Goal: Transaction & Acquisition: Purchase product/service

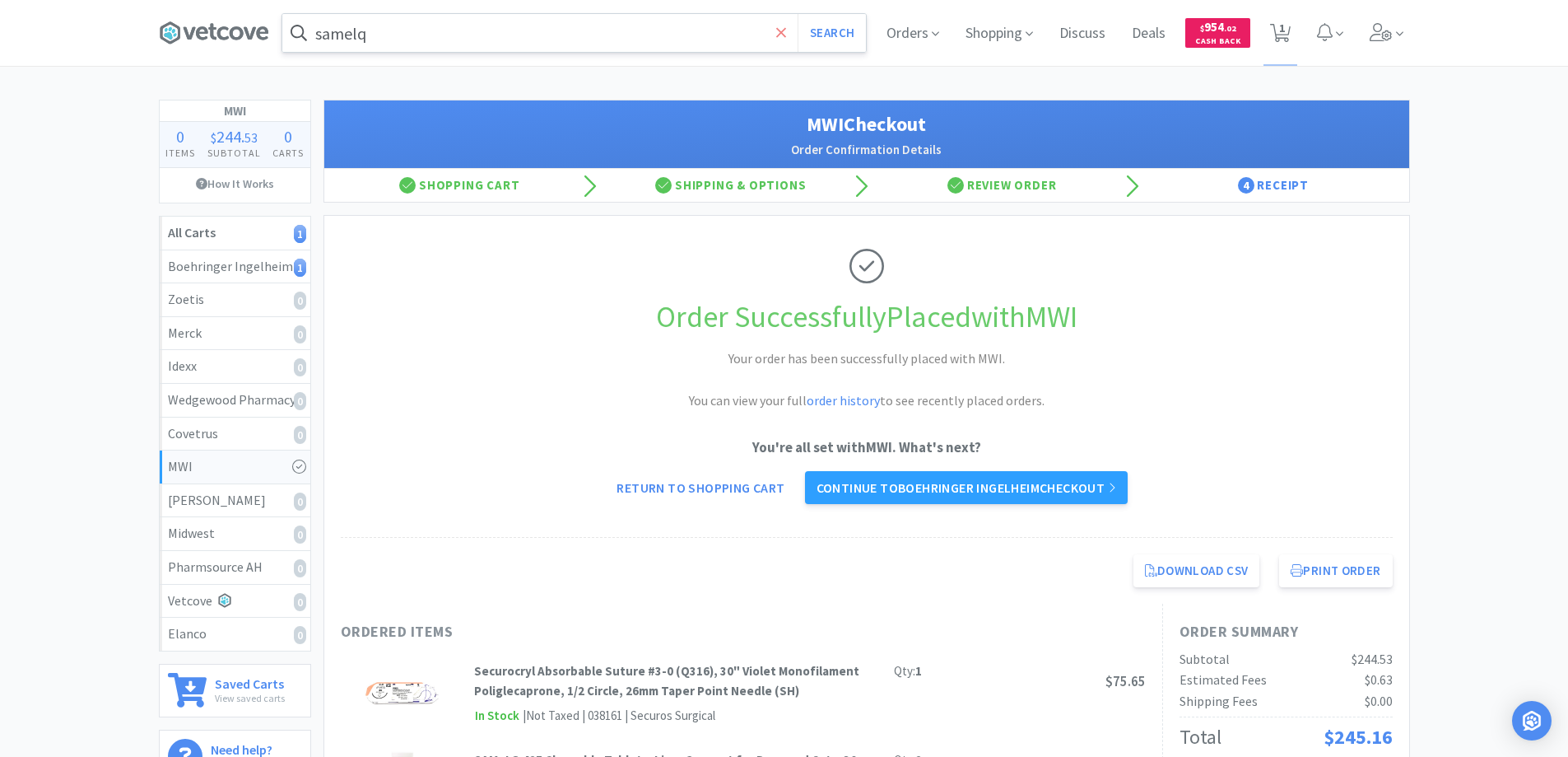
click at [782, 33] on icon at bounding box center [781, 32] width 10 height 10
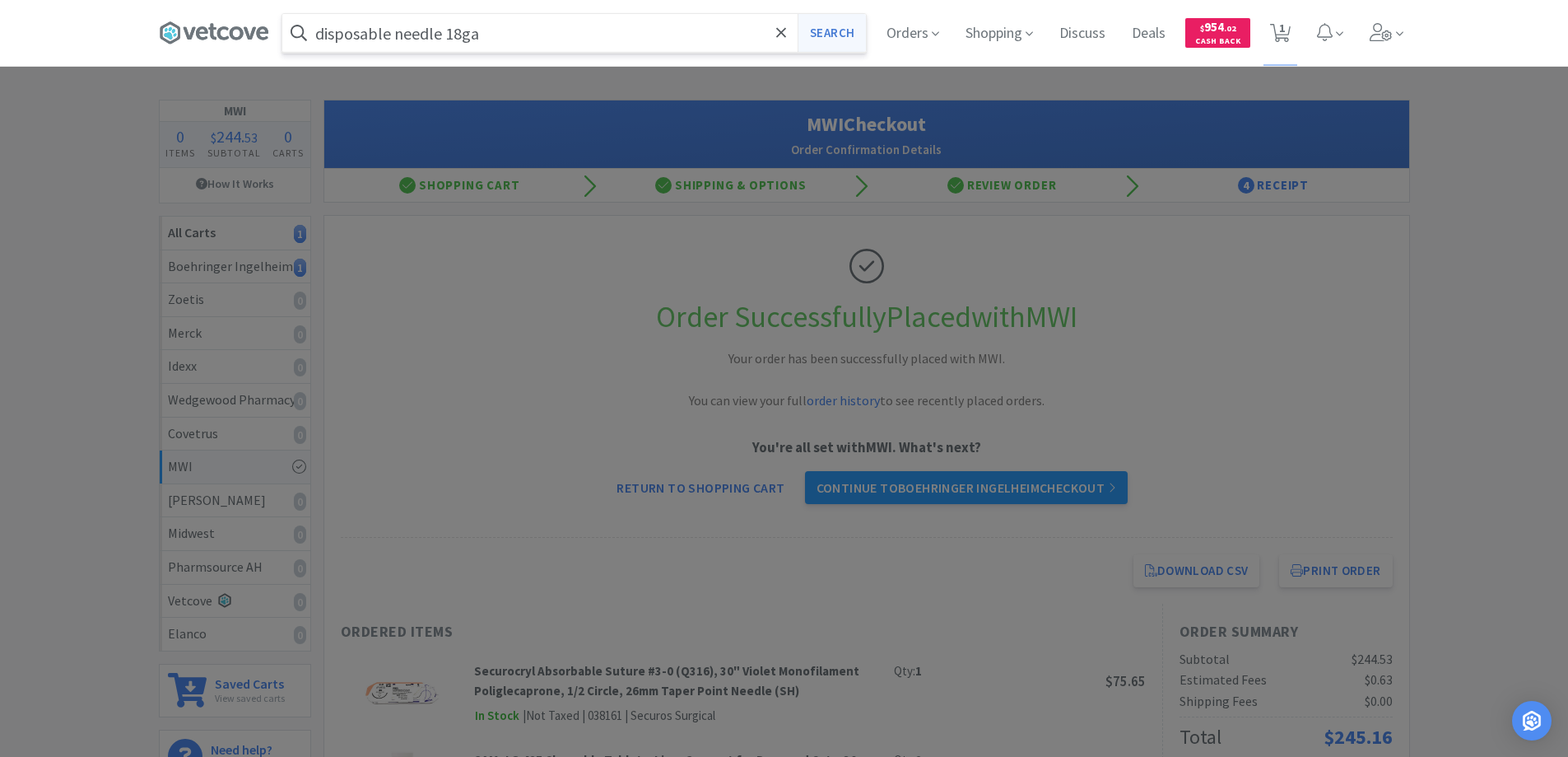
type input "disposable needle 18ga"
click at [820, 34] on button "Search" at bounding box center [832, 33] width 69 height 38
select select "1"
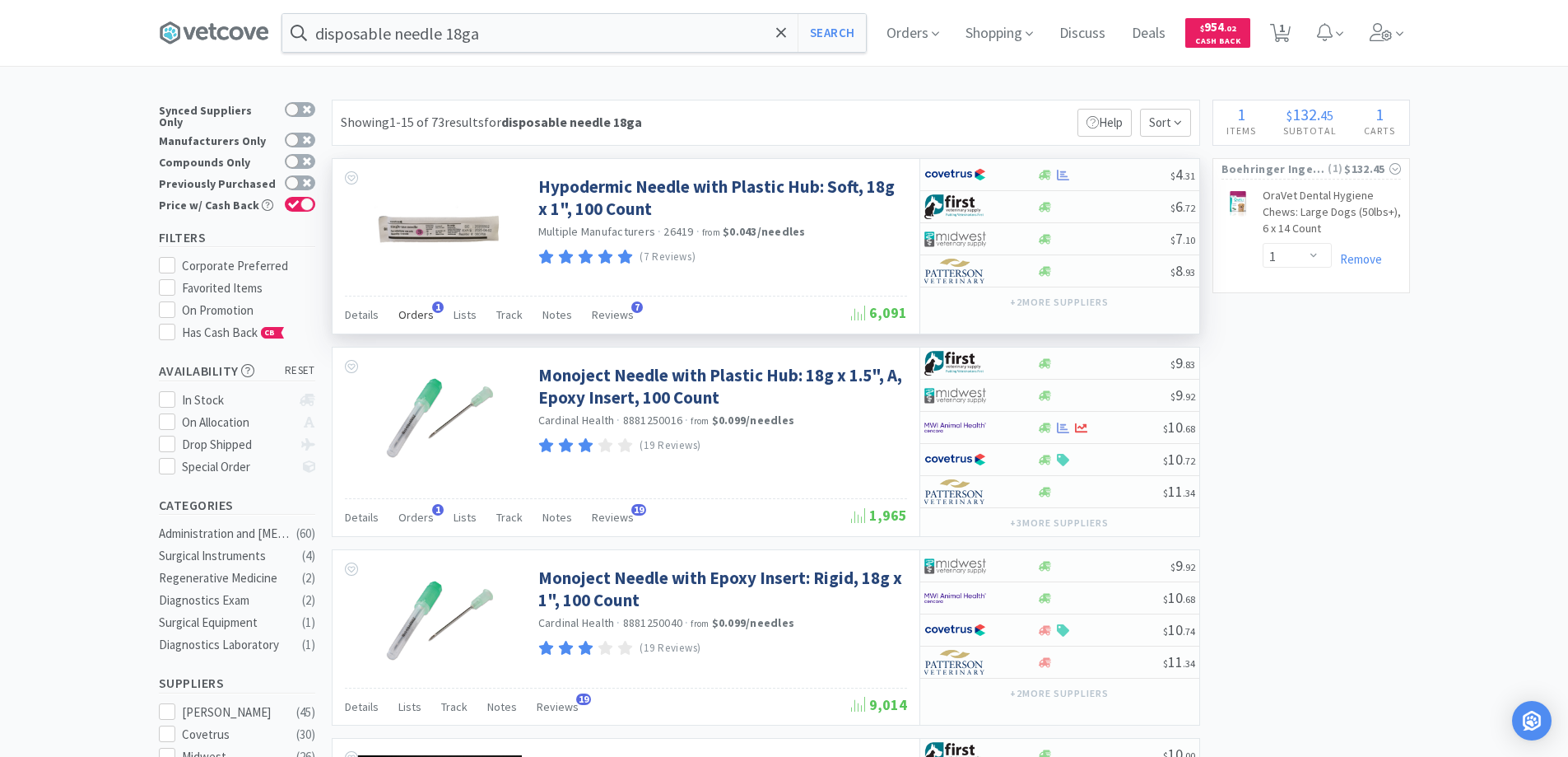
click at [436, 308] on span "1" at bounding box center [438, 307] width 11 height 11
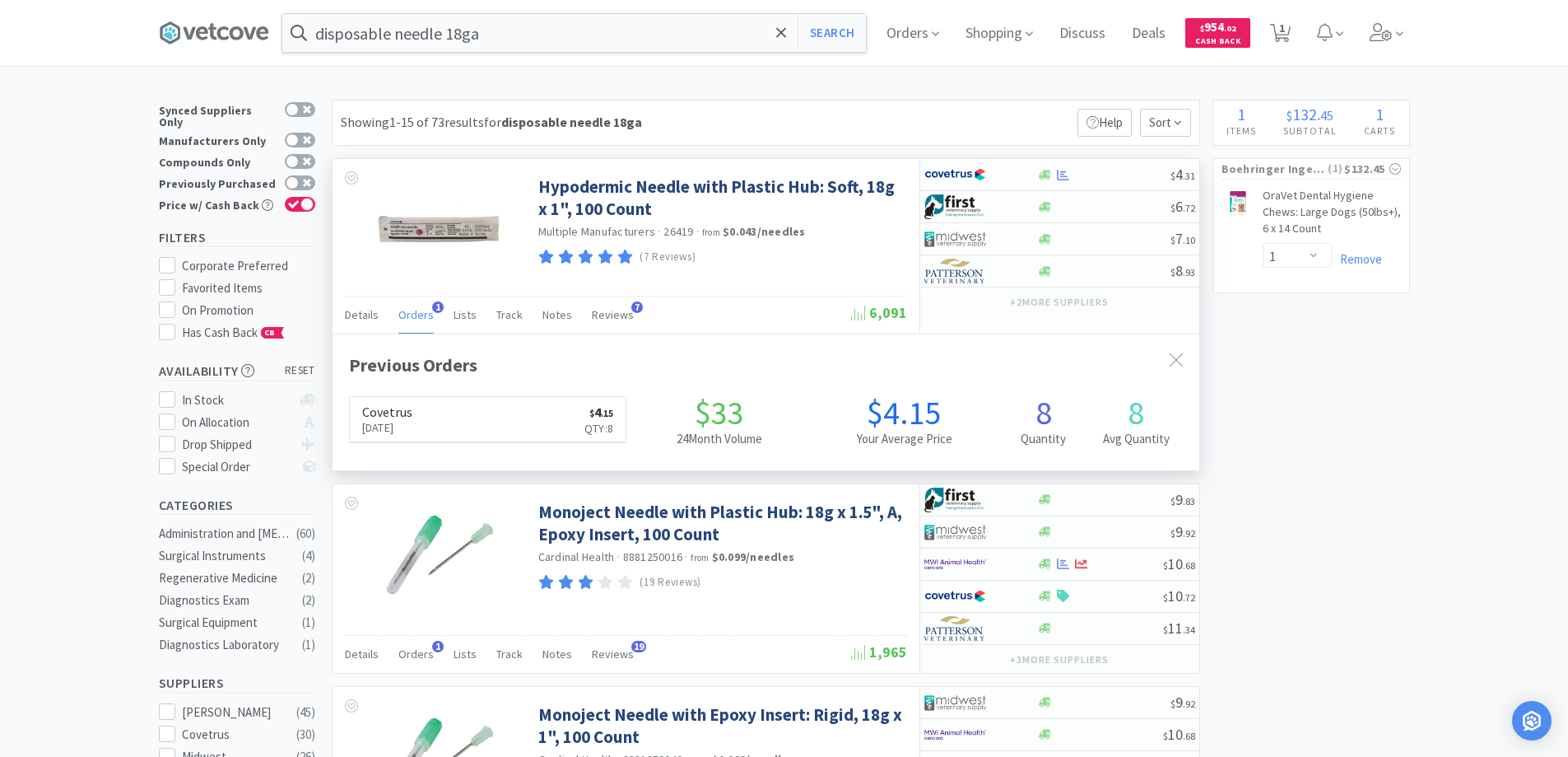
scroll to position [427, 867]
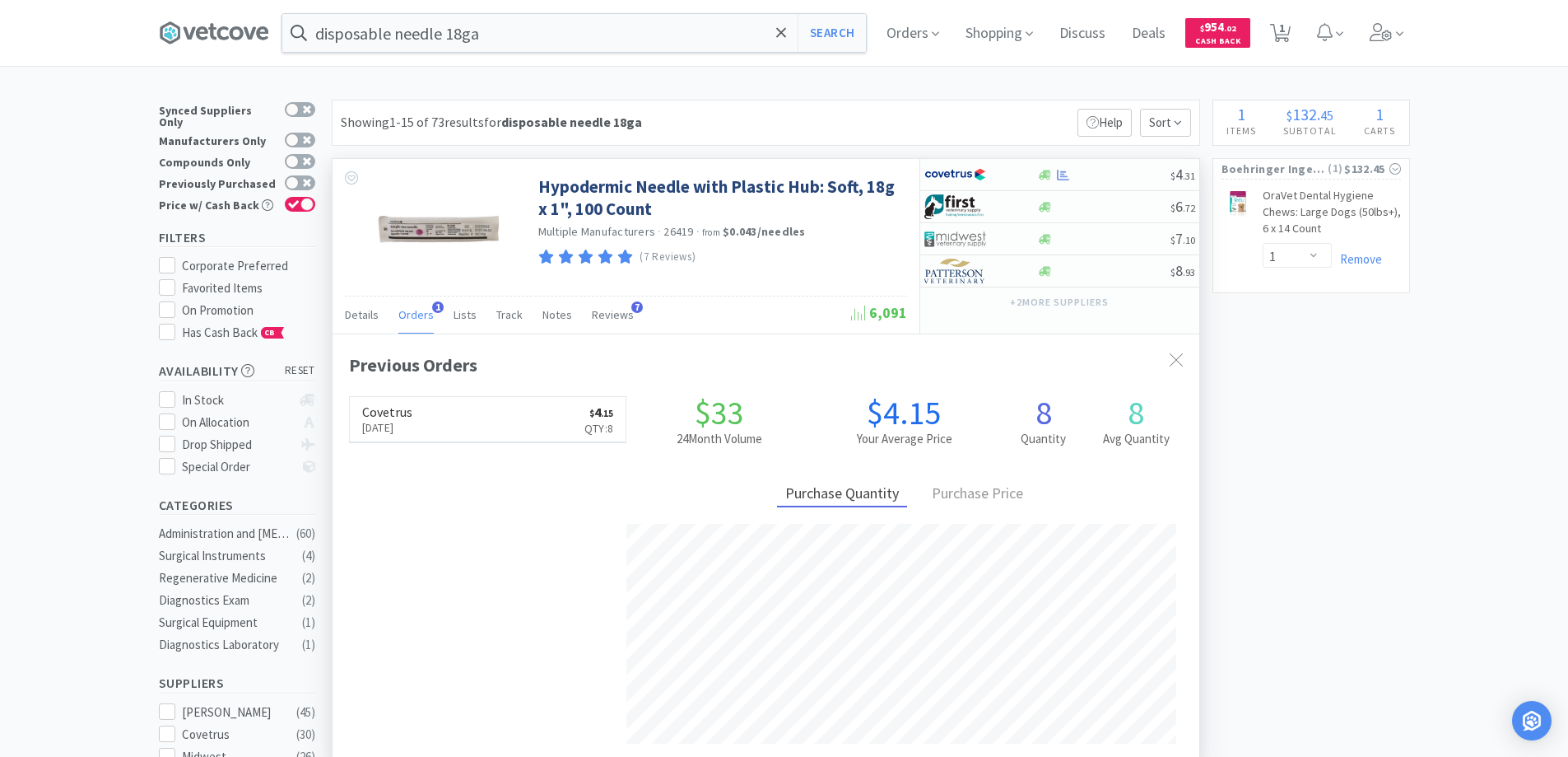
click at [436, 308] on span "1" at bounding box center [438, 307] width 11 height 11
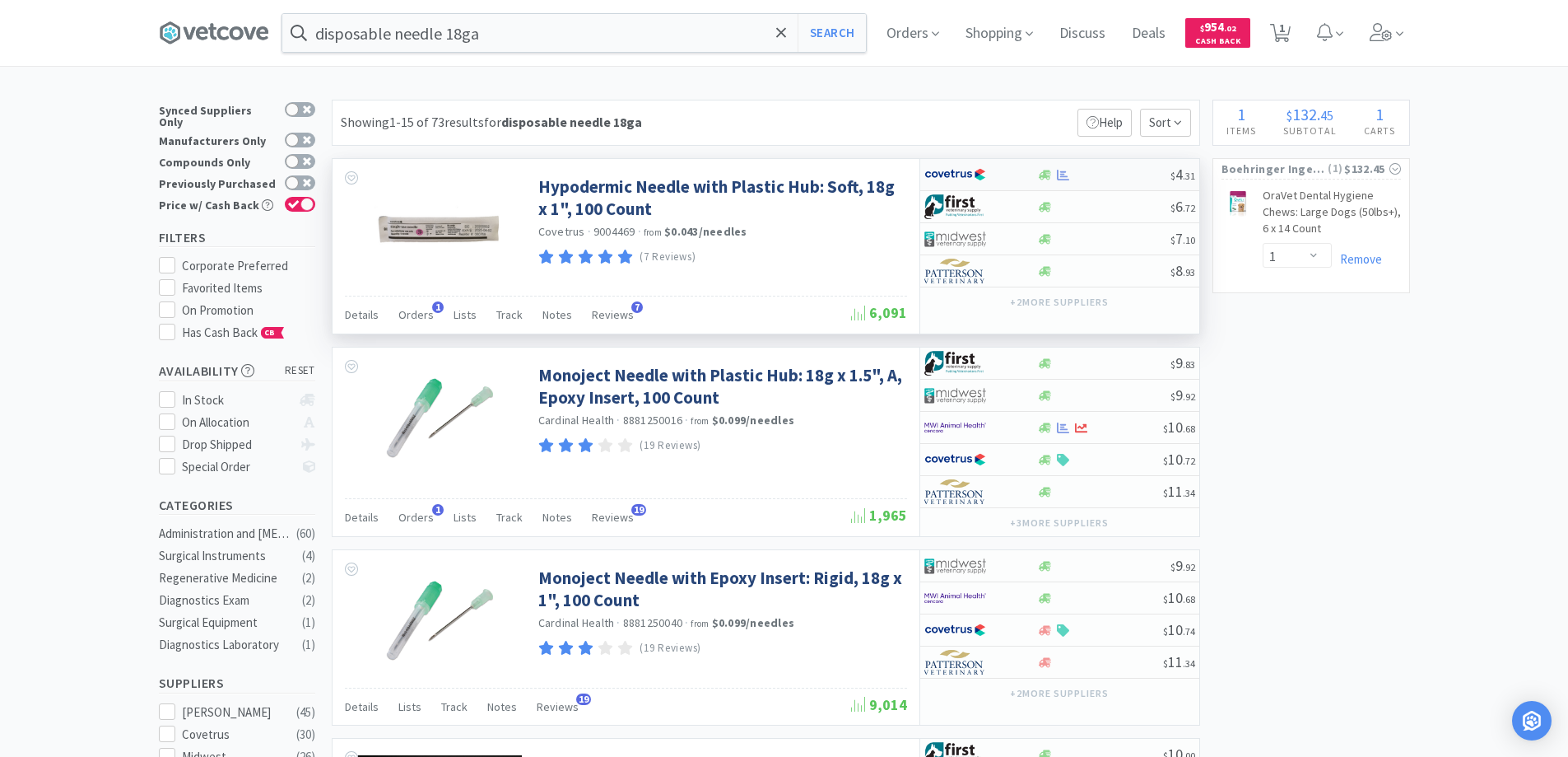
click at [1014, 169] on div at bounding box center [969, 175] width 90 height 28
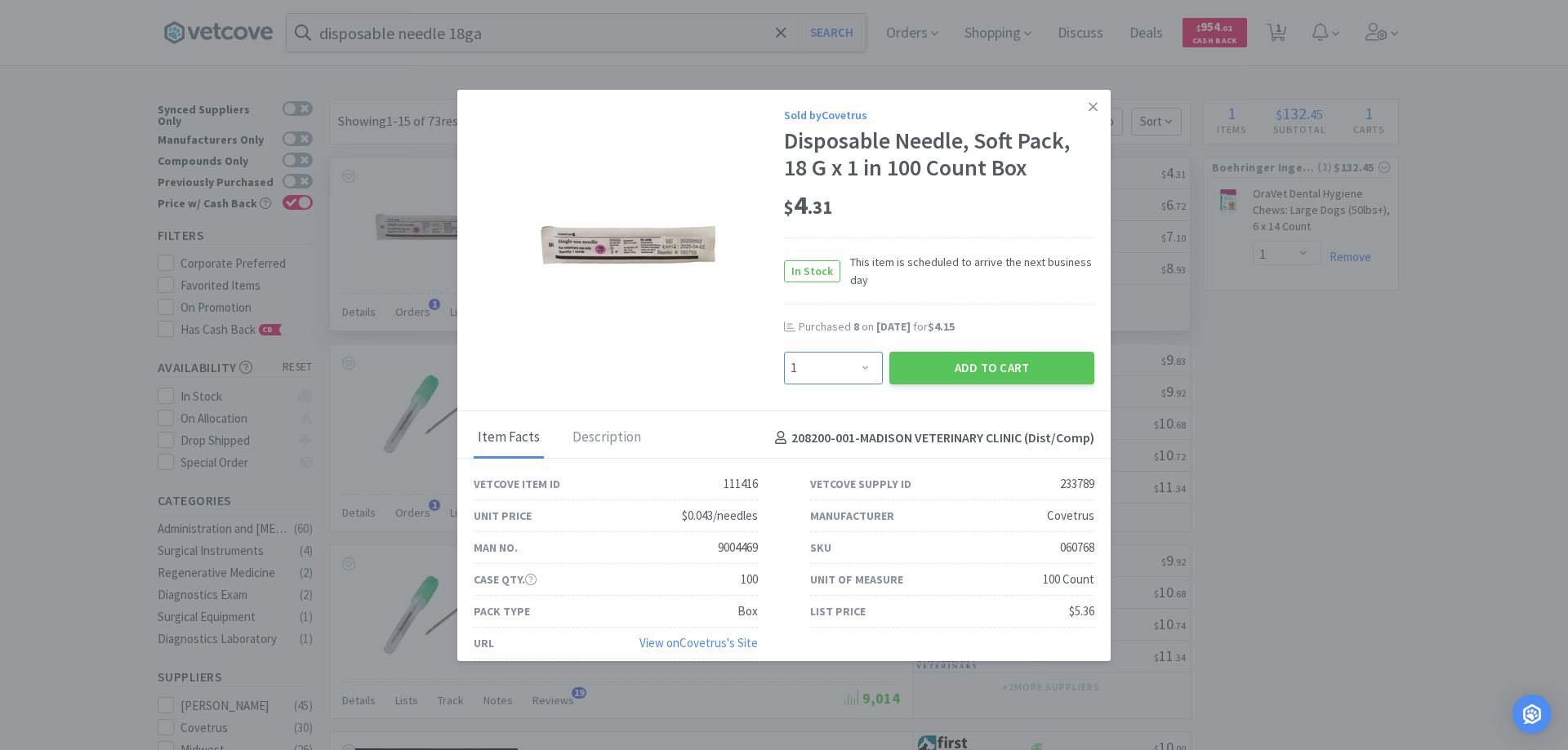
click at [857, 368] on select "Enter Quantity 1 2 3 4 5 6 7 8 9 10 11 12 13 14 15 16 17 18 19 20 Enter Quantity" at bounding box center [832, 368] width 99 height 32
select select "10"
click at [784, 352] on select "Enter Quantity 1 2 3 4 5 6 7 8 9 10 11 12 13 14 15 16 17 18 19 20 Enter Quantity" at bounding box center [832, 368] width 99 height 32
click at [921, 365] on button "Add to Cart" at bounding box center [992, 368] width 205 height 32
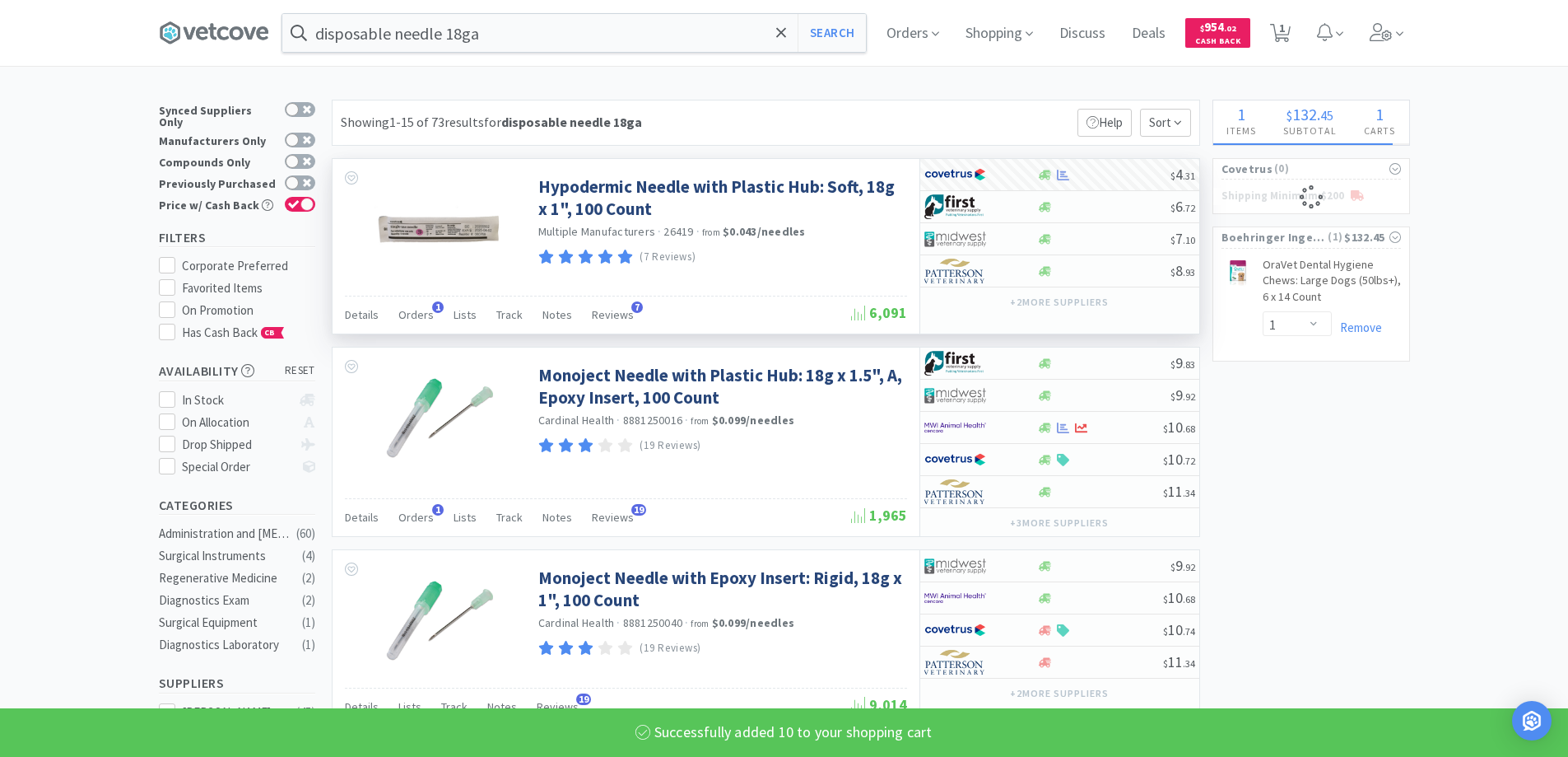
select select "10"
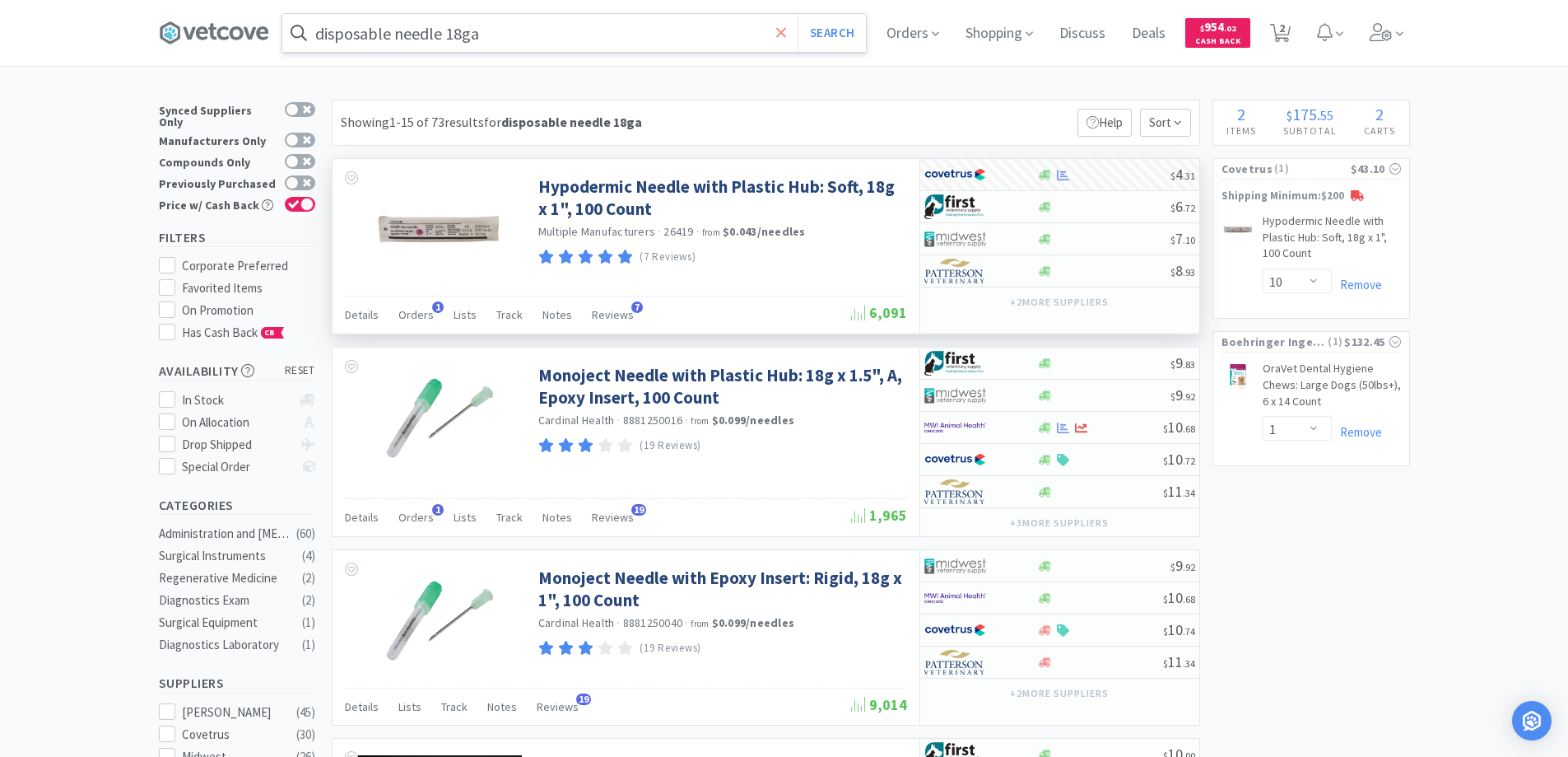
click at [778, 31] on span at bounding box center [782, 33] width 19 height 34
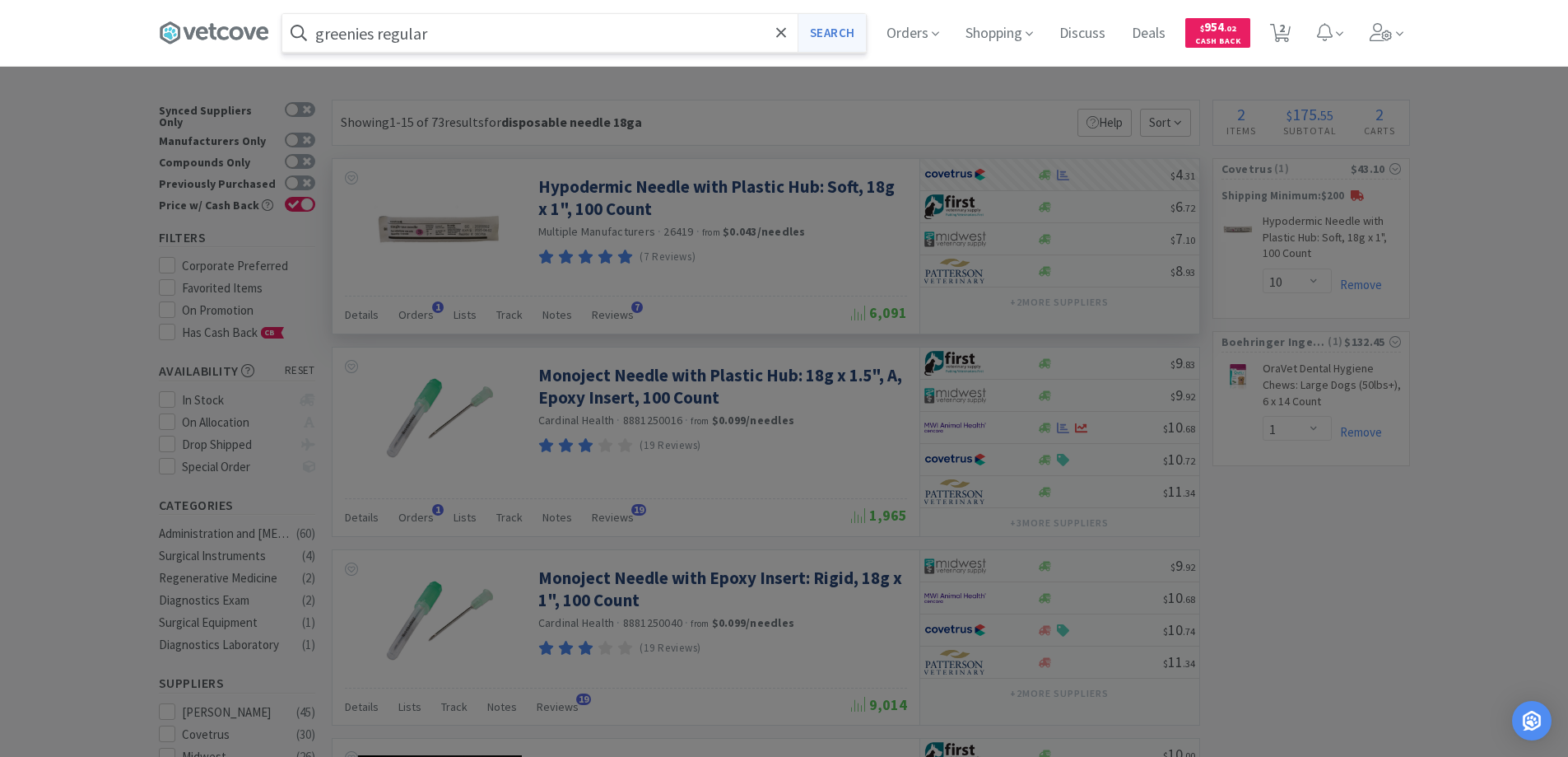
type input "greenies regular"
click at [833, 29] on button "Search" at bounding box center [832, 33] width 69 height 38
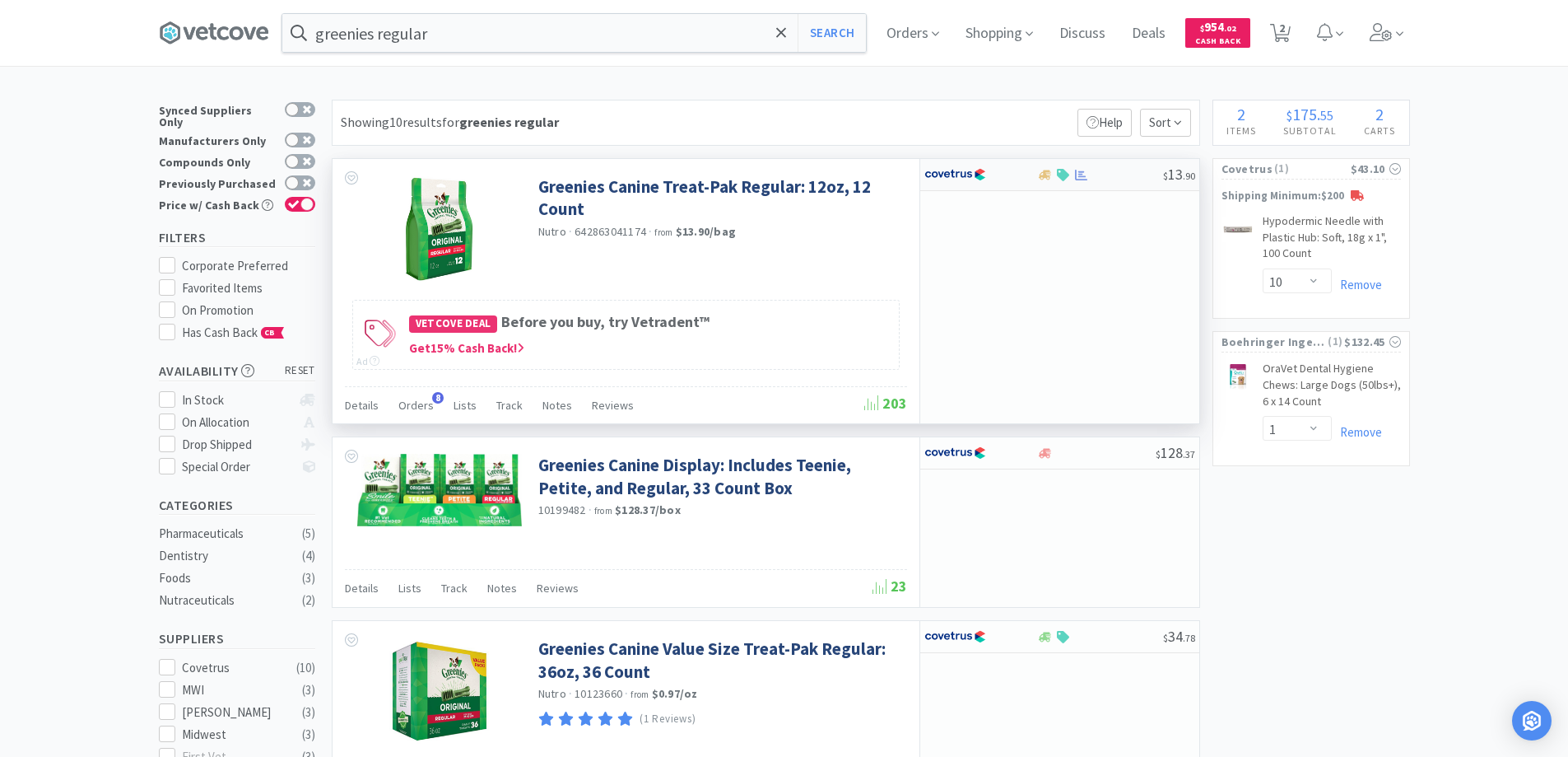
click at [1009, 172] on div at bounding box center [969, 175] width 90 height 28
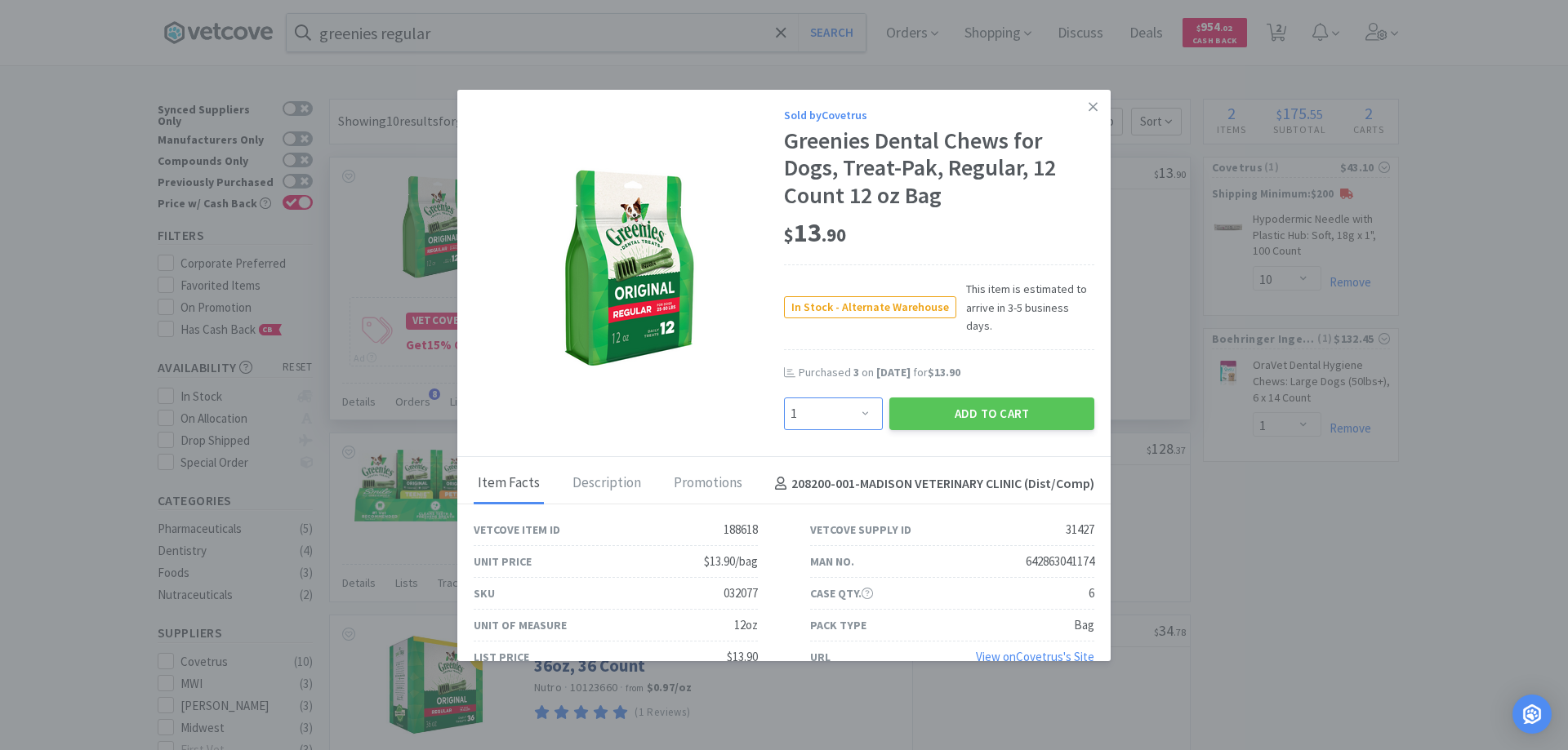
click at [854, 397] on select "Enter Quantity 1 2 3 4 5 6 7 8 9 10 11 12 13 14 15 16 17 18 19 20 Enter Quantity" at bounding box center [832, 413] width 99 height 32
select select "5"
click at [784, 397] on select "Enter Quantity 1 2 3 4 5 6 7 8 9 10 11 12 13 14 15 16 17 18 19 20 Enter Quantity" at bounding box center [832, 413] width 99 height 32
click at [963, 397] on button "Add to Cart" at bounding box center [992, 413] width 205 height 32
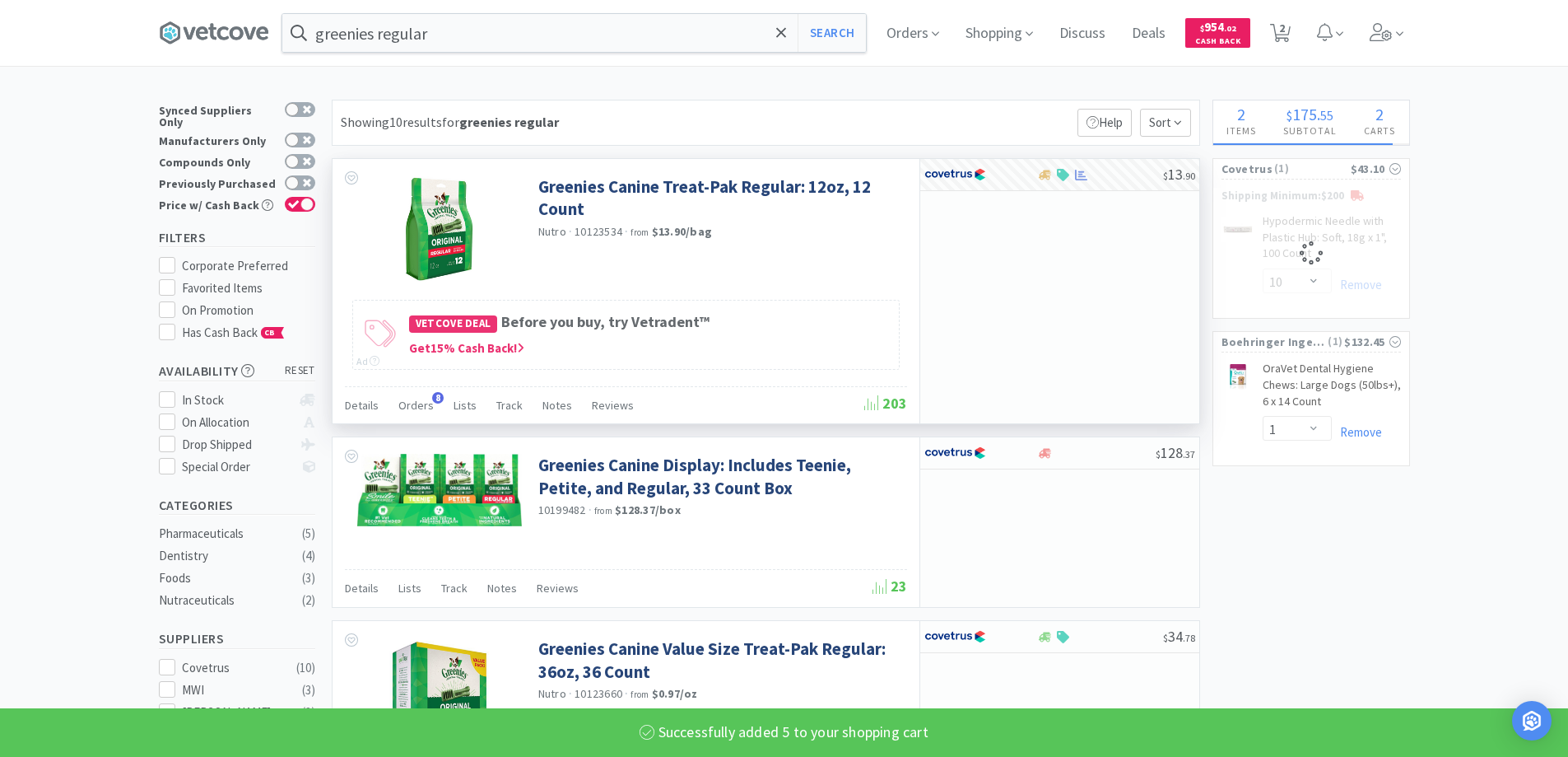
select select "5"
select select "10"
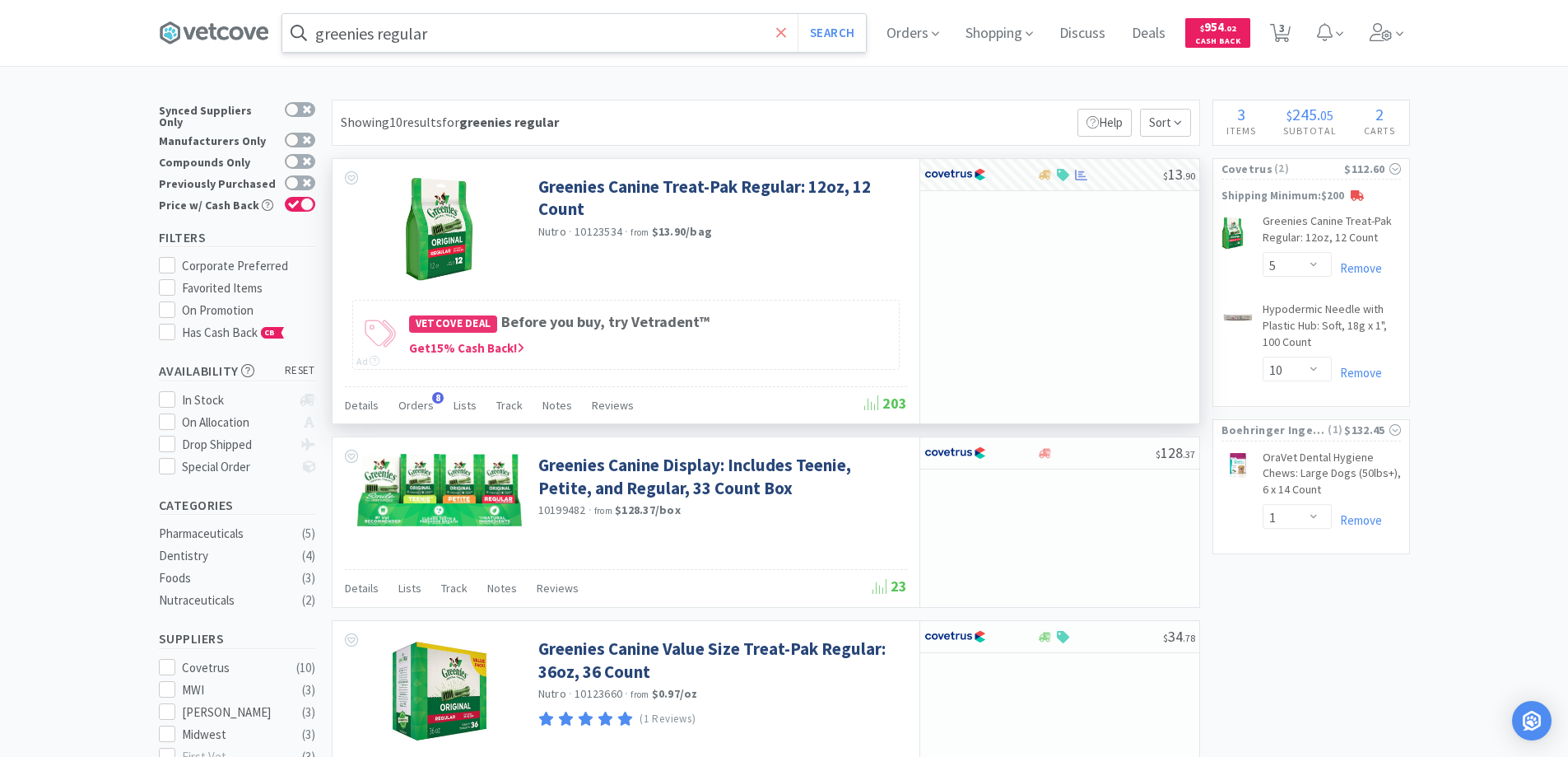
click at [787, 32] on icon at bounding box center [782, 33] width 11 height 17
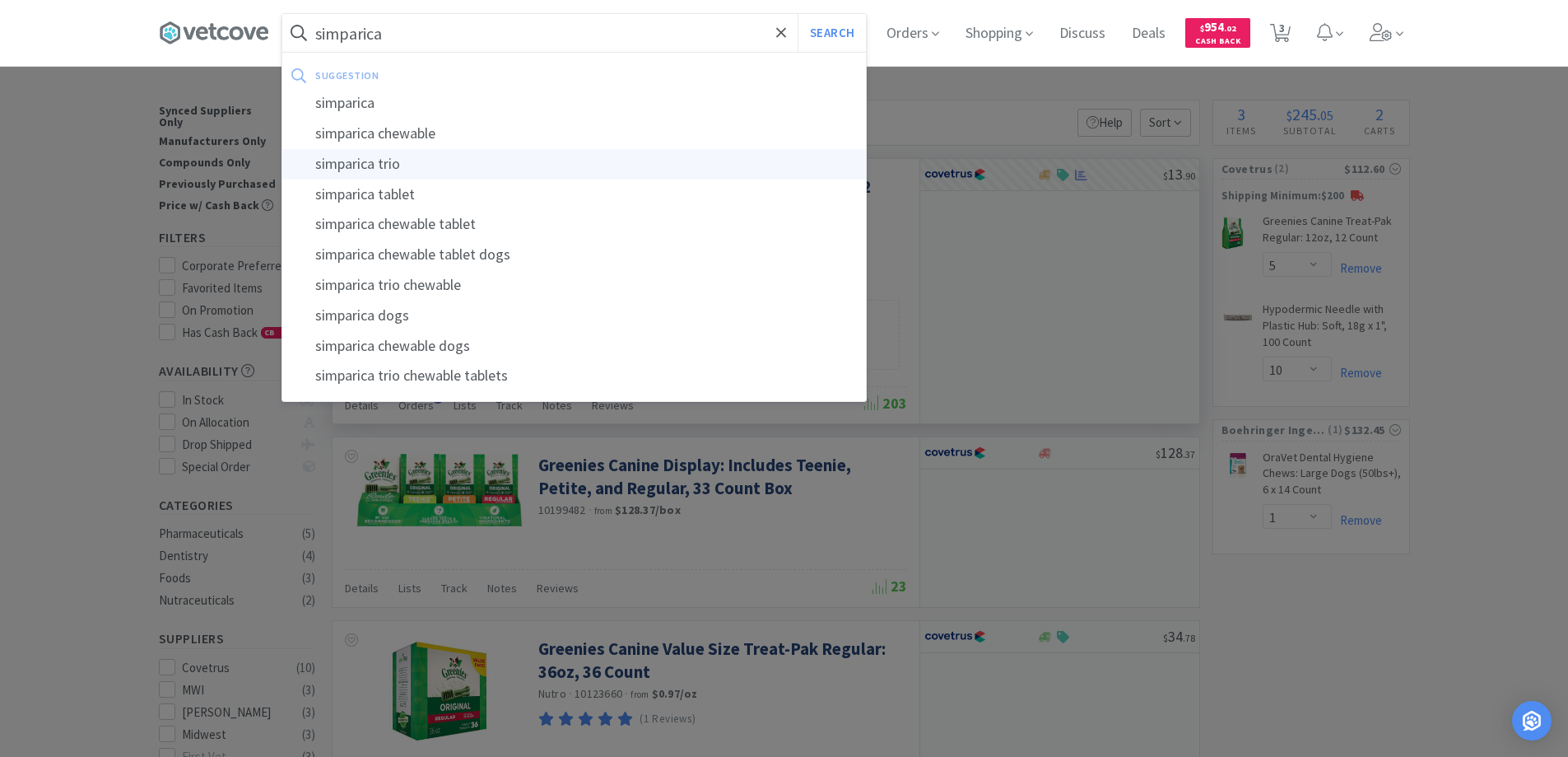
click at [391, 164] on div "simparica trio" at bounding box center [574, 164] width 584 height 31
type input "simparica trio"
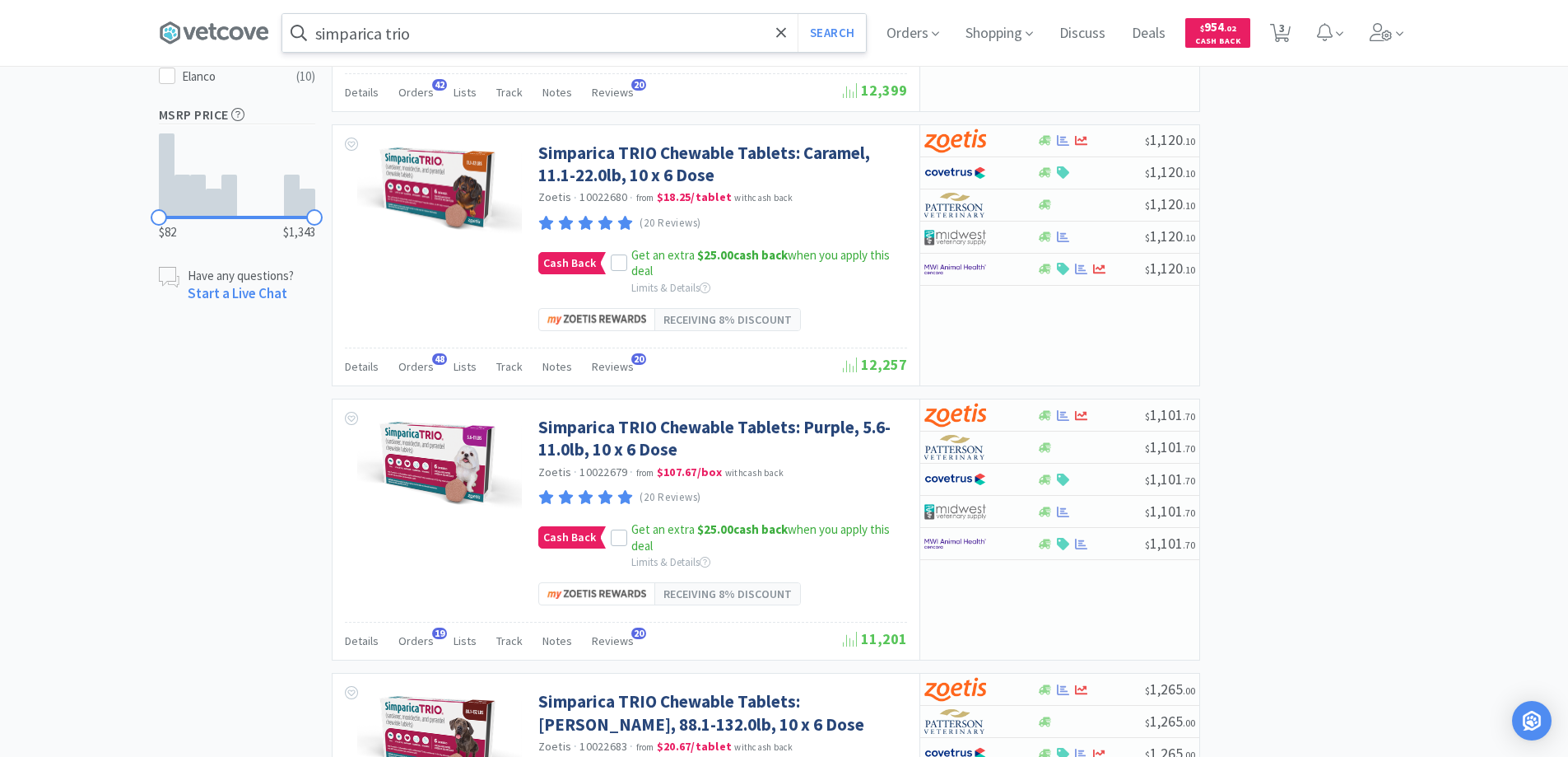
scroll to position [906, 0]
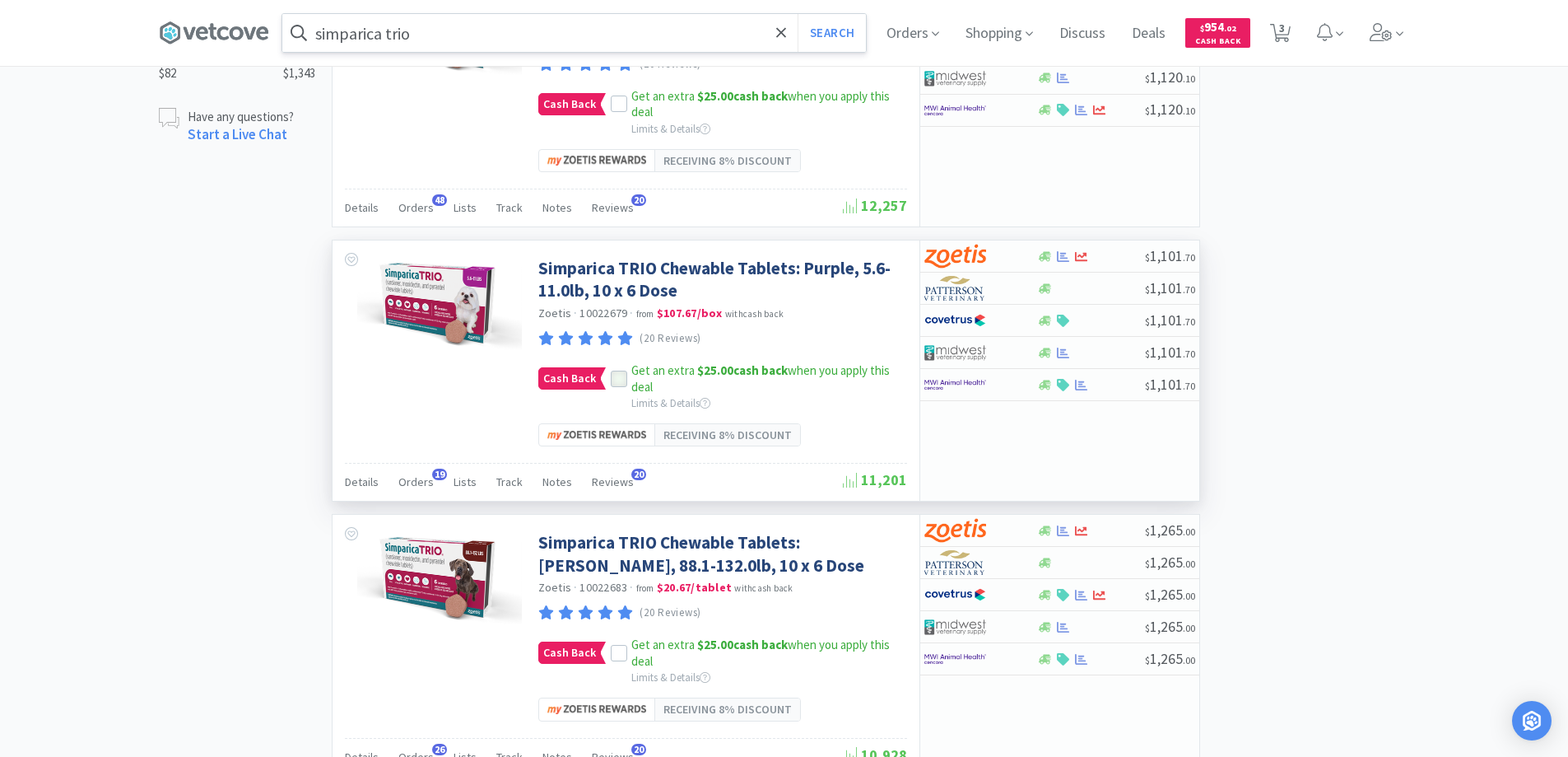
click at [619, 376] on icon at bounding box center [619, 378] width 11 height 11
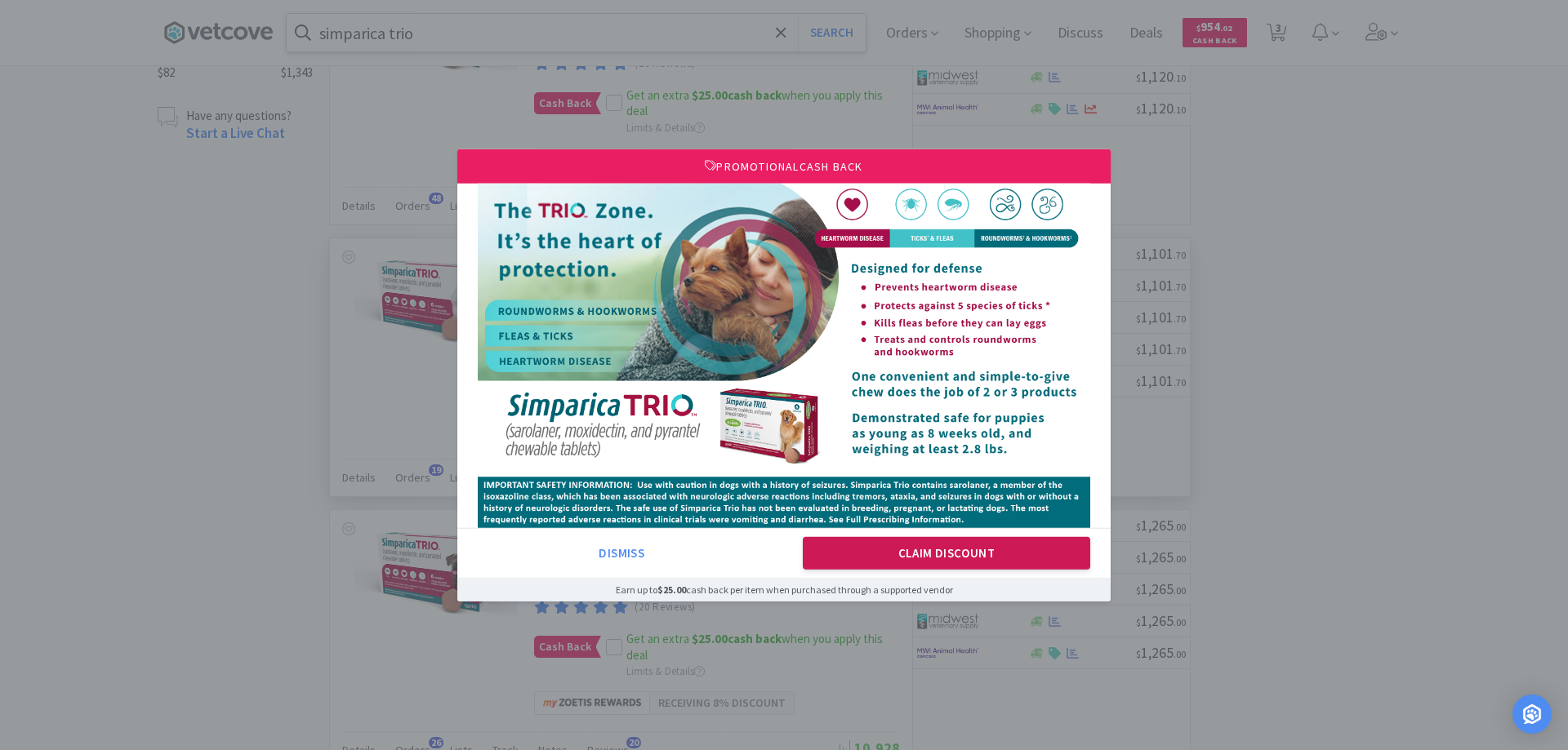
click at [900, 559] on button "Claim Discount" at bounding box center [947, 553] width 289 height 32
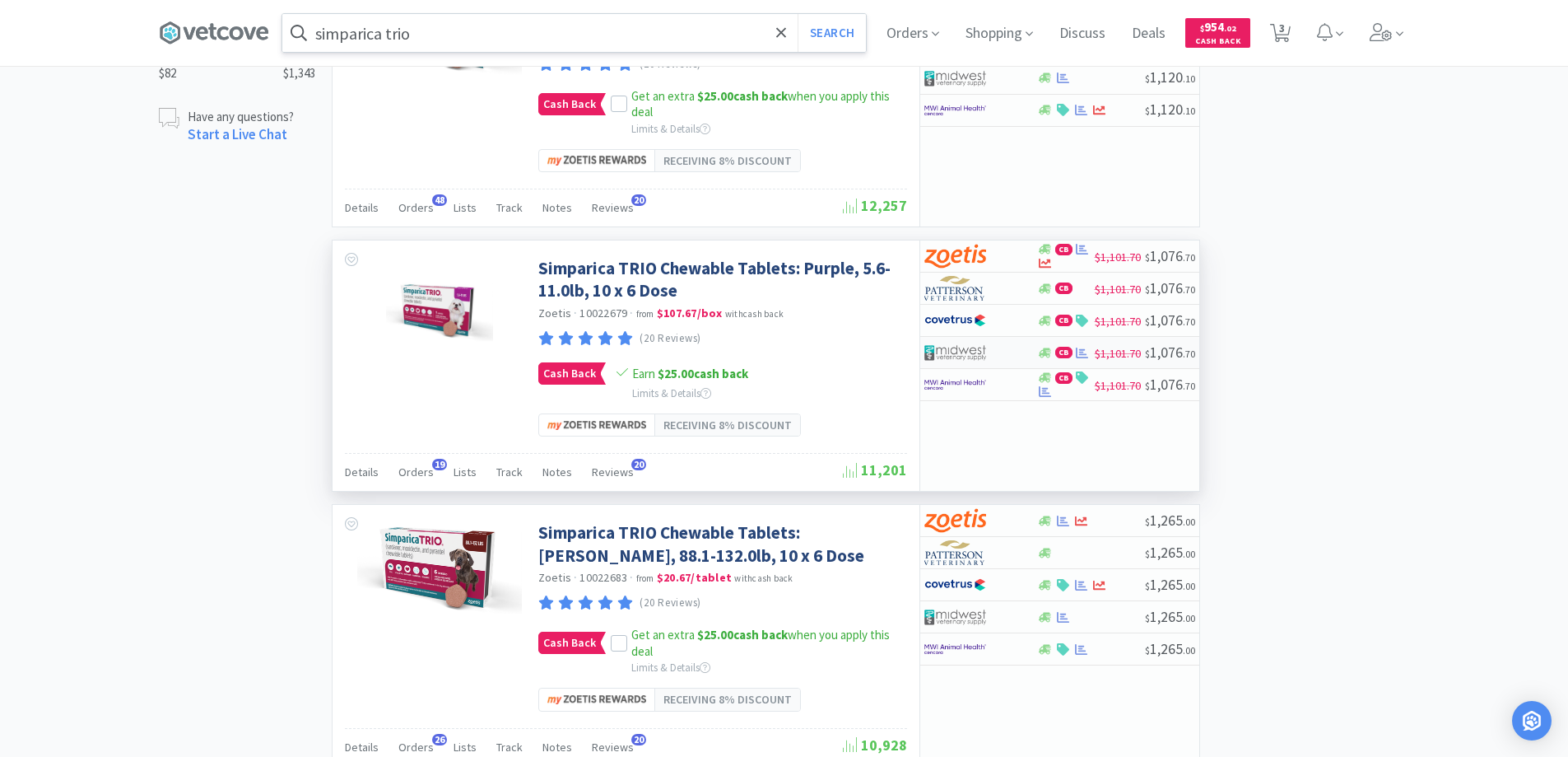
click at [1005, 358] on div at bounding box center [969, 352] width 90 height 28
select select "1"
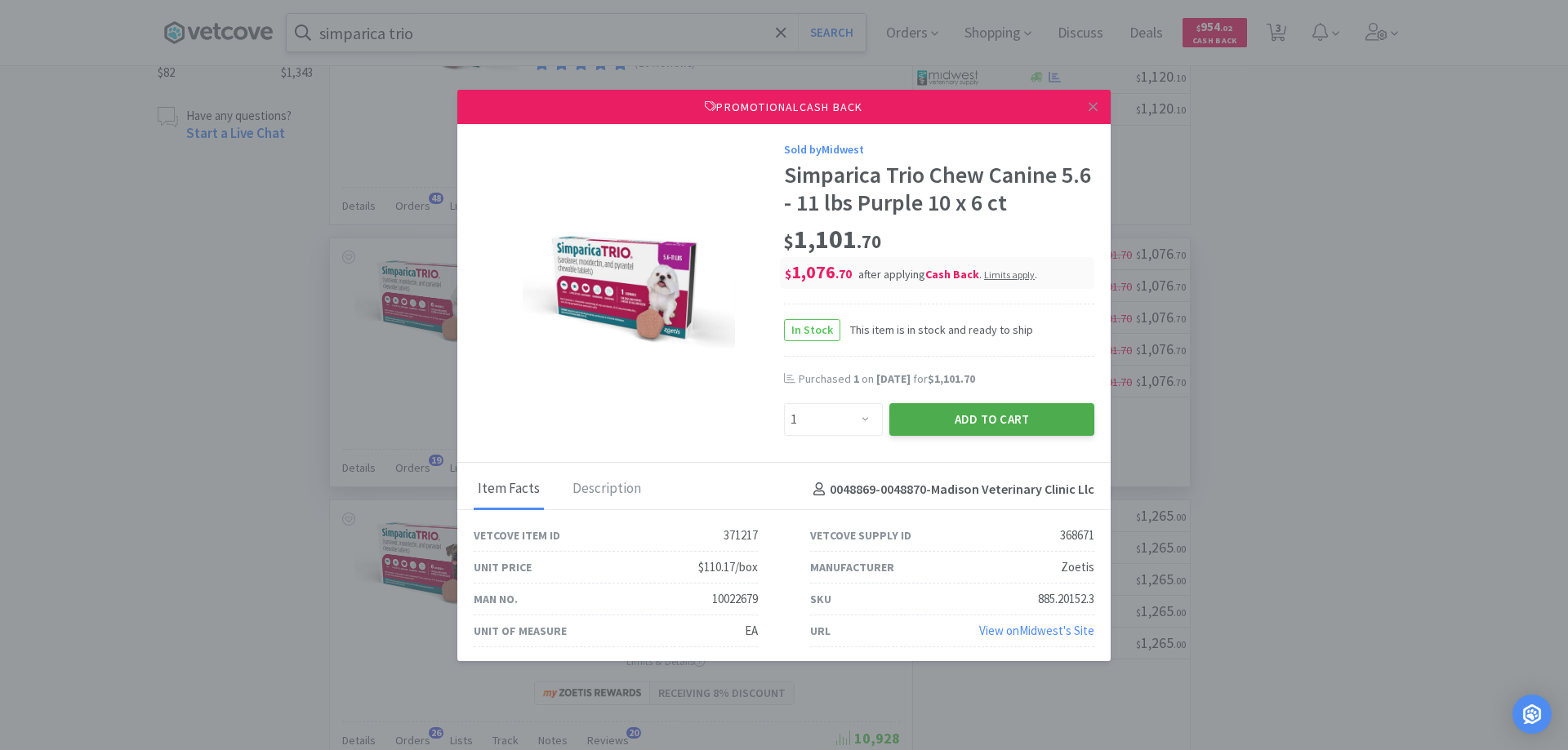
click at [930, 416] on button "Add to Cart" at bounding box center [992, 419] width 205 height 32
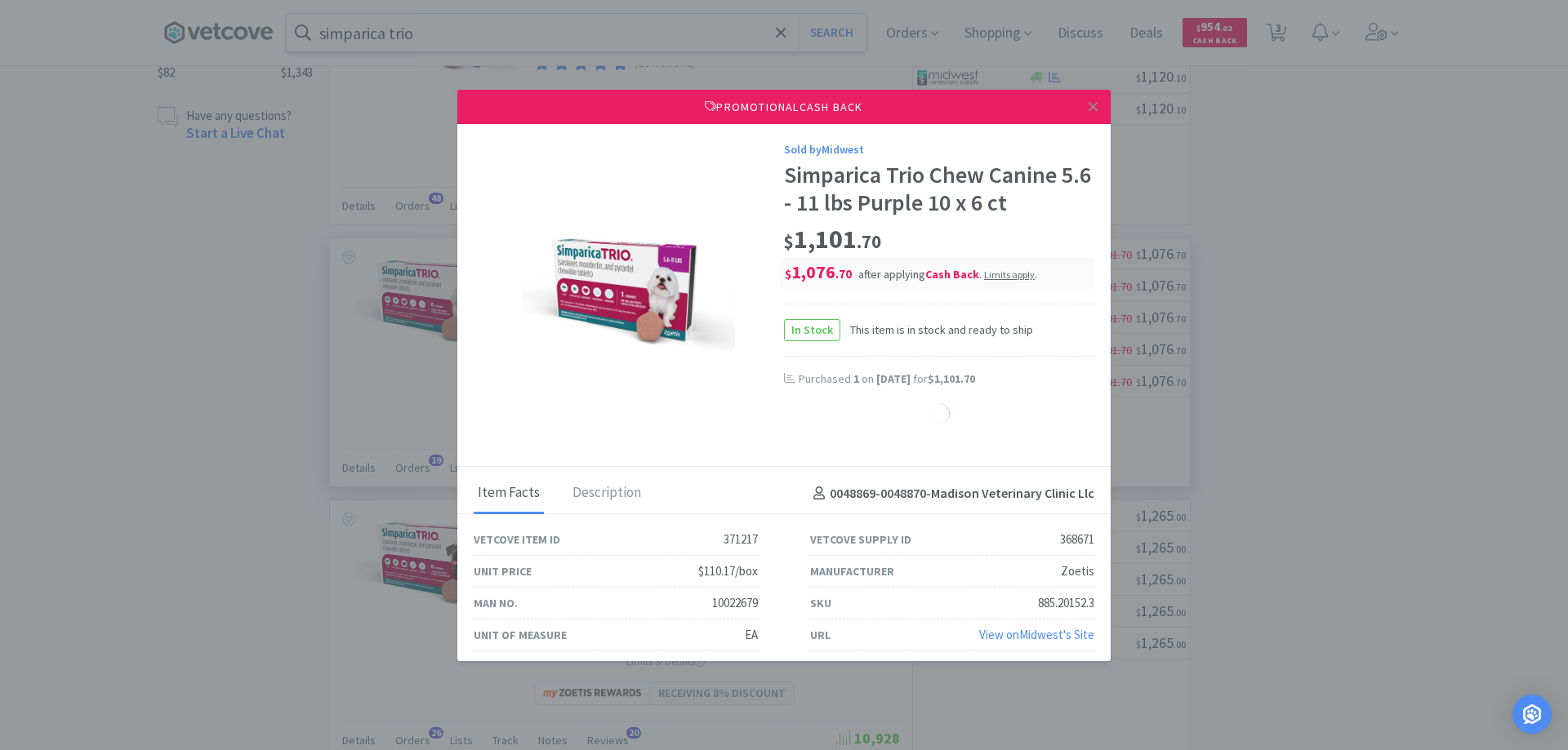
select select "1"
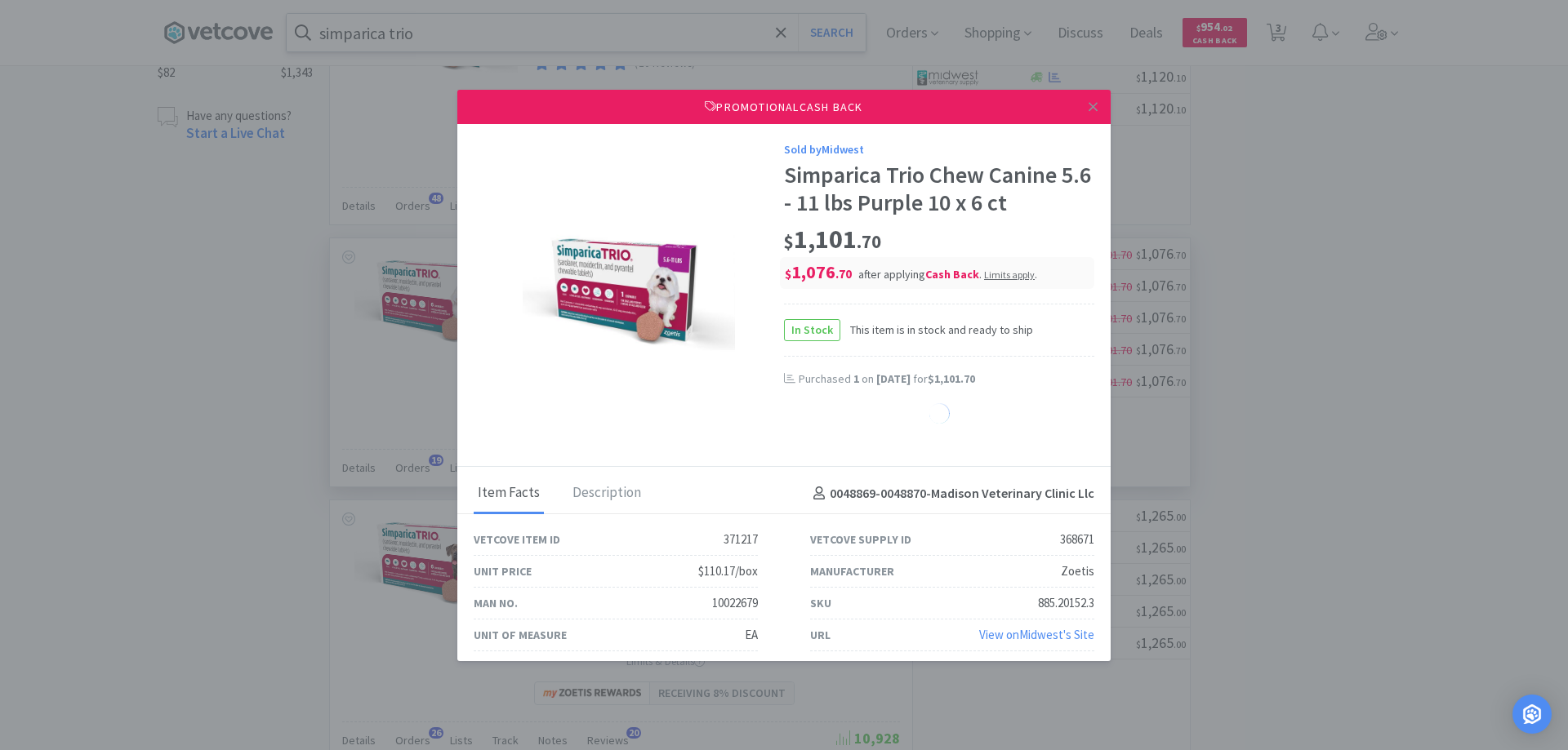
select select "1"
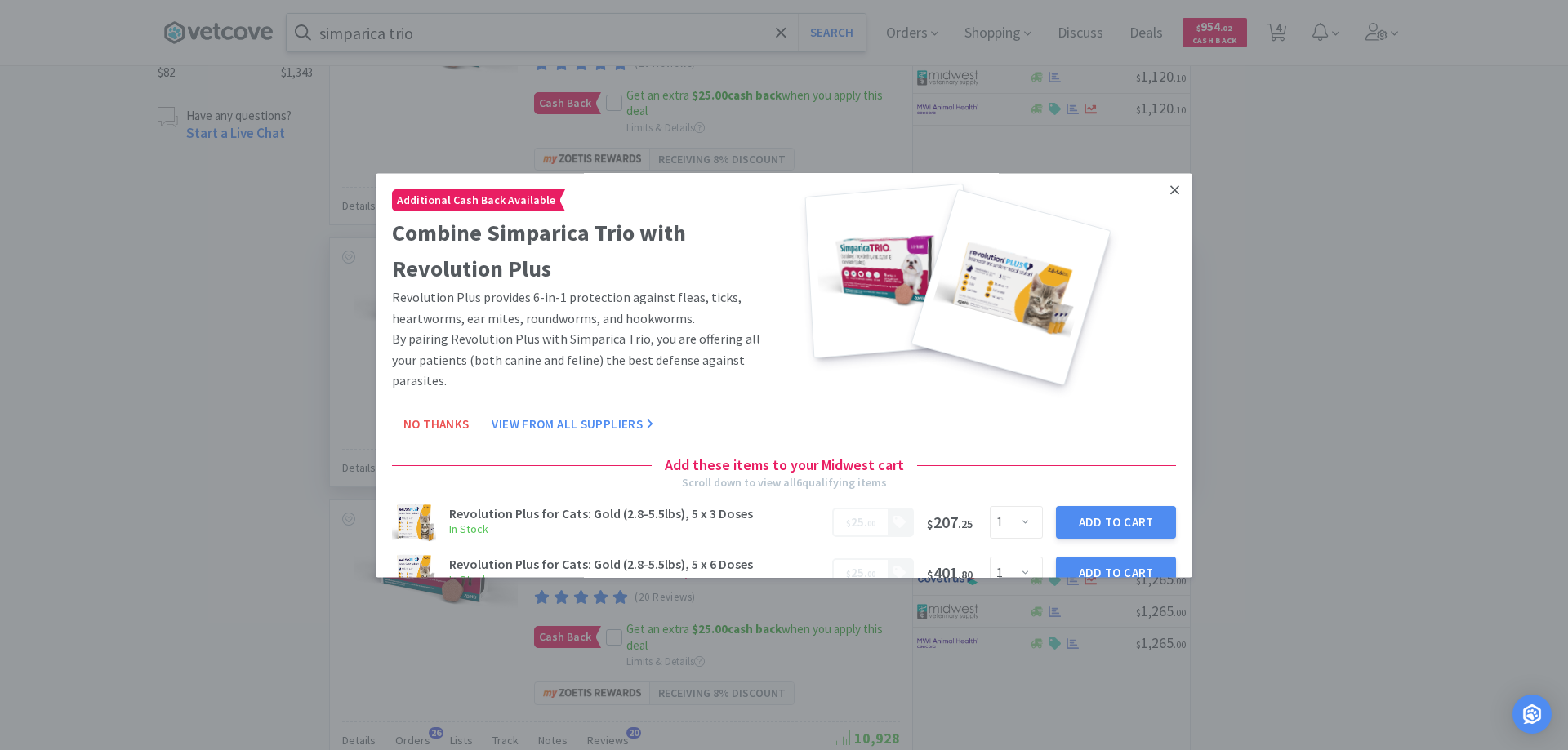
click at [1170, 190] on icon at bounding box center [1174, 190] width 9 height 15
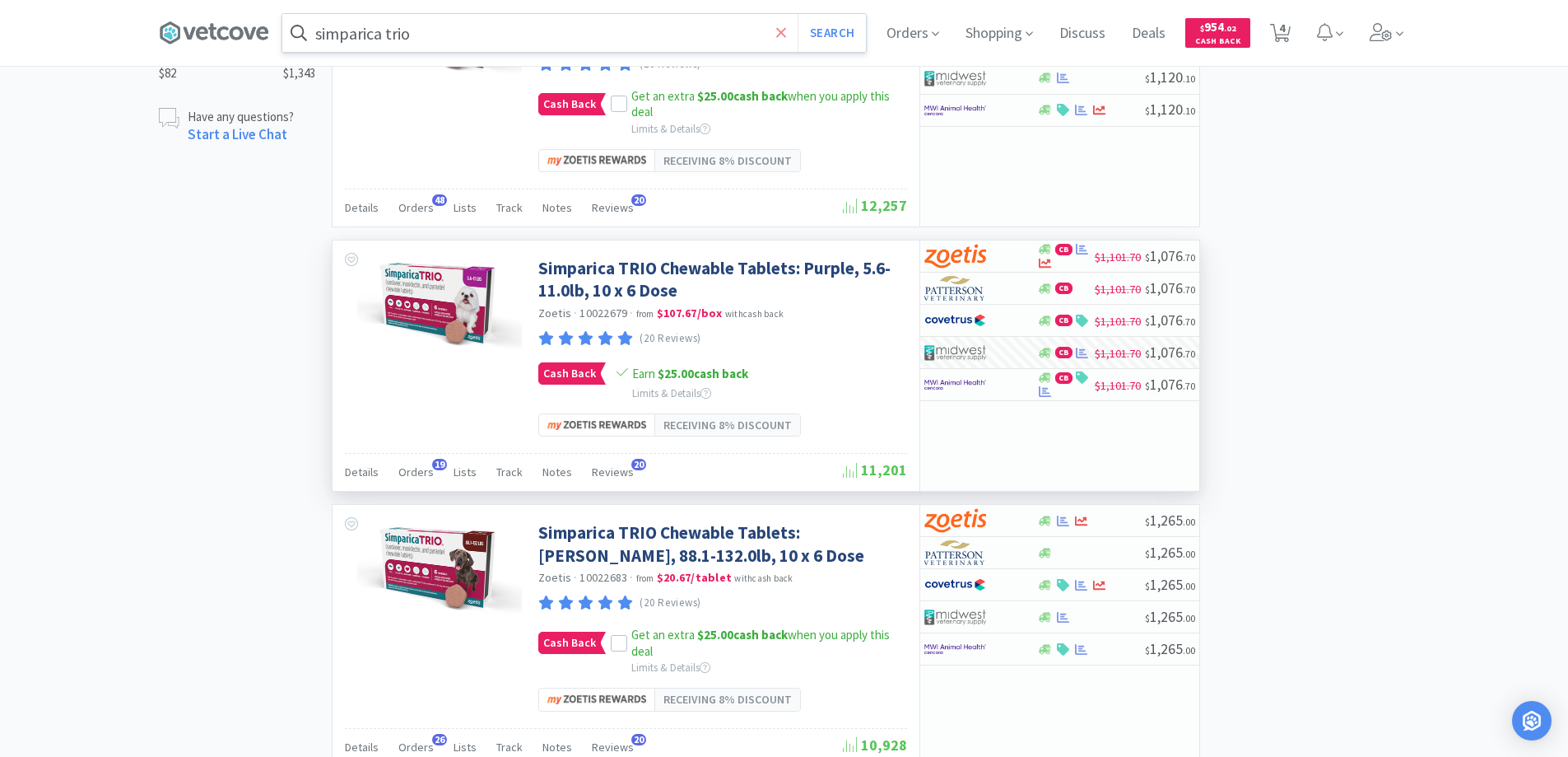
click at [787, 25] on icon at bounding box center [782, 33] width 11 height 17
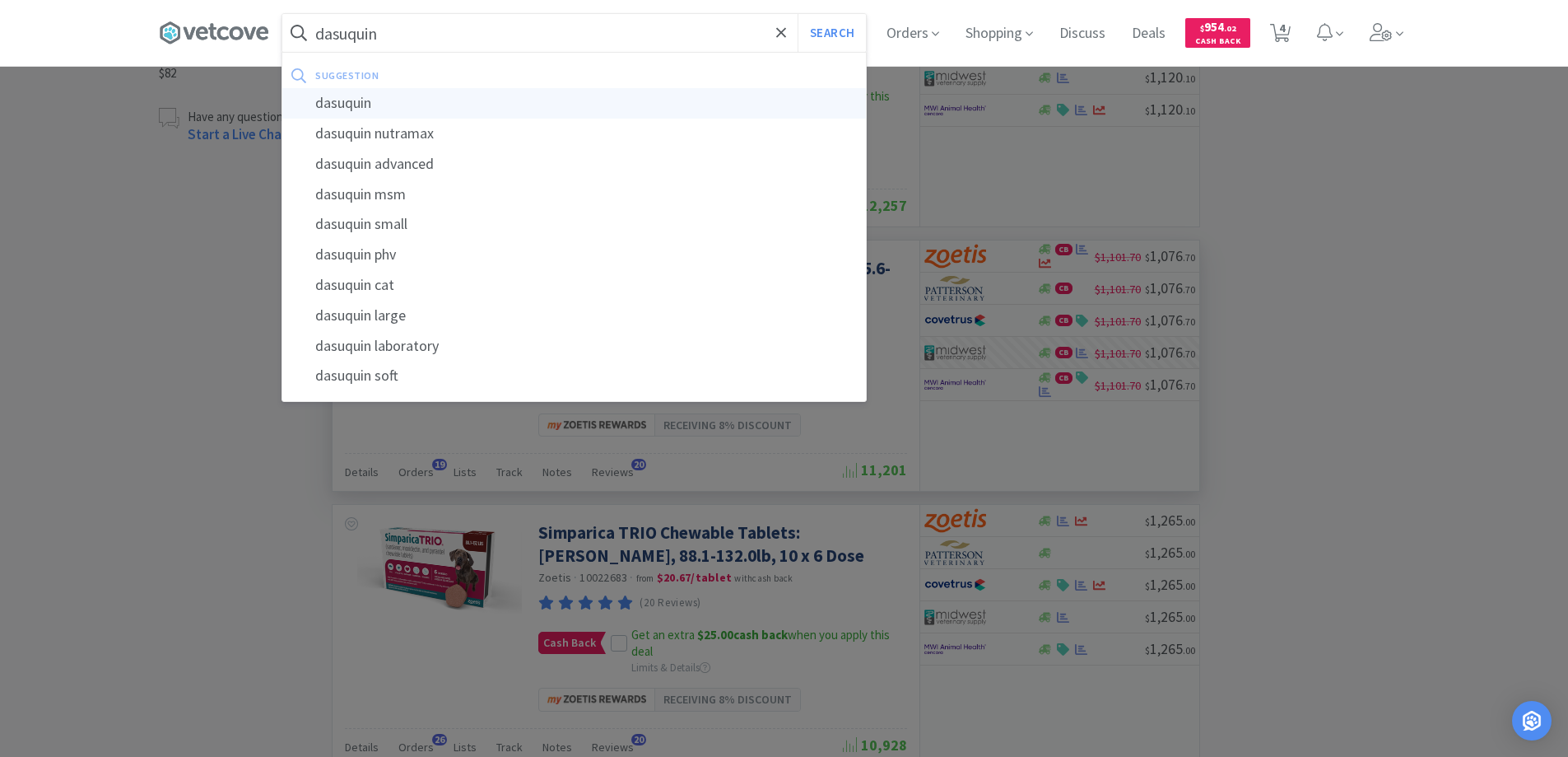
type input "dasuquin"
click at [336, 103] on div "dasuquin" at bounding box center [574, 103] width 584 height 31
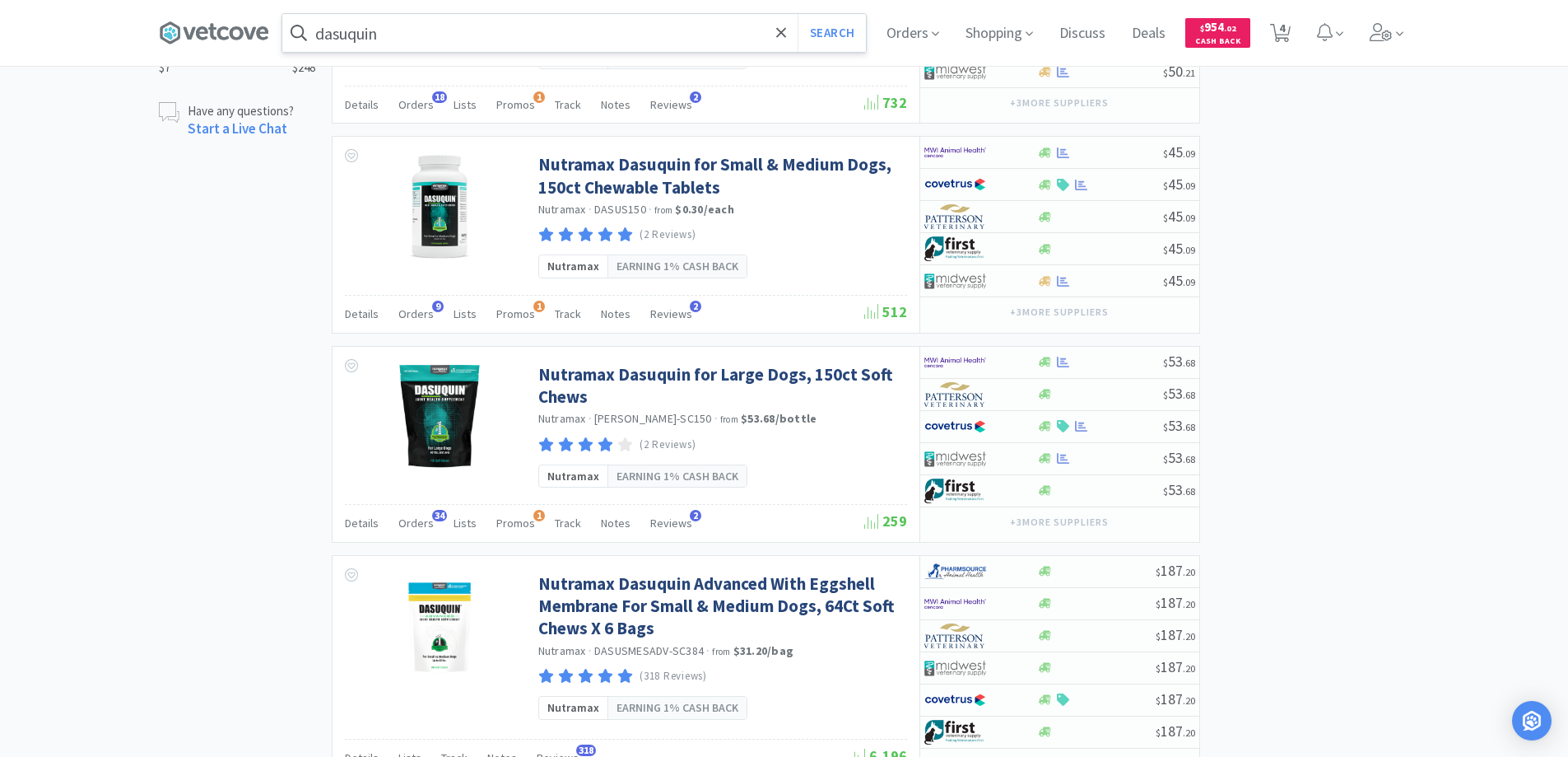
scroll to position [989, 0]
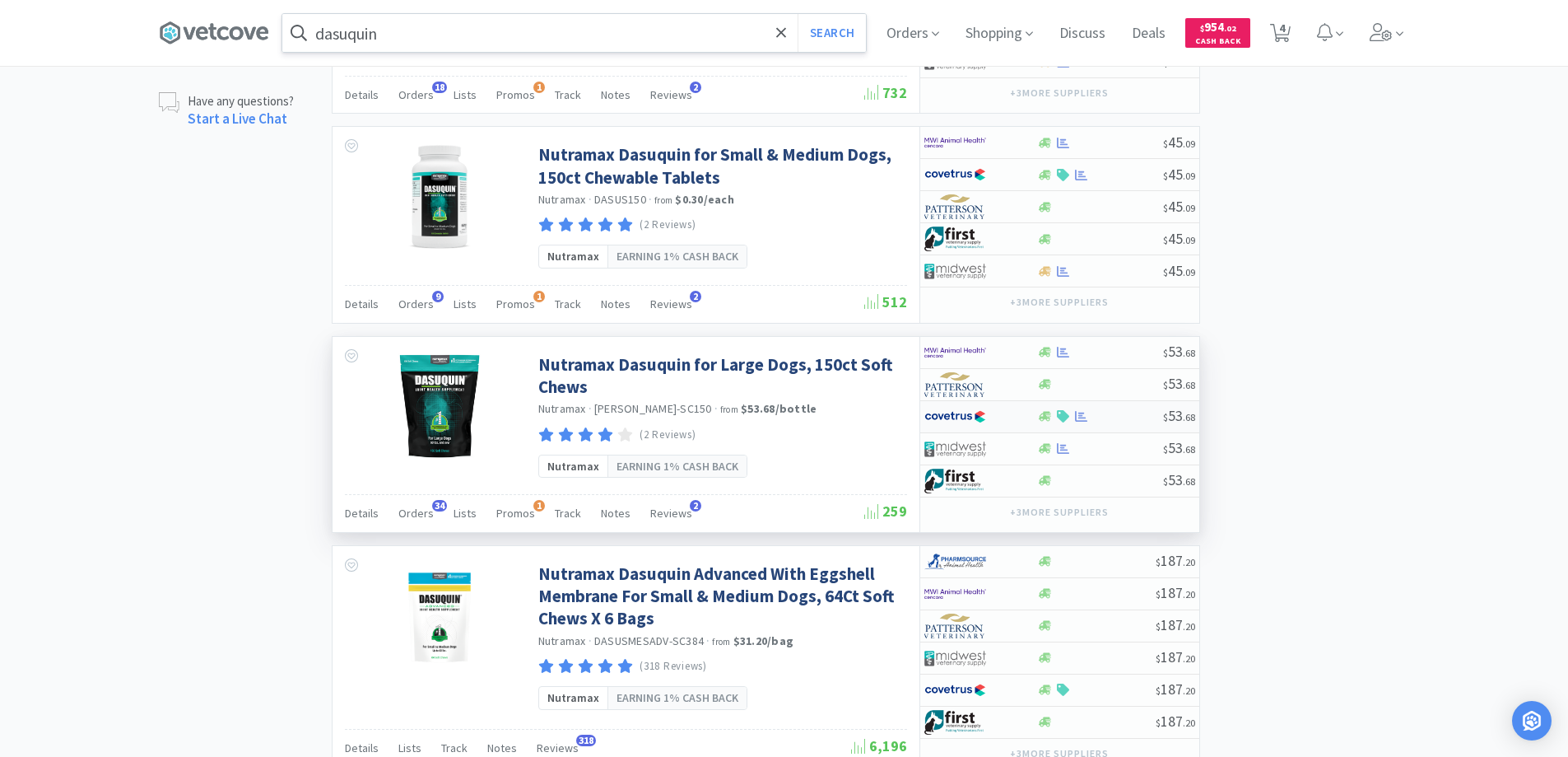
click at [995, 412] on div at bounding box center [969, 417] width 90 height 28
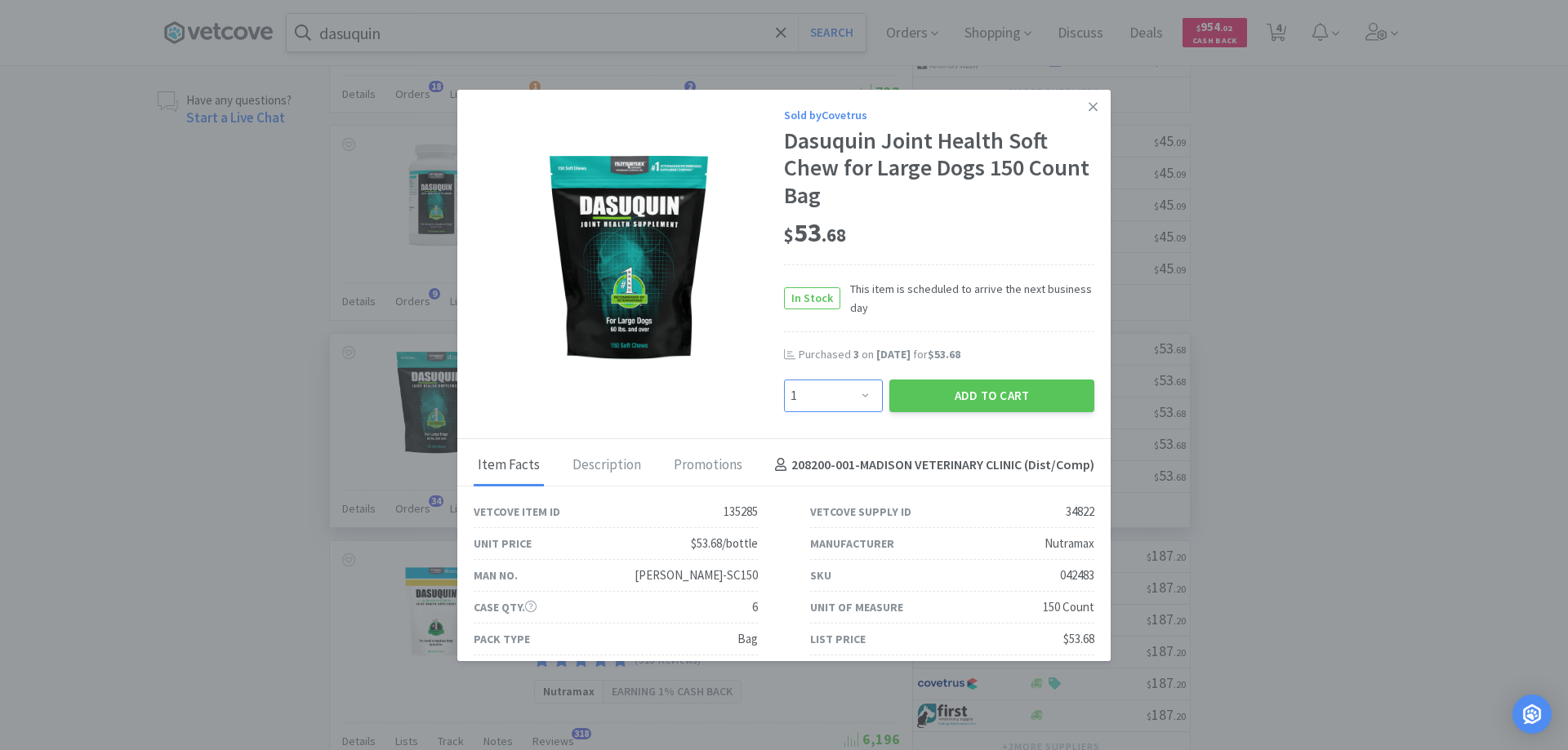
click at [854, 392] on select "Enter Quantity 1 2 3 4 5 6 7 8 9 10 11 12 13 14 15 16 17 18 19 20 Enter Quantity" at bounding box center [832, 395] width 99 height 32
select select "3"
click at [784, 380] on select "Enter Quantity 1 2 3 4 5 6 7 8 9 10 11 12 13 14 15 16 17 18 19 20 Enter Quantity" at bounding box center [832, 395] width 99 height 32
click at [947, 394] on button "Add to Cart" at bounding box center [992, 395] width 205 height 32
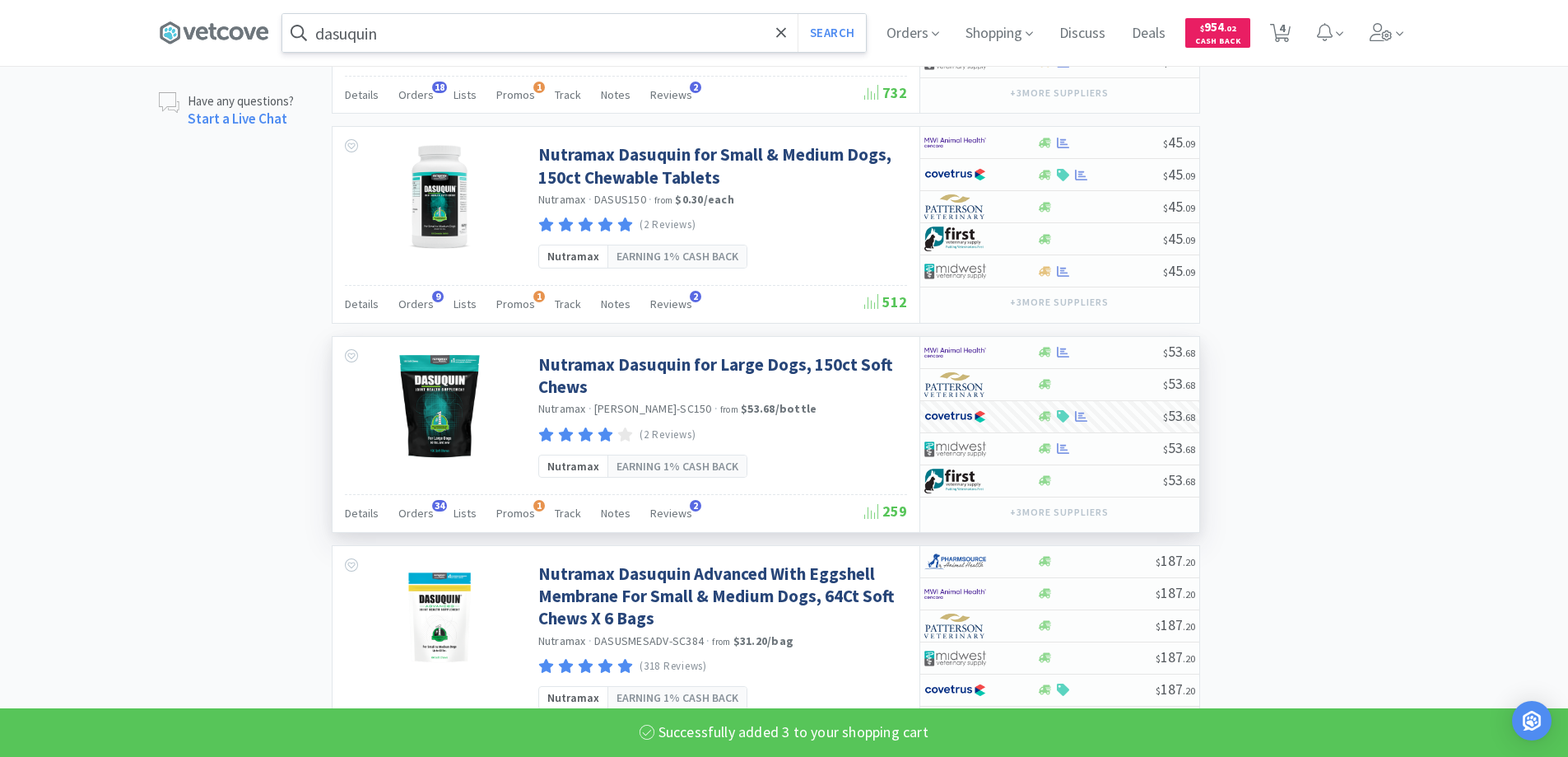
select select "3"
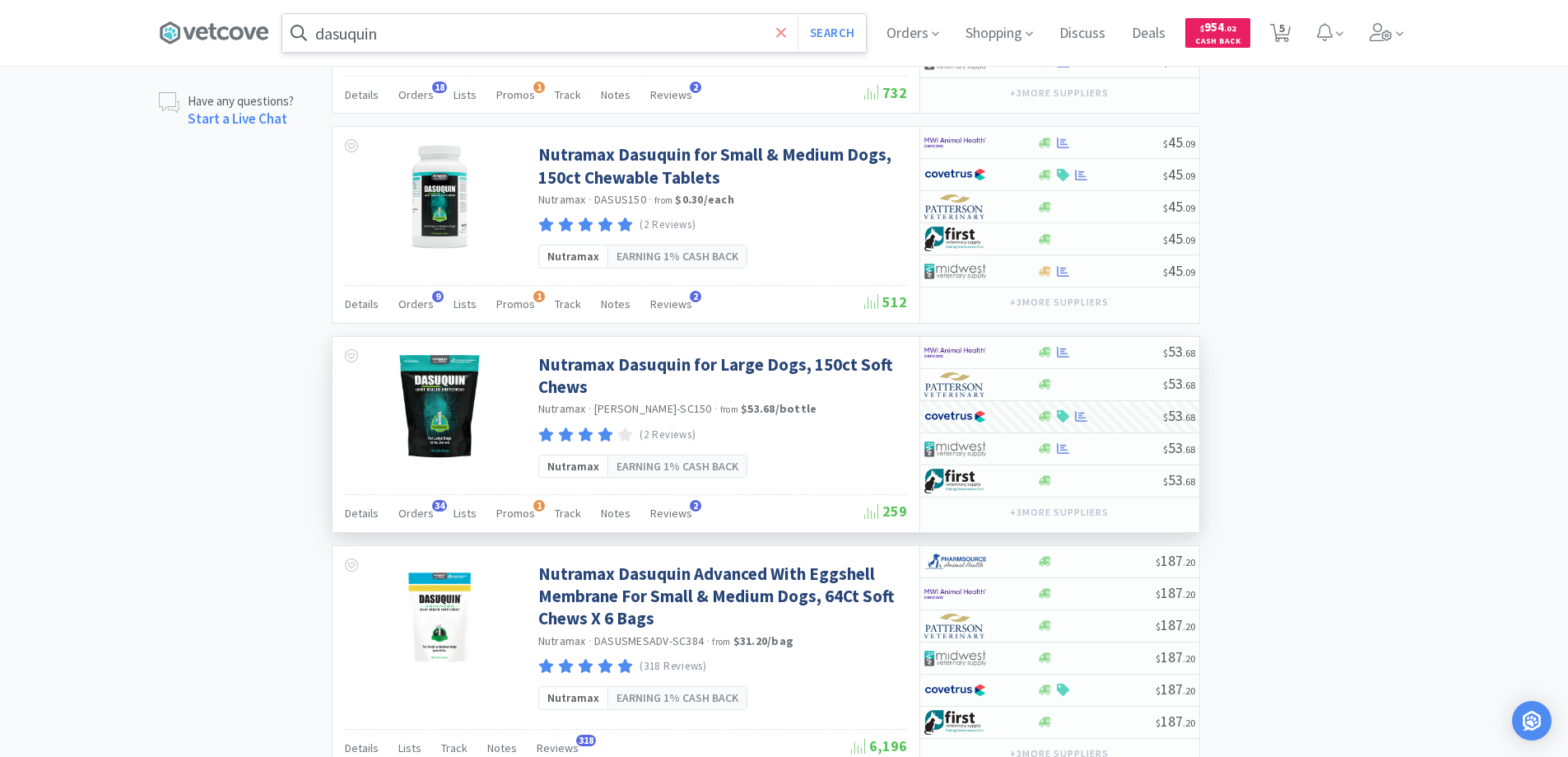
click at [787, 33] on icon at bounding box center [782, 33] width 11 height 17
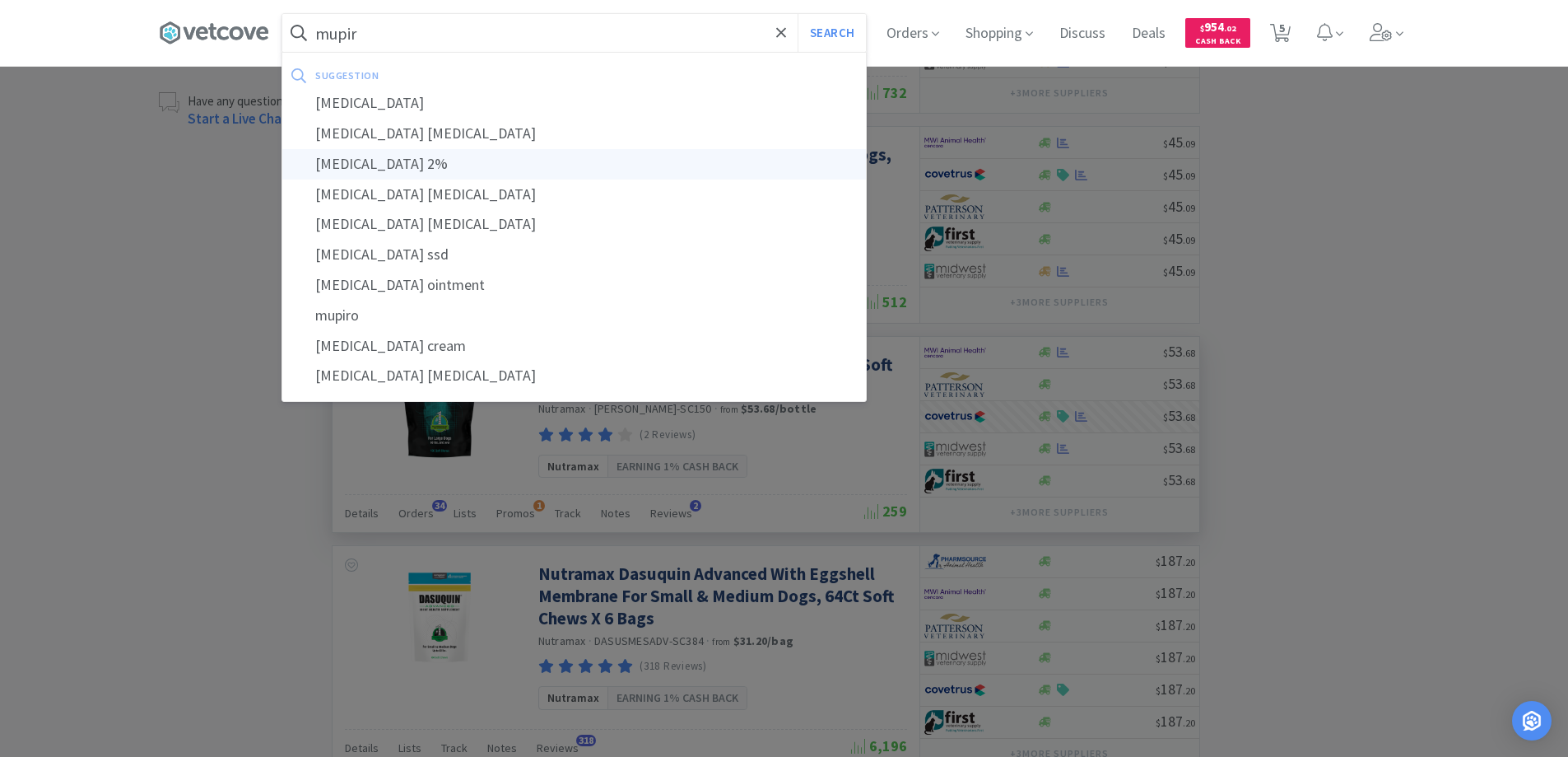
click at [369, 162] on div "[MEDICAL_DATA] 2%" at bounding box center [574, 164] width 584 height 31
type input "[MEDICAL_DATA] 2%"
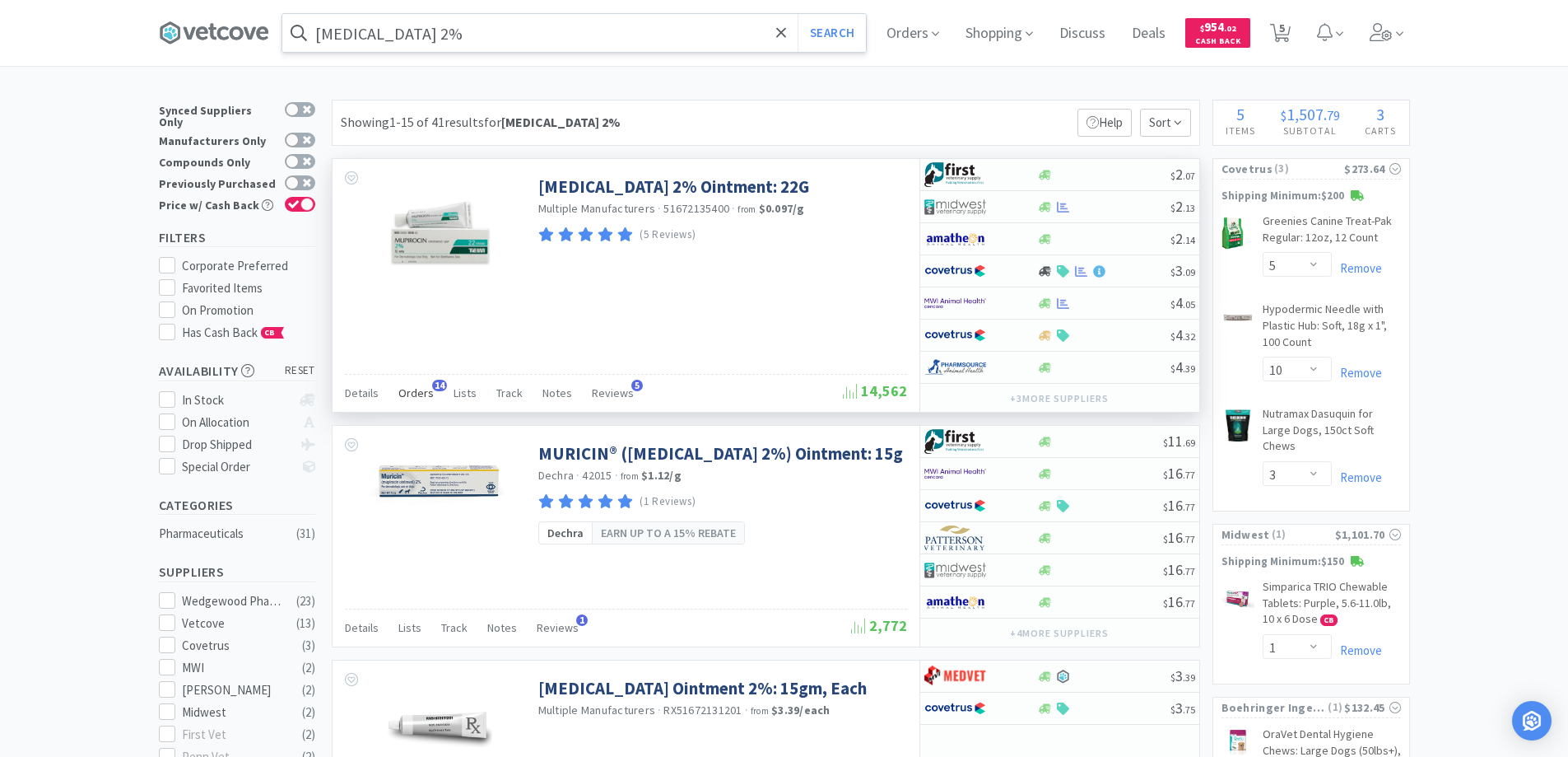
click at [433, 383] on span "14" at bounding box center [440, 385] width 15 height 11
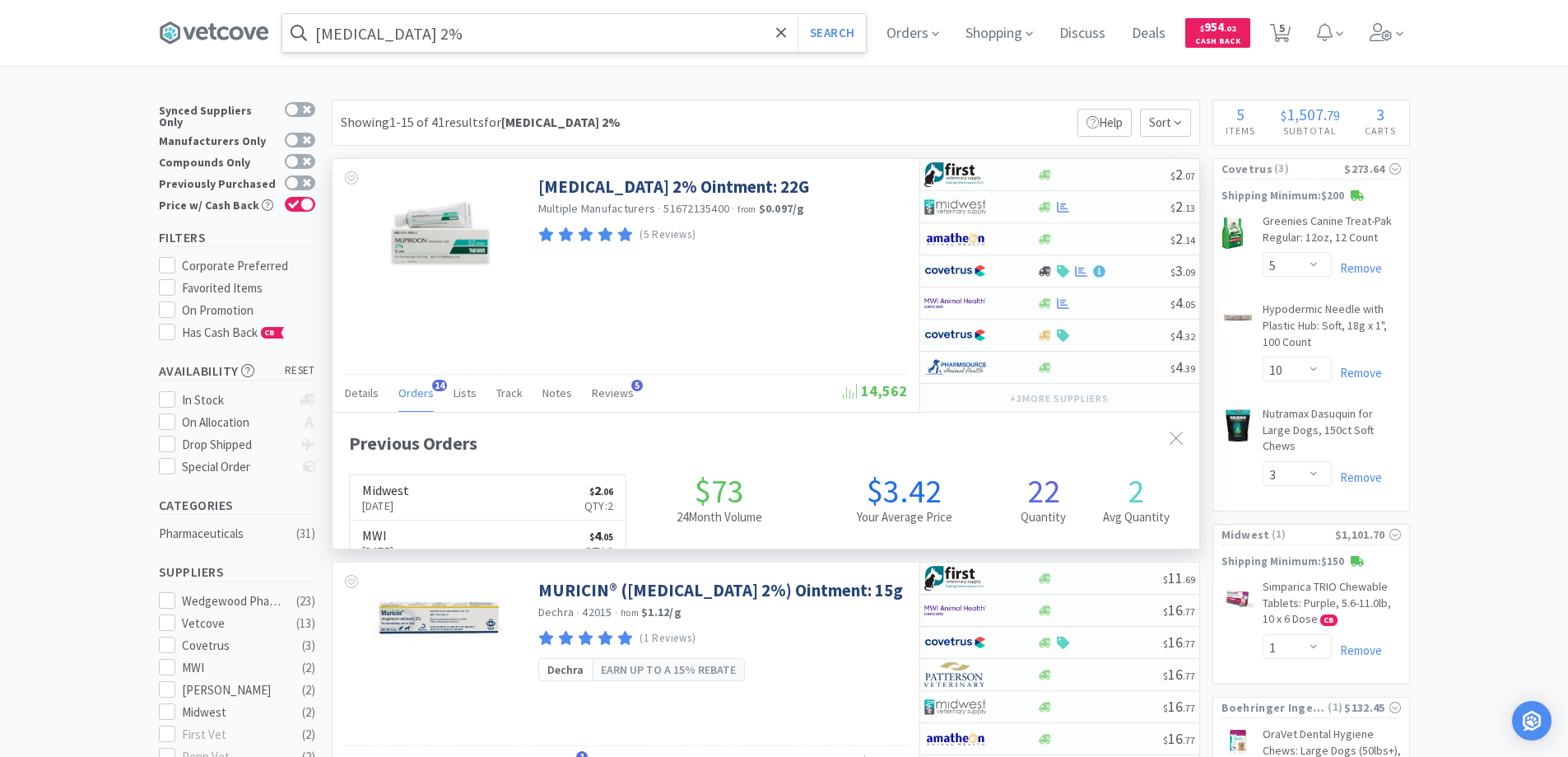
scroll to position [442, 867]
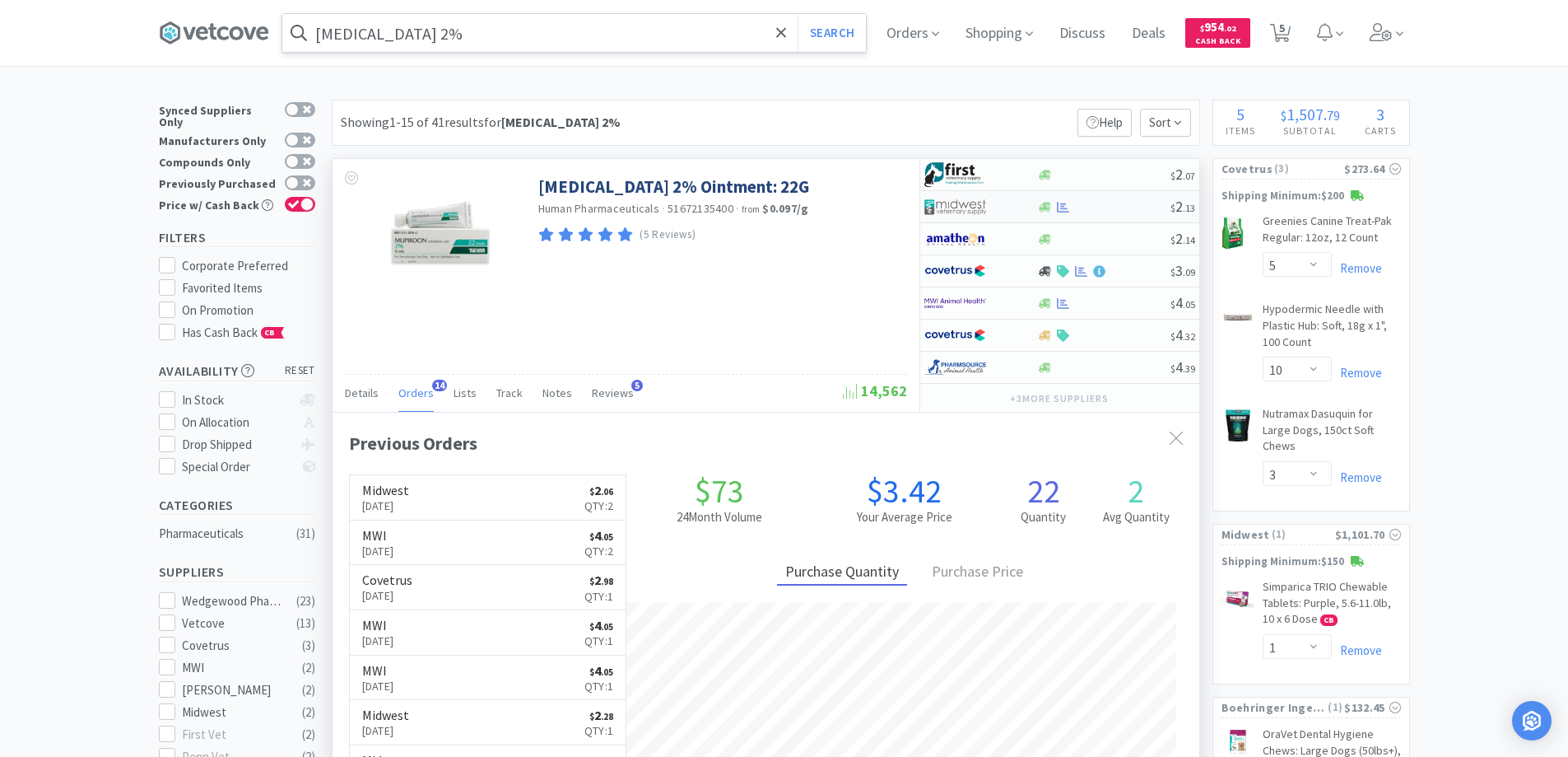
click at [1007, 201] on div at bounding box center [969, 206] width 90 height 28
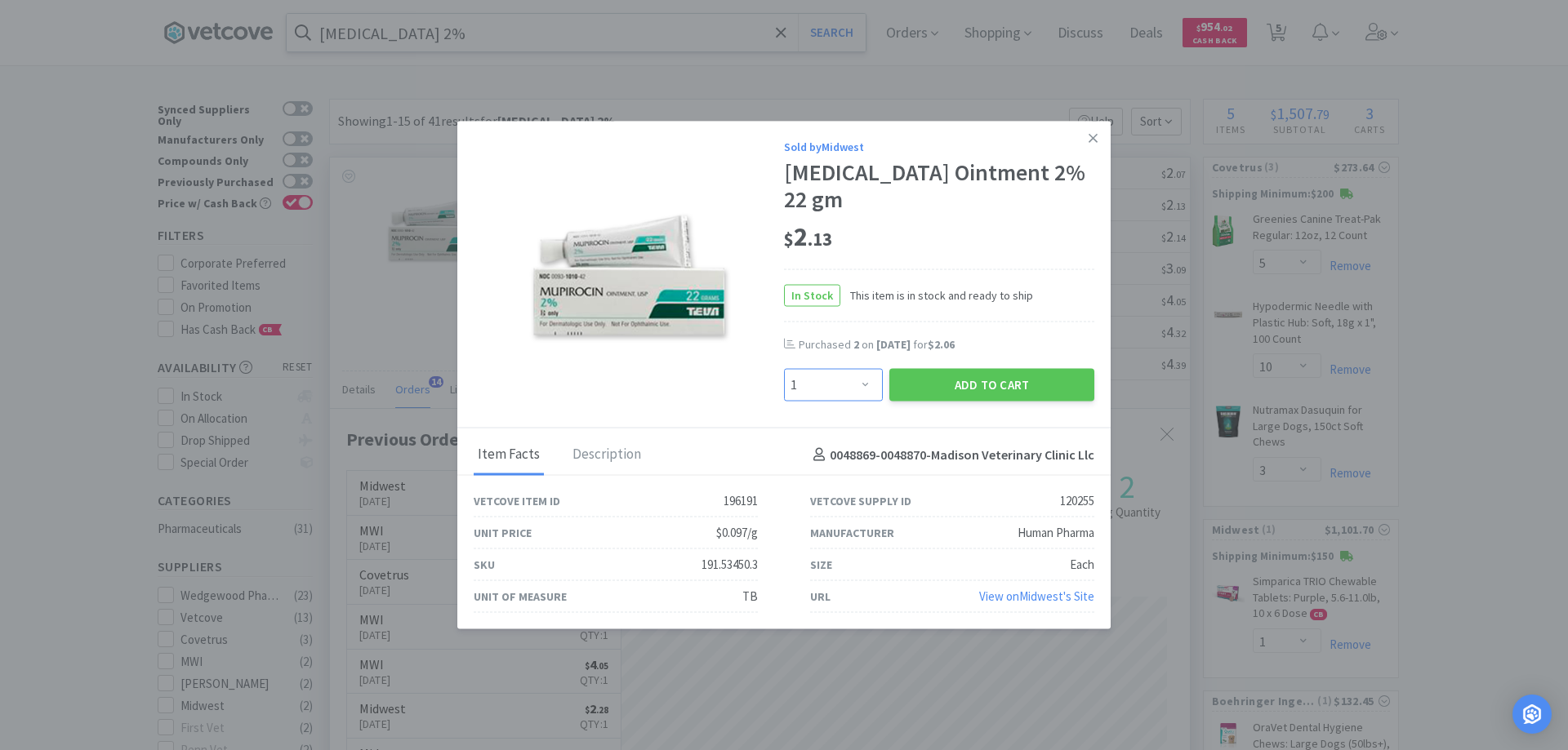
drag, startPoint x: 862, startPoint y: 368, endPoint x: 861, endPoint y: 356, distance: 12.0
click at [862, 369] on select "Enter Quantity 1 2 3 4 5 6 7 8 9 10 11 12 13 14 15 16 17 18 19 20 Enter Quantity" at bounding box center [832, 384] width 99 height 32
select select "2"
click at [784, 369] on select "Enter Quantity 1 2 3 4 5 6 7 8 9 10 11 12 13 14 15 16 17 18 19 20 Enter Quantity" at bounding box center [832, 384] width 99 height 32
click at [952, 369] on button "Add to Cart" at bounding box center [992, 384] width 205 height 32
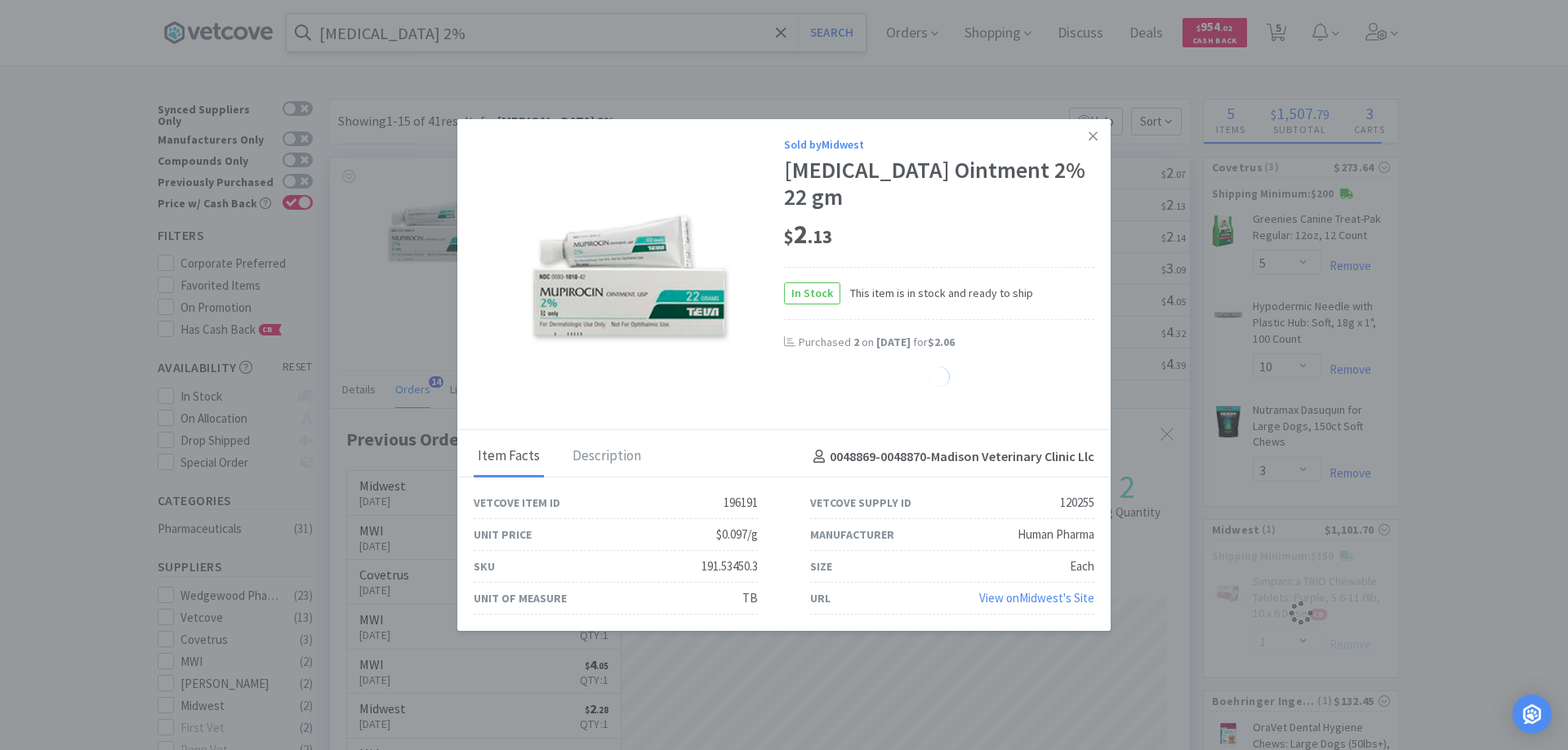
select select "2"
select select "1"
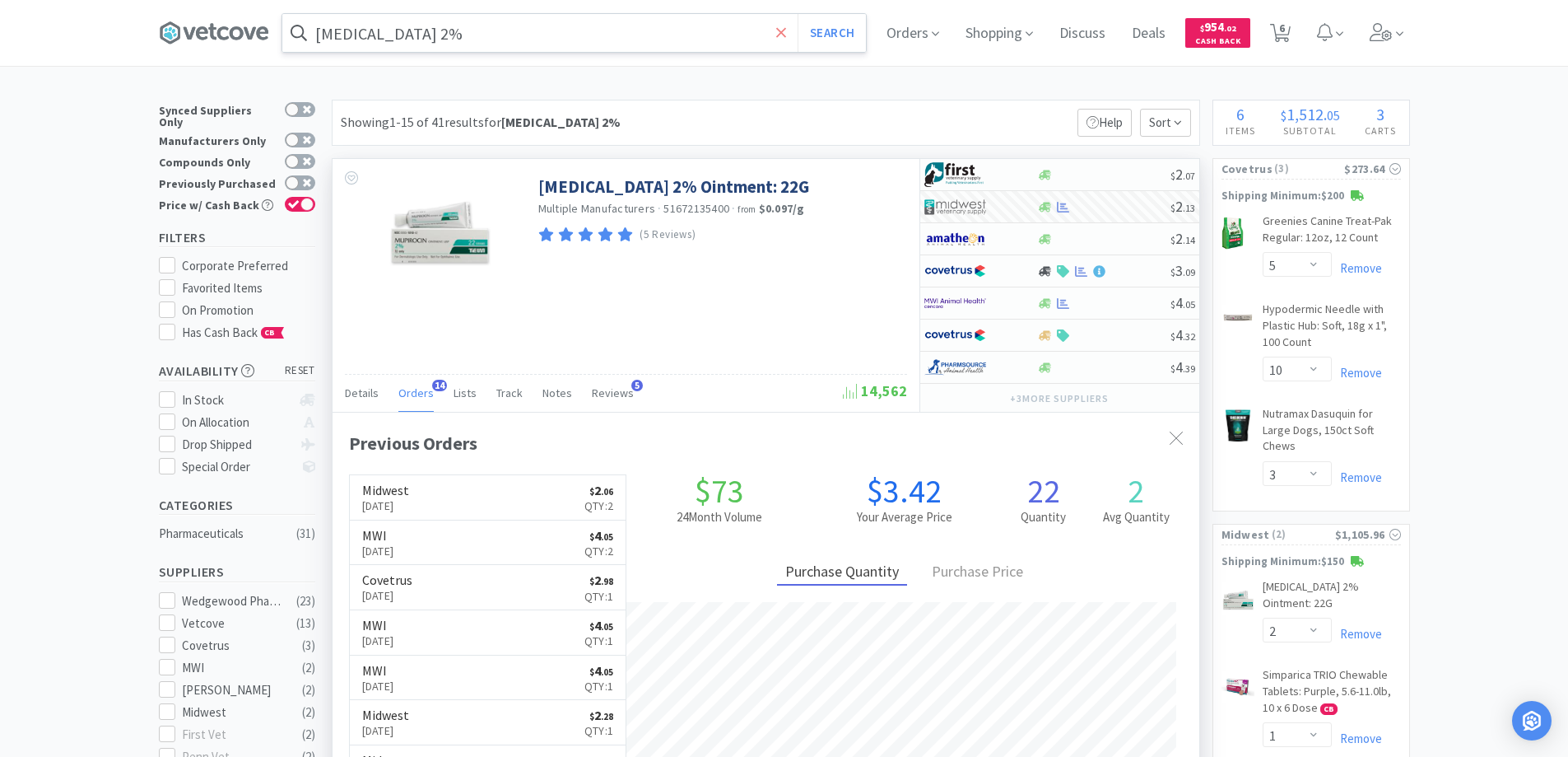
click at [786, 33] on icon at bounding box center [781, 32] width 10 height 10
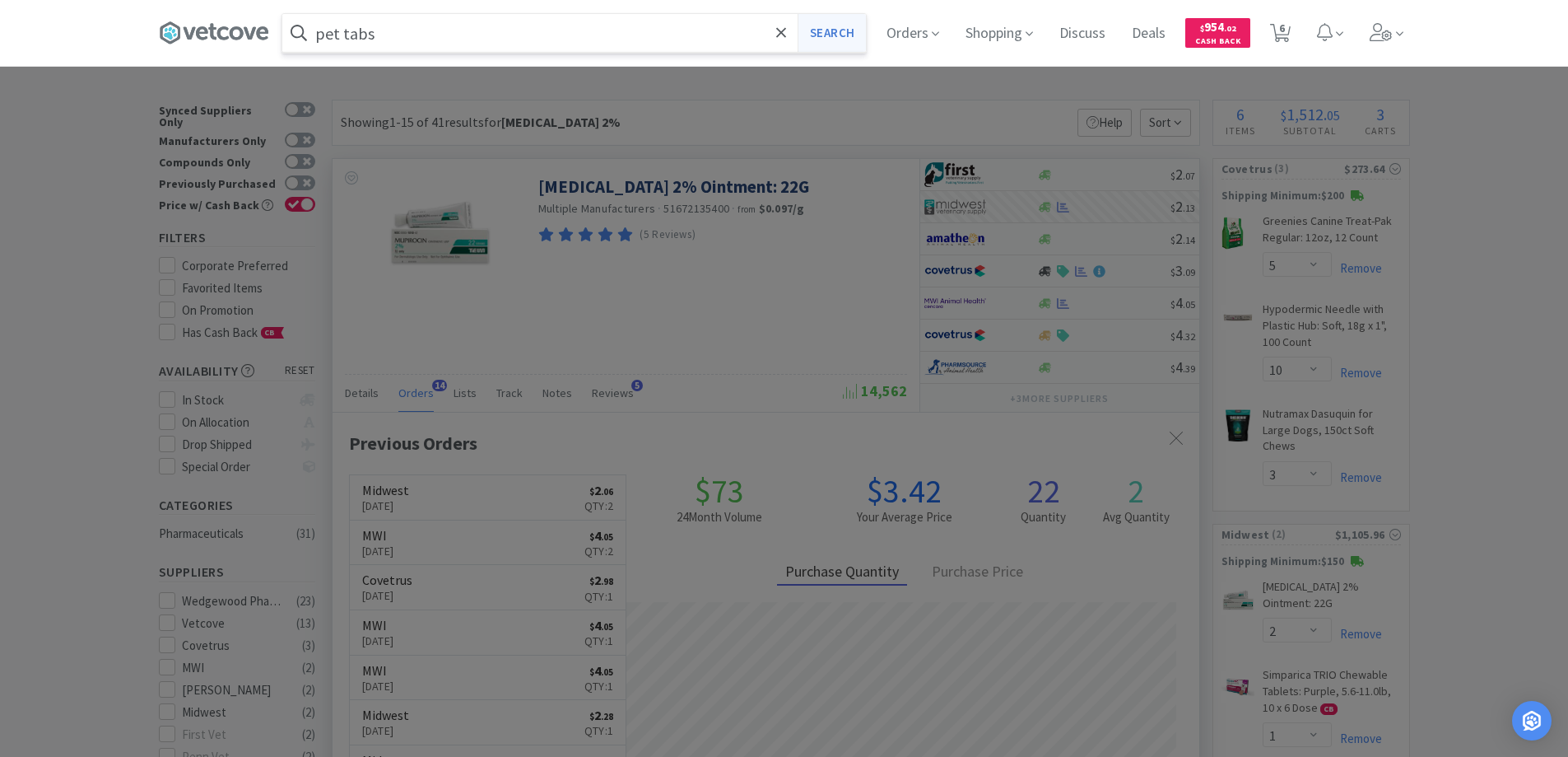
type input "pet tabs"
click at [827, 31] on button "Search" at bounding box center [832, 33] width 69 height 38
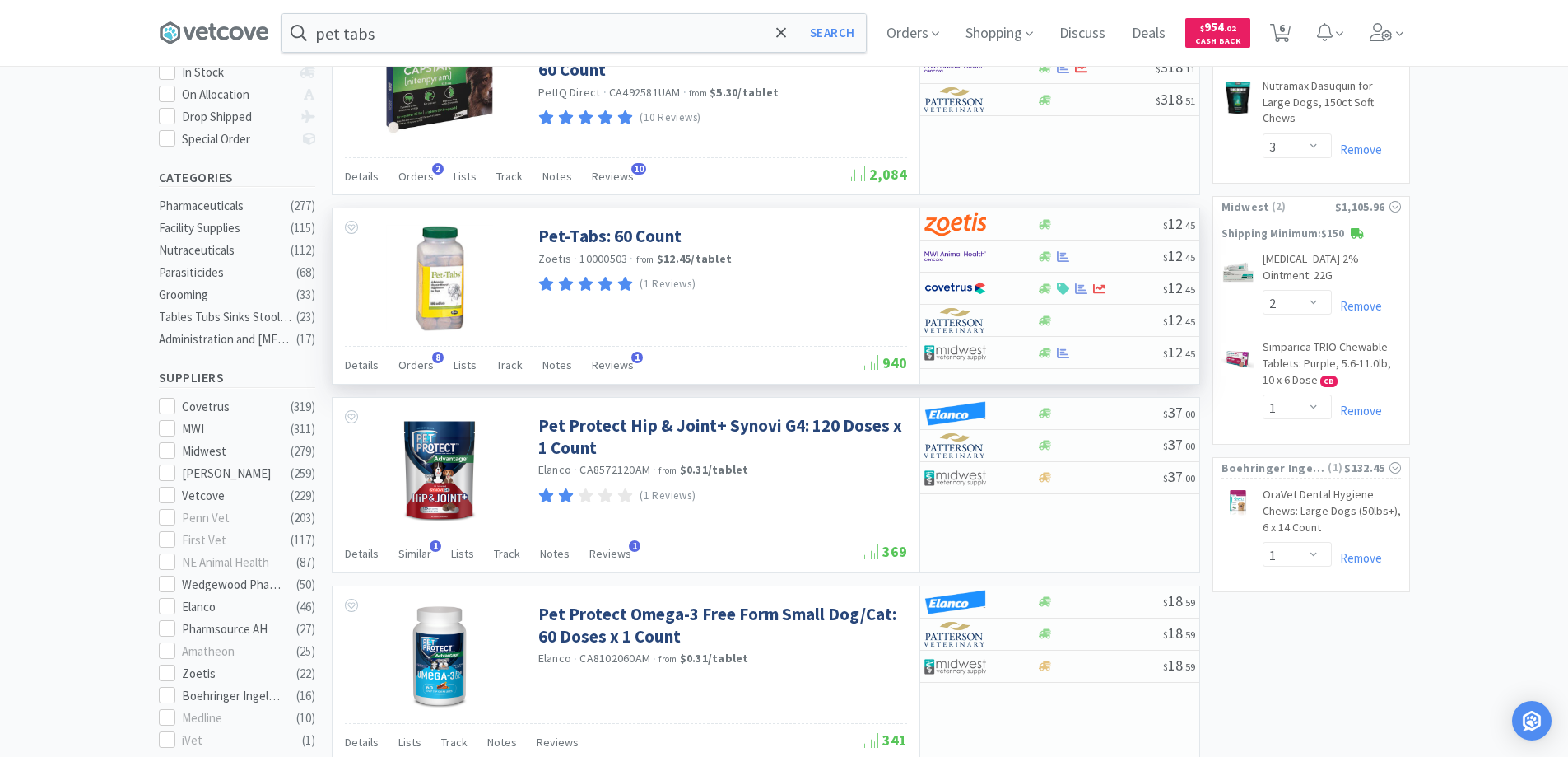
scroll to position [329, 0]
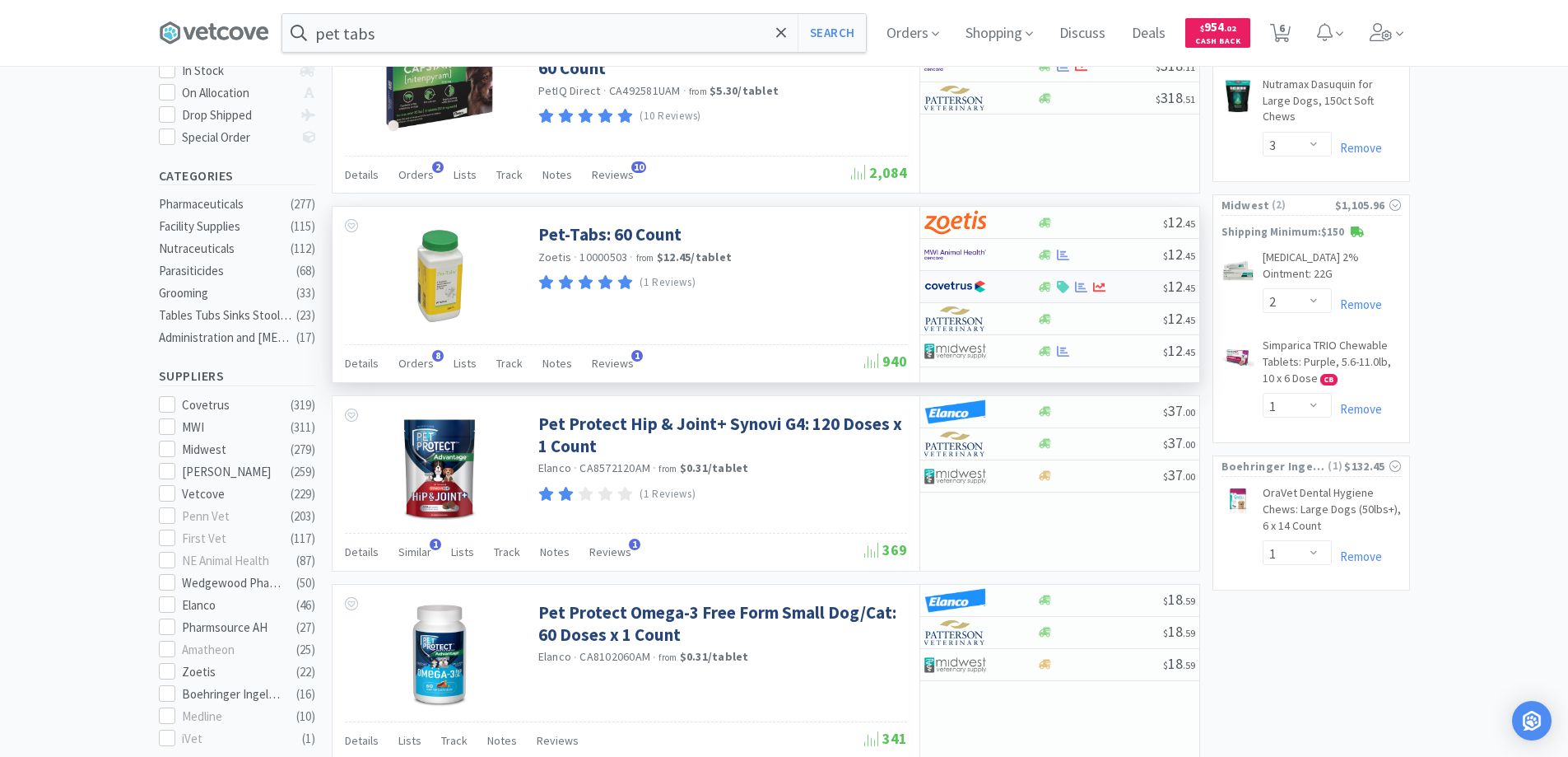
click at [1011, 286] on div at bounding box center [969, 286] width 90 height 28
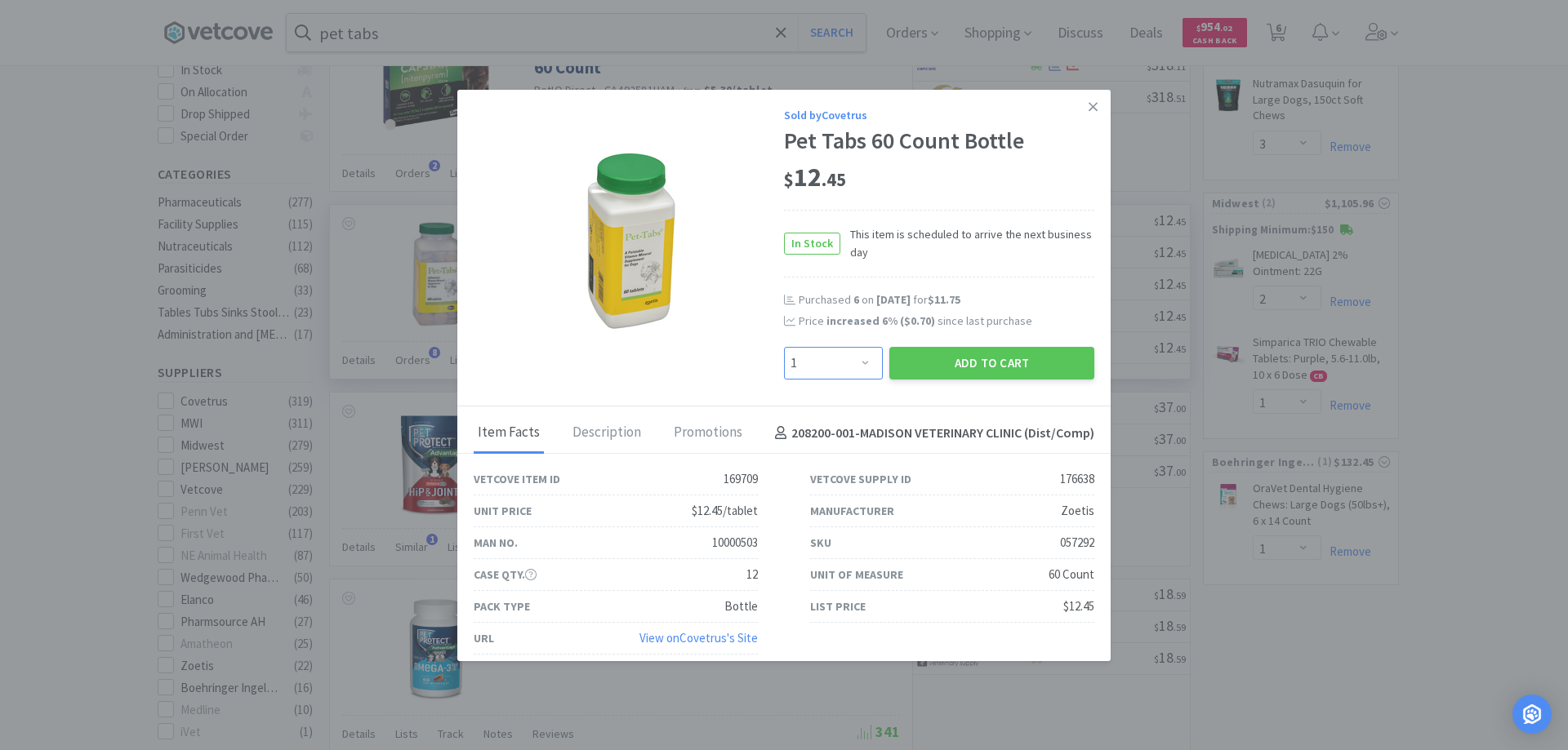
click at [856, 367] on select "Enter Quantity 1 2 3 4 5 6 7 8 9 10 11 12 13 14 15 16 17 18 19 20 Enter Quantity" at bounding box center [832, 362] width 99 height 32
select select "4"
click at [784, 346] on select "Enter Quantity 1 2 3 4 5 6 7 8 9 10 11 12 13 14 15 16 17 18 19 20 Enter Quantity" at bounding box center [832, 362] width 99 height 32
click at [937, 367] on button "Add to Cart" at bounding box center [992, 362] width 205 height 32
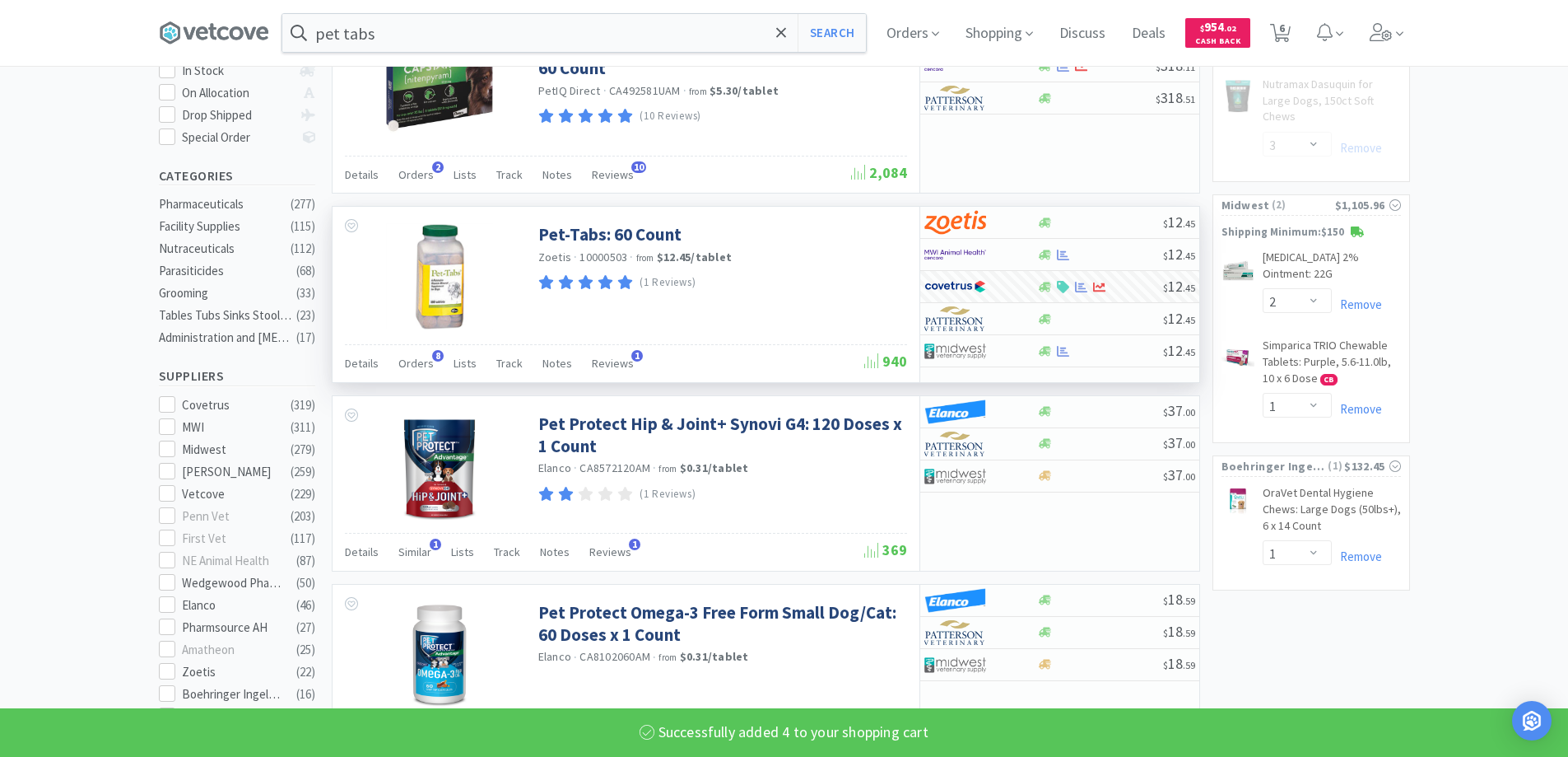
select select "4"
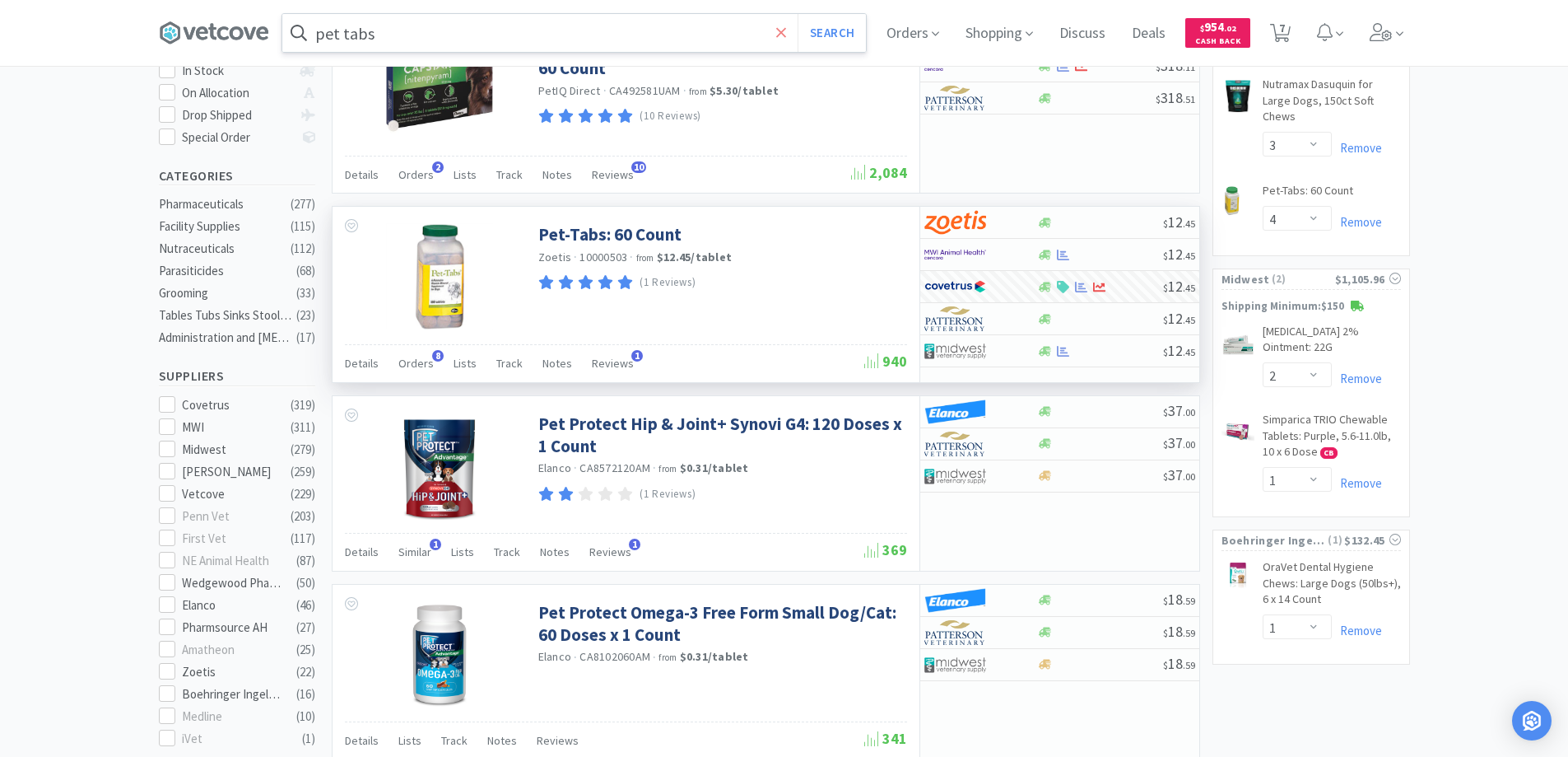
click at [784, 30] on icon at bounding box center [781, 32] width 10 height 10
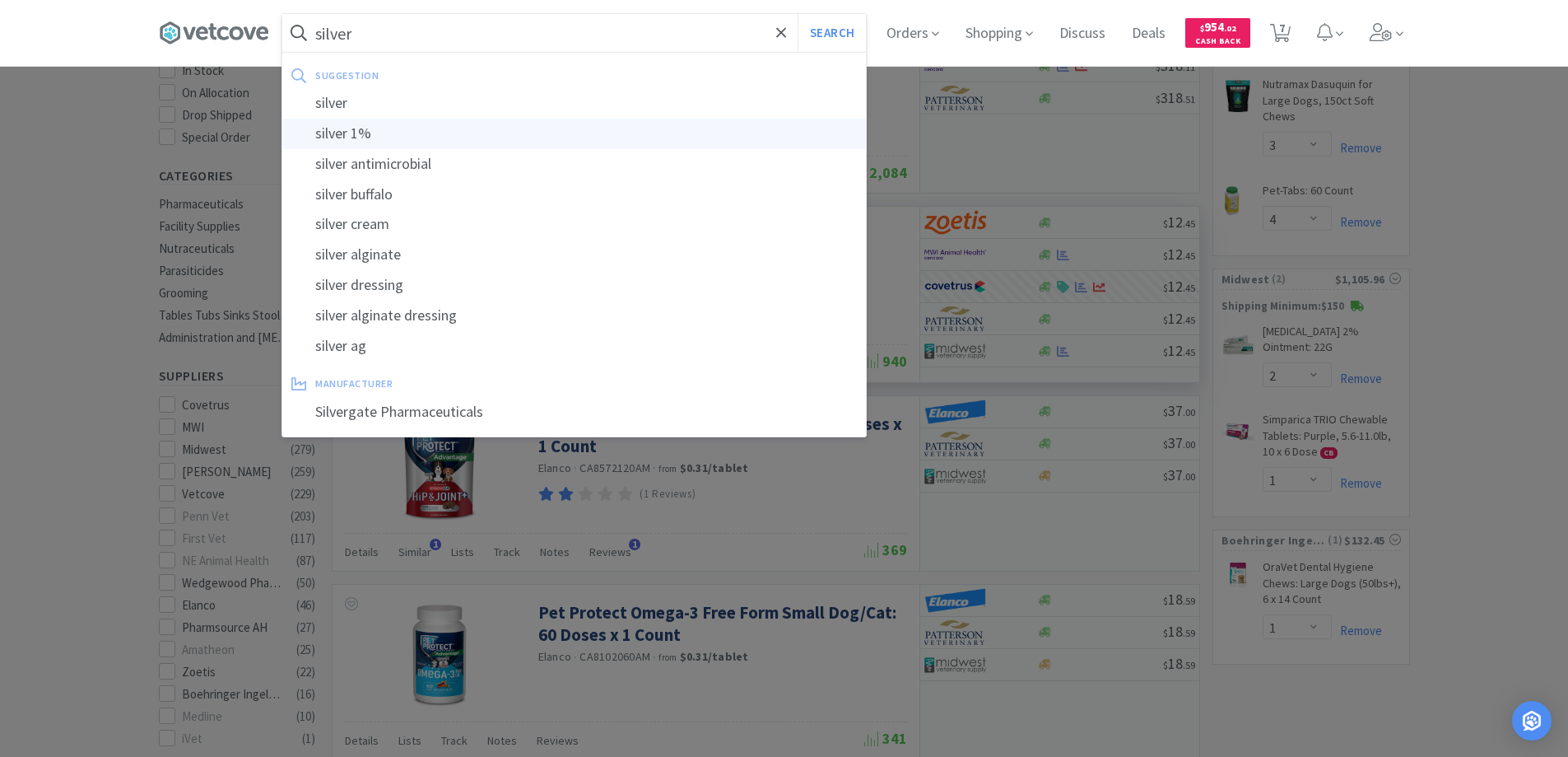
click at [337, 135] on div "silver 1%" at bounding box center [574, 134] width 584 height 31
type input "silver 1%"
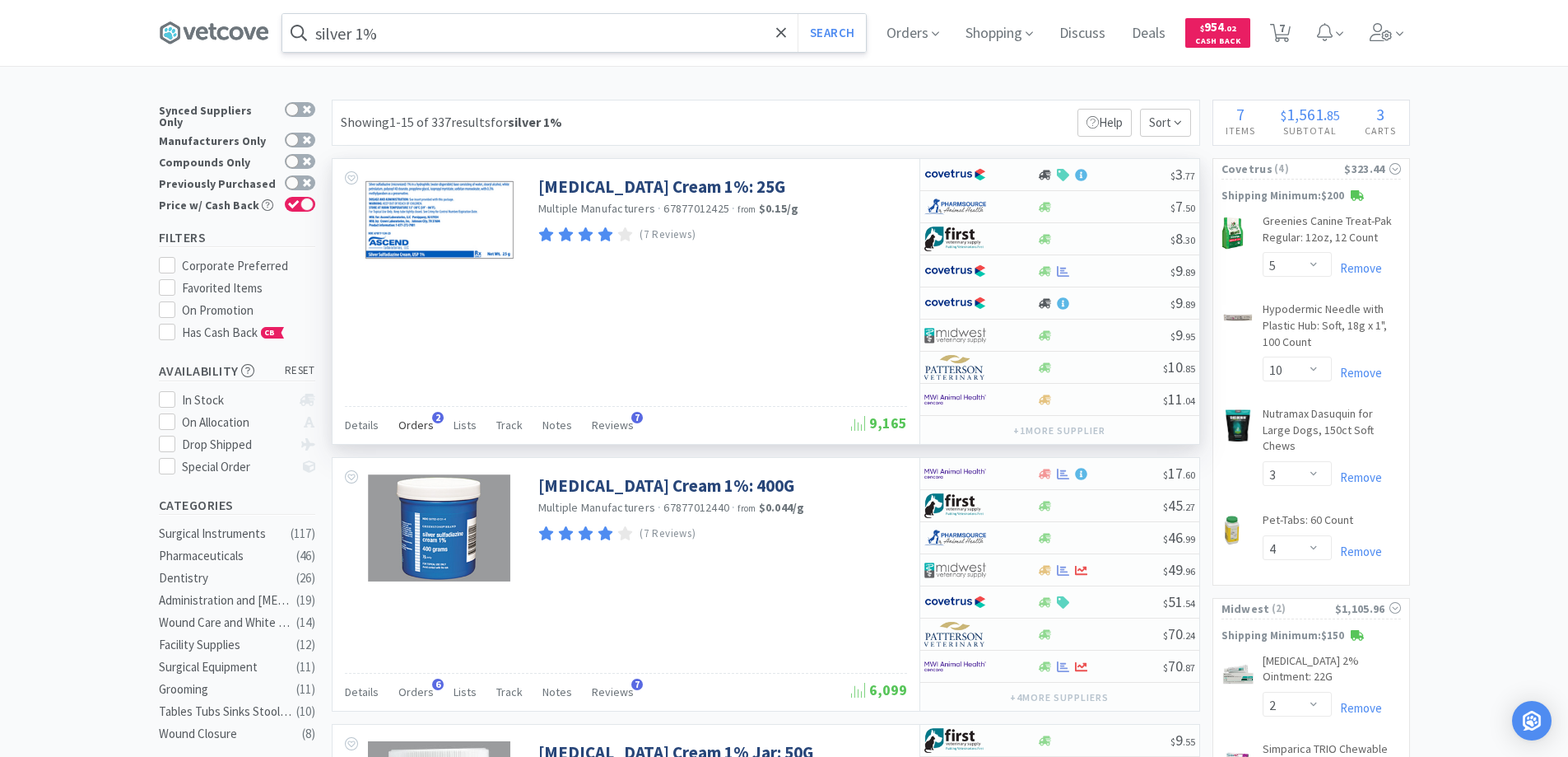
click at [432, 417] on span "2" at bounding box center [438, 418] width 11 height 11
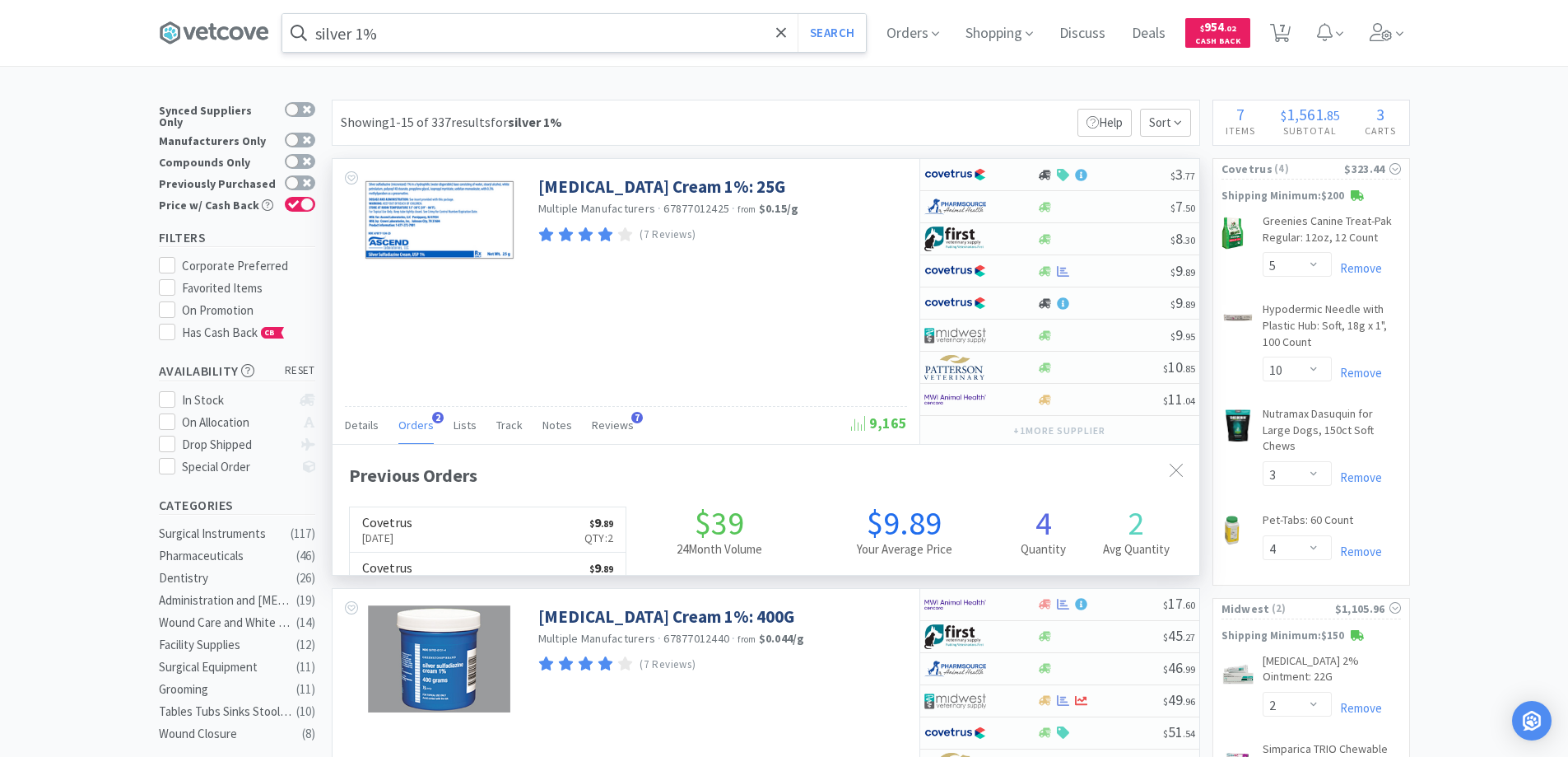
scroll to position [427, 867]
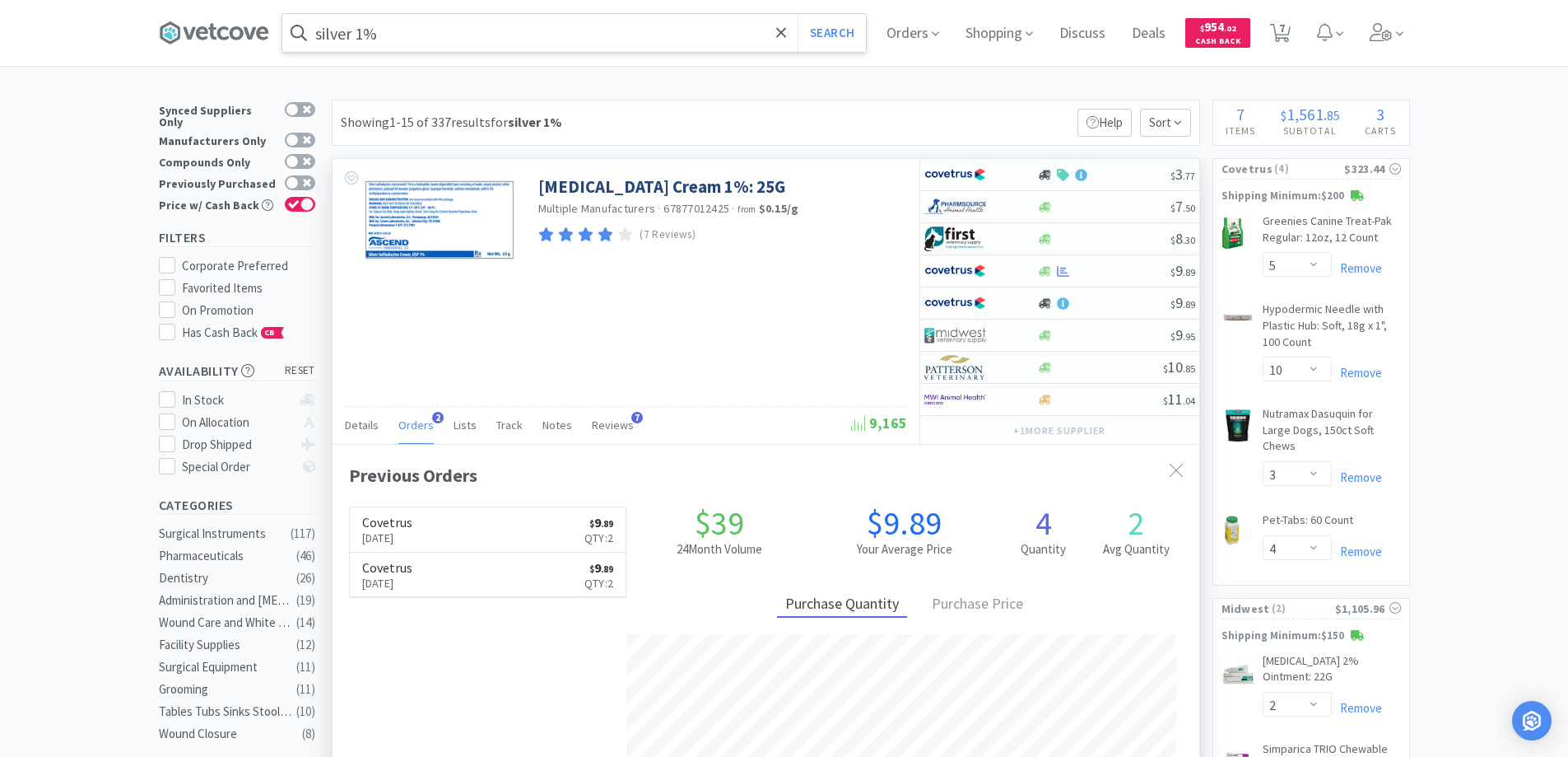
click at [432, 417] on span "2" at bounding box center [438, 418] width 11 height 11
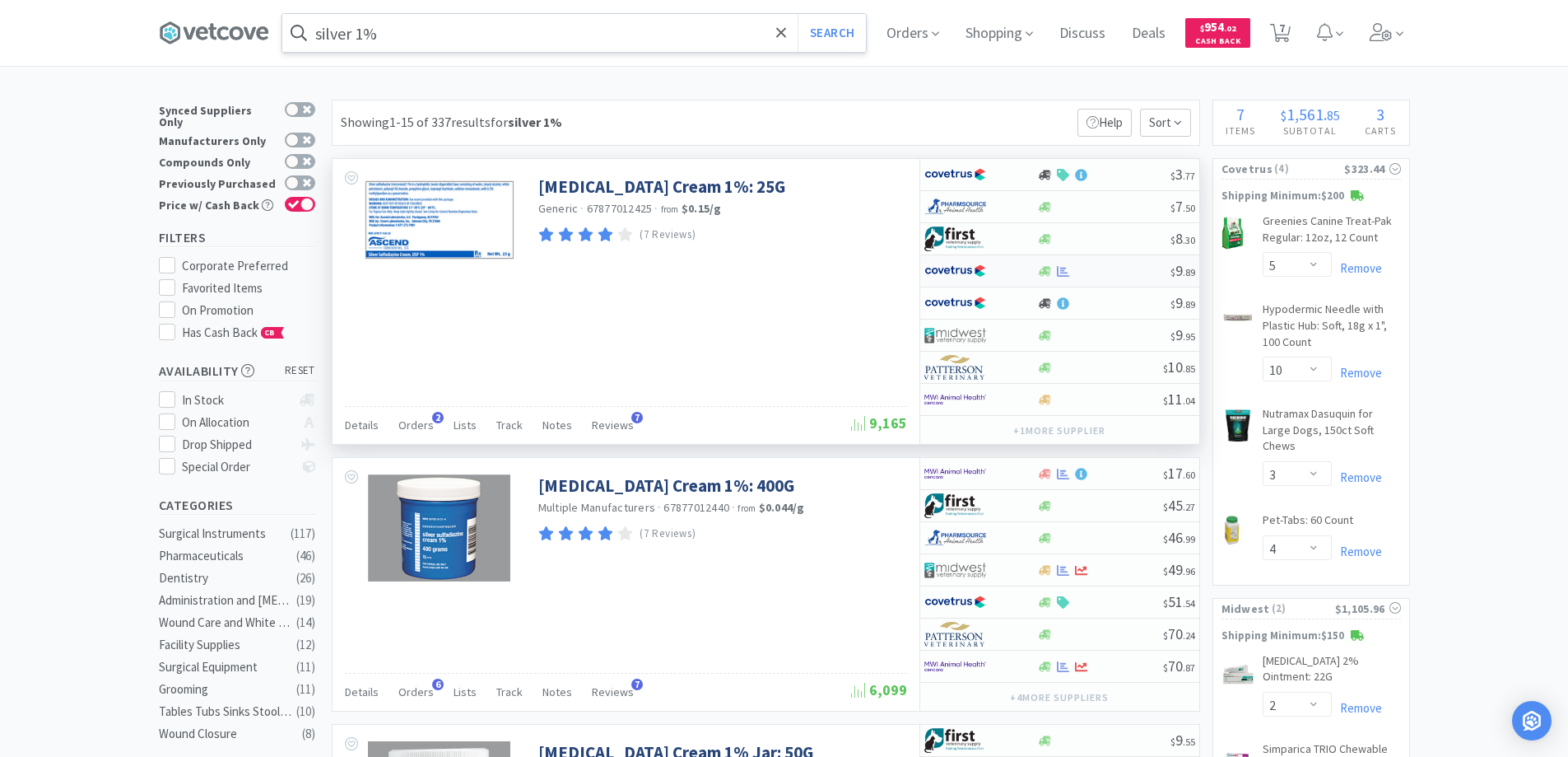
click at [1002, 272] on div at bounding box center [969, 271] width 90 height 28
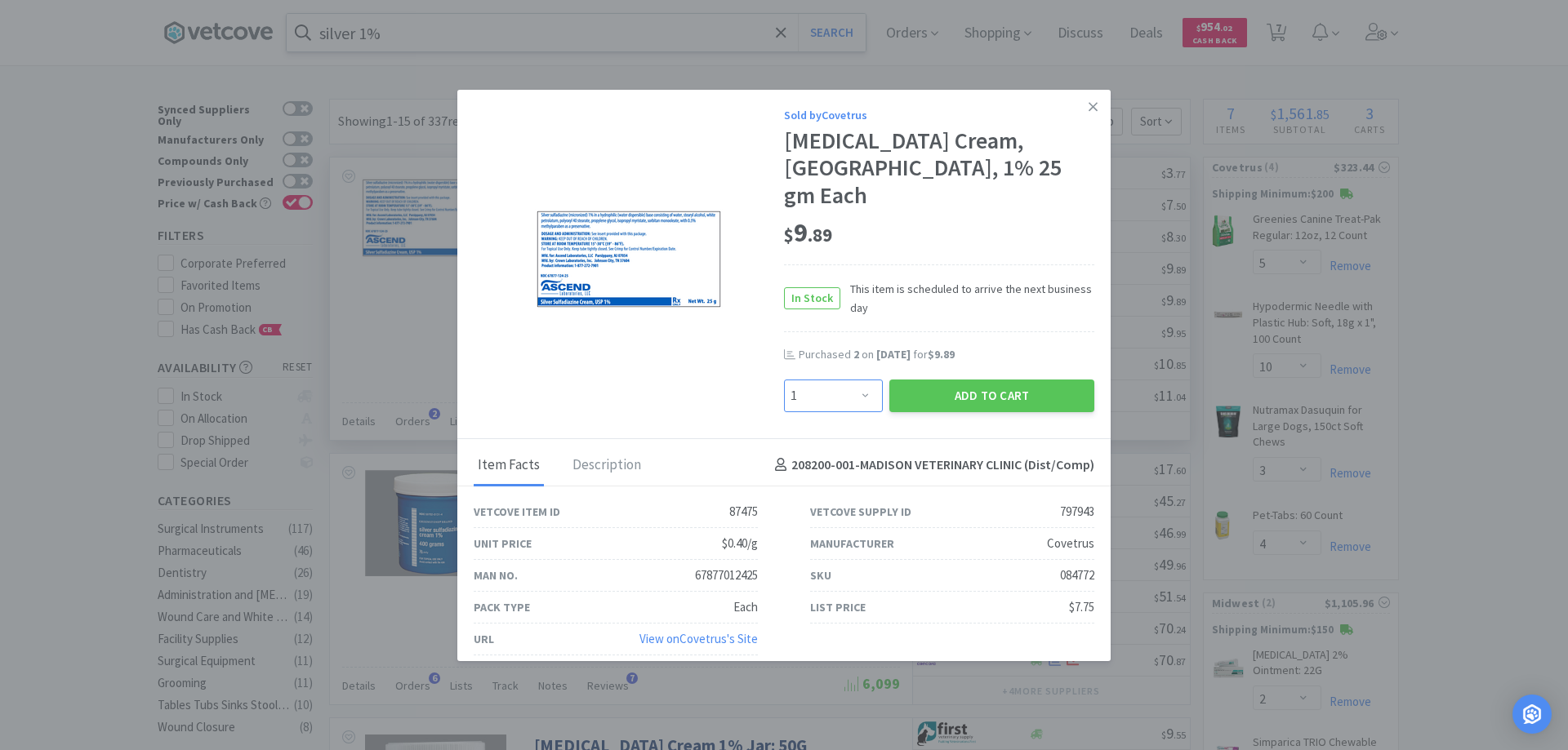
click at [866, 380] on select "Enter Quantity 1 2 3 4 5 6 7 8 9 10 11 12 13 14 15 16 17 18 19 20 Enter Quantity" at bounding box center [832, 395] width 99 height 32
select select "2"
click at [784, 380] on select "Enter Quantity 1 2 3 4 5 6 7 8 9 10 11 12 13 14 15 16 17 18 19 20 Enter Quantity" at bounding box center [832, 395] width 99 height 32
click at [933, 380] on button "Add to Cart" at bounding box center [992, 395] width 205 height 32
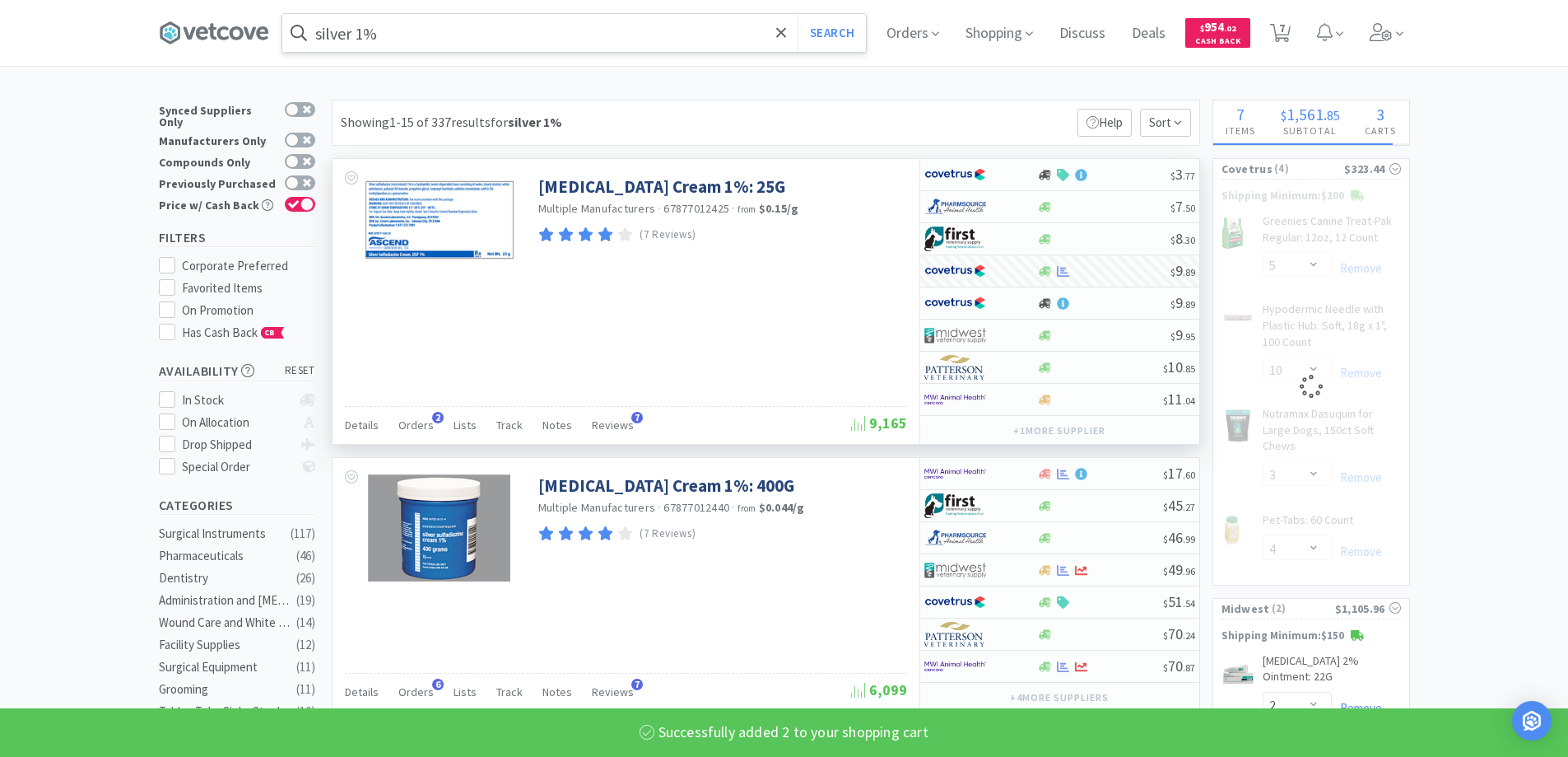
select select "2"
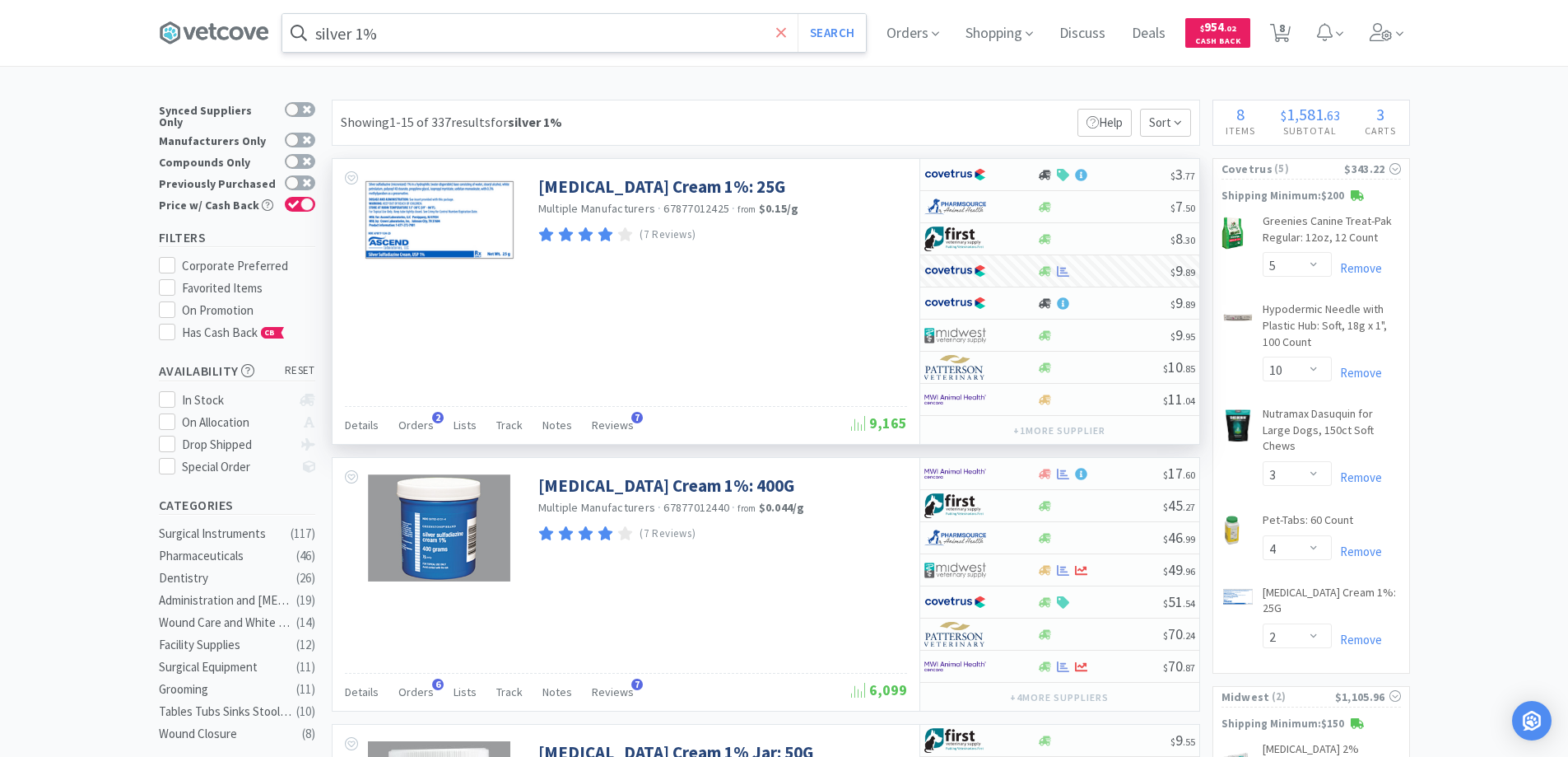
click at [786, 31] on icon at bounding box center [782, 33] width 11 height 17
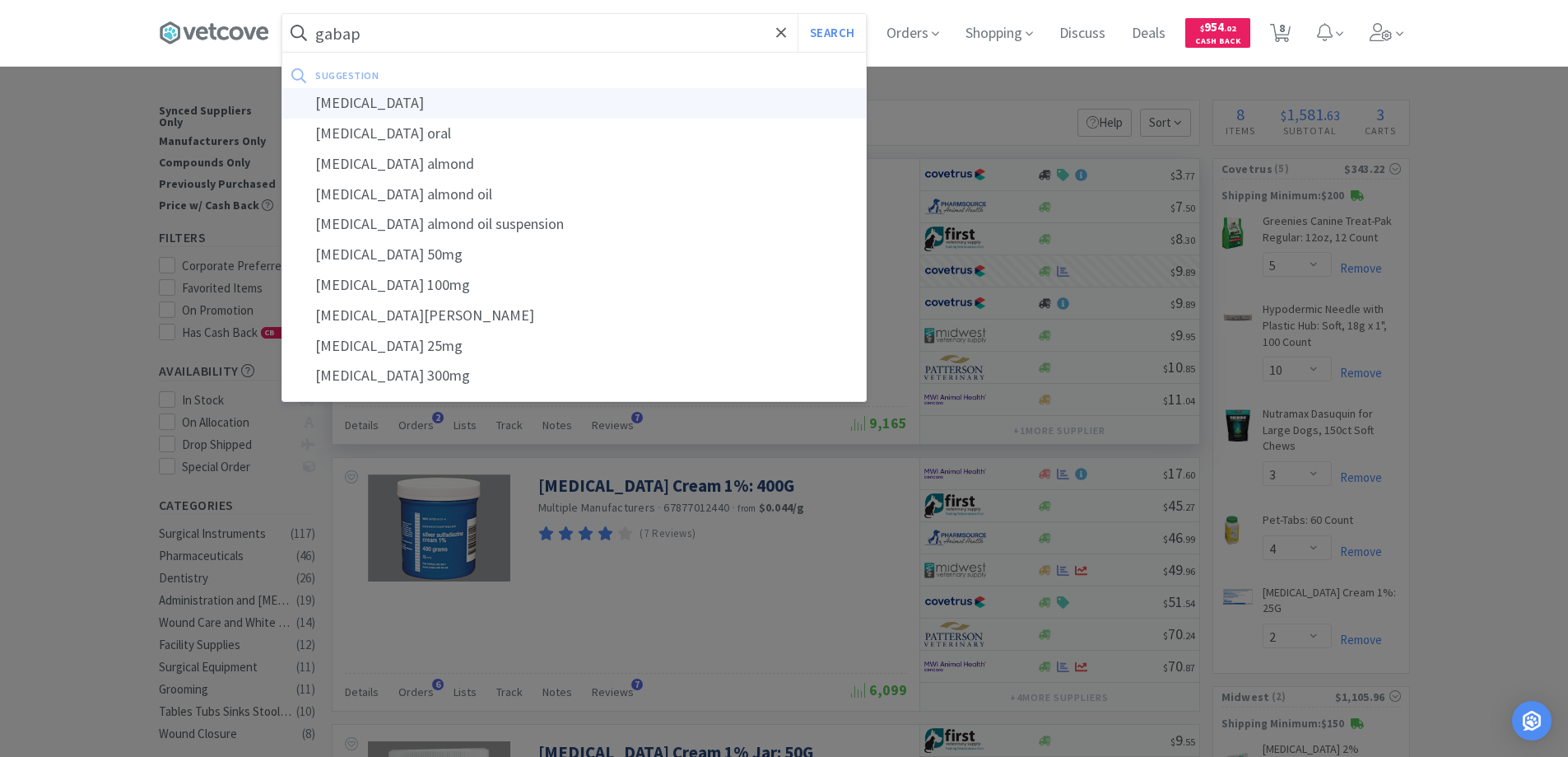
click at [343, 104] on div "[MEDICAL_DATA]" at bounding box center [574, 103] width 584 height 31
type input "[MEDICAL_DATA]"
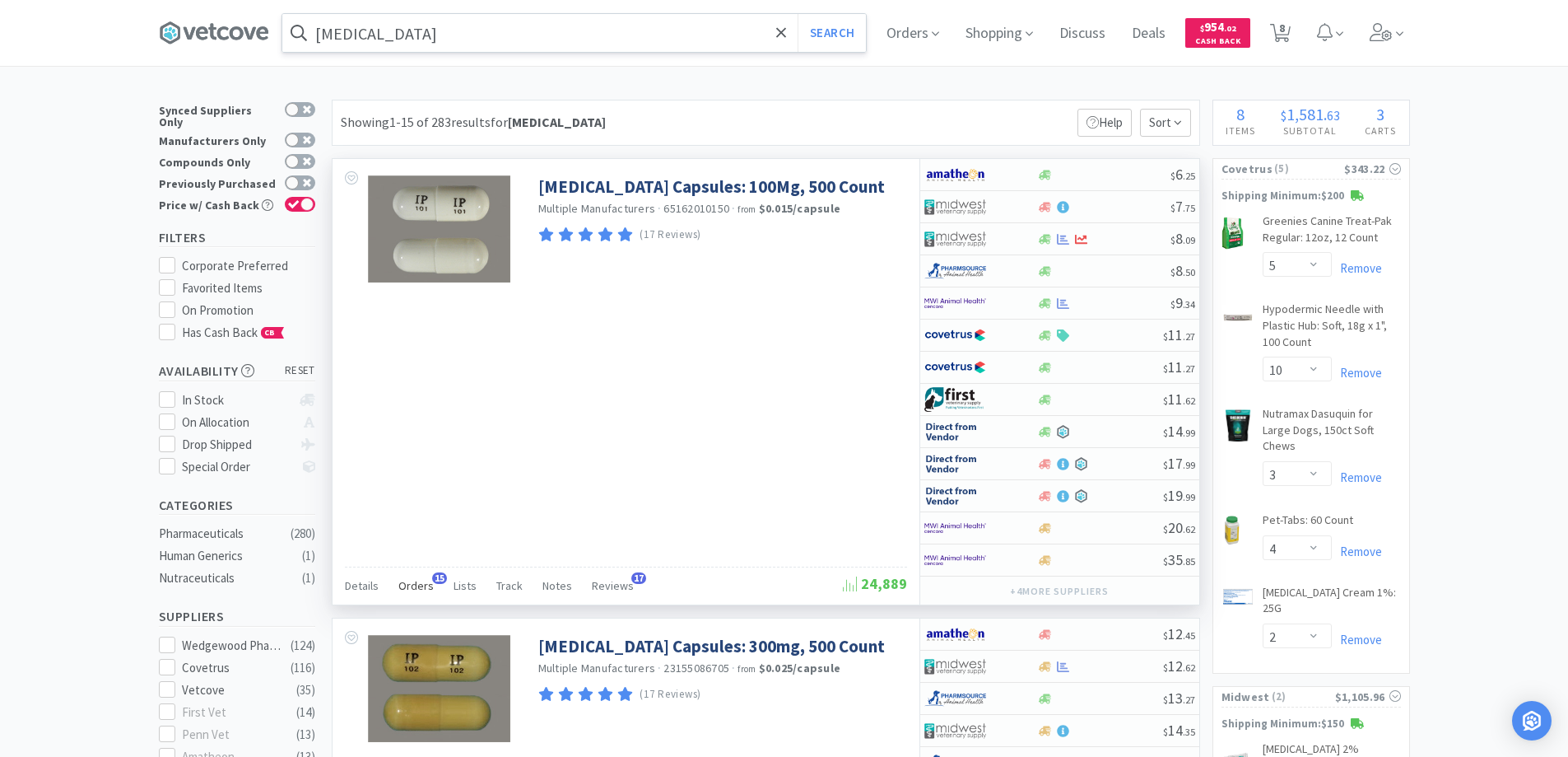
click at [433, 579] on span "15" at bounding box center [440, 578] width 15 height 11
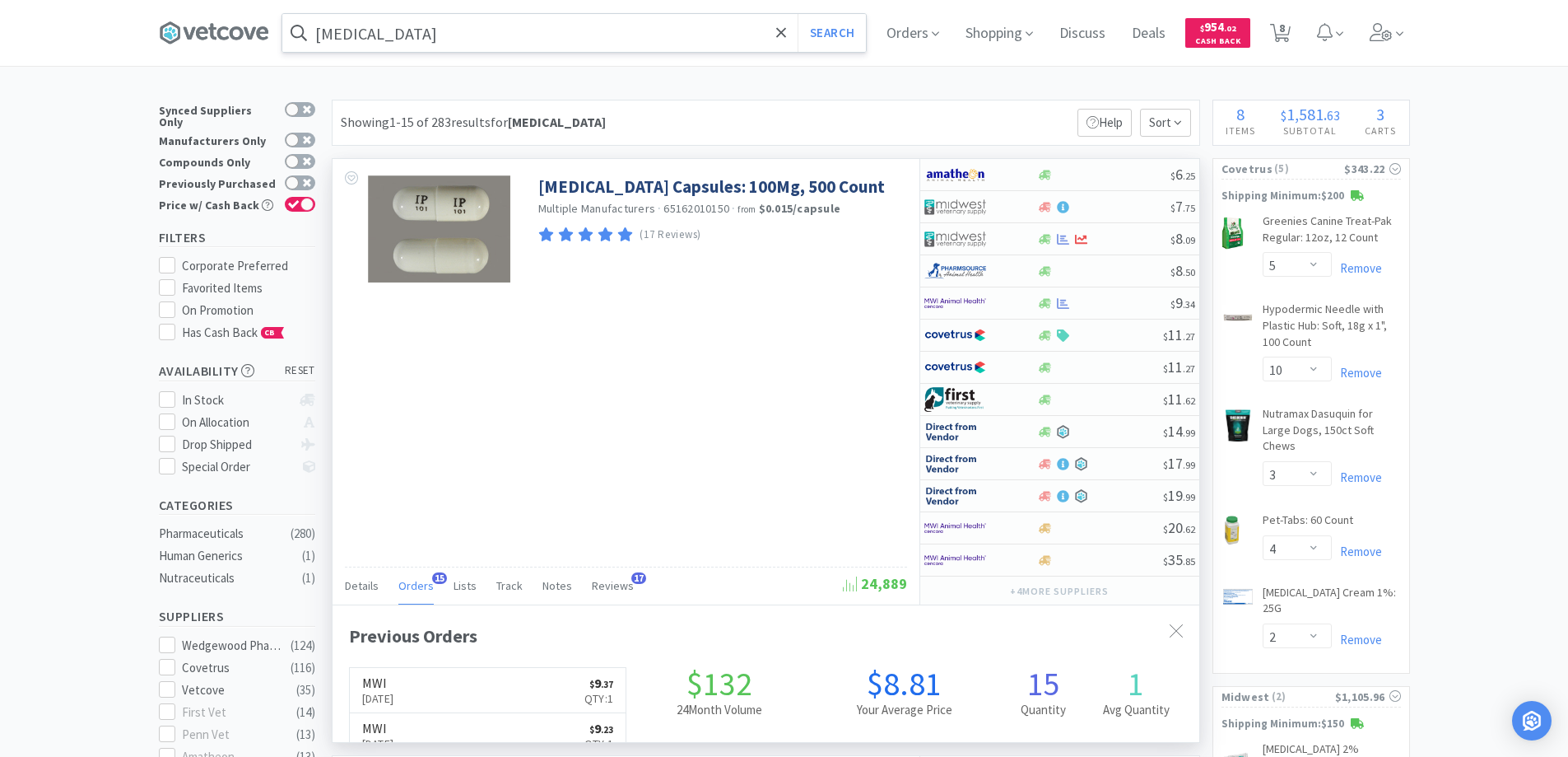
scroll to position [442, 867]
click at [433, 579] on span "15" at bounding box center [440, 578] width 15 height 11
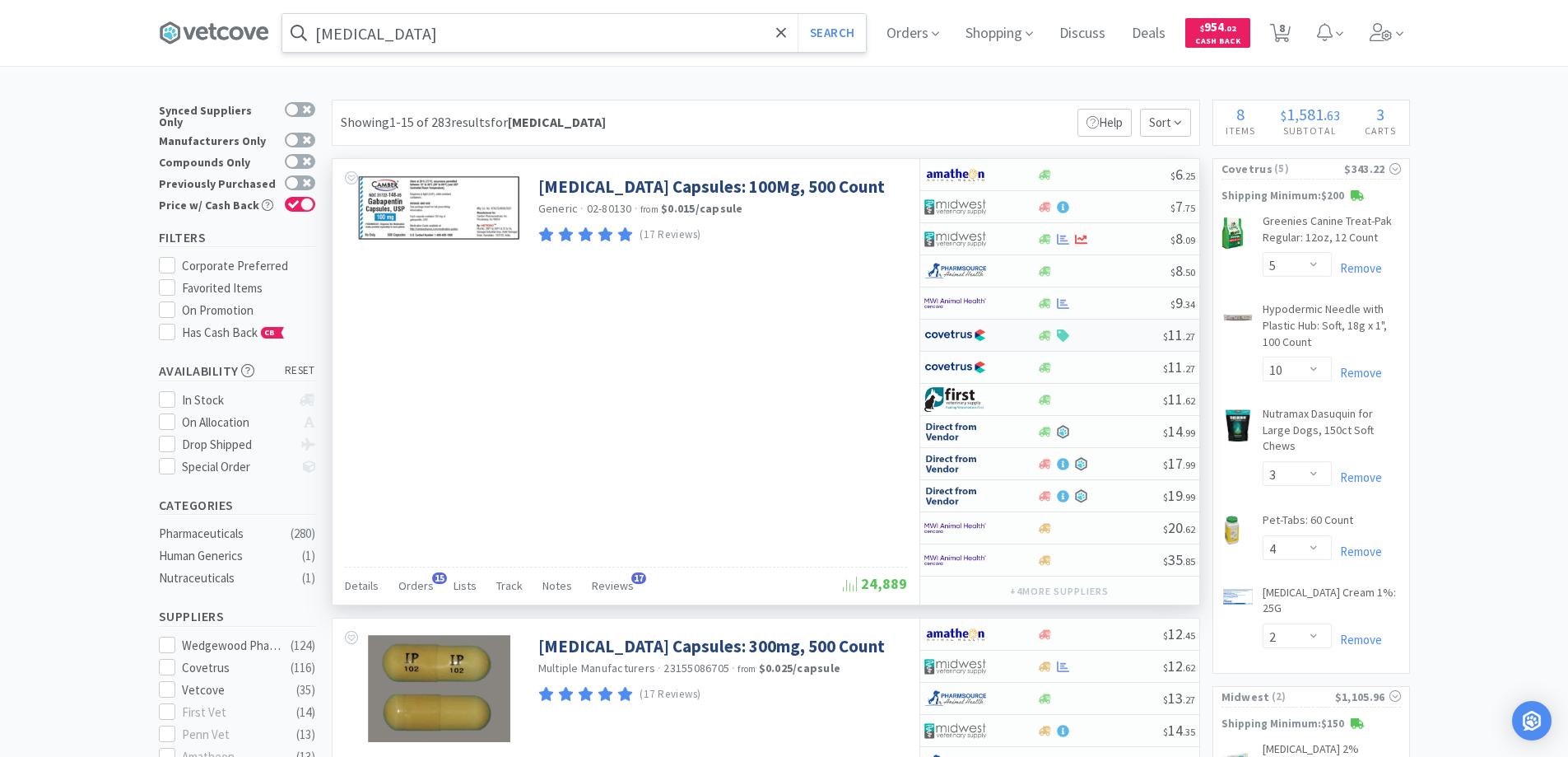
click at [995, 337] on div at bounding box center [969, 335] width 90 height 28
select select "1"
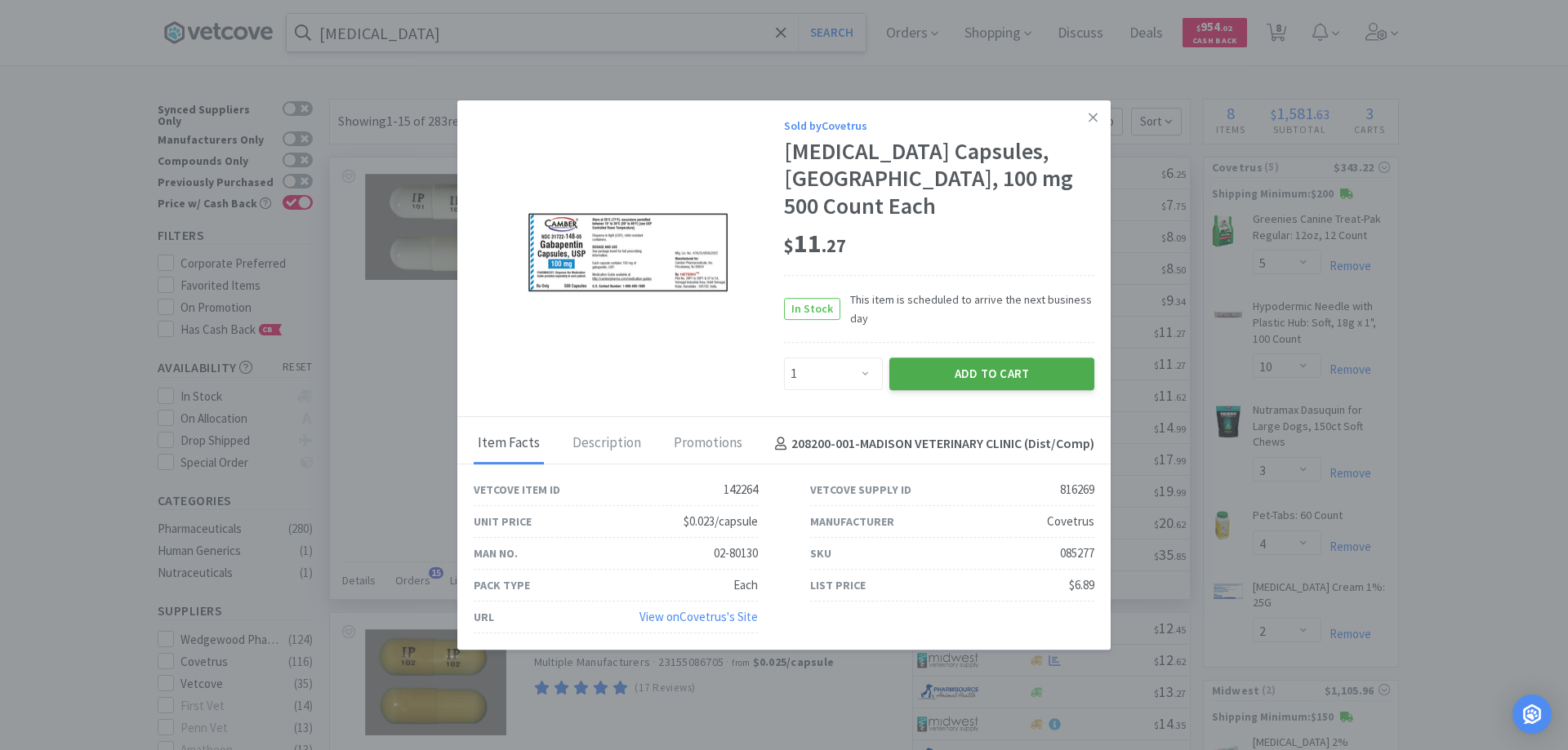
click at [974, 357] on button "Add to Cart" at bounding box center [992, 373] width 205 height 32
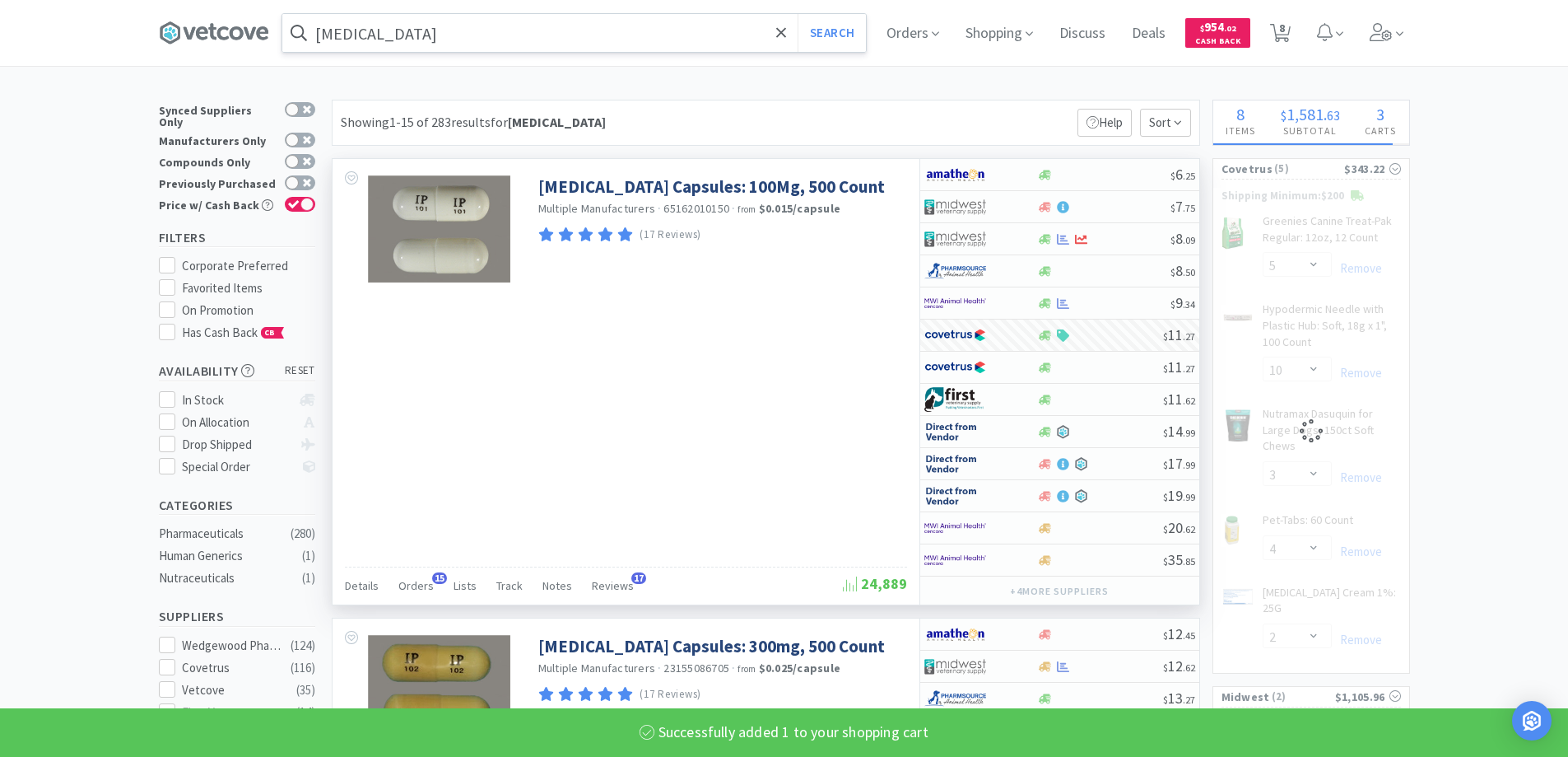
select select "1"
select select "5"
select select "10"
select select "3"
select select "4"
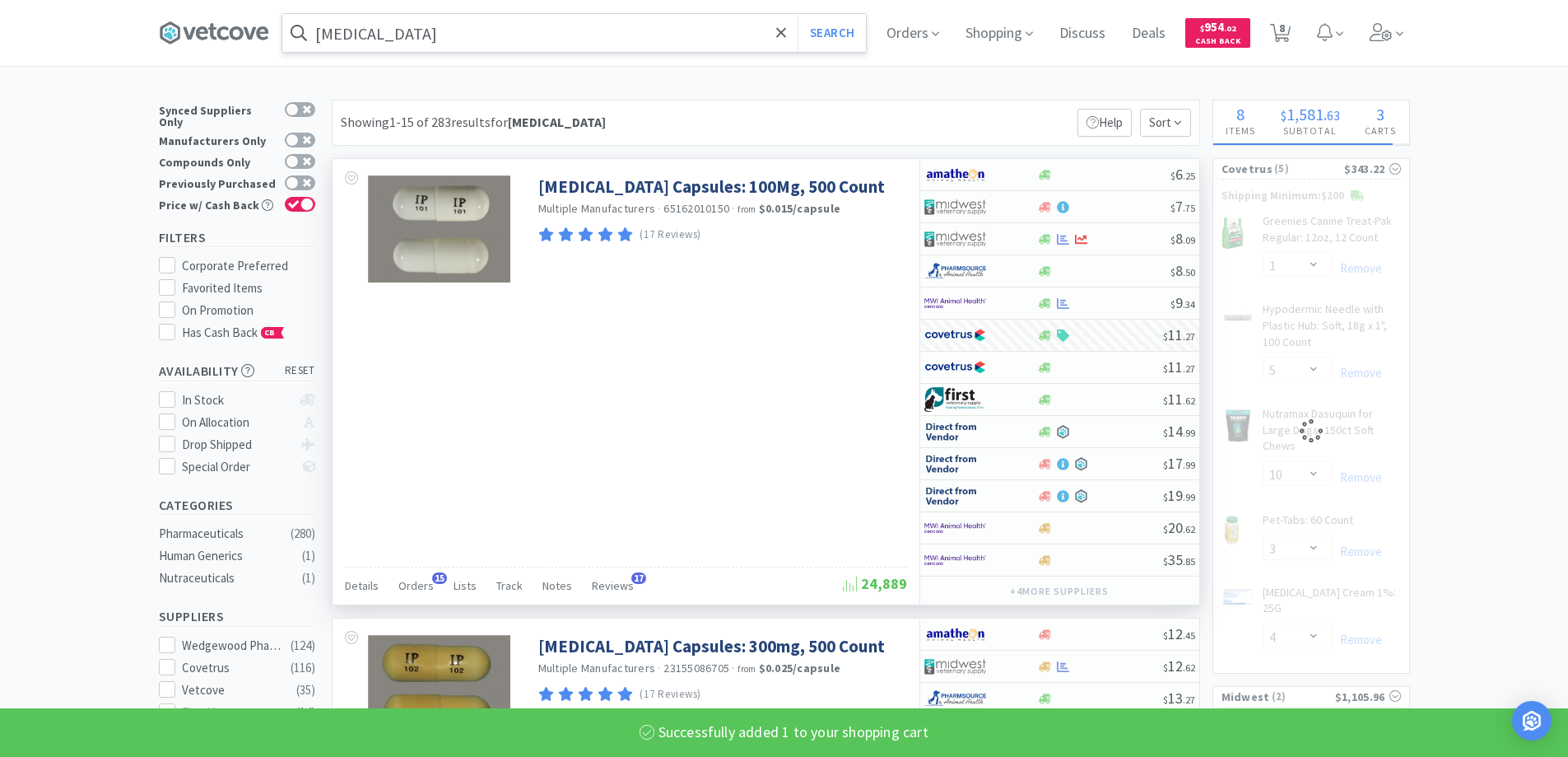
select select "2"
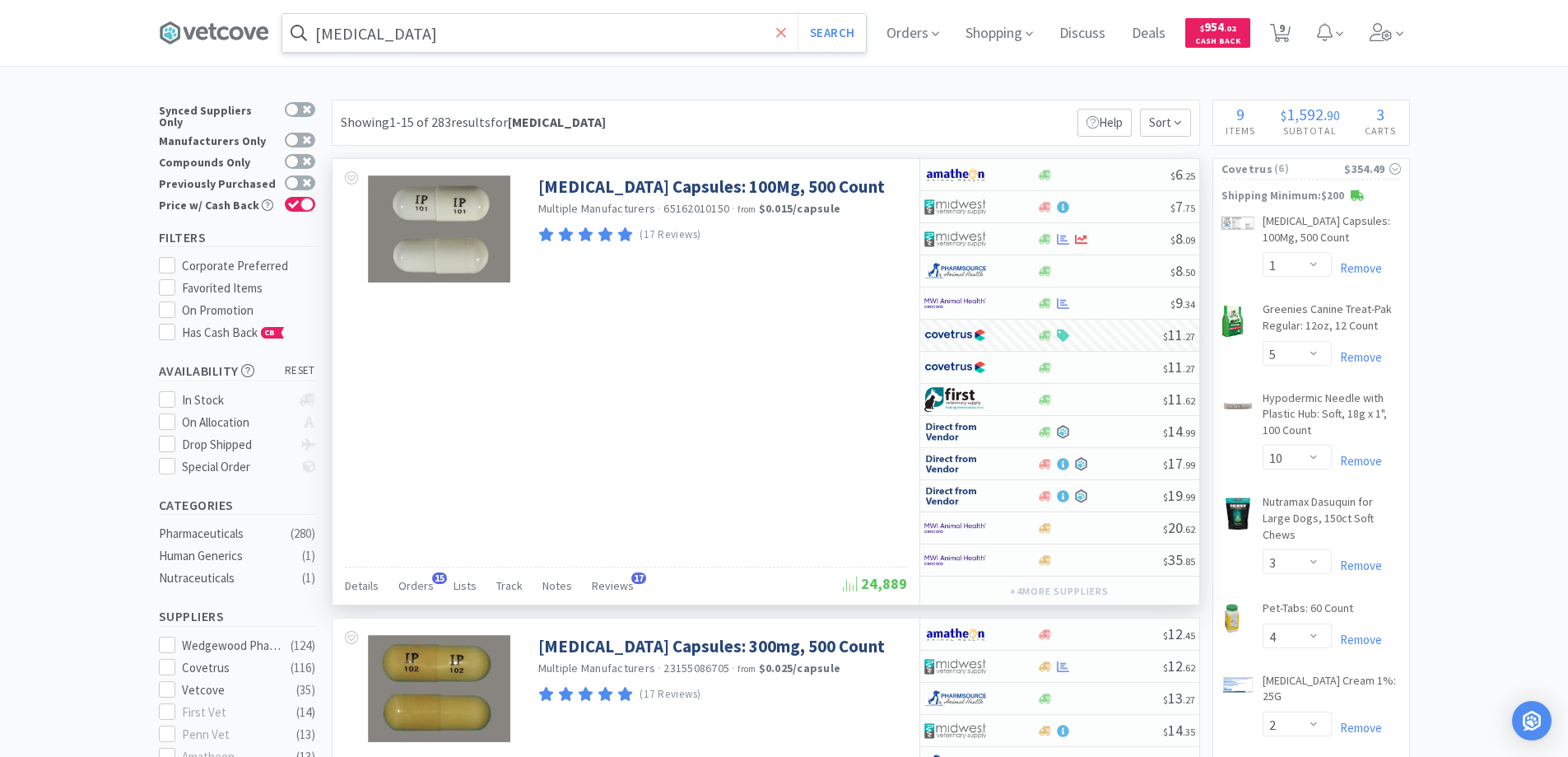
click at [787, 29] on icon at bounding box center [782, 33] width 11 height 17
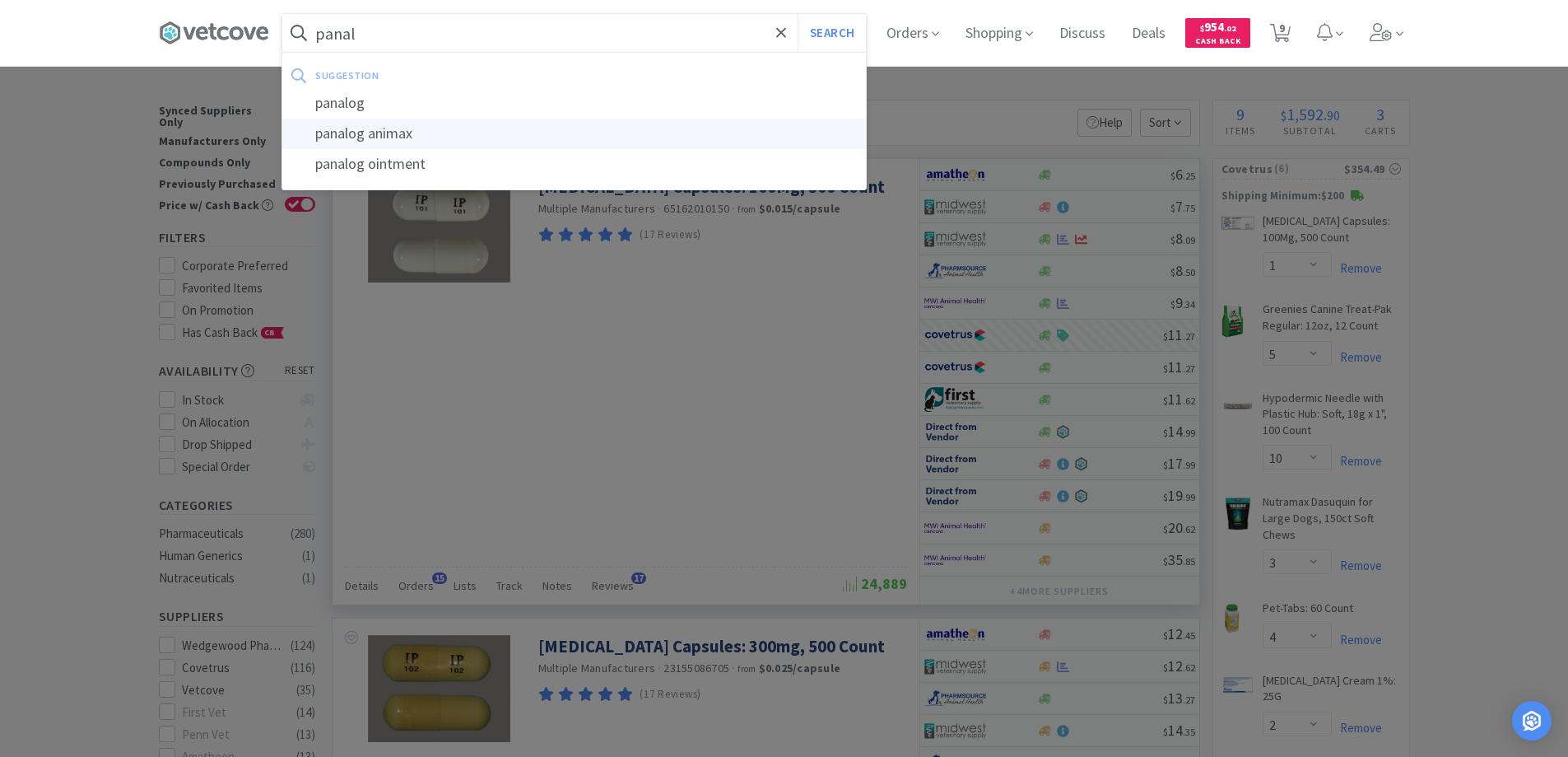
click at [356, 133] on div "panalog animax" at bounding box center [574, 134] width 584 height 31
type input "panalog animax"
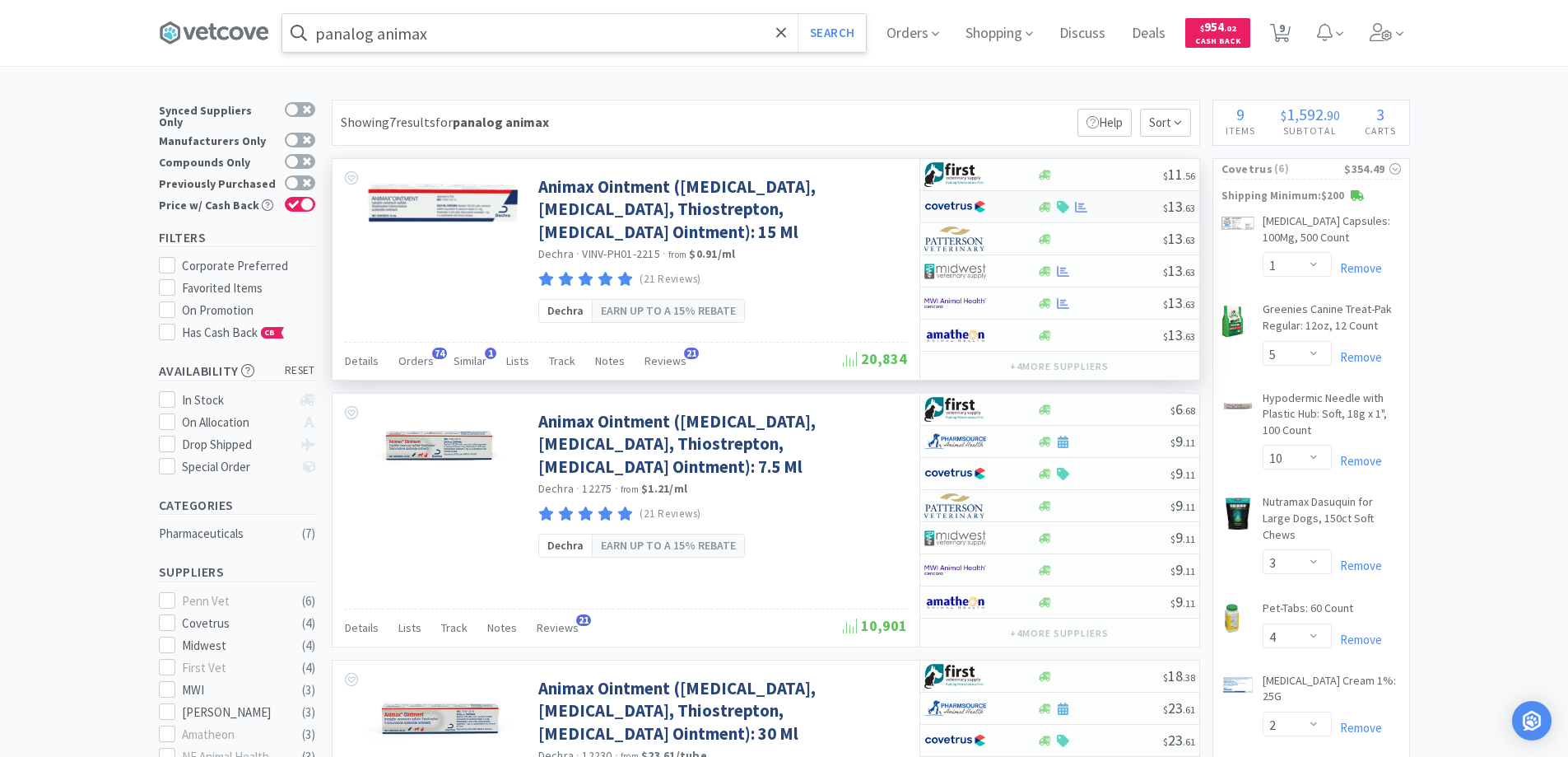
click at [987, 200] on div at bounding box center [969, 206] width 90 height 28
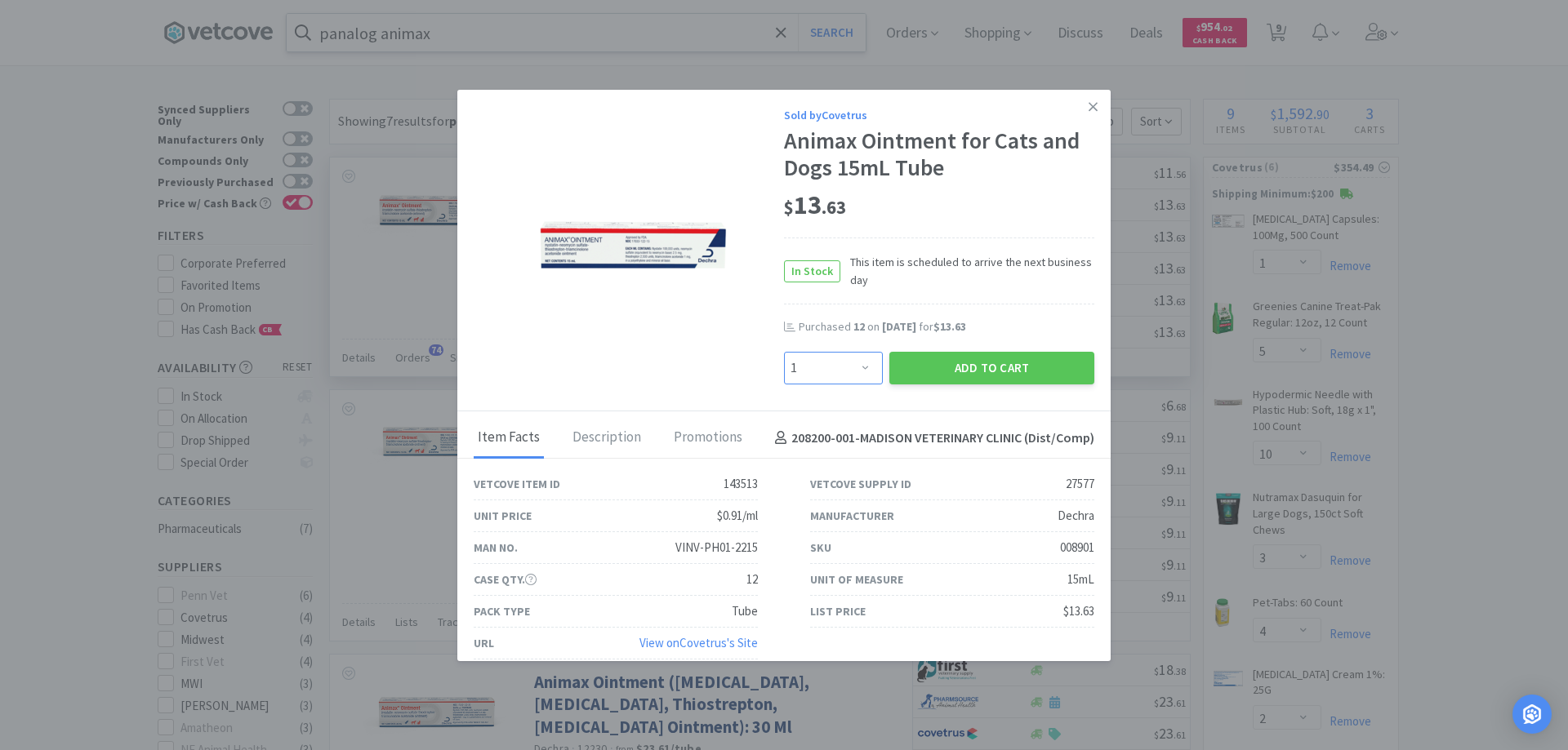
drag, startPoint x: 855, startPoint y: 366, endPoint x: 855, endPoint y: 354, distance: 12.0
click at [855, 366] on select "Enter Quantity 1 2 3 4 5 6 7 8 9 10 11 12 13 14 15 16 17 18 19 20 Enter Quantity" at bounding box center [832, 368] width 99 height 32
select select "12"
click at [784, 352] on select "Enter Quantity 1 2 3 4 5 6 7 8 9 10 11 12 13 14 15 16 17 18 19 20 Enter Quantity" at bounding box center [832, 368] width 99 height 32
click at [968, 368] on button "Add to Cart" at bounding box center [992, 368] width 205 height 32
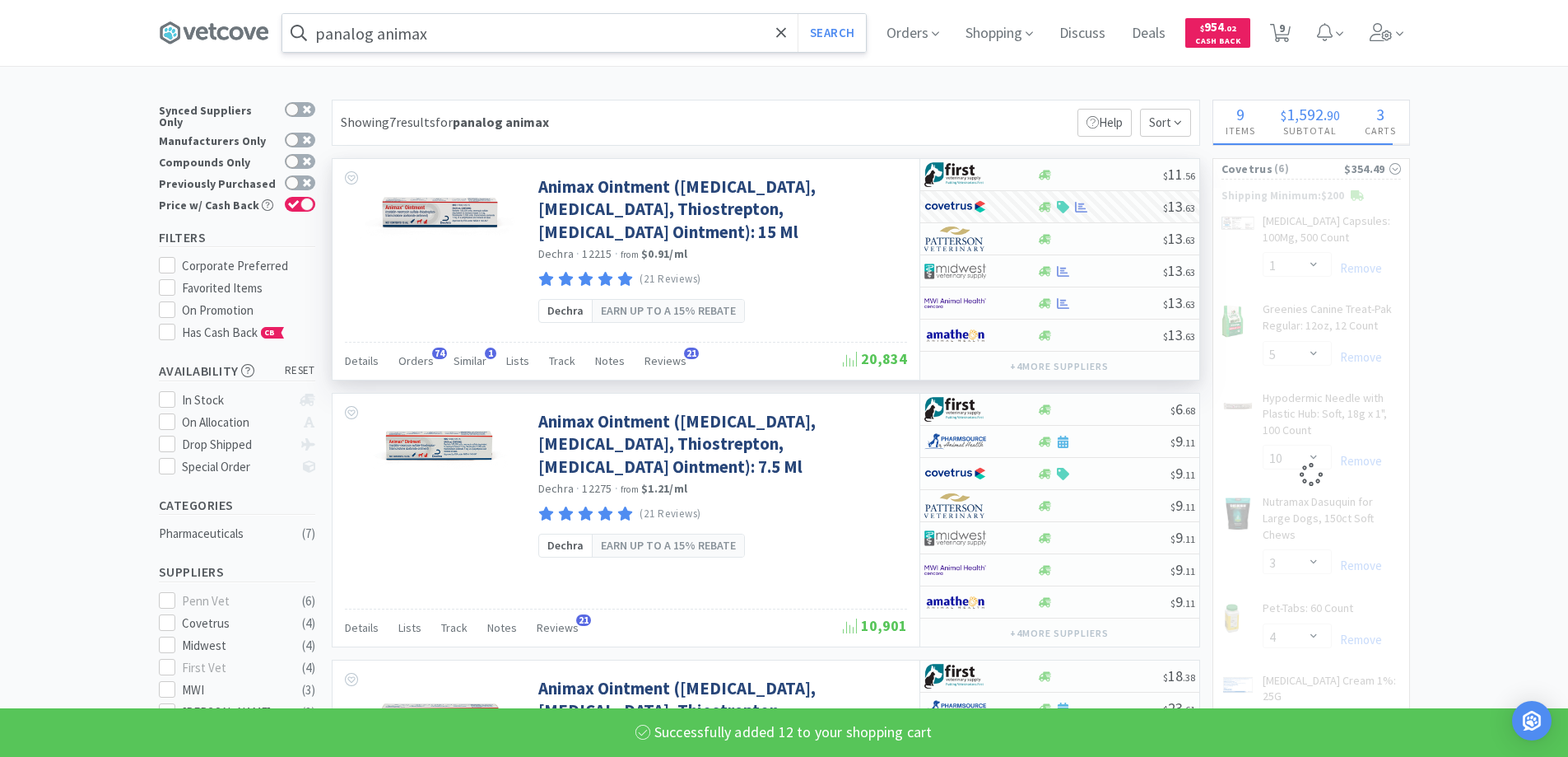
select select "12"
select select "1"
select select "5"
select select "10"
select select "3"
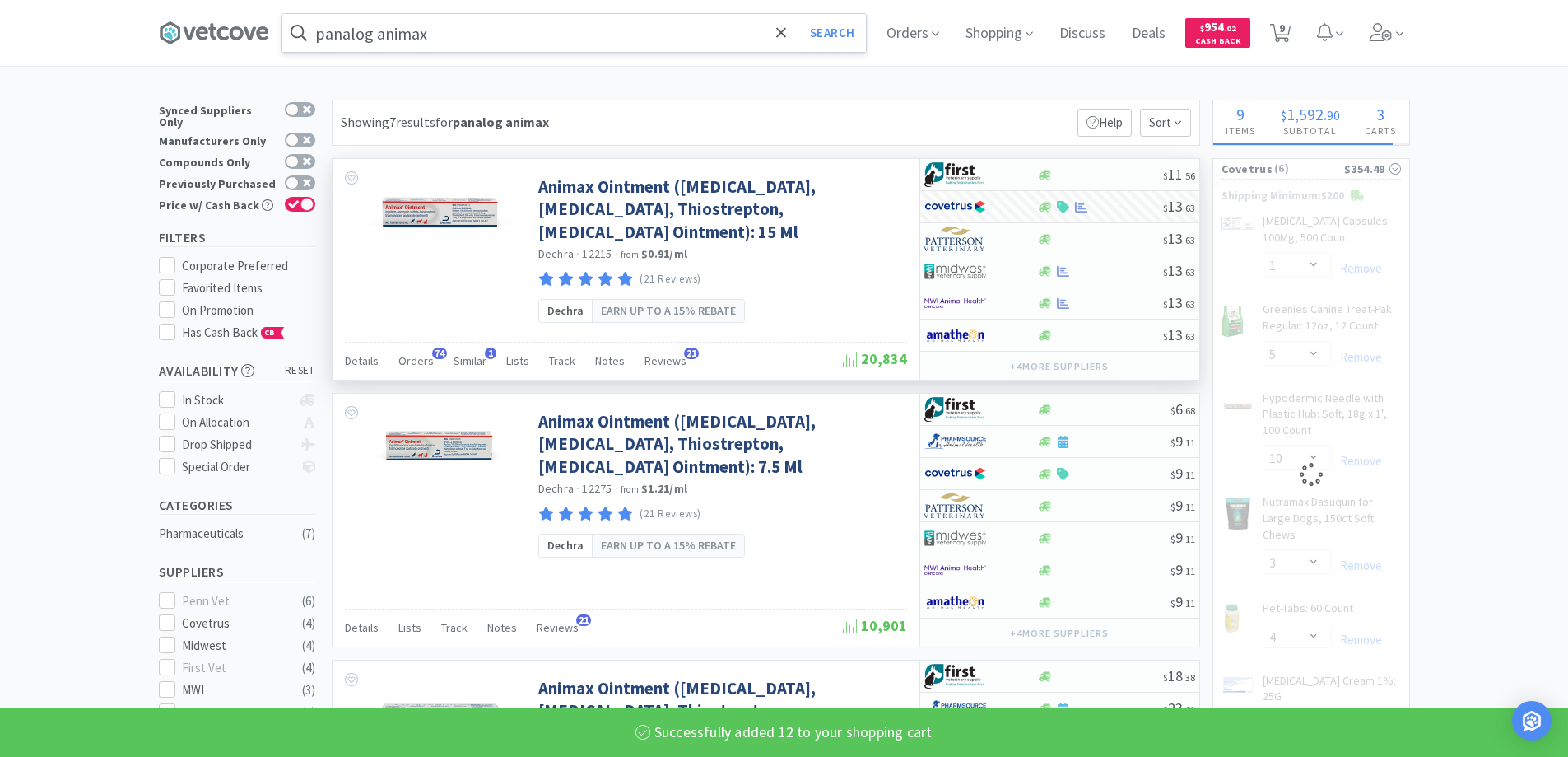
select select "4"
select select "2"
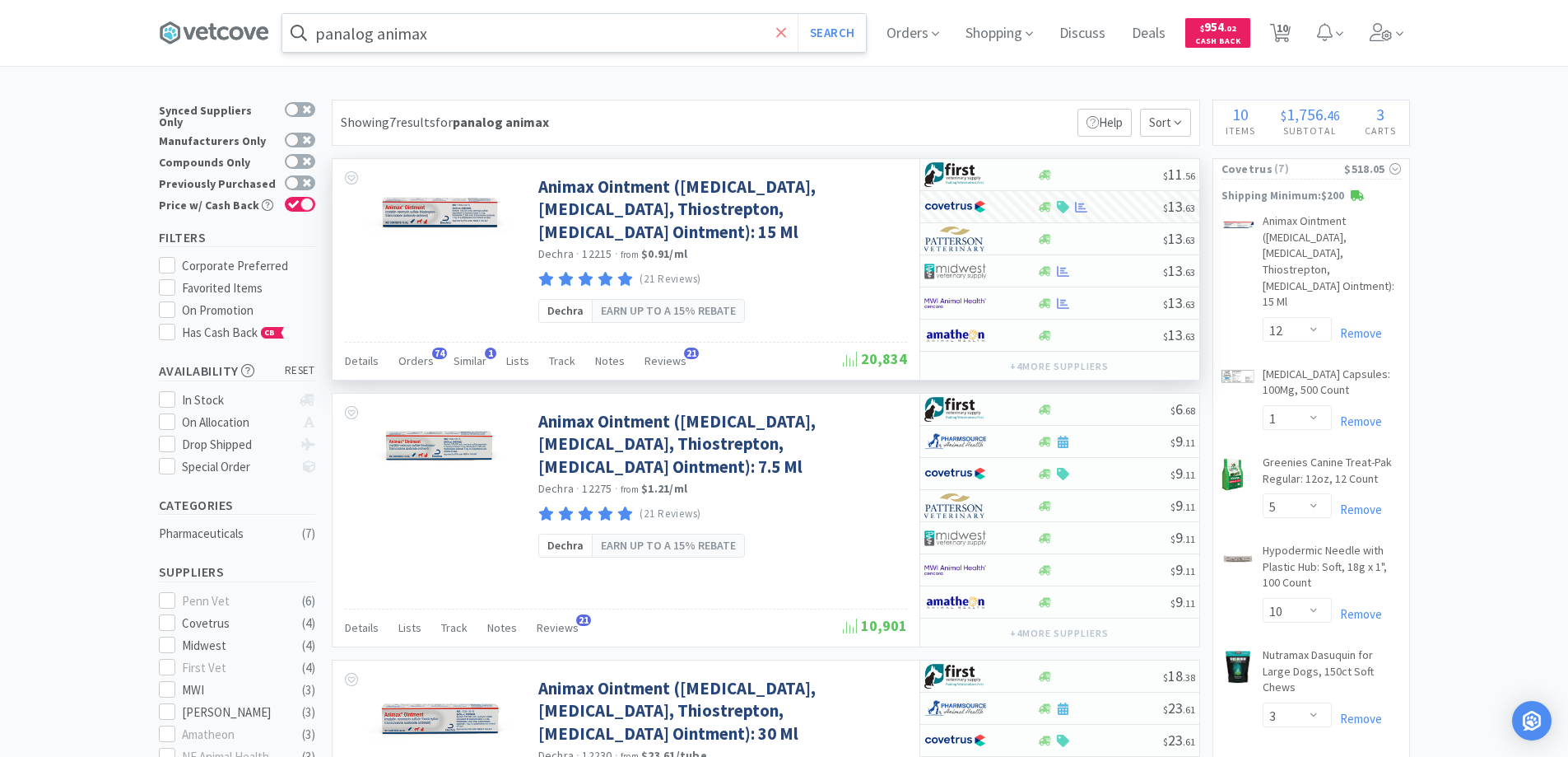
click at [787, 33] on icon at bounding box center [782, 33] width 11 height 17
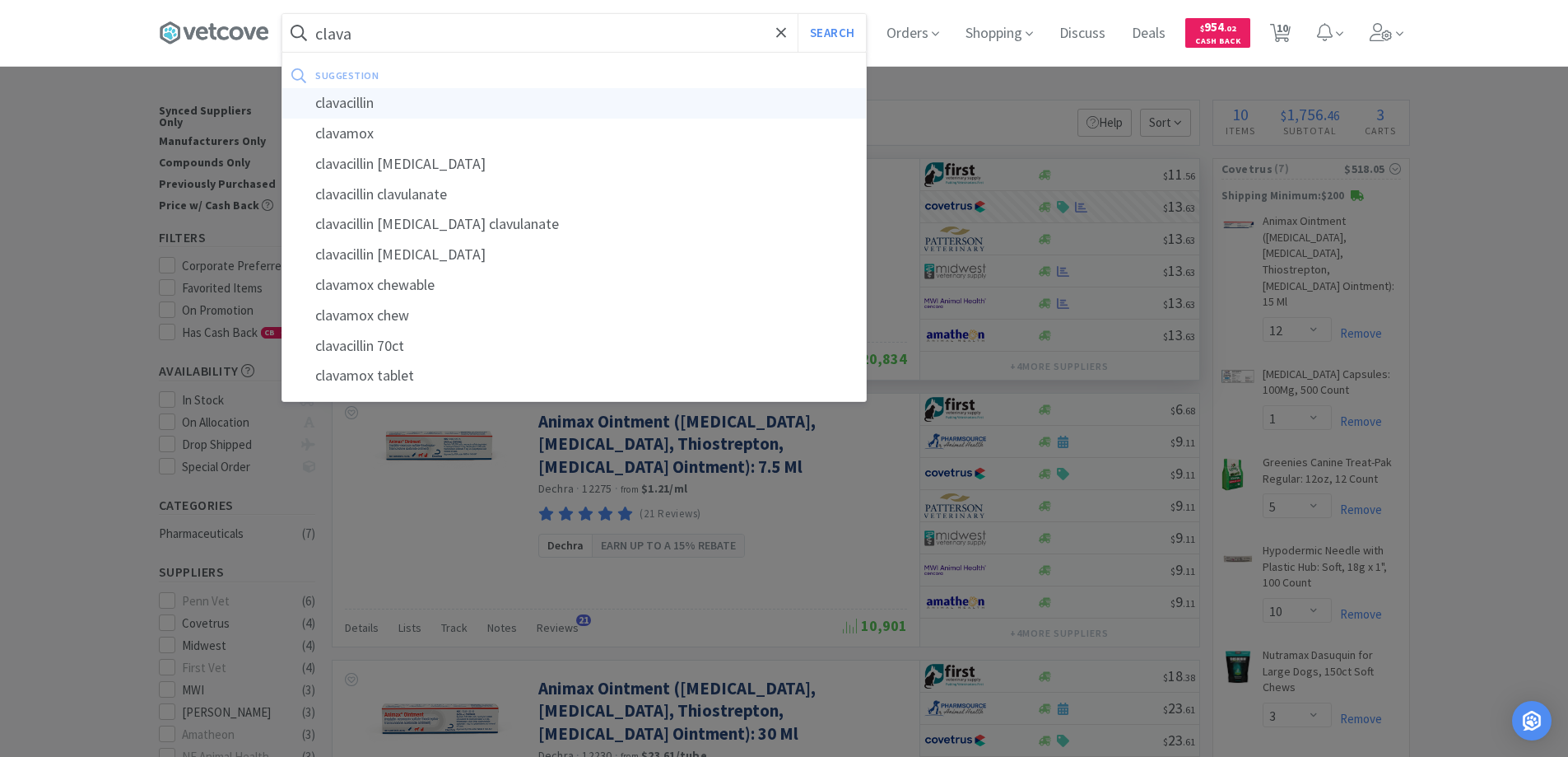
click at [352, 101] on div "clavacillin" at bounding box center [574, 103] width 584 height 31
type input "clavacillin"
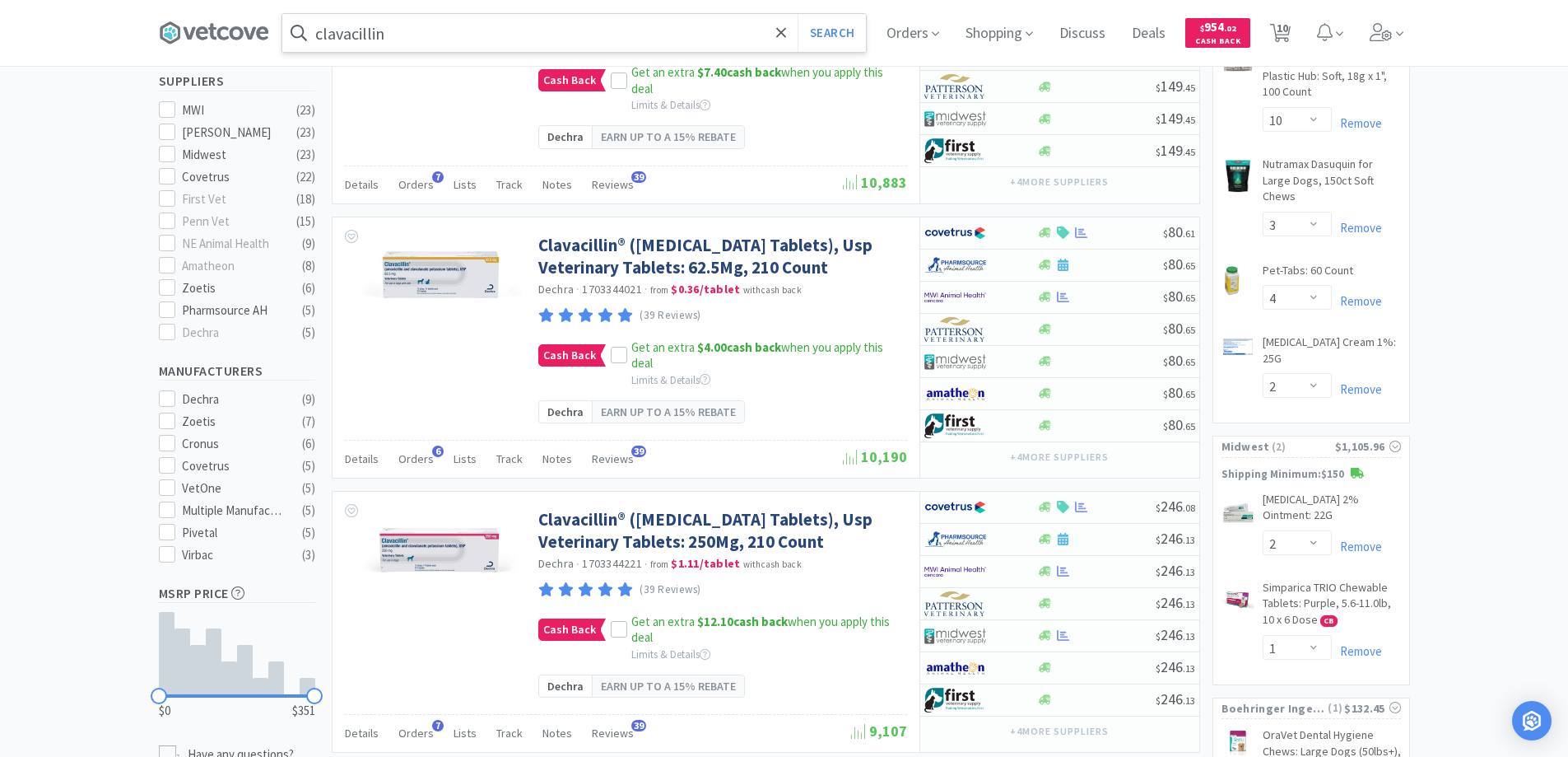
scroll to position [494, 0]
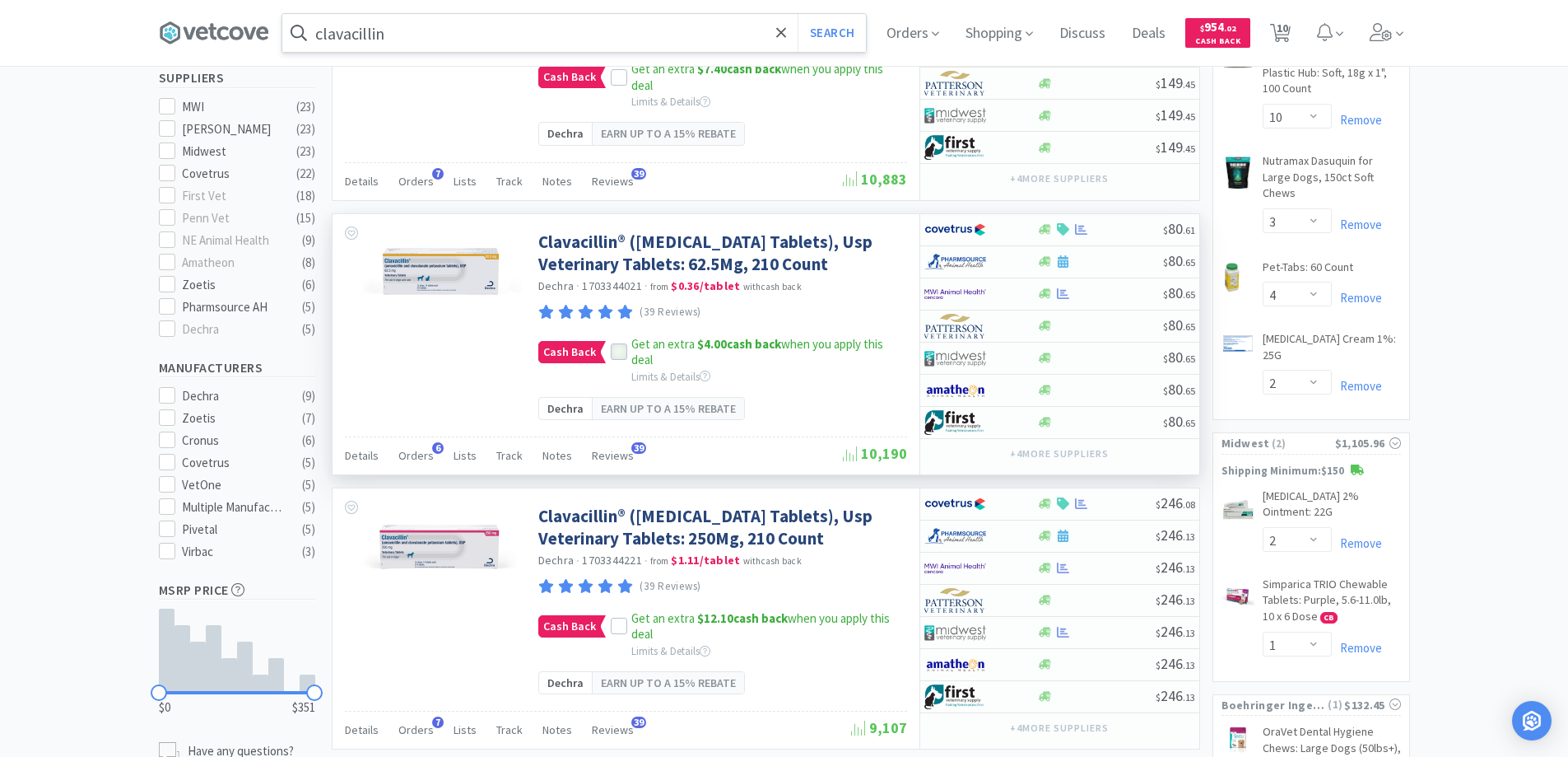
click at [618, 358] on icon at bounding box center [619, 352] width 11 height 11
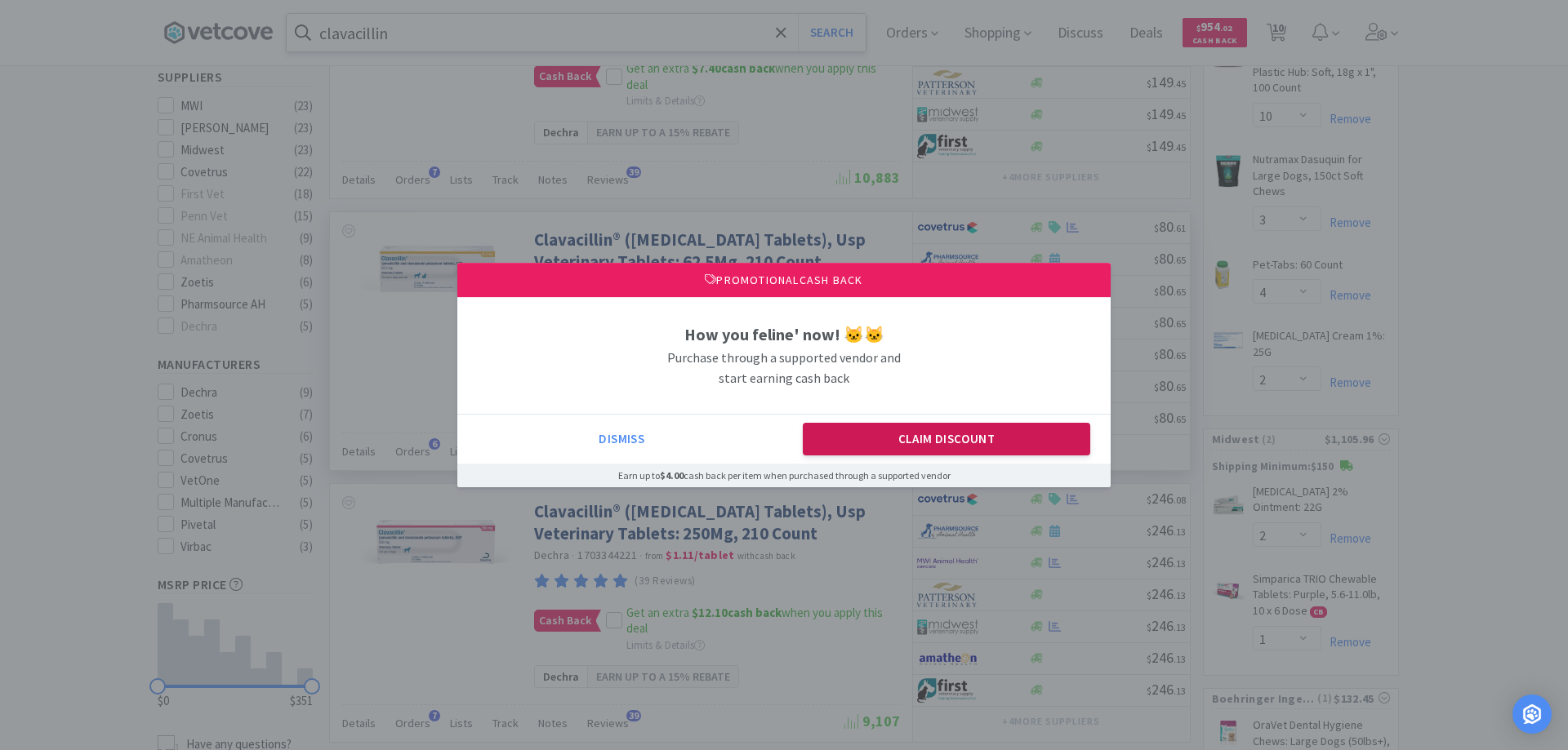
click at [896, 447] on button "Claim Discount" at bounding box center [947, 439] width 289 height 32
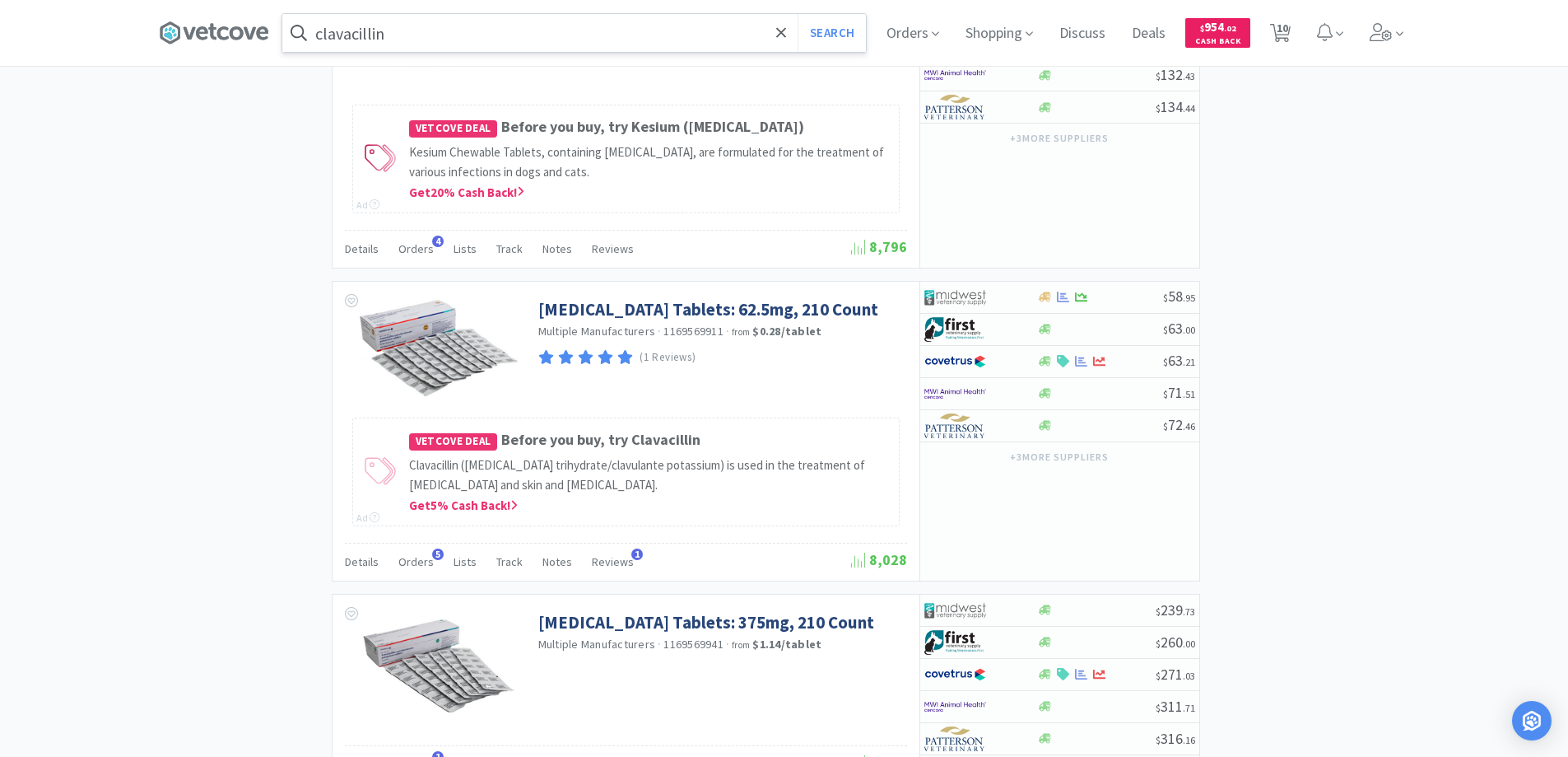
scroll to position [2966, 0]
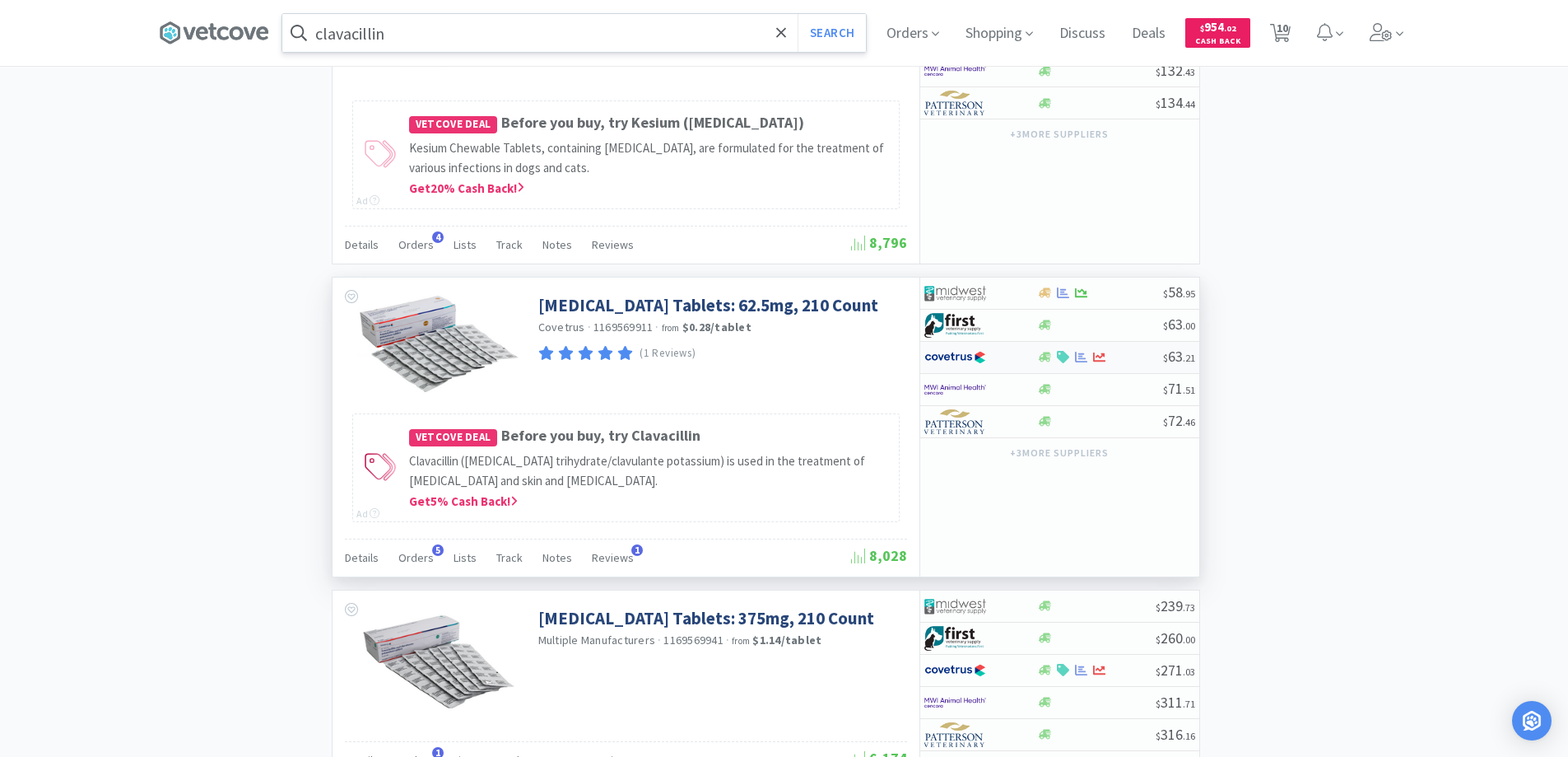
click at [1012, 371] on div at bounding box center [969, 357] width 90 height 28
select select "1"
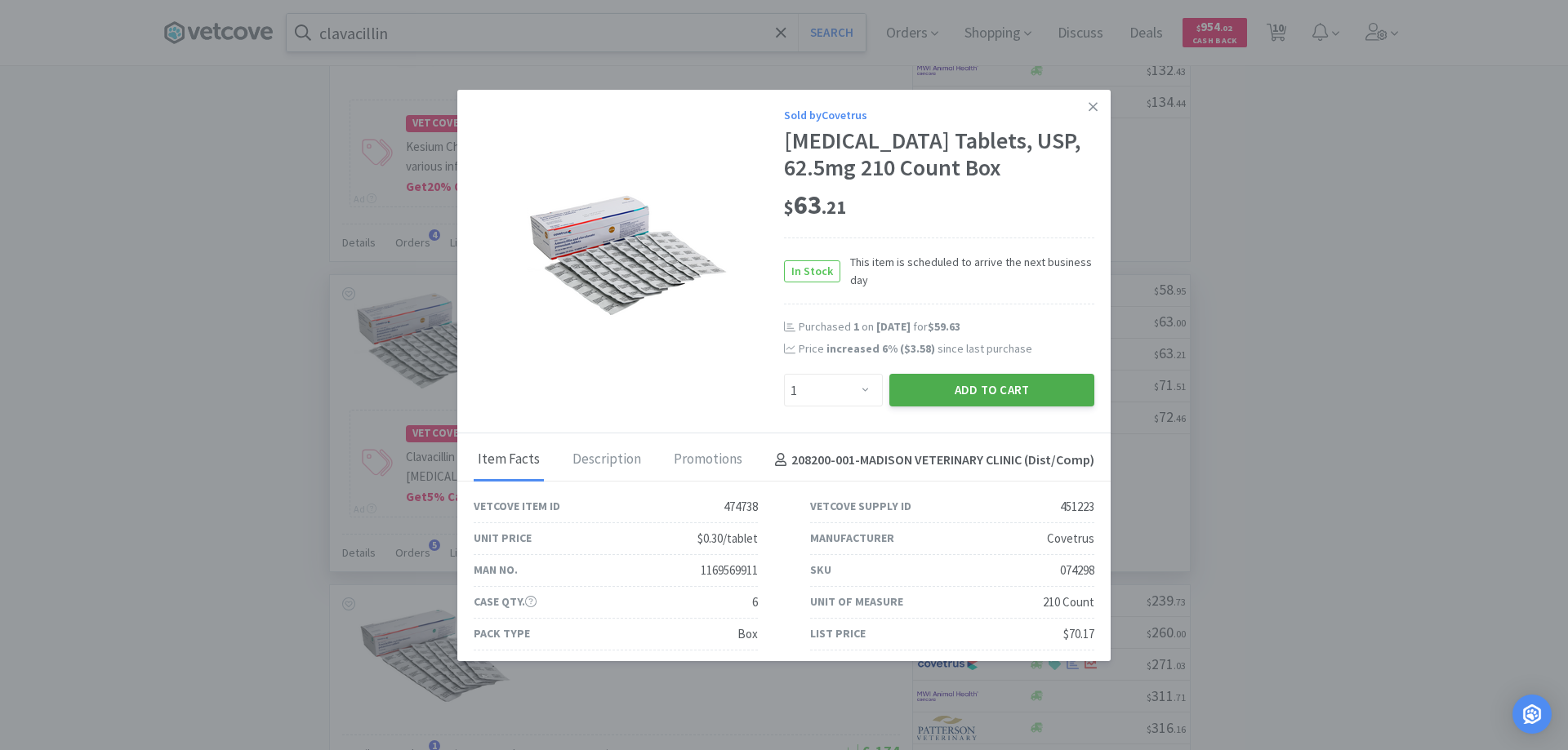
click at [937, 406] on button "Add to Cart" at bounding box center [992, 390] width 205 height 32
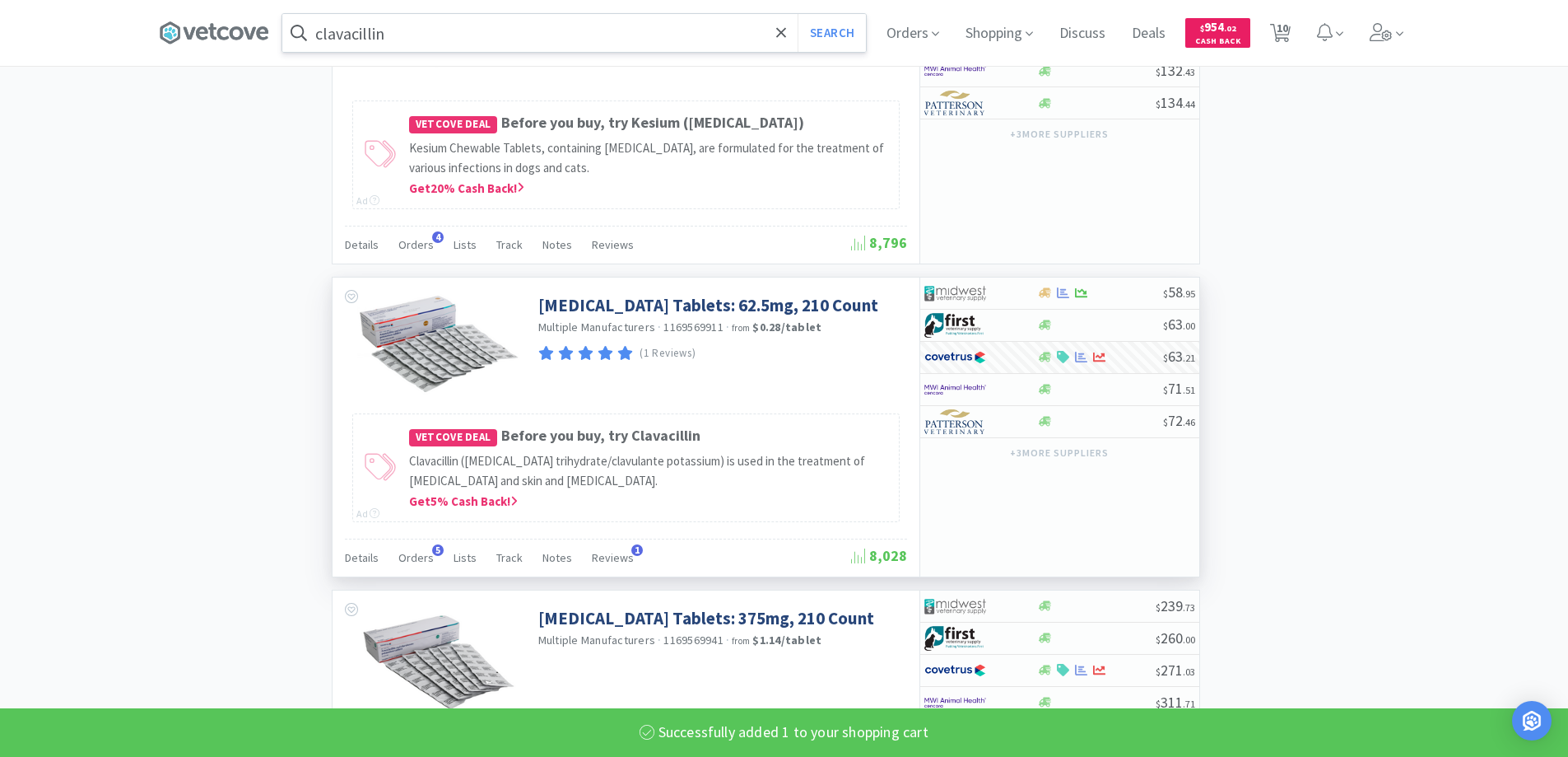
select select "1"
select select "12"
select select "1"
select select "5"
select select "10"
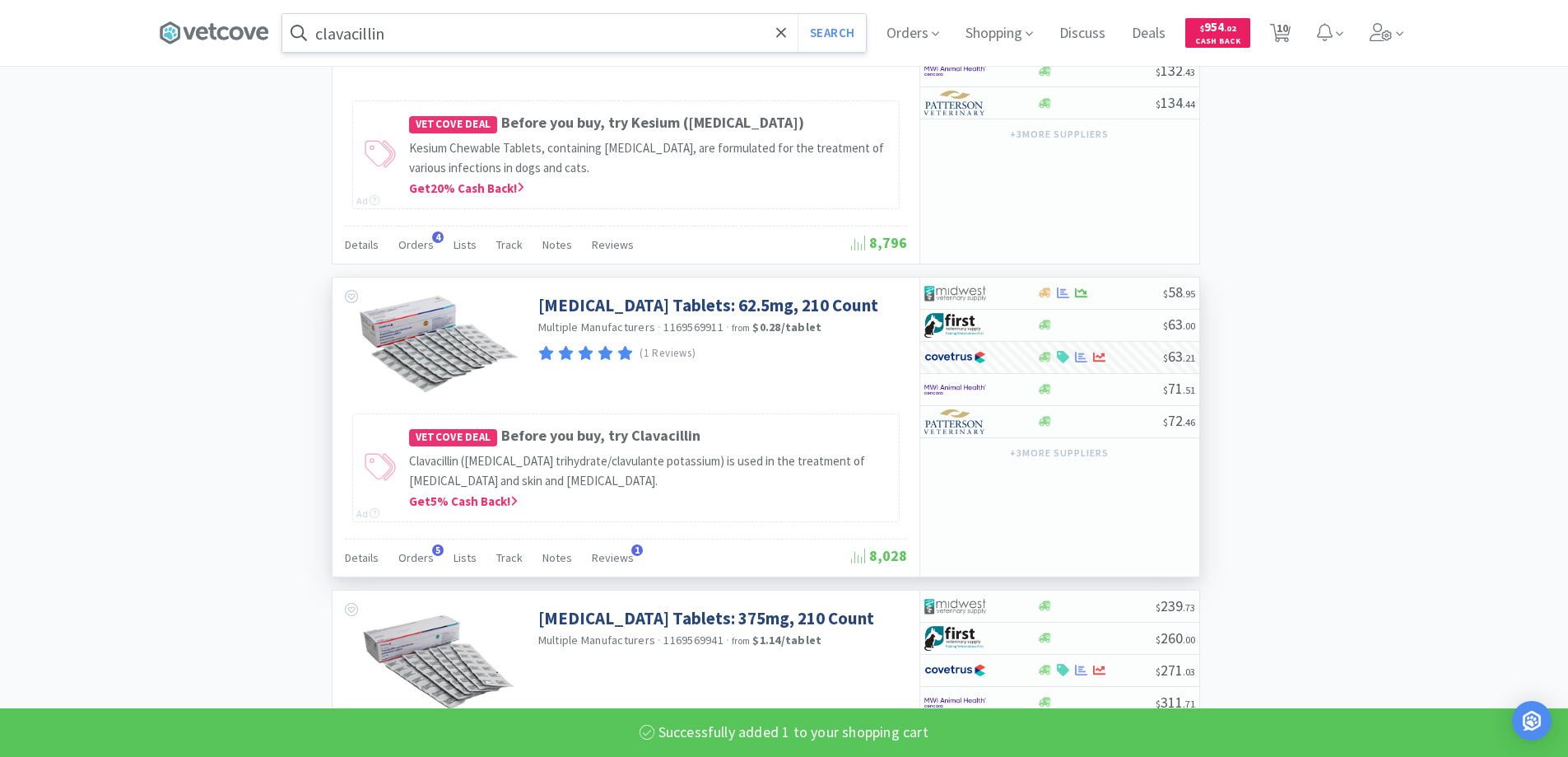
select select "3"
select select "4"
select select "2"
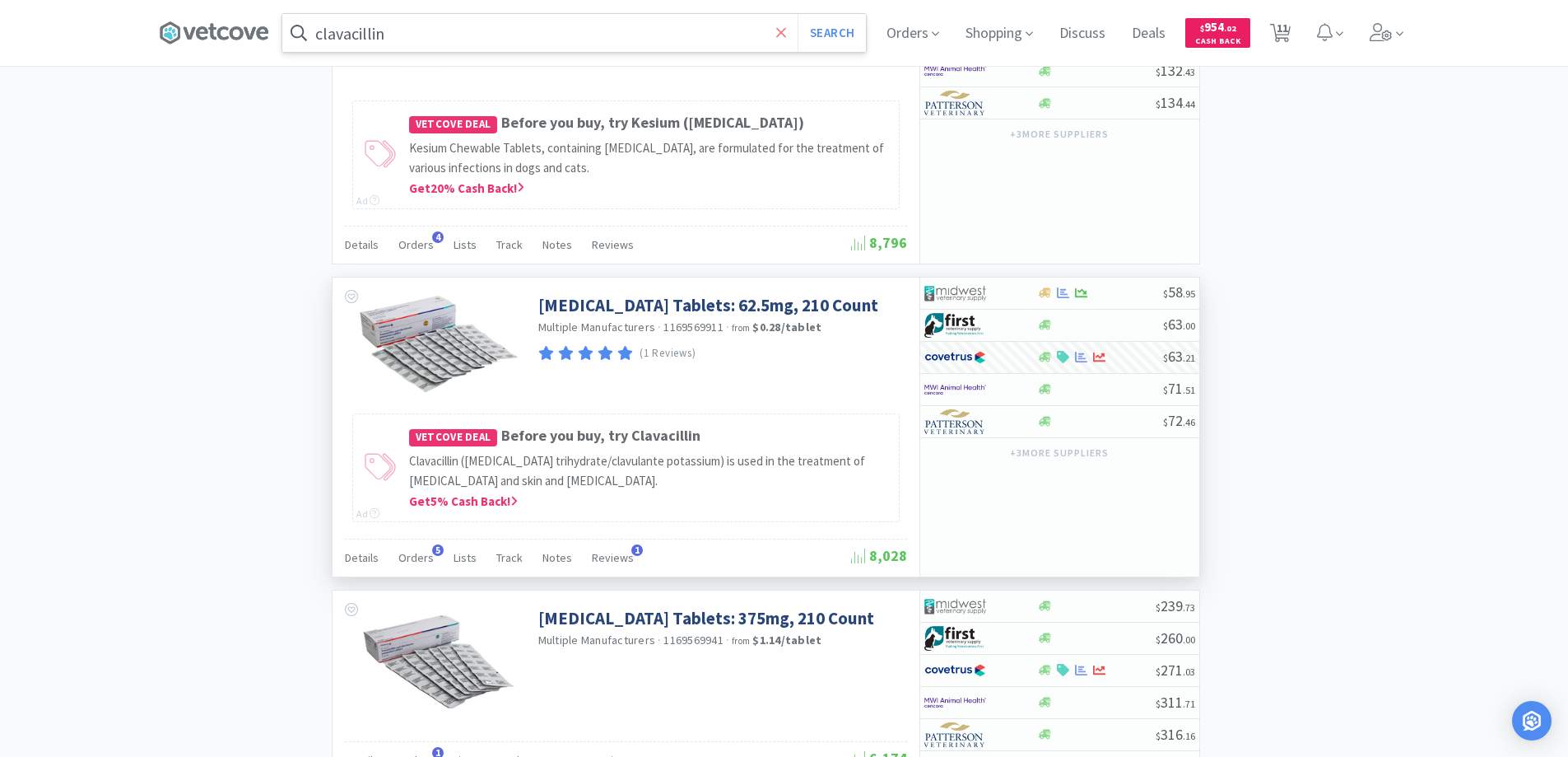
click at [782, 33] on icon at bounding box center [782, 33] width 11 height 17
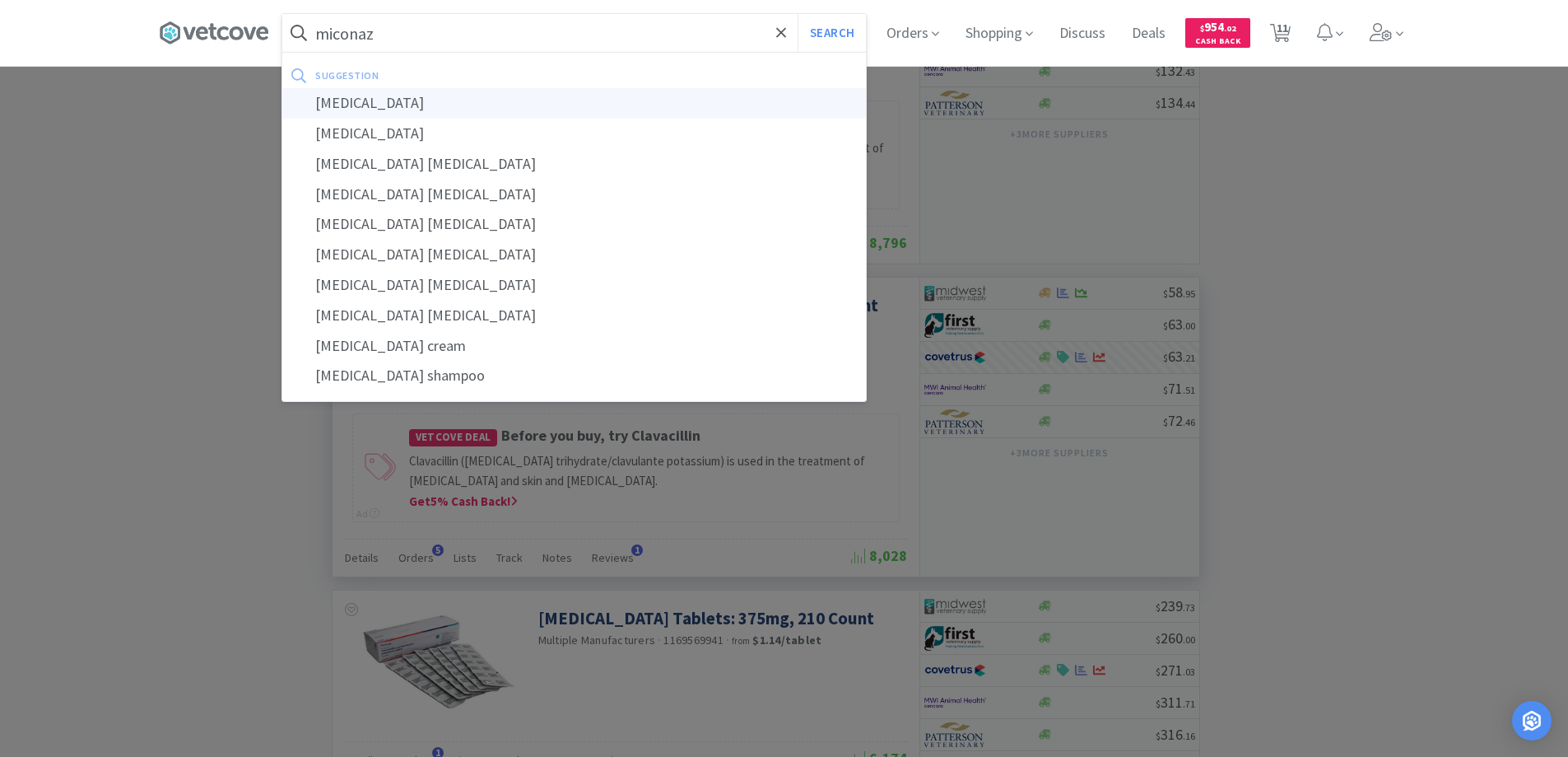
click at [342, 100] on div "[MEDICAL_DATA]" at bounding box center [574, 103] width 584 height 31
type input "[MEDICAL_DATA]"
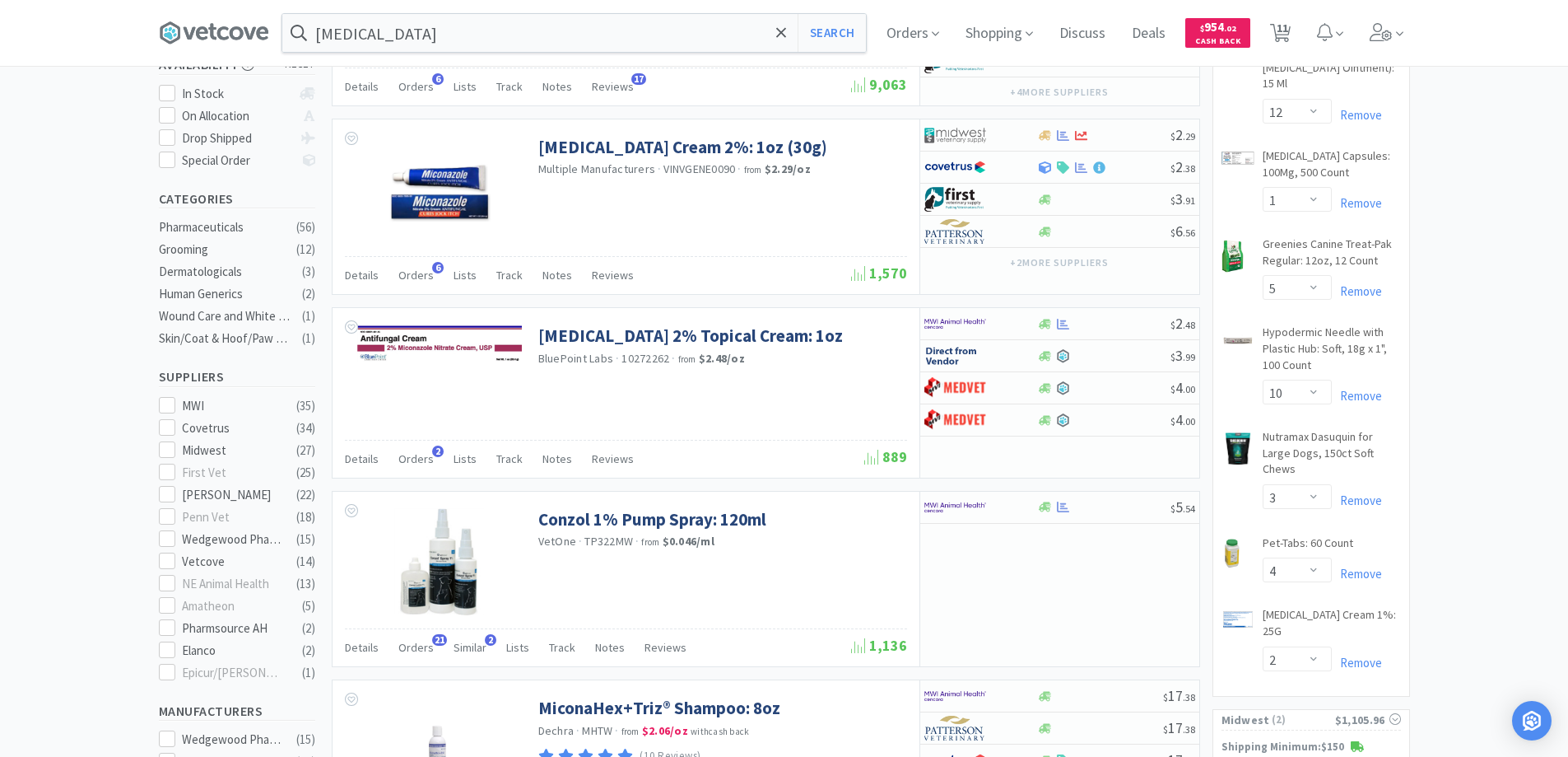
scroll to position [247, 0]
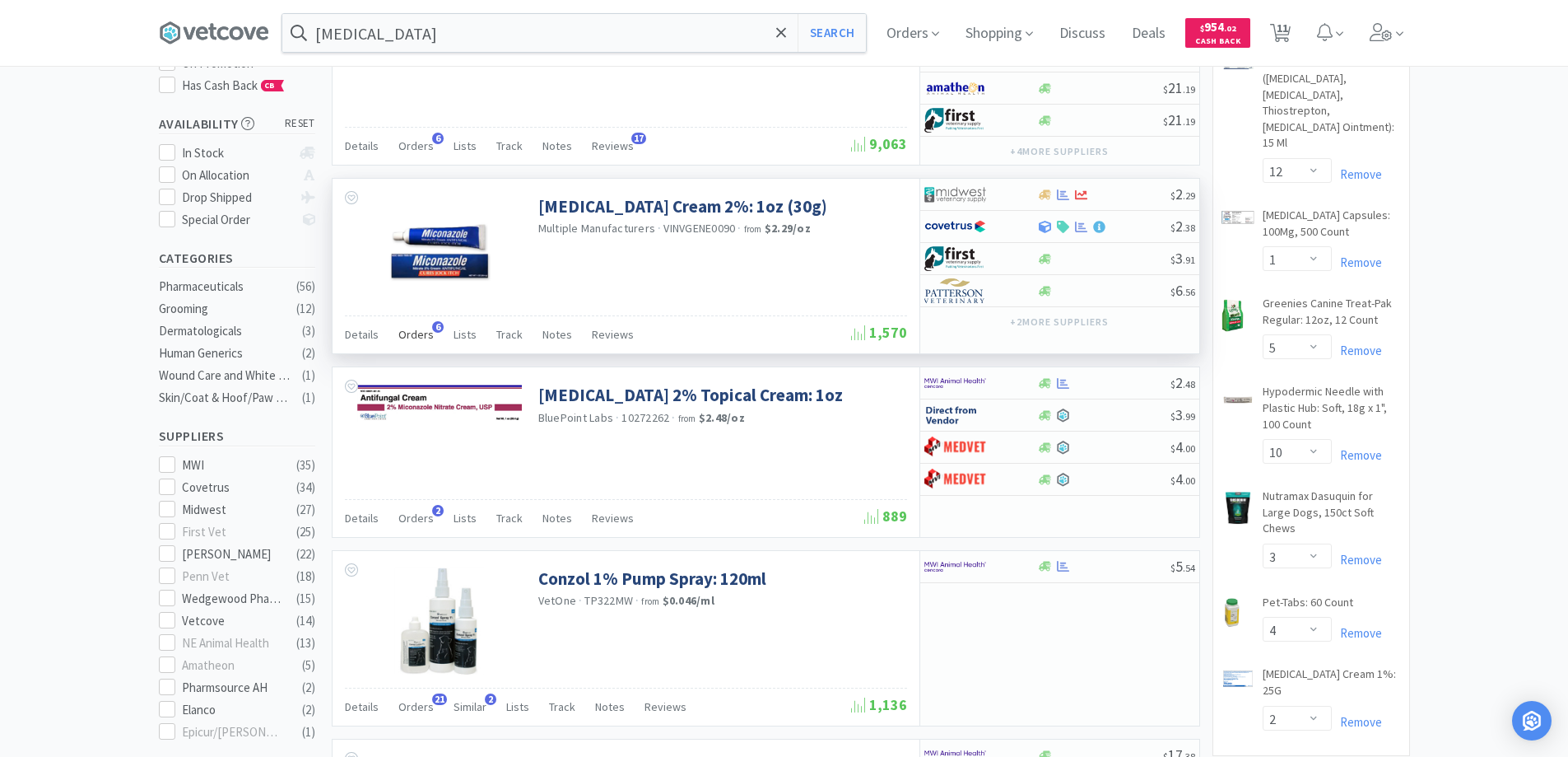
click at [437, 323] on span "6" at bounding box center [438, 326] width 11 height 11
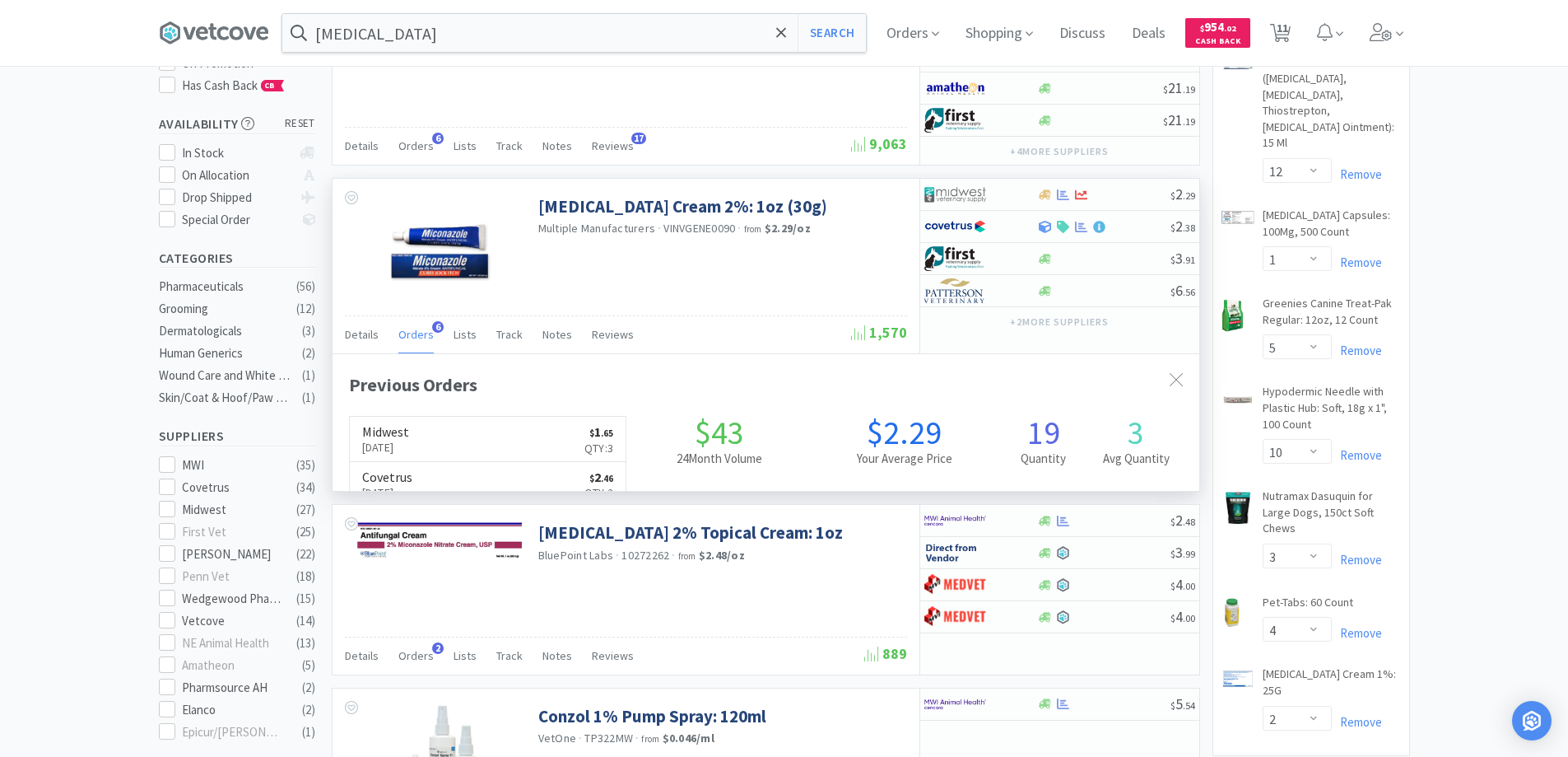
scroll to position [427, 867]
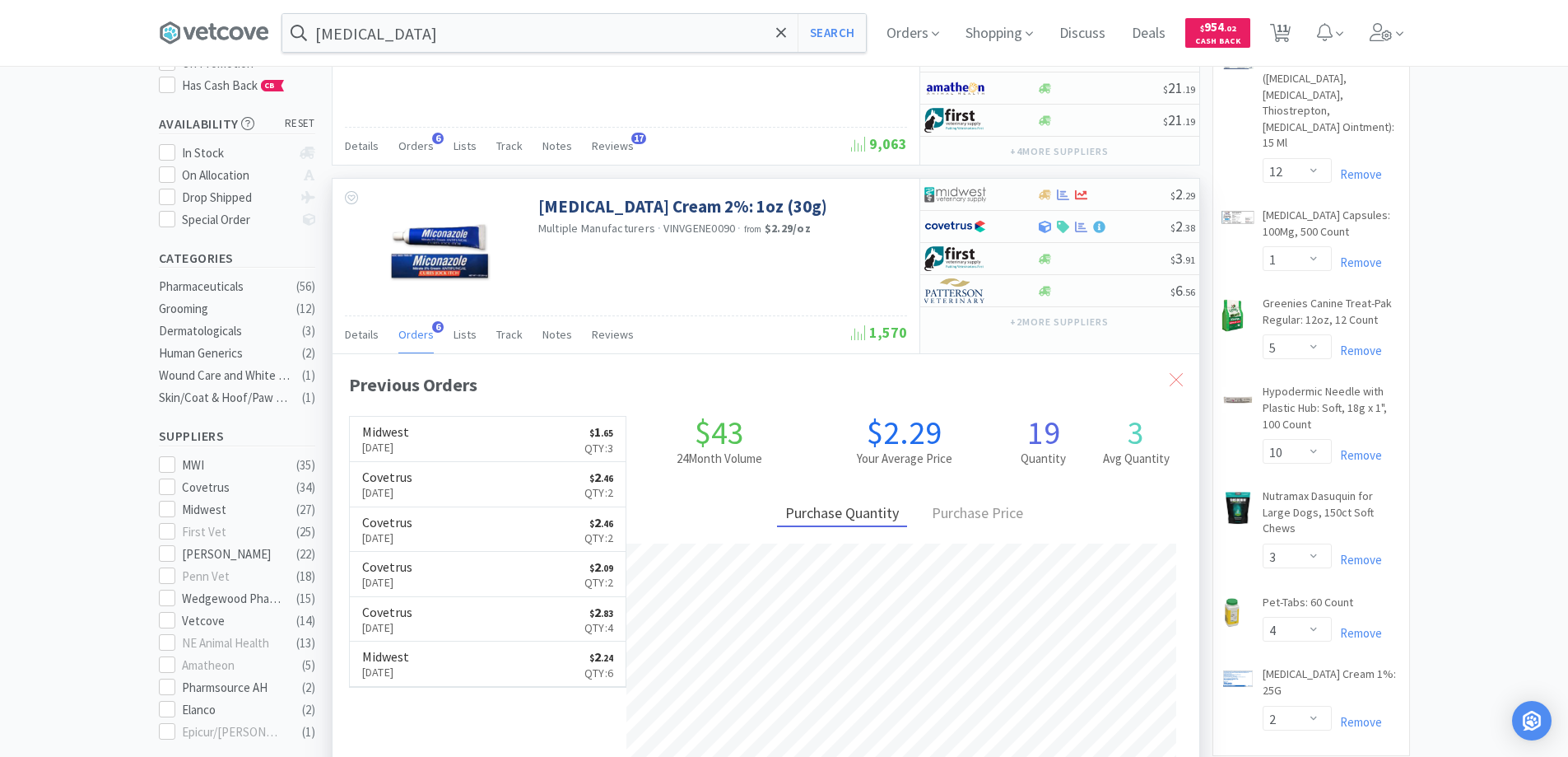
click at [1178, 377] on icon at bounding box center [1177, 379] width 13 height 13
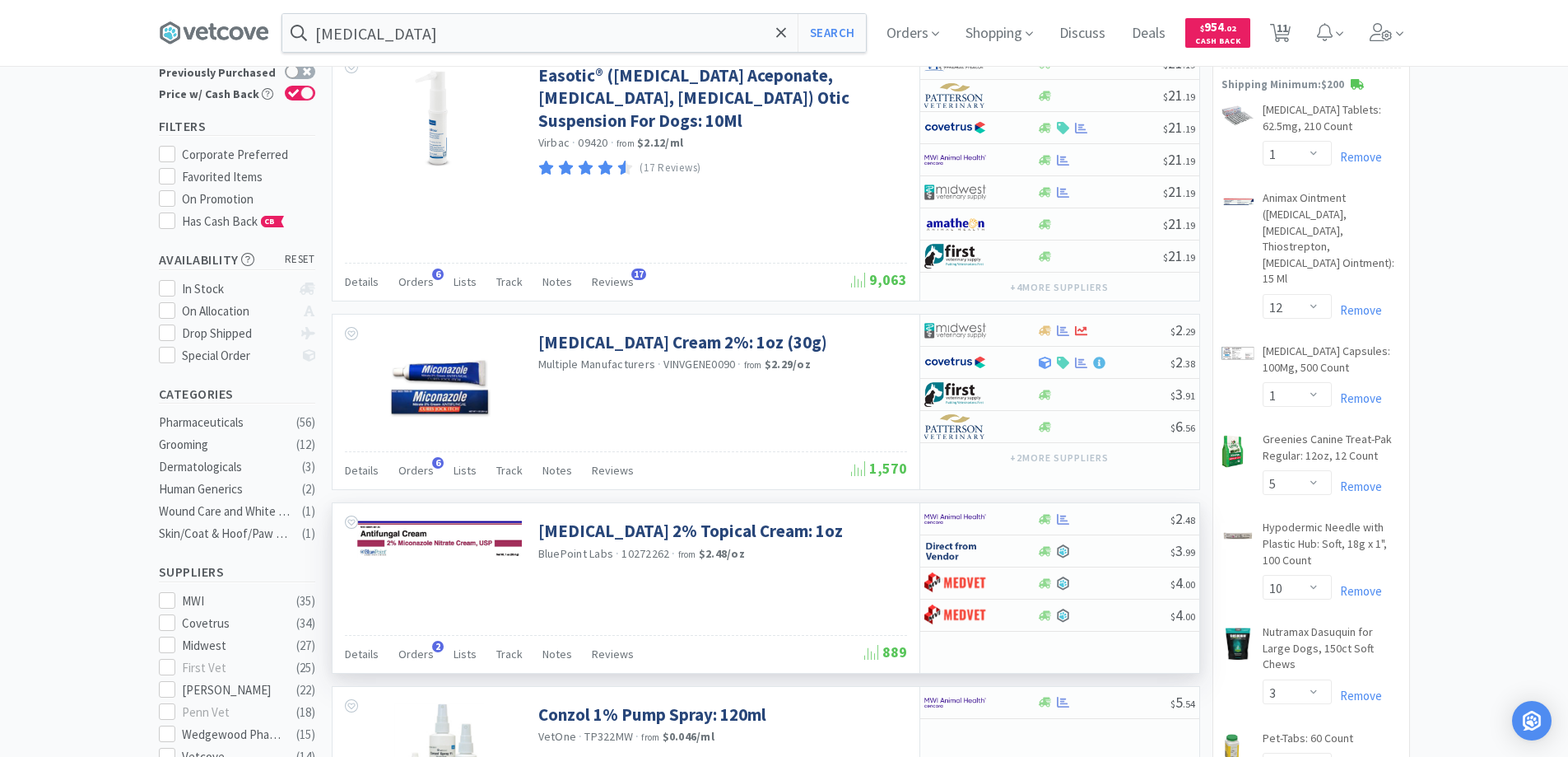
scroll to position [0, 0]
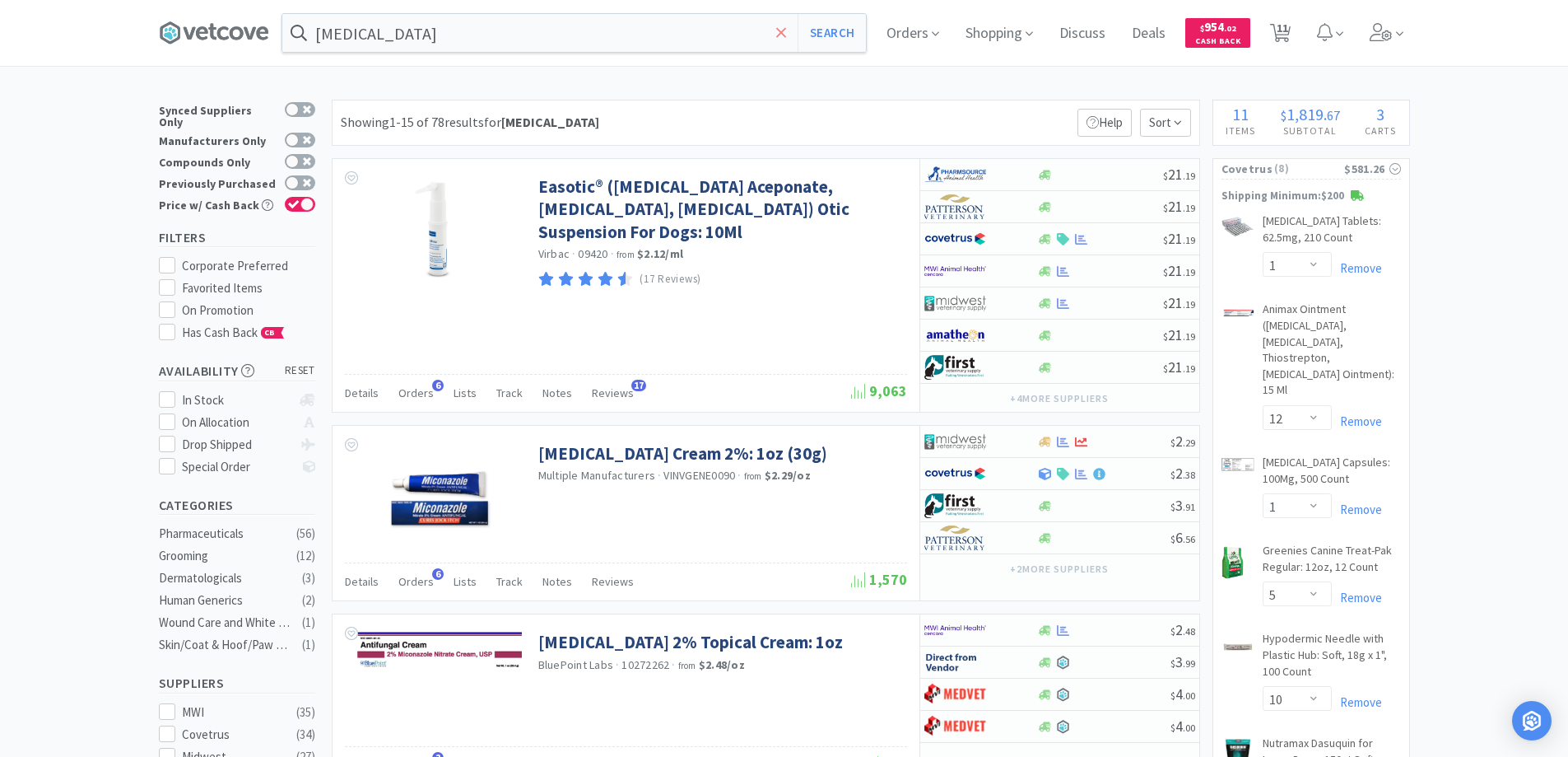
click at [786, 33] on icon at bounding box center [781, 32] width 10 height 10
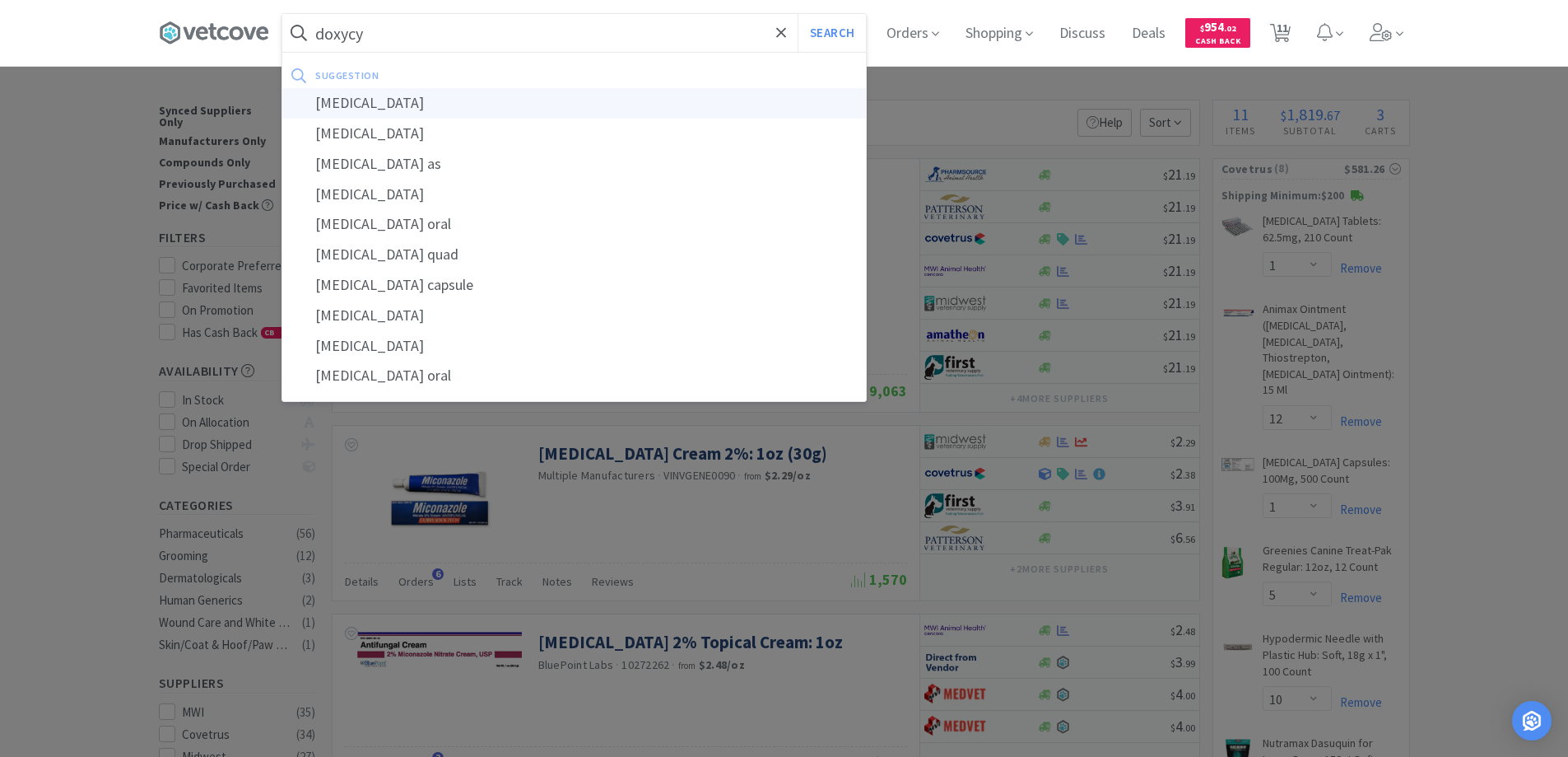
click at [353, 100] on div "[MEDICAL_DATA]" at bounding box center [574, 103] width 584 height 31
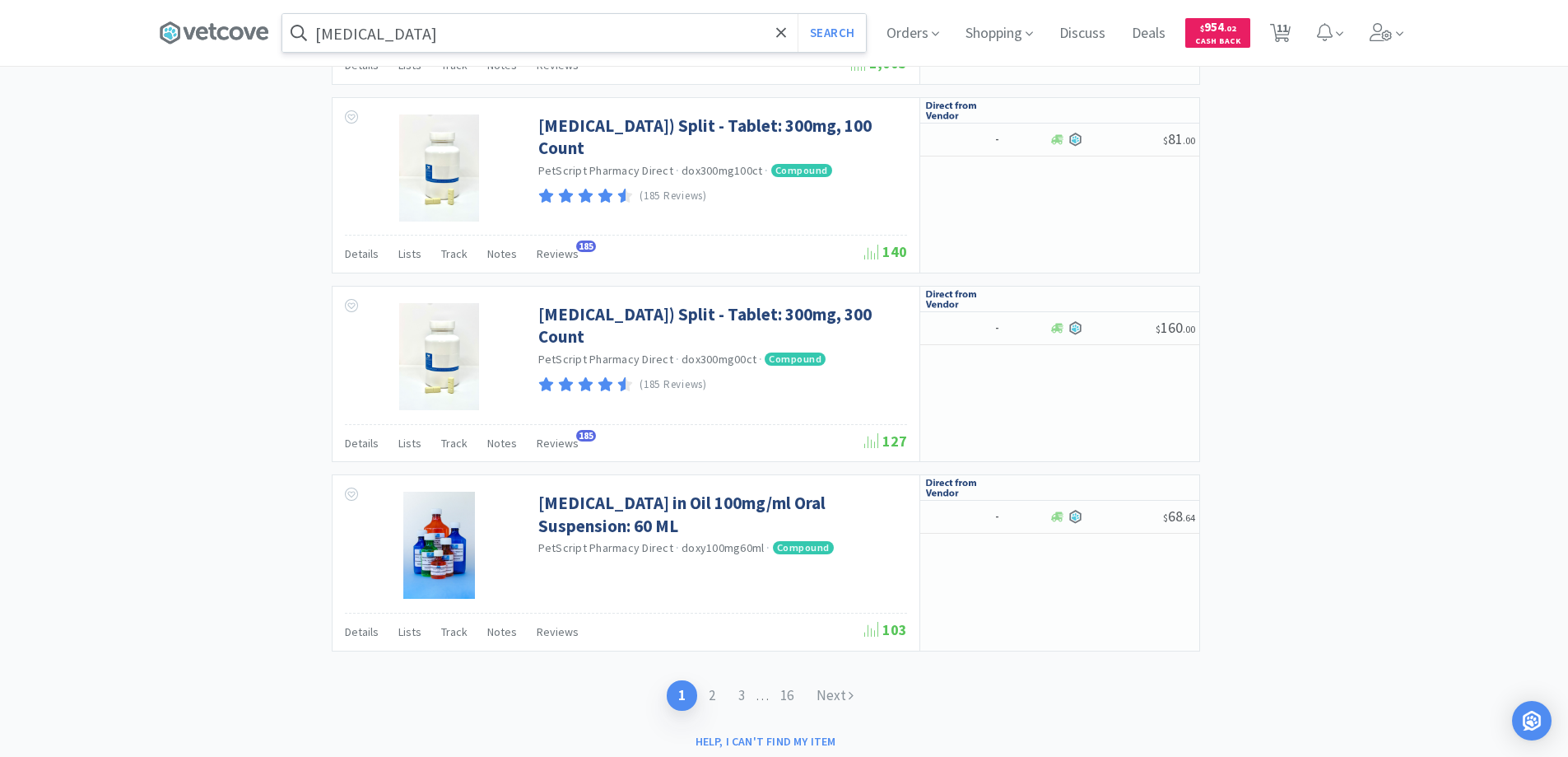
scroll to position [3178, 0]
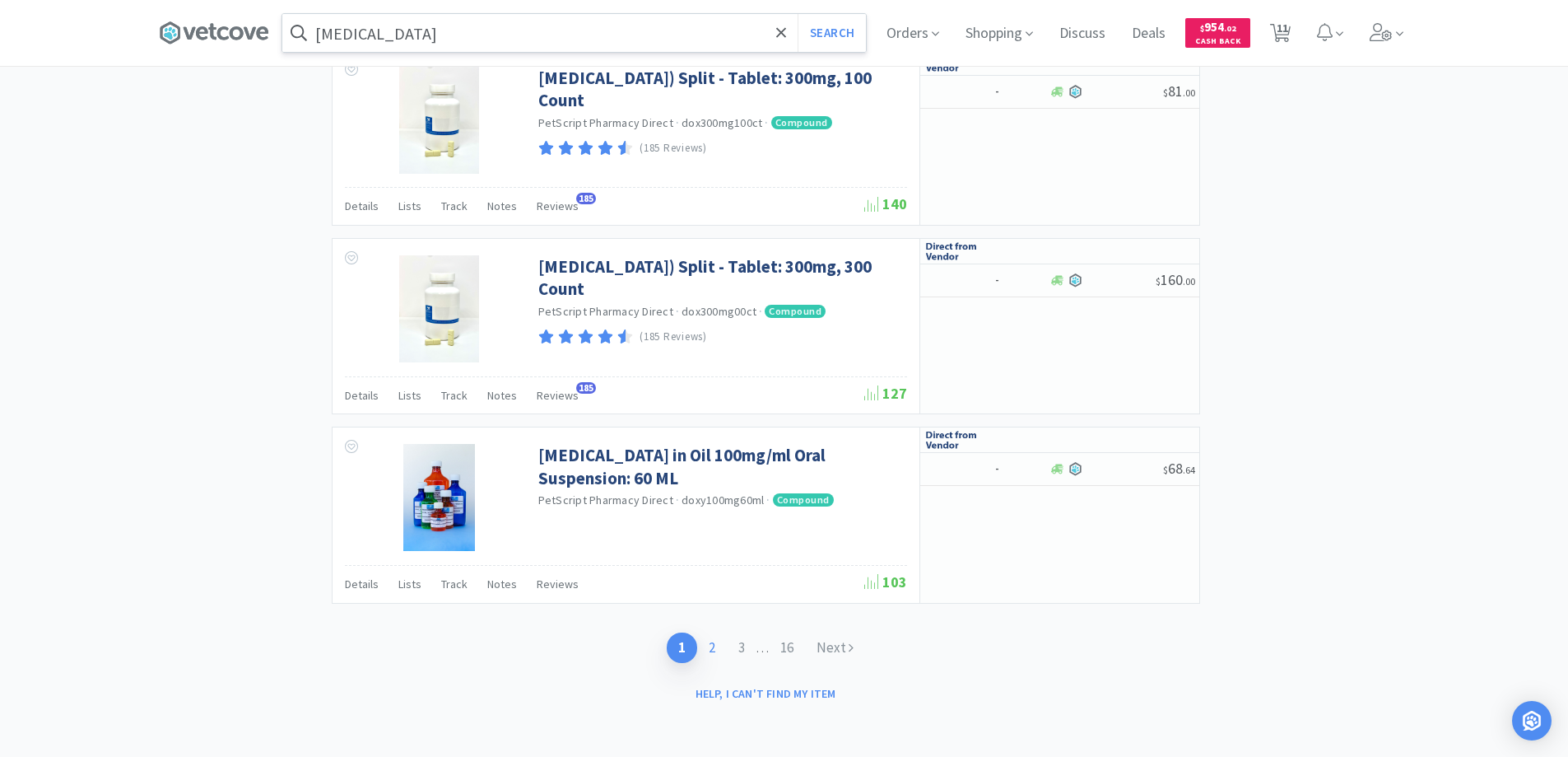
click at [708, 643] on link "2" at bounding box center [712, 647] width 30 height 31
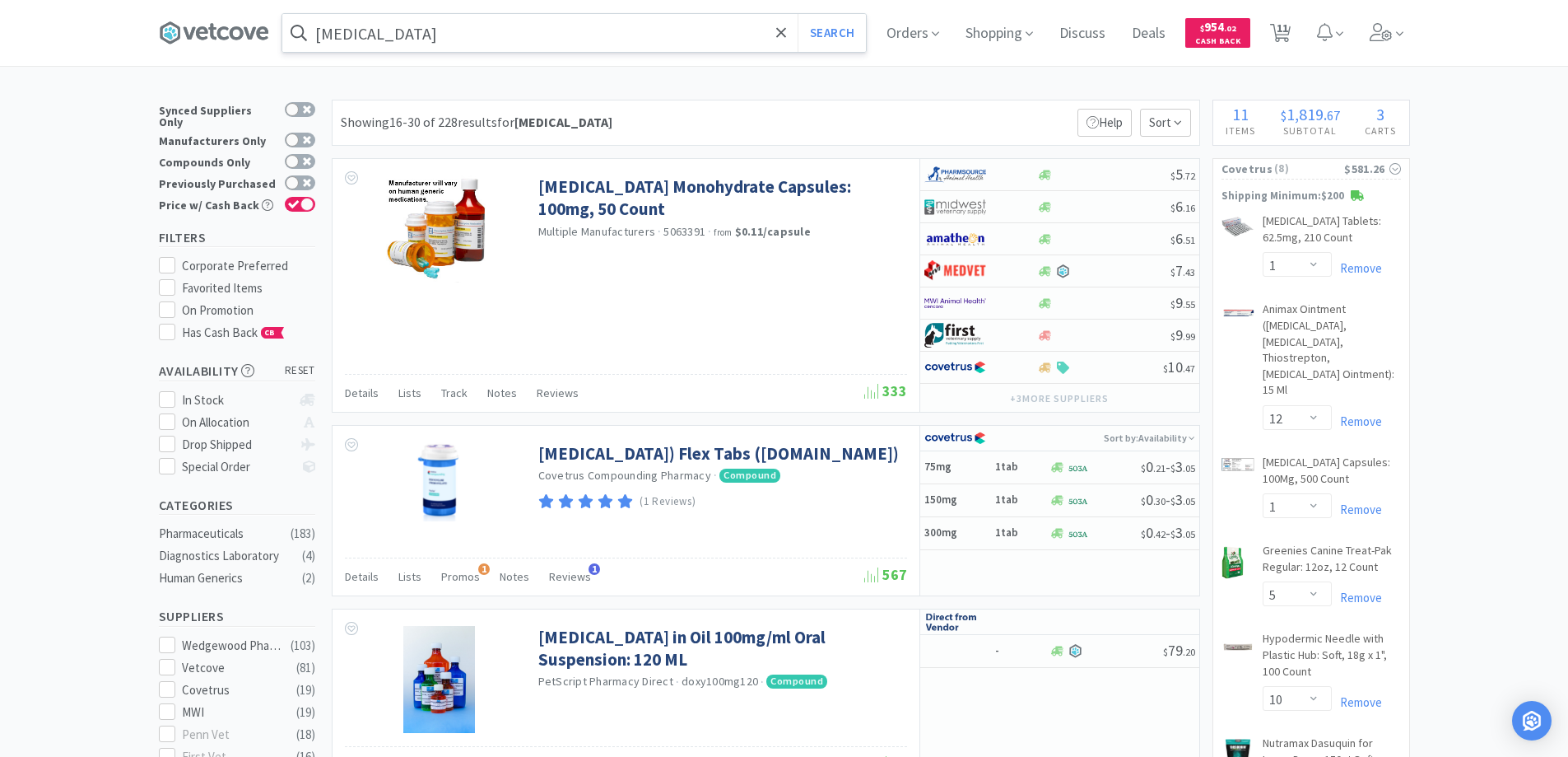
type input "[MEDICAL_DATA]"
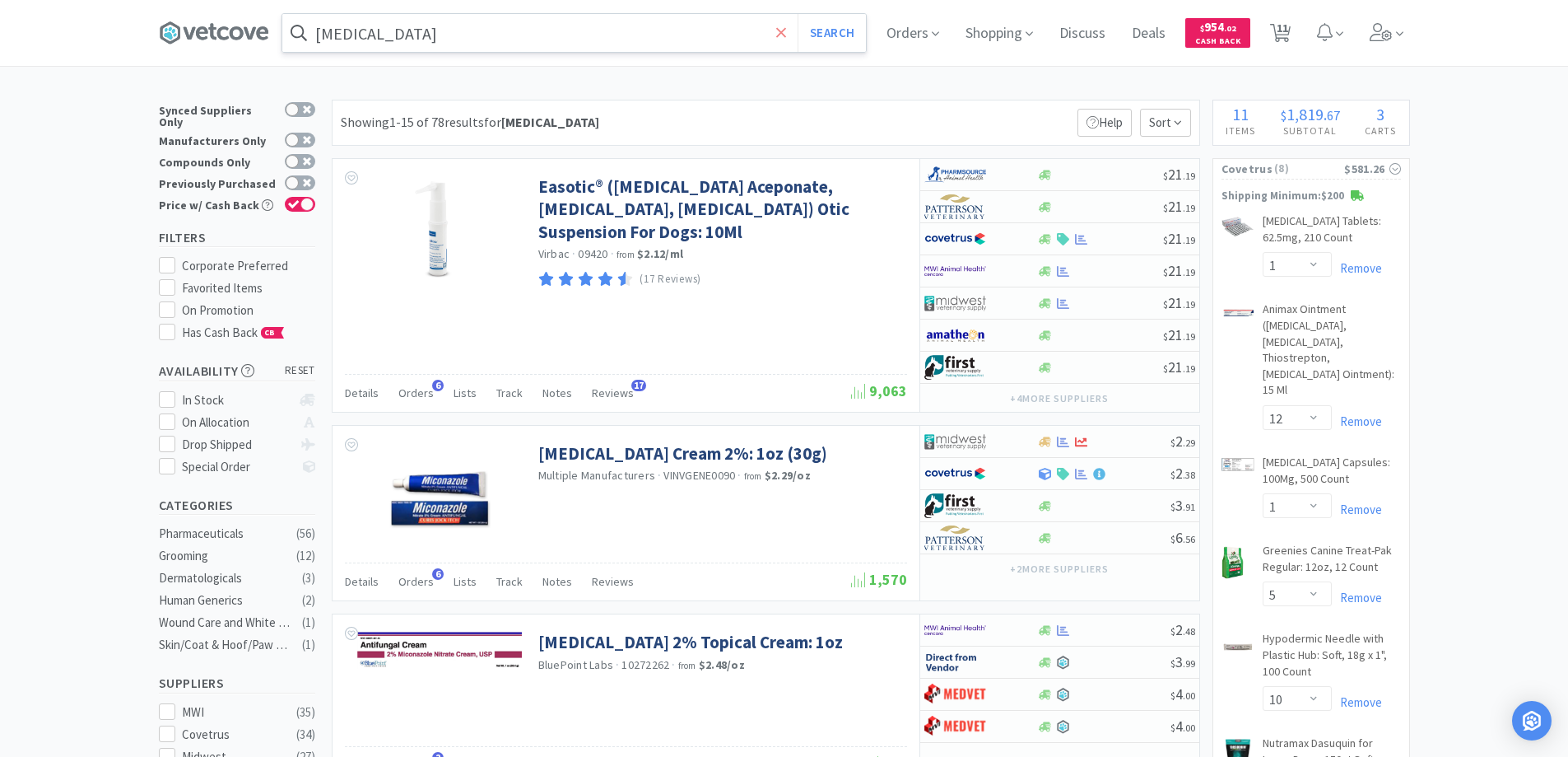
click at [784, 28] on icon at bounding box center [782, 33] width 11 height 17
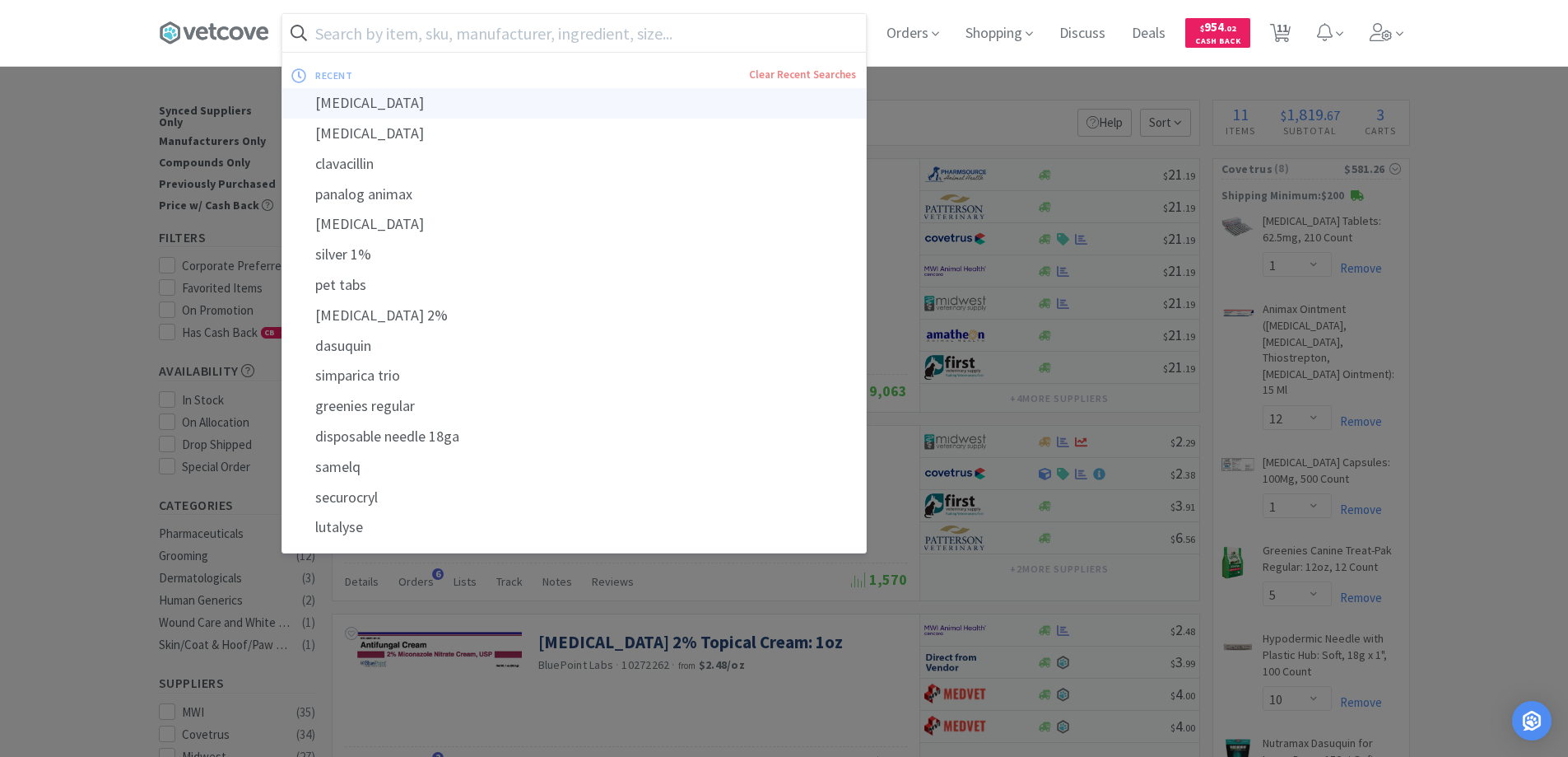
click at [361, 101] on div "[MEDICAL_DATA]" at bounding box center [574, 103] width 584 height 31
type input "[MEDICAL_DATA]"
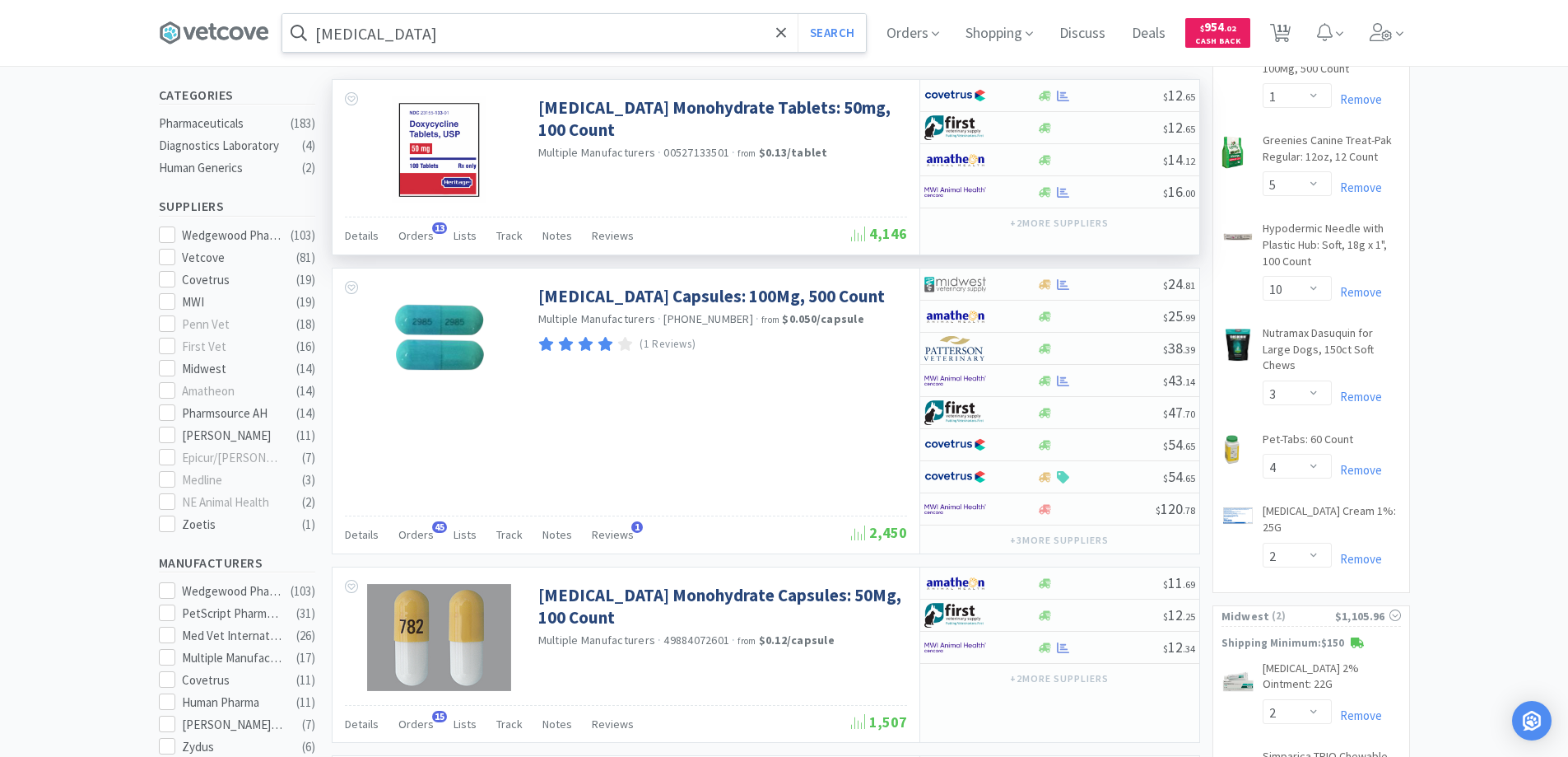
scroll to position [577, 0]
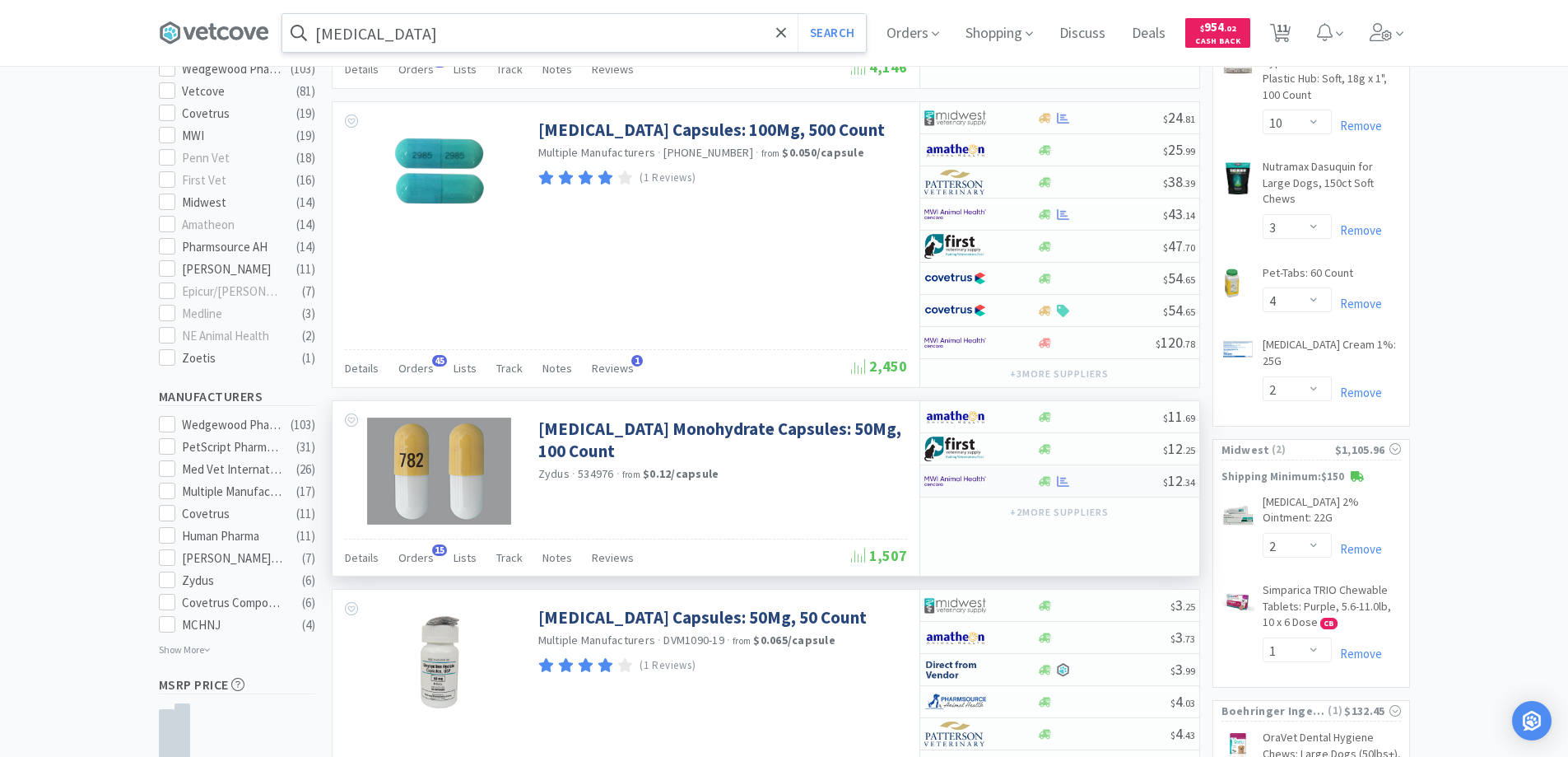
click at [1022, 485] on div at bounding box center [981, 481] width 112 height 28
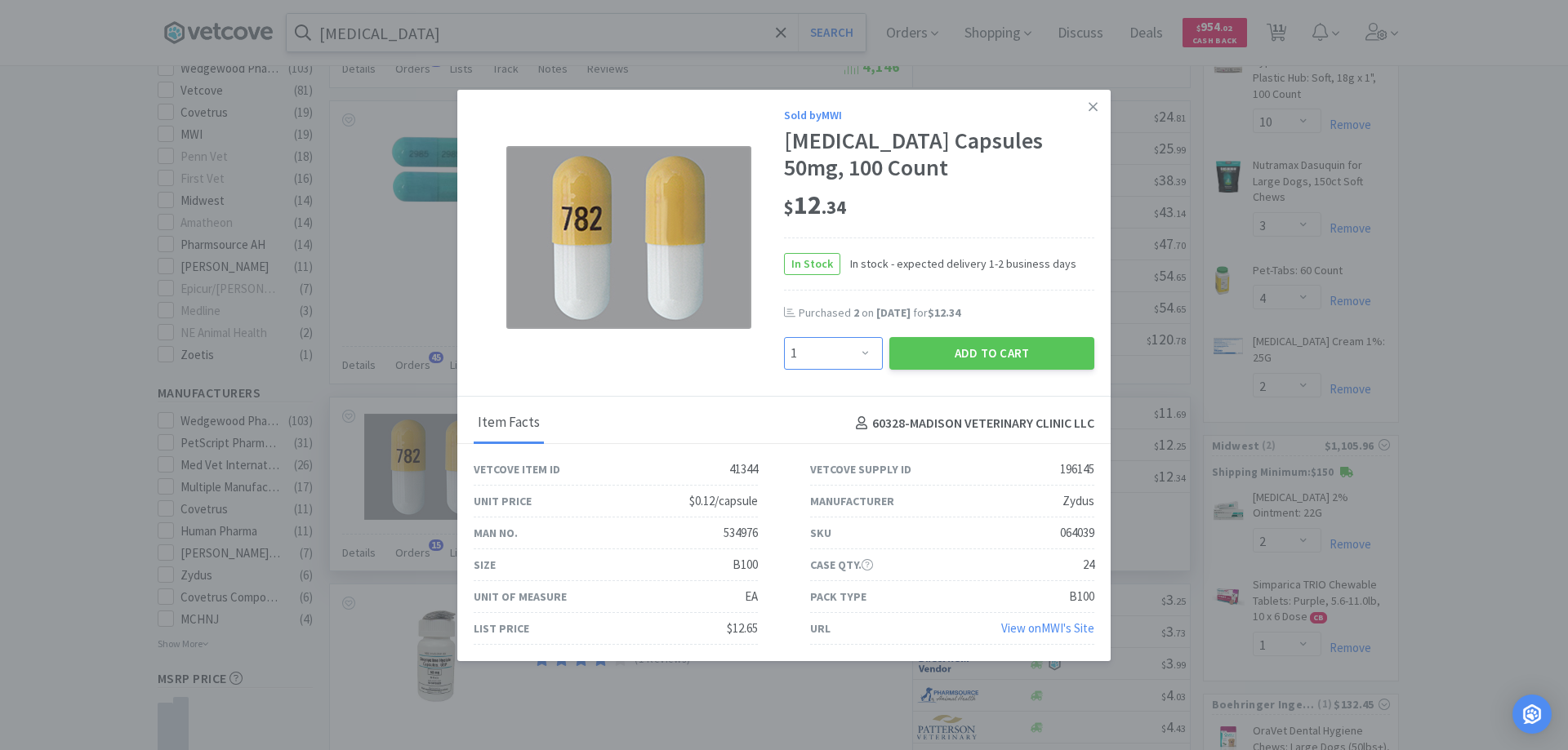
click at [856, 354] on select "Enter Quantity 1 2 3 4 5 6 7 8 9 10 11 12 13 14 15 16 17 18 19 20 Enter Quantity" at bounding box center [832, 353] width 99 height 32
select select "3"
click at [784, 337] on select "Enter Quantity 1 2 3 4 5 6 7 8 9 10 11 12 13 14 15 16 17 18 19 20 Enter Quantity" at bounding box center [832, 353] width 99 height 32
click at [953, 356] on button "Add to Cart" at bounding box center [992, 353] width 205 height 32
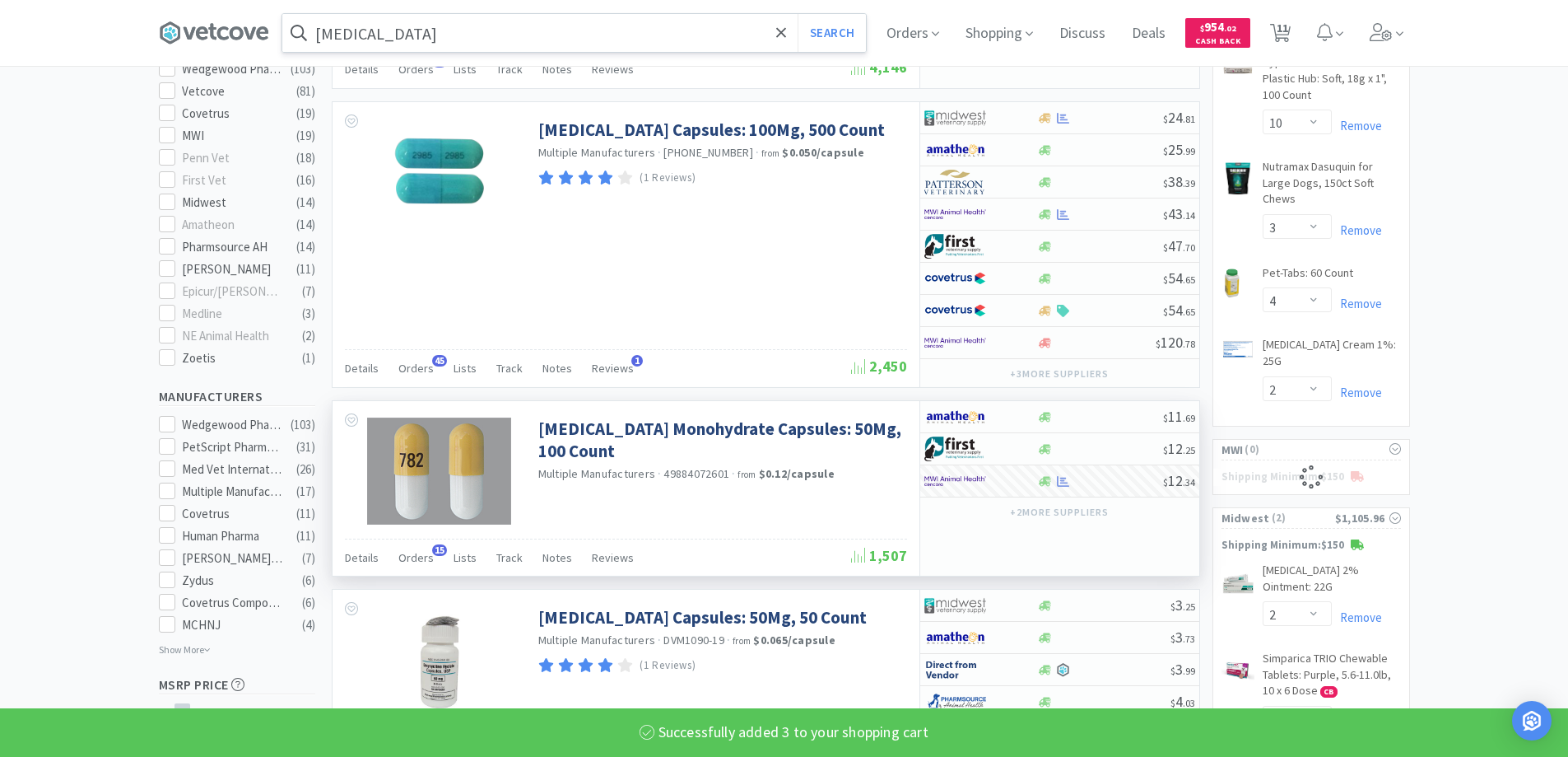
select select "3"
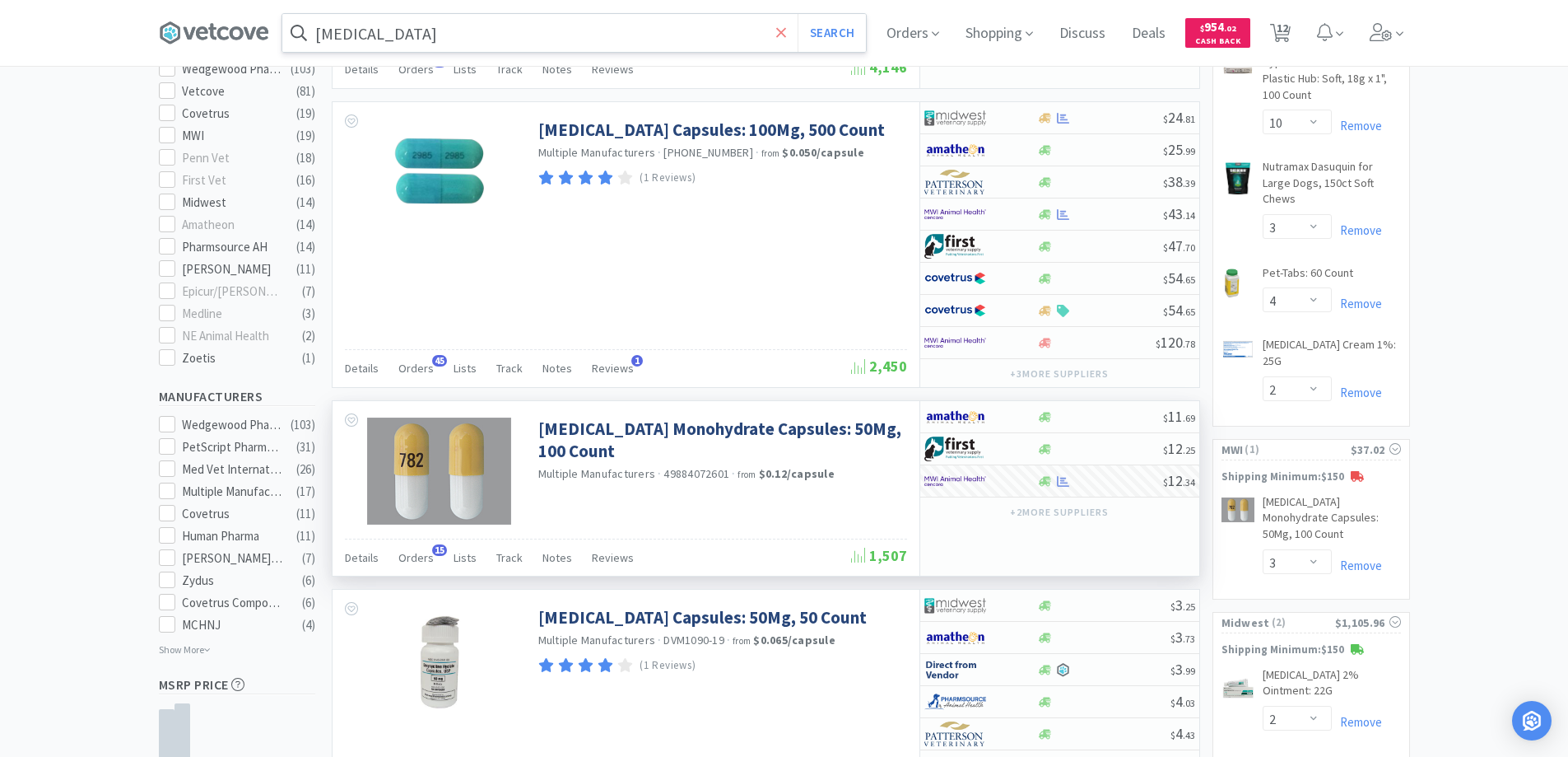
click at [786, 36] on icon at bounding box center [782, 33] width 11 height 17
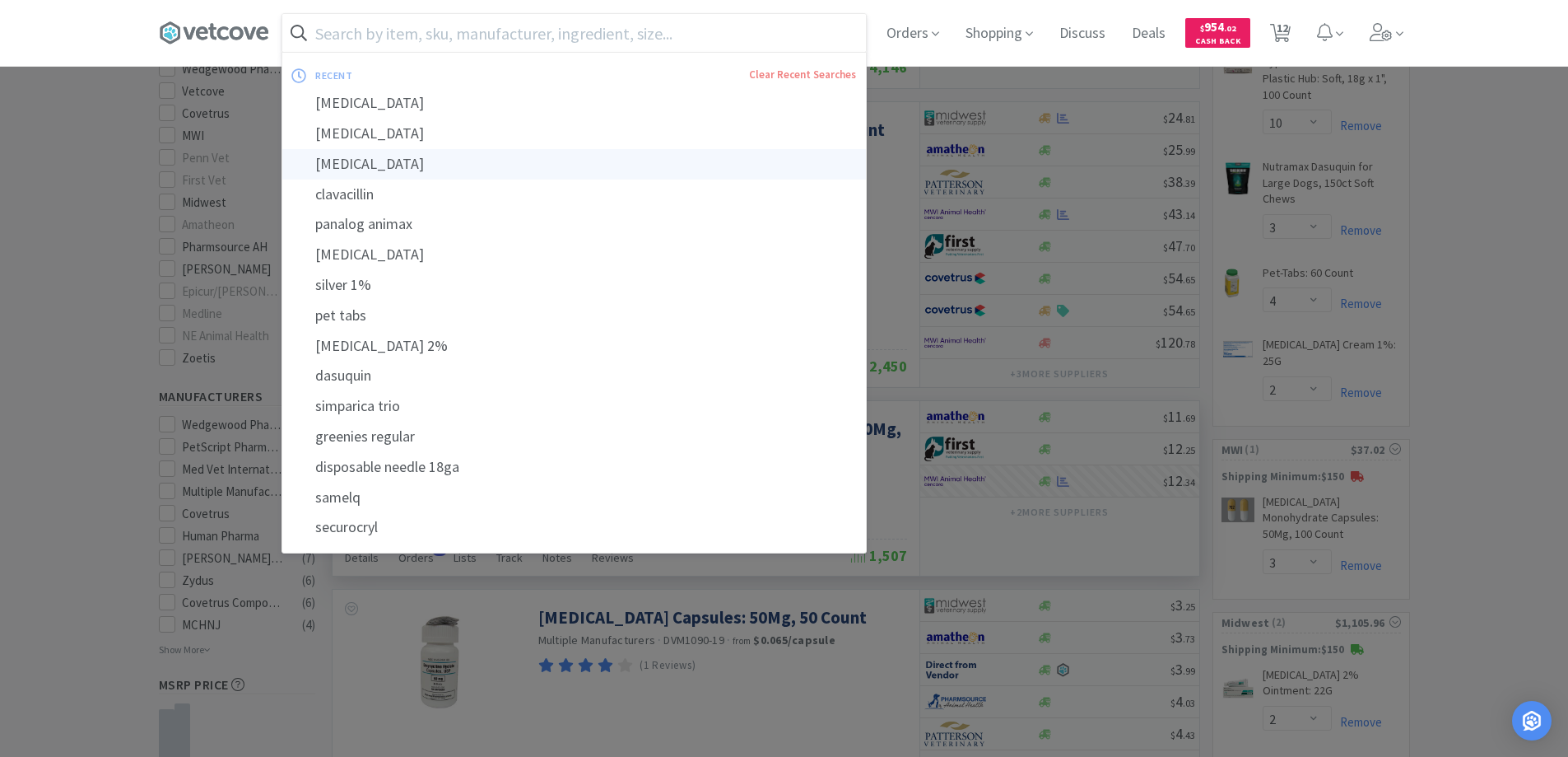
click at [389, 163] on div "[MEDICAL_DATA]" at bounding box center [574, 164] width 584 height 31
type input "[MEDICAL_DATA]"
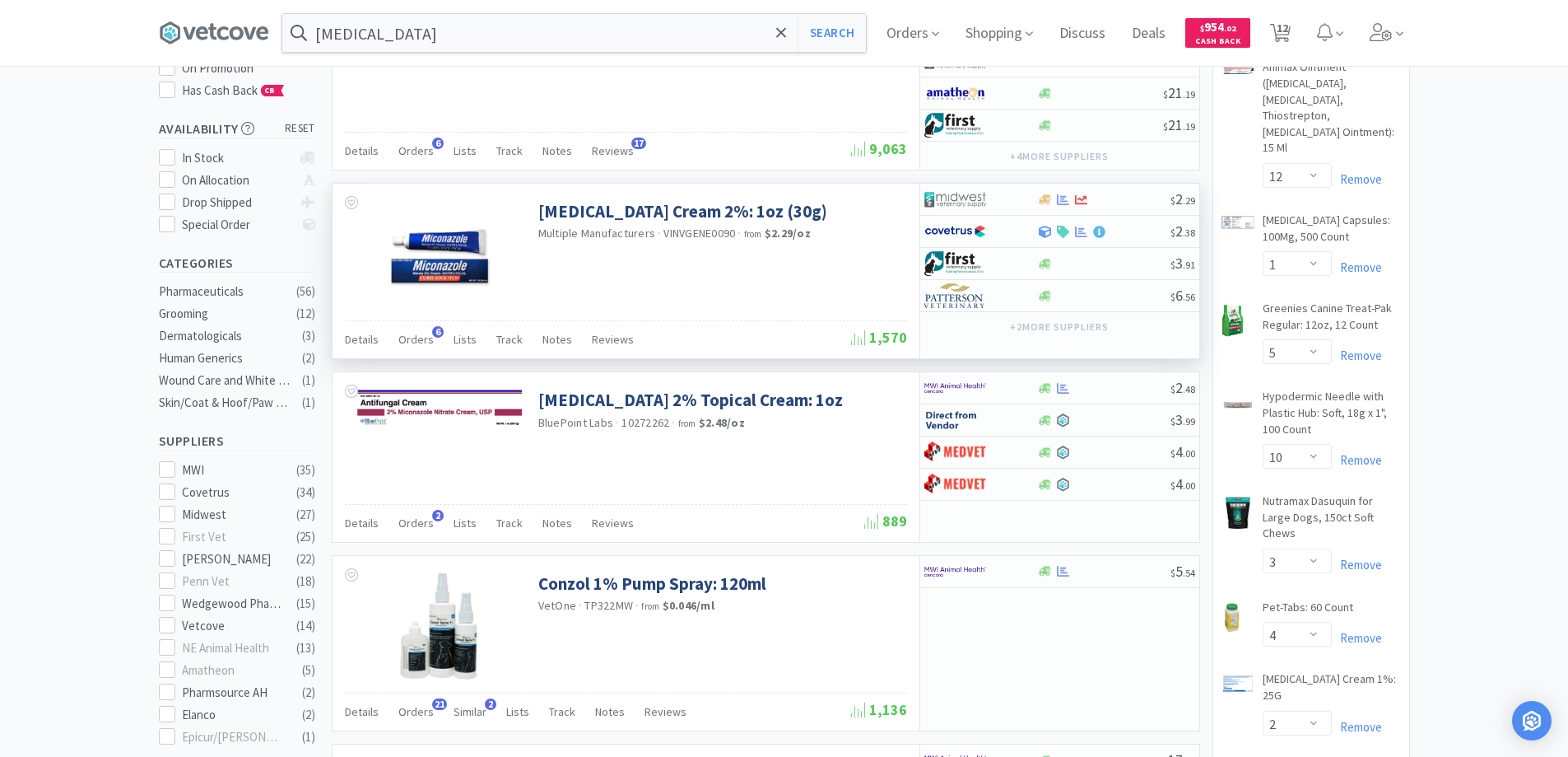
scroll to position [247, 0]
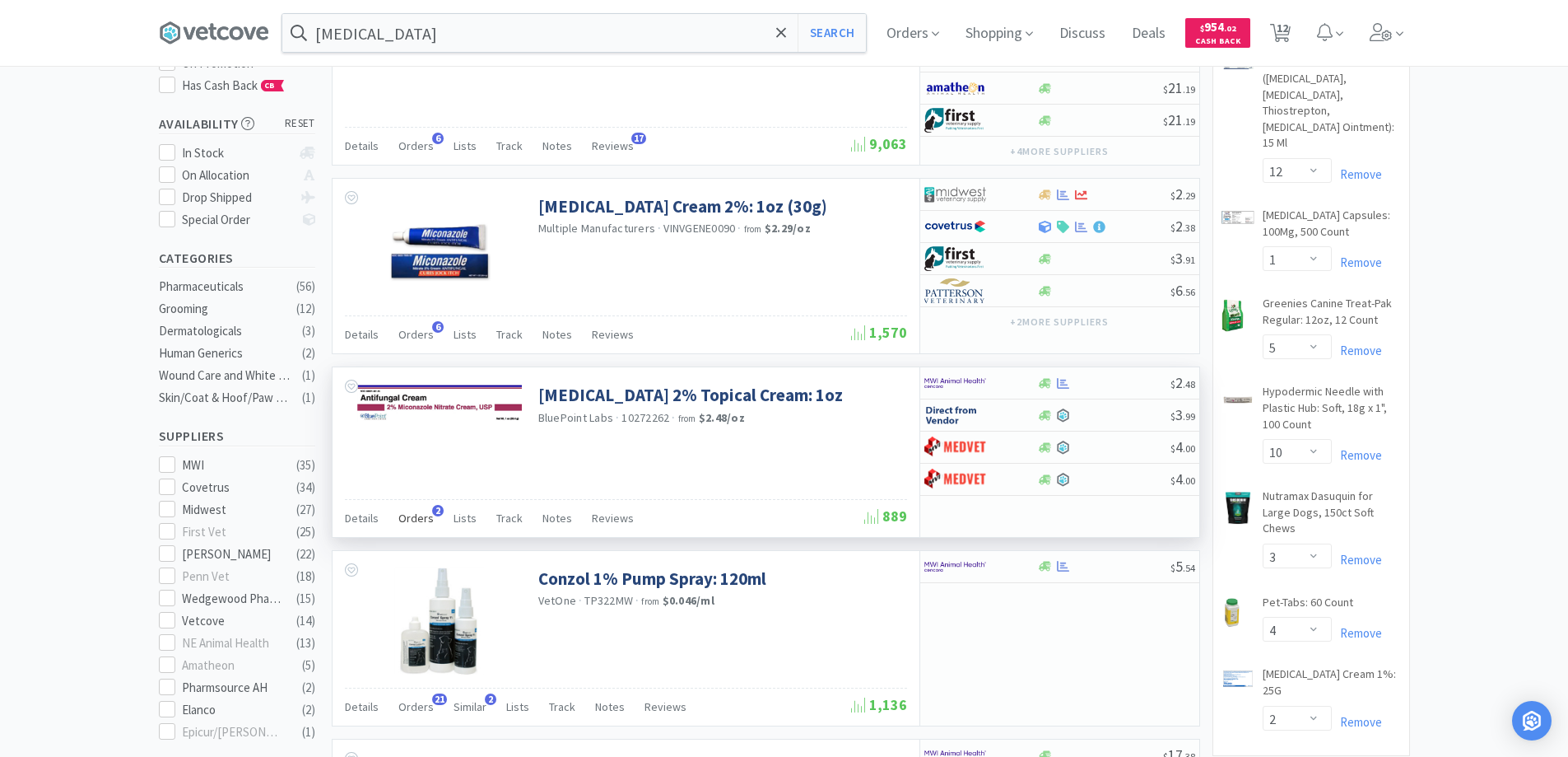
click at [432, 511] on span "2" at bounding box center [438, 511] width 11 height 11
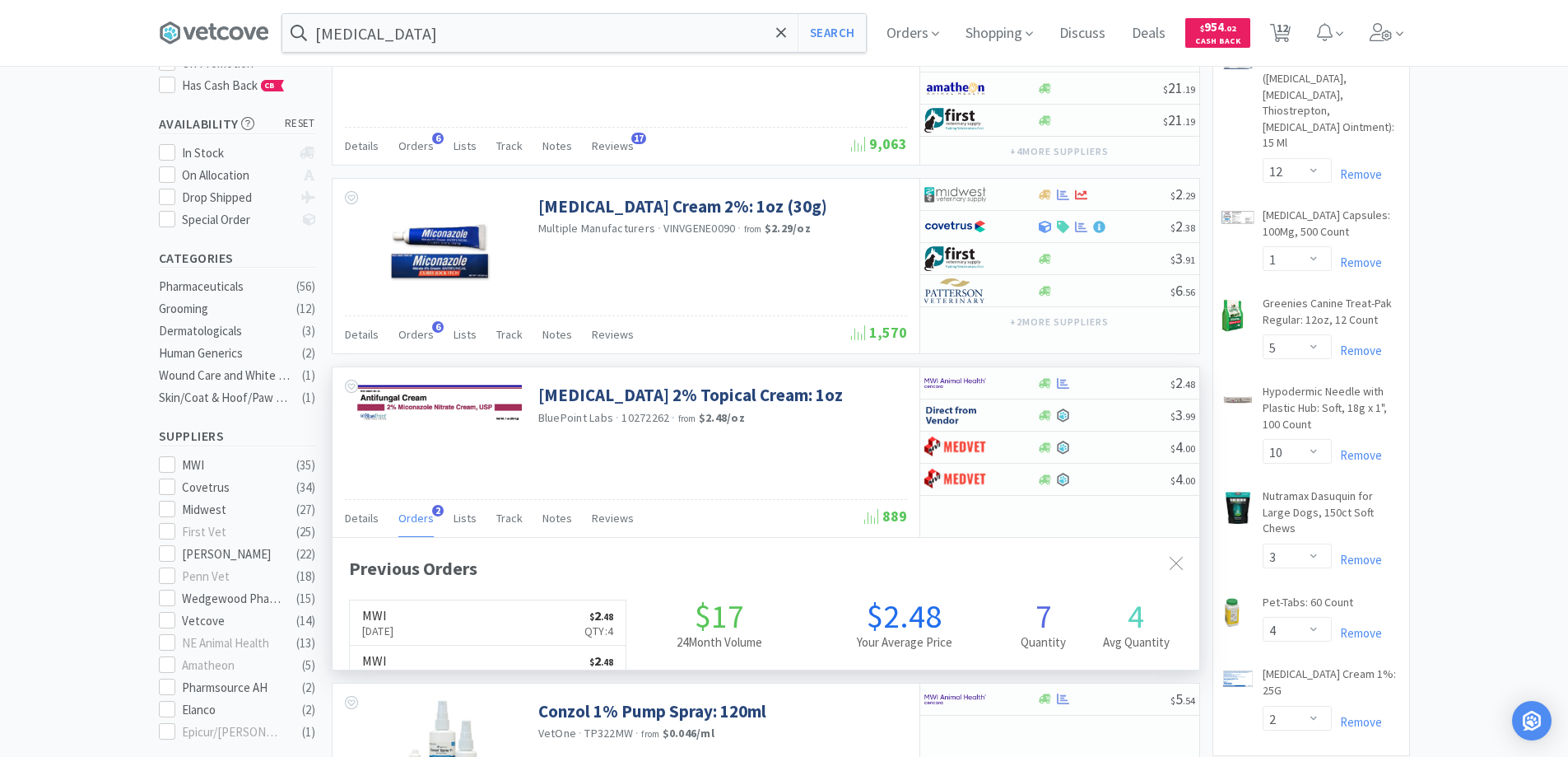
scroll to position [427, 867]
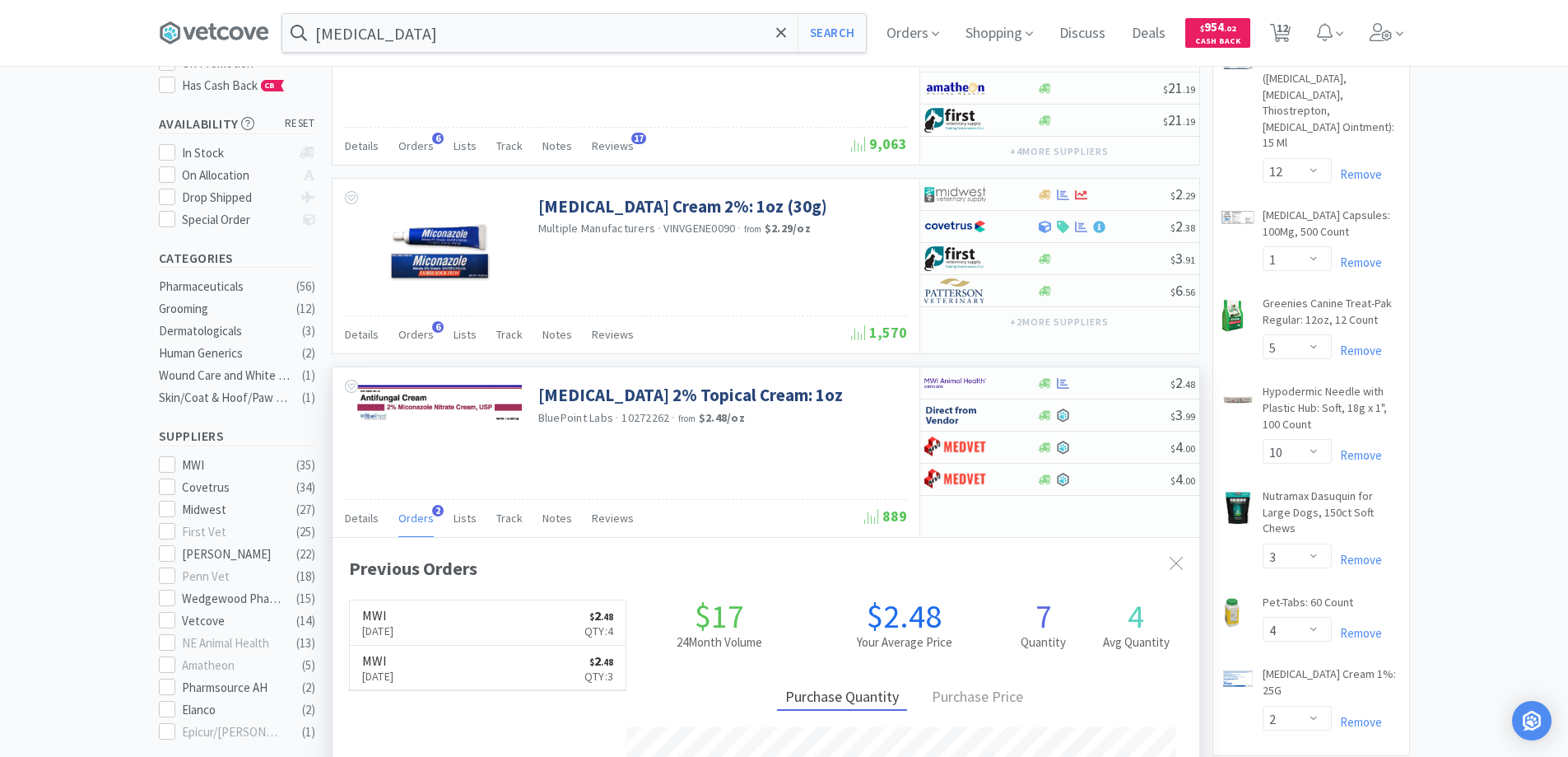
click at [432, 511] on span "2" at bounding box center [438, 511] width 11 height 11
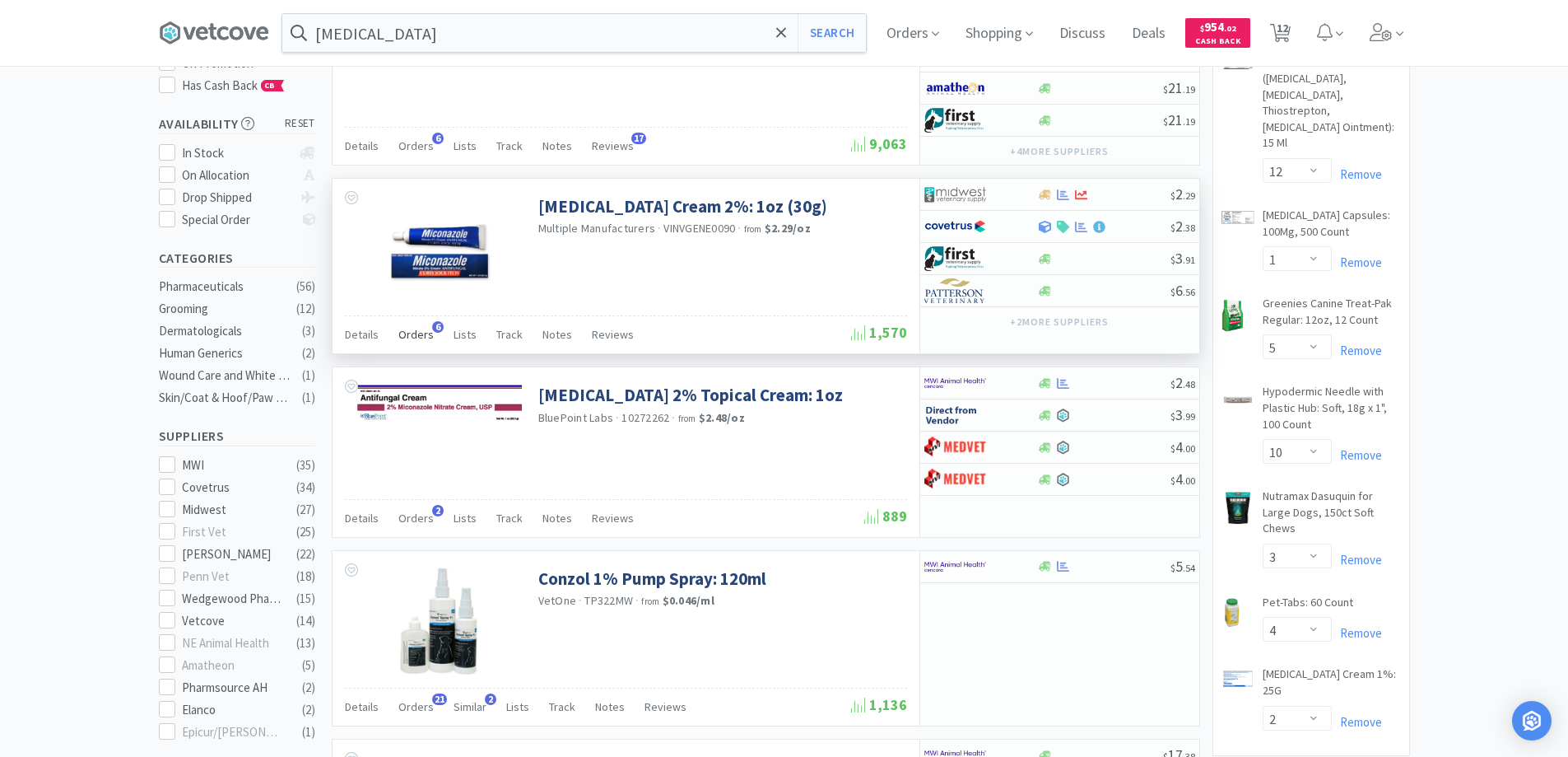
click at [434, 326] on span "6" at bounding box center [438, 326] width 11 height 11
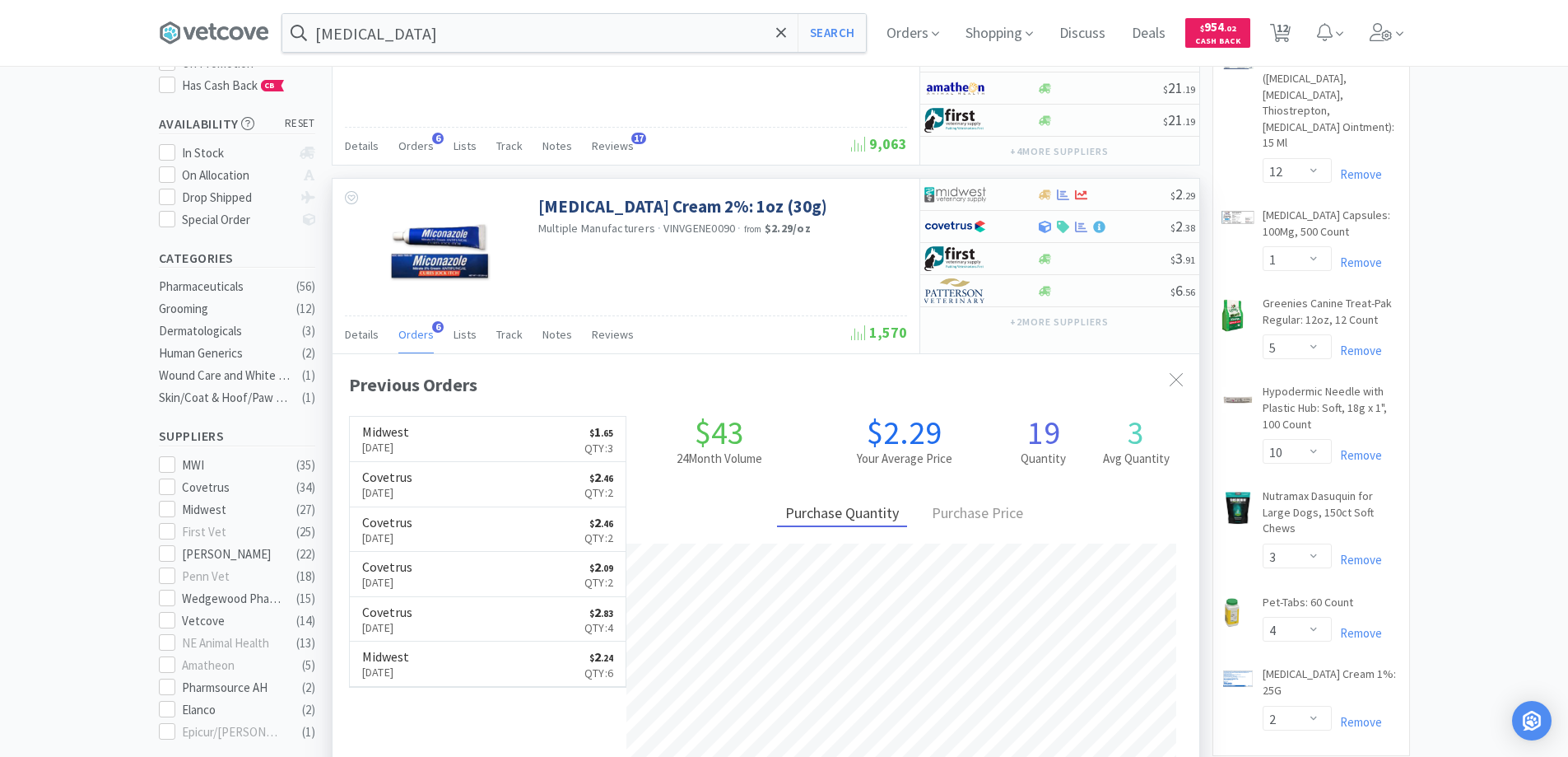
click at [434, 326] on span "6" at bounding box center [438, 326] width 11 height 11
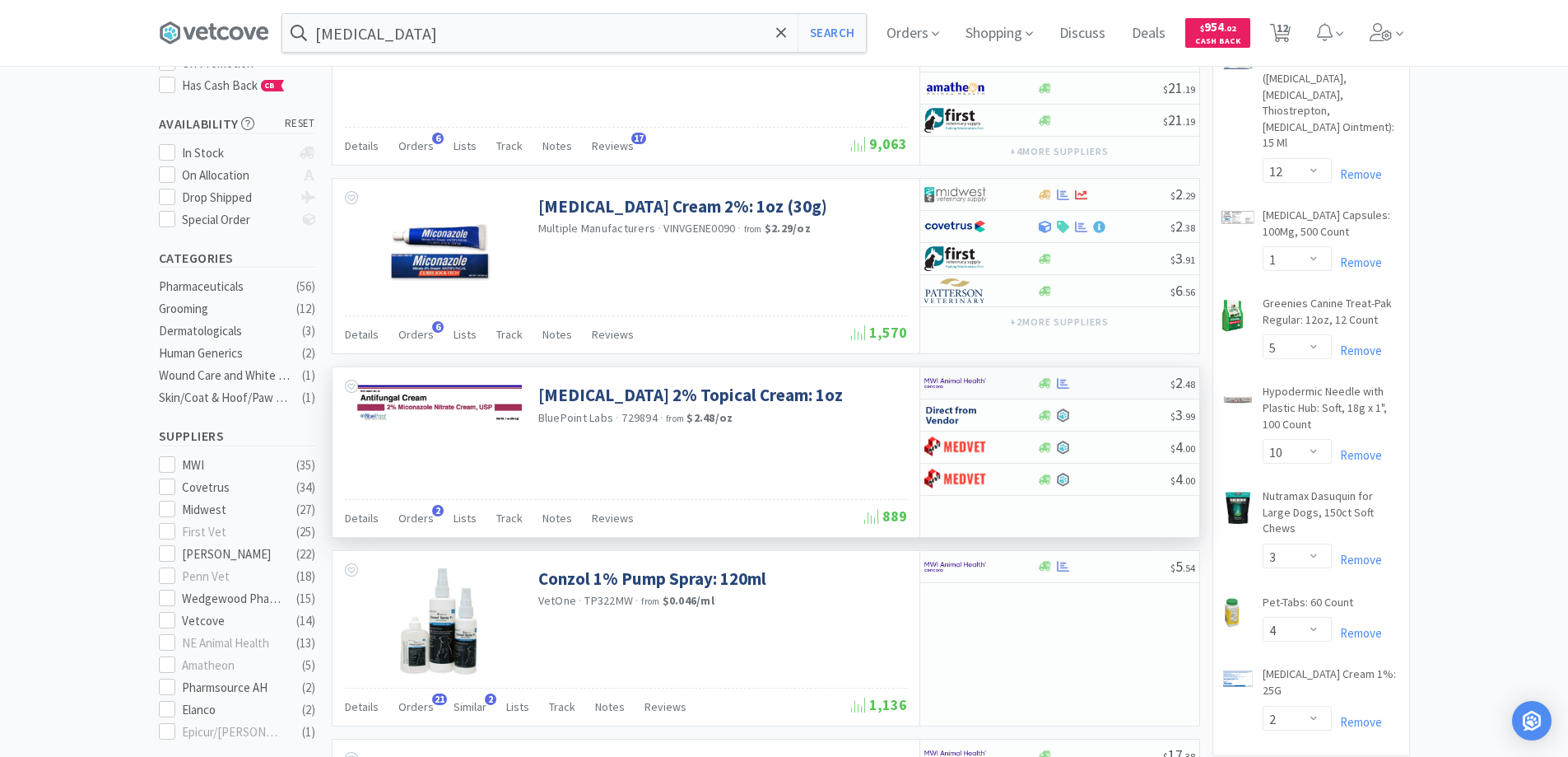
click at [992, 383] on div at bounding box center [969, 383] width 90 height 28
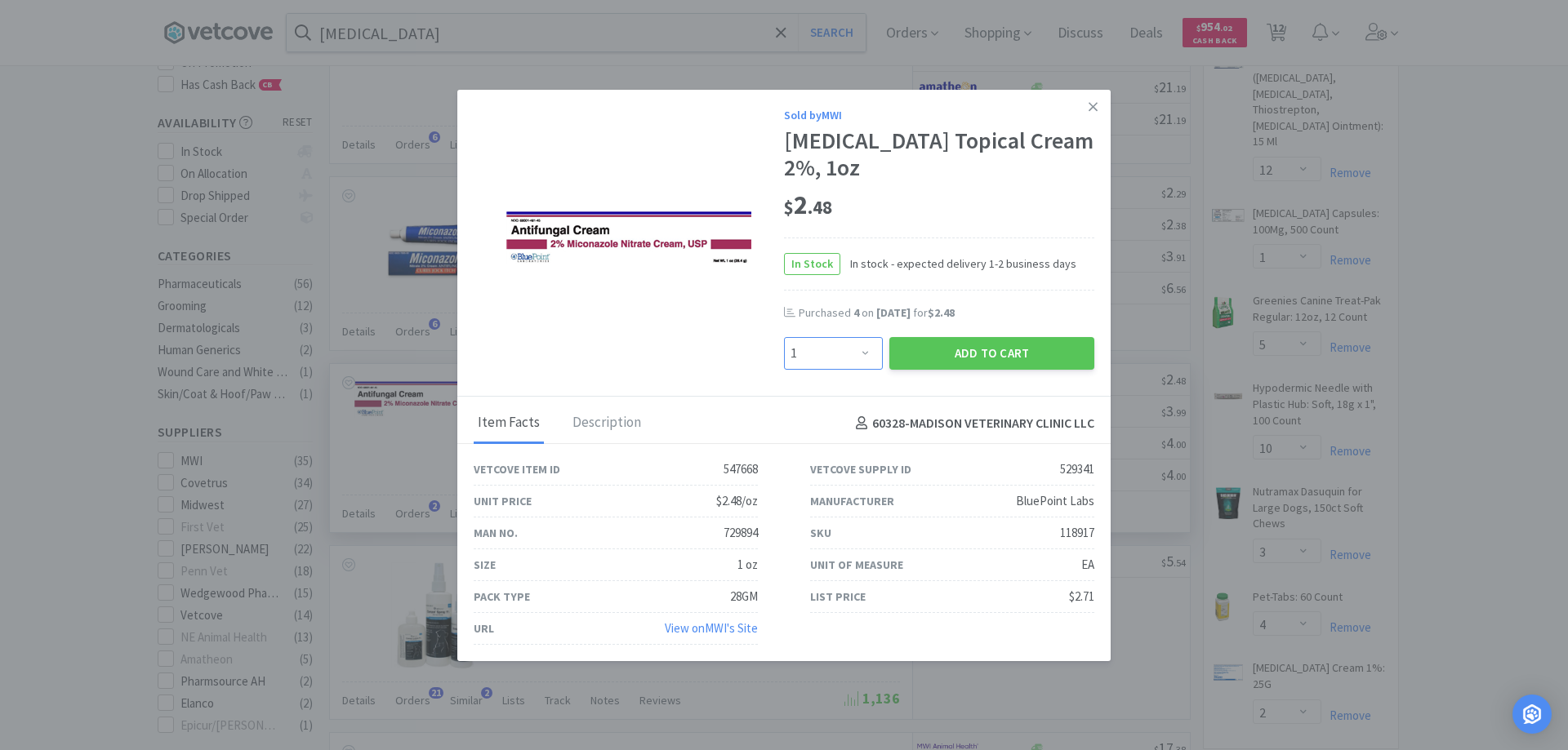
drag, startPoint x: 854, startPoint y: 353, endPoint x: 853, endPoint y: 338, distance: 15.0
click at [854, 353] on select "Enter Quantity 1 2 3 4 5 6 7 8 9 10 11 12 13 14 15 16 17 18 19 20 Enter Quantity" at bounding box center [832, 353] width 99 height 32
select select "3"
click at [784, 337] on select "Enter Quantity 1 2 3 4 5 6 7 8 9 10 11 12 13 14 15 16 17 18 19 20 Enter Quantity" at bounding box center [832, 353] width 99 height 32
click at [935, 354] on button "Add to Cart" at bounding box center [992, 353] width 205 height 32
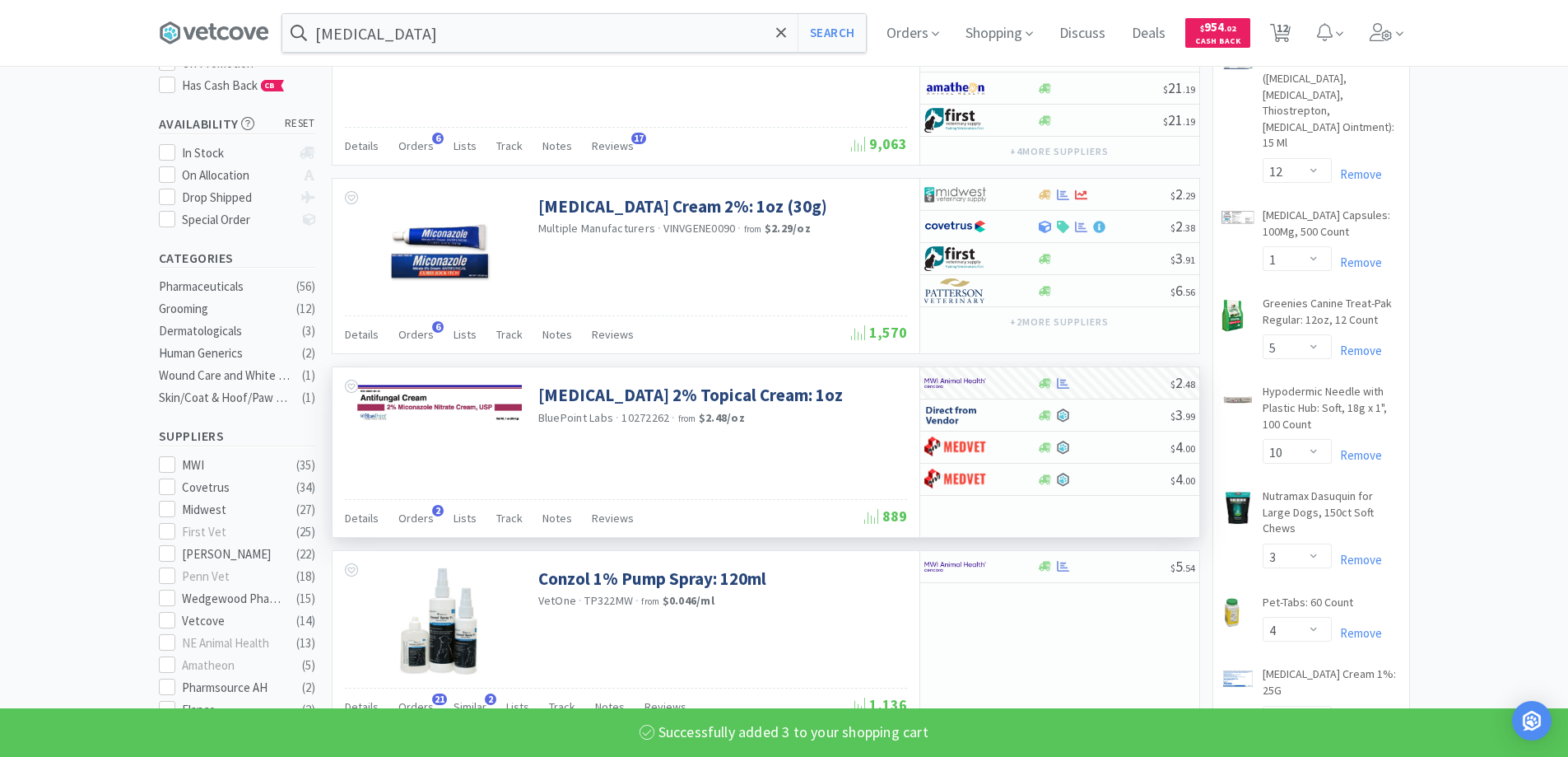
select select "3"
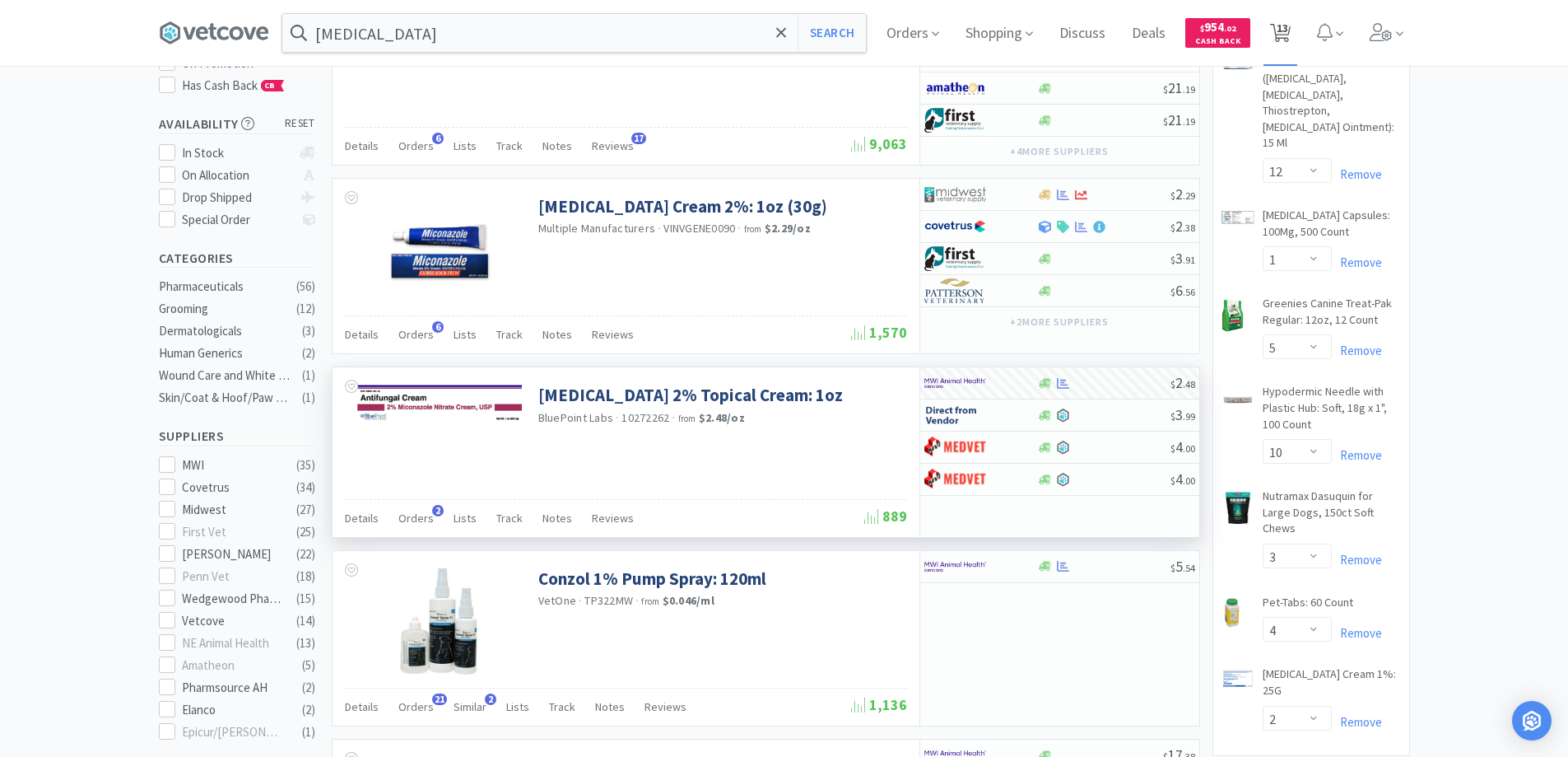
click at [1285, 26] on span "13" at bounding box center [1283, 28] width 11 height 66
select select "1"
select select "12"
select select "1"
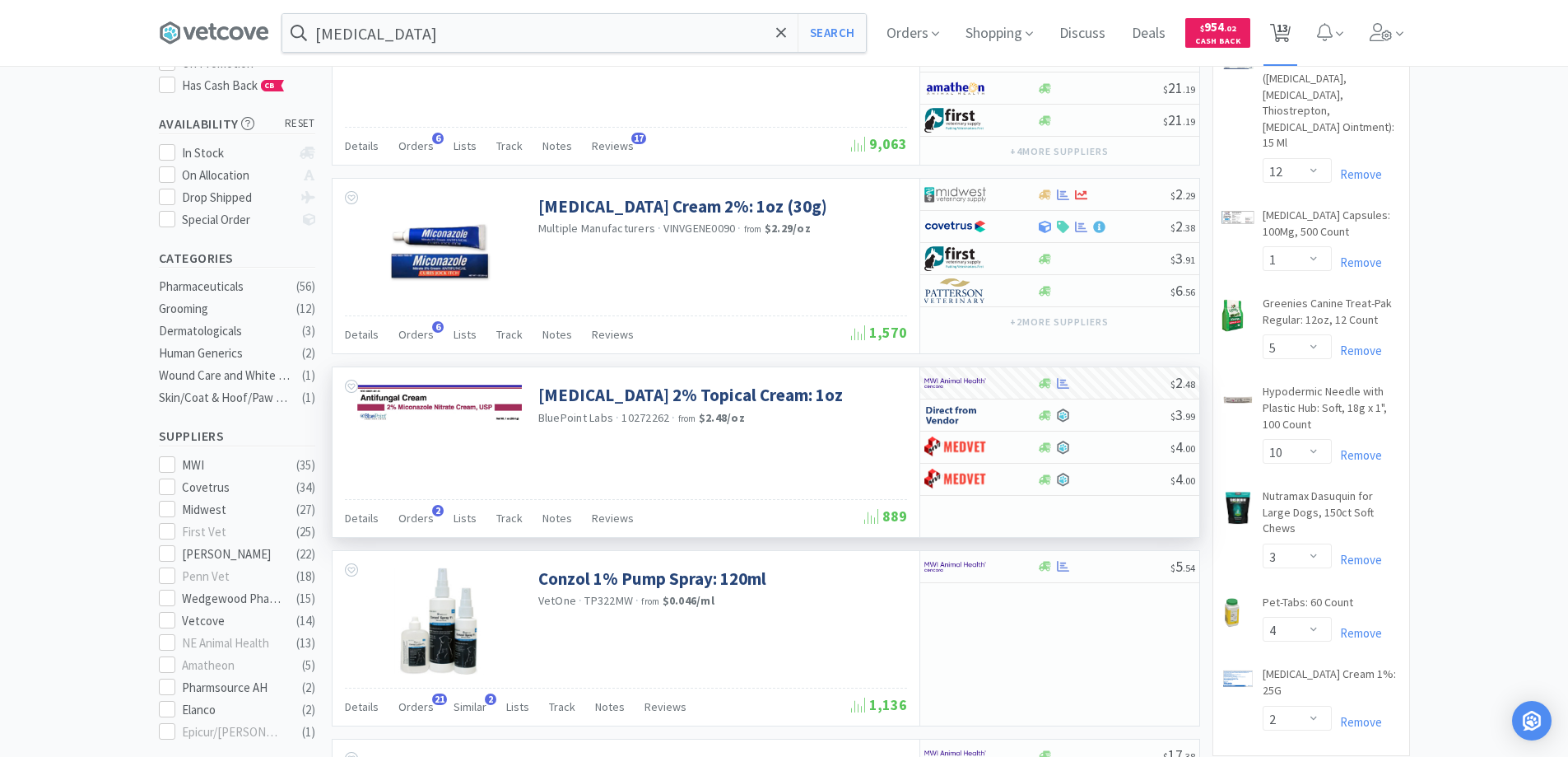
select select "5"
select select "10"
select select "3"
select select "4"
select select "2"
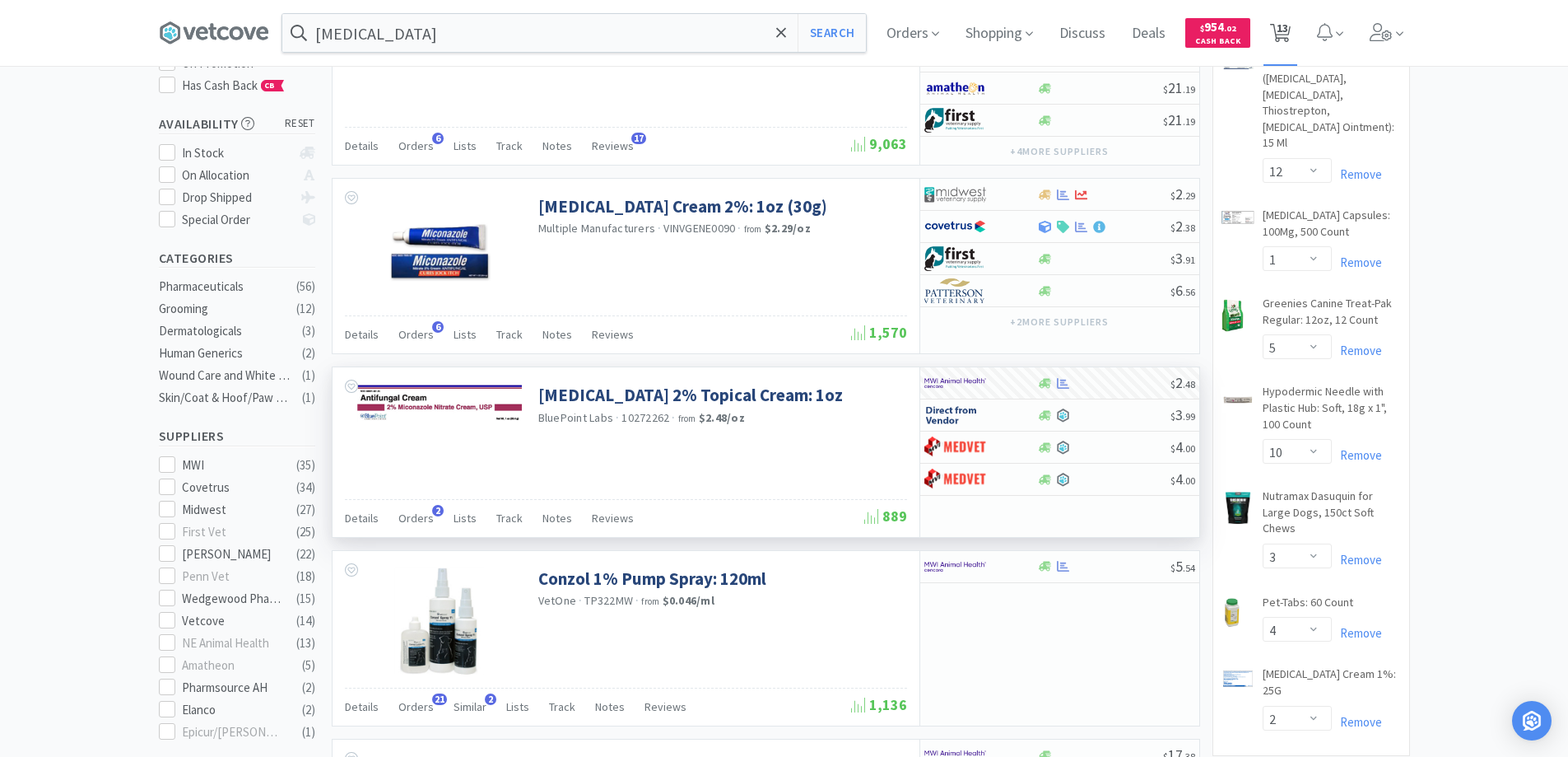
select select "3"
select select "2"
select select "1"
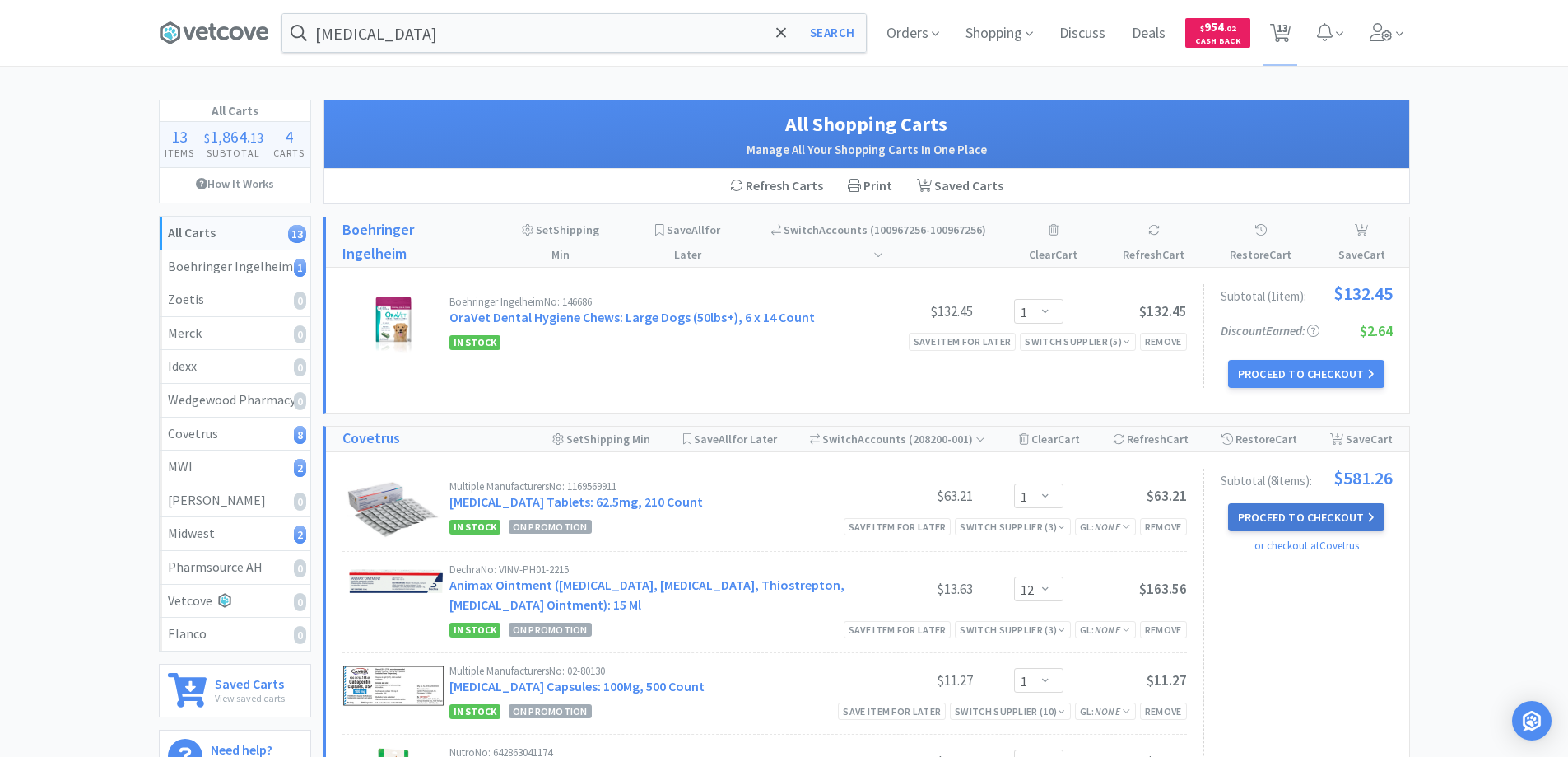
click at [1264, 515] on button "Proceed to Checkout" at bounding box center [1306, 517] width 156 height 28
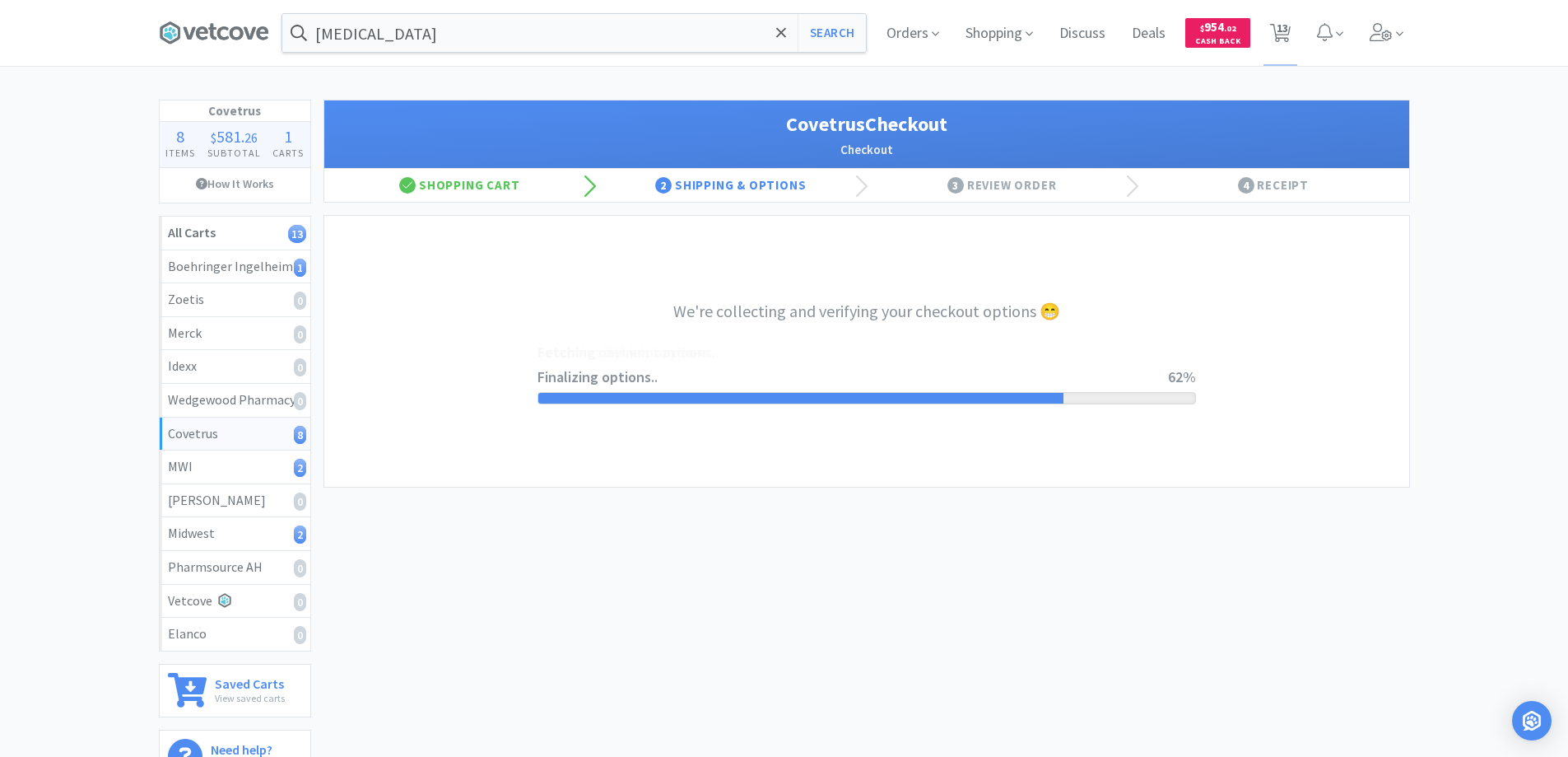
select select "ACCOUNT"
select select "cvt-standard-net"
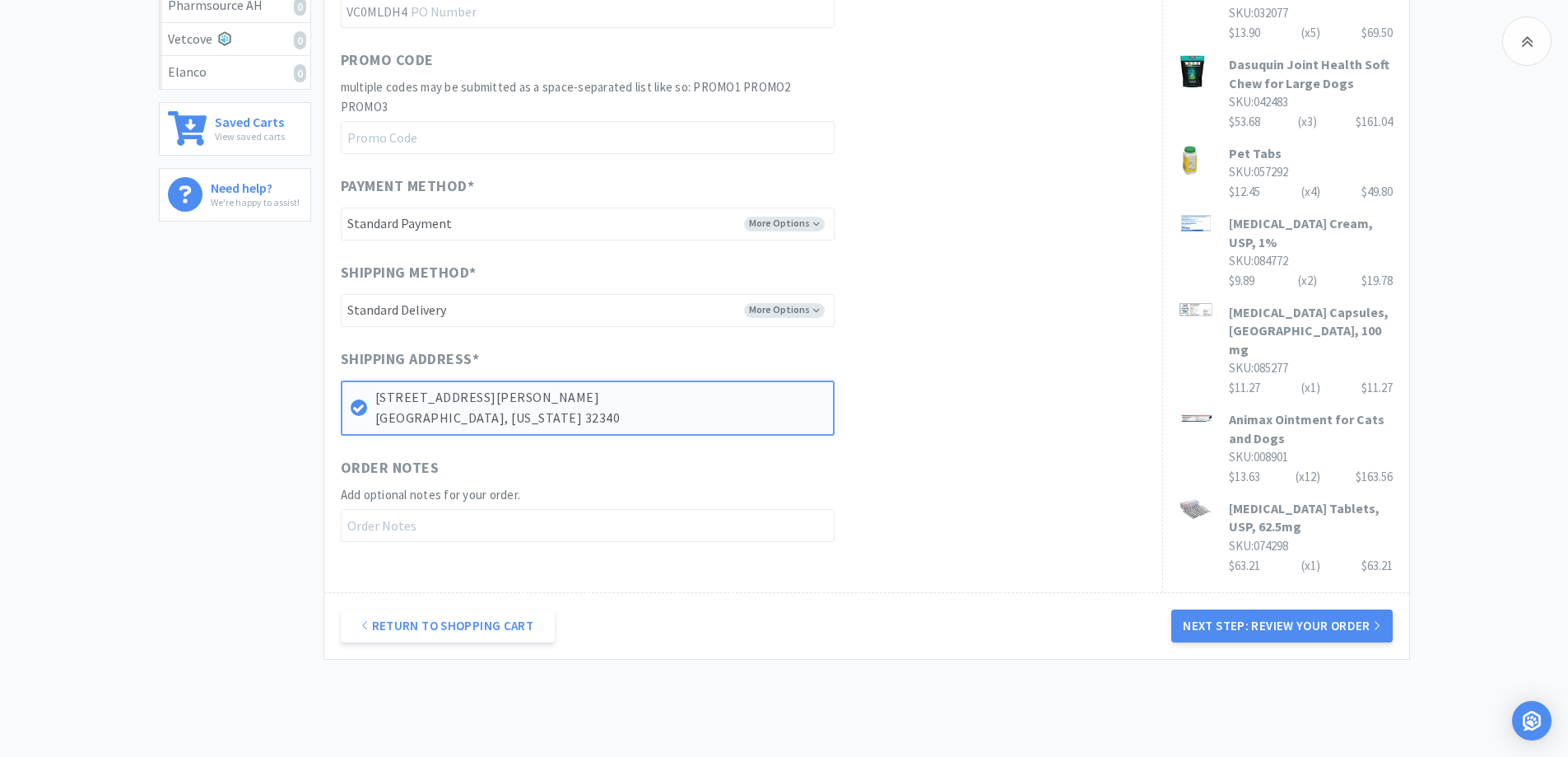
scroll to position [577, 0]
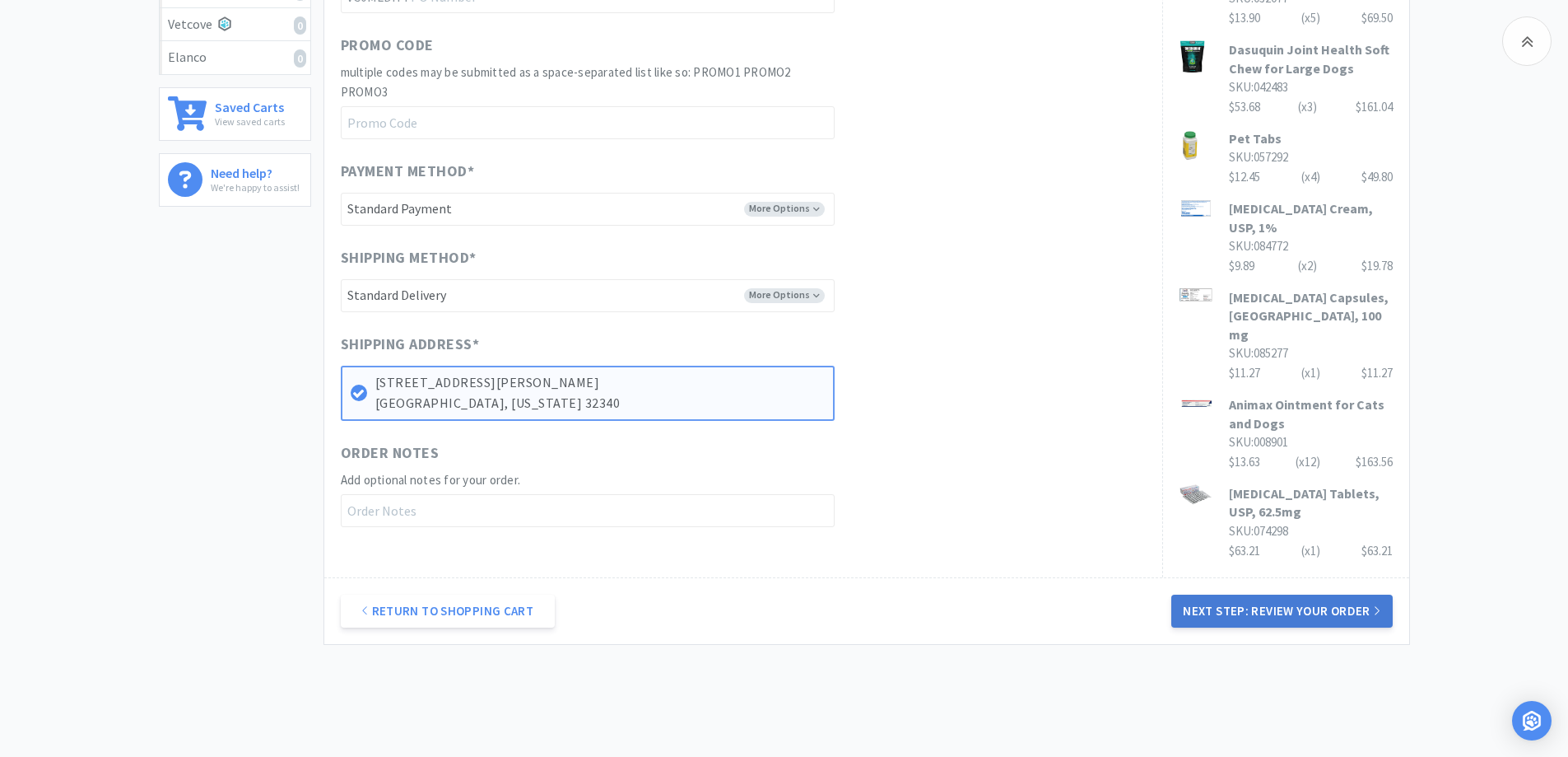
click at [1240, 616] on button "Next Step: Review Your Order" at bounding box center [1281, 610] width 220 height 33
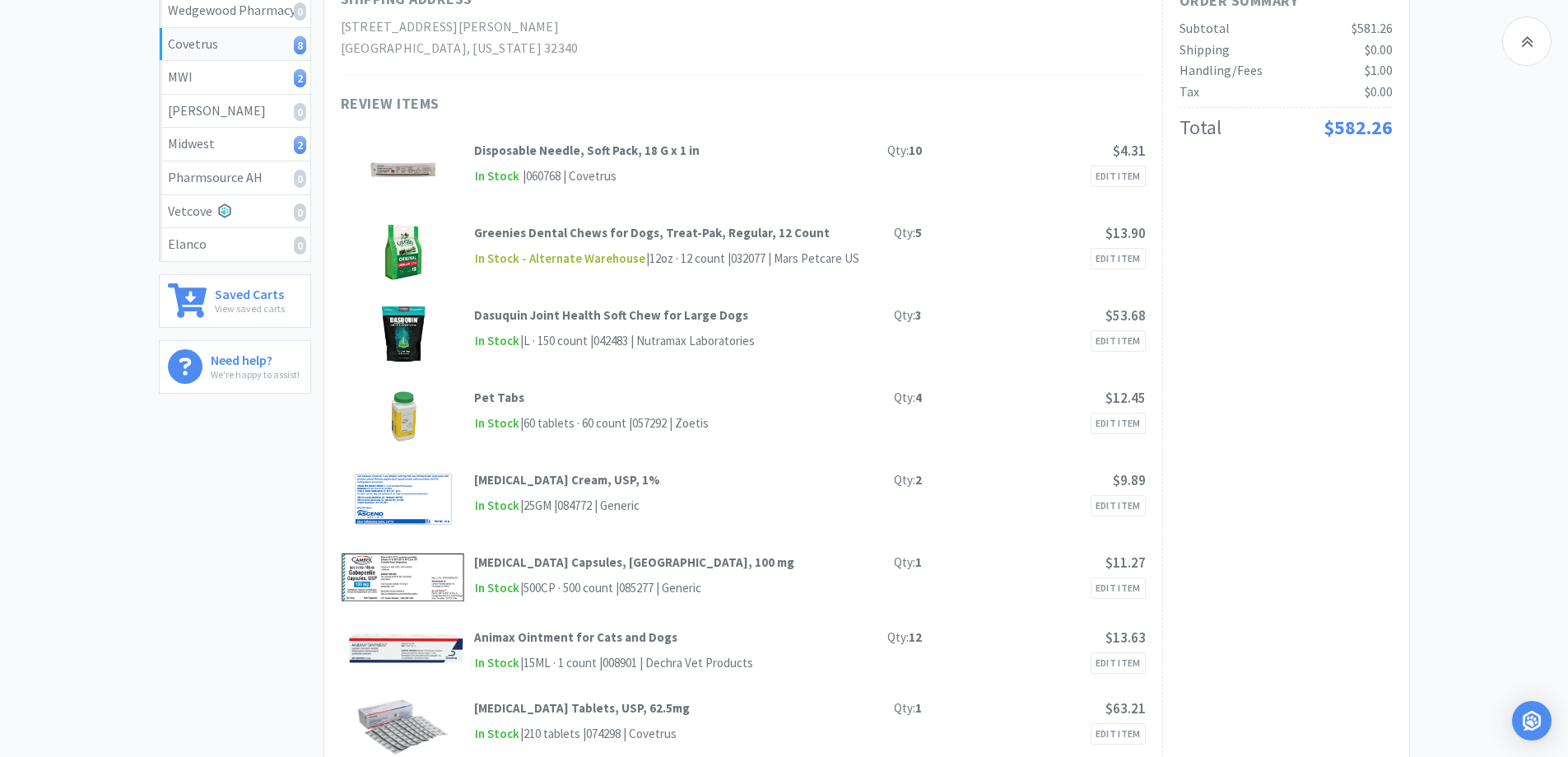
scroll to position [160, 0]
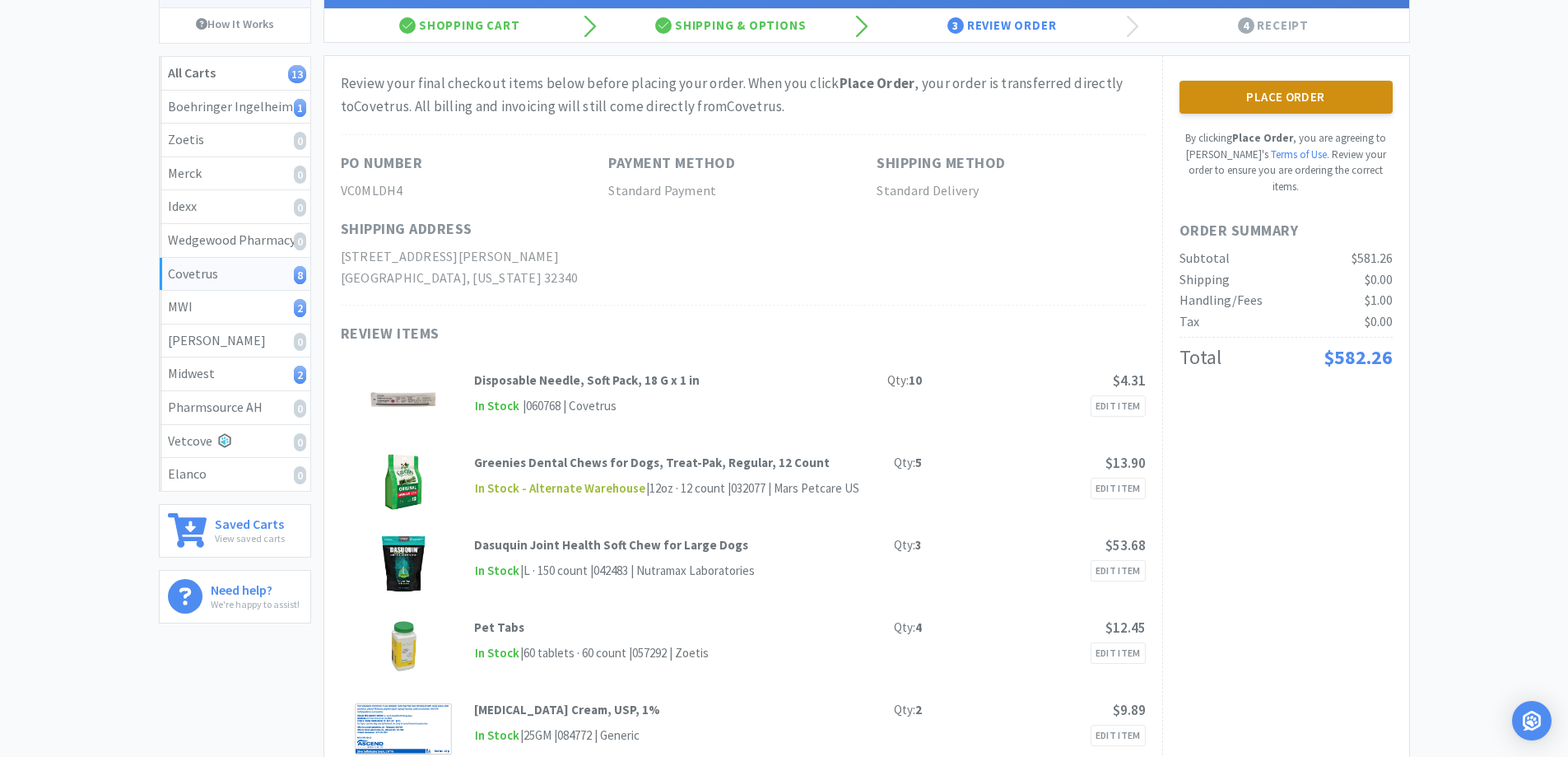
click at [1256, 94] on button "Place Order" at bounding box center [1285, 97] width 213 height 33
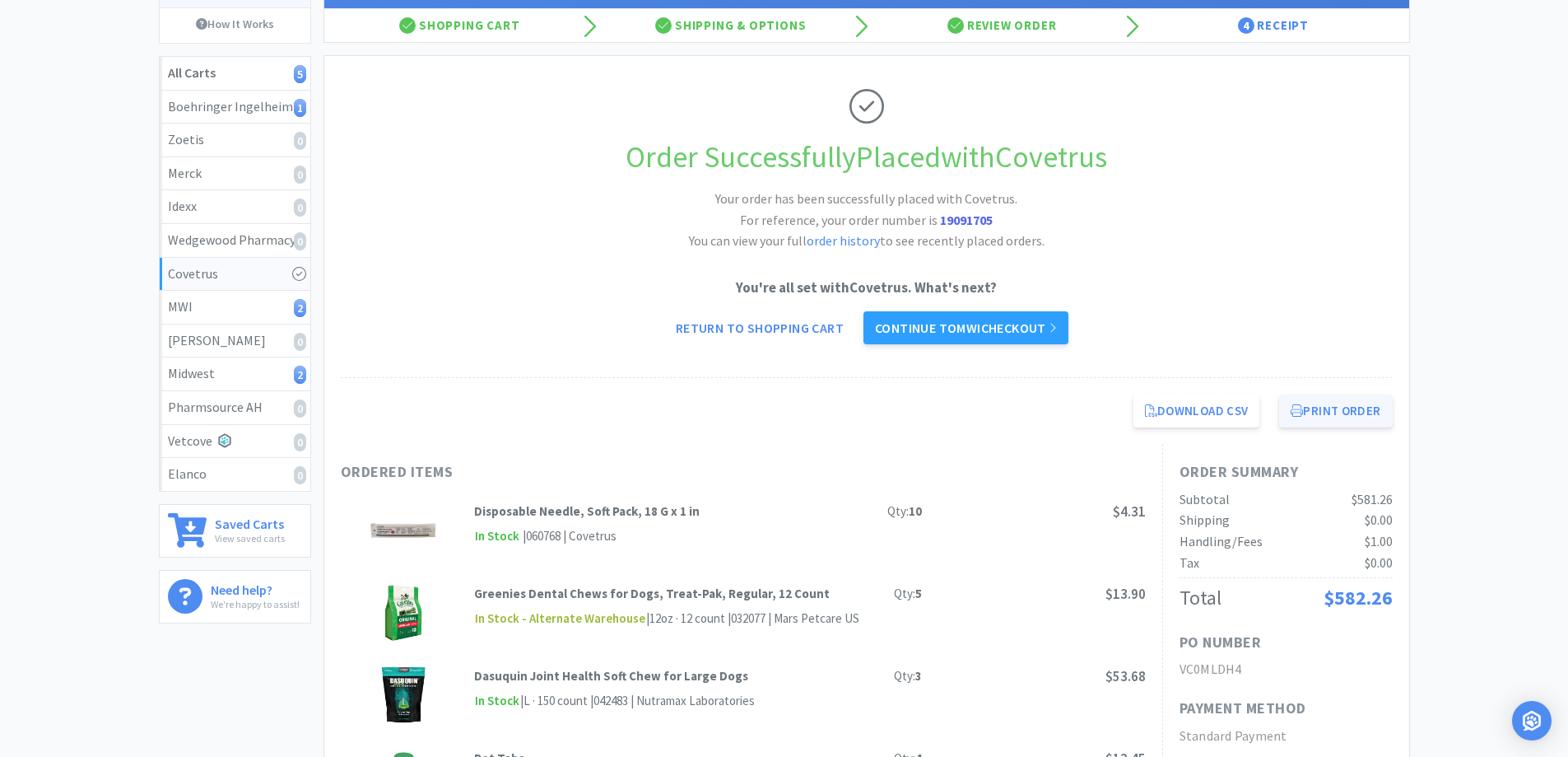
click at [1329, 405] on button "Print Order" at bounding box center [1335, 410] width 112 height 33
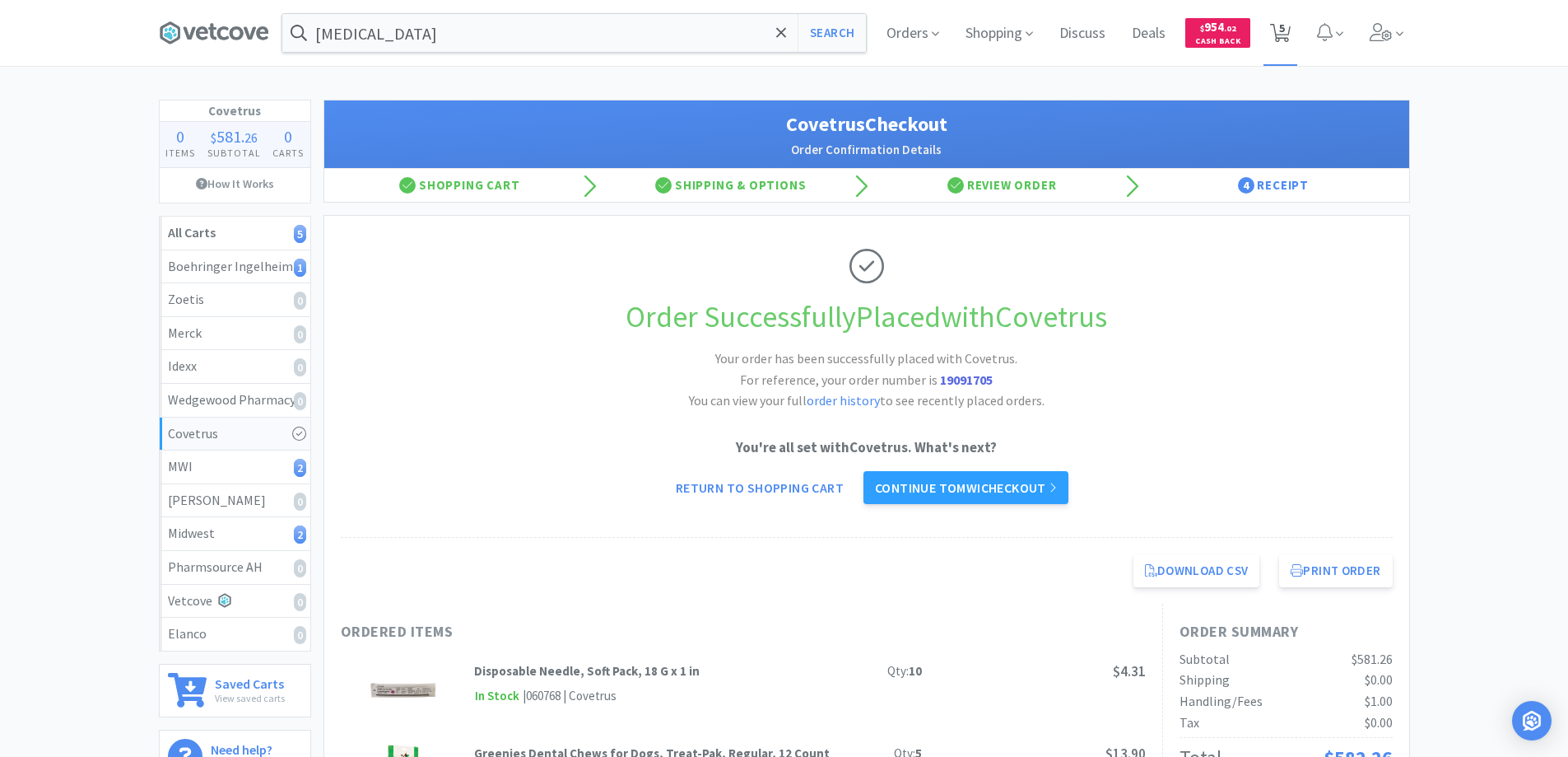
click at [1283, 33] on span "5" at bounding box center [1282, 28] width 6 height 66
select select "1"
select select "3"
select select "2"
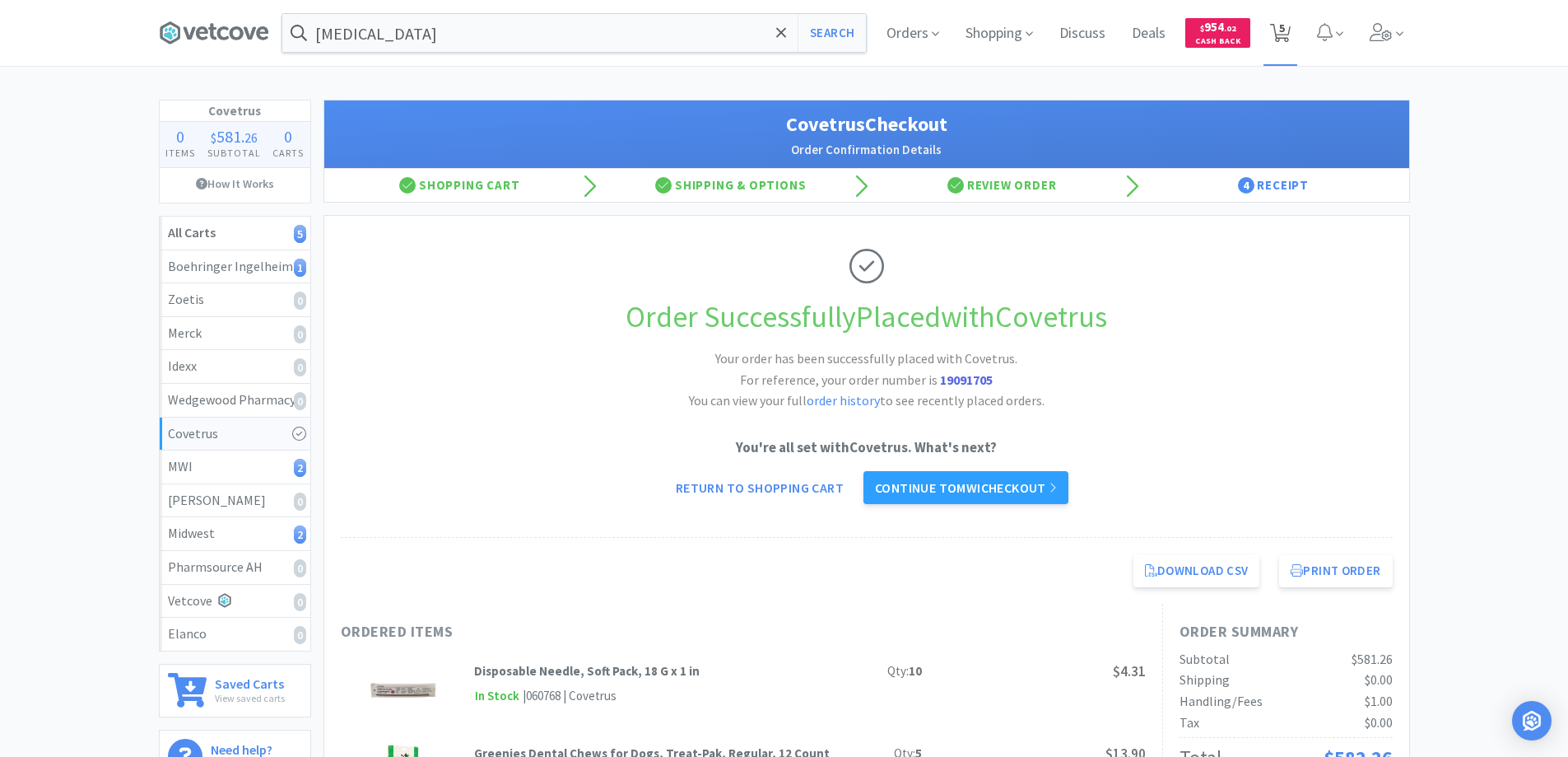
select select "1"
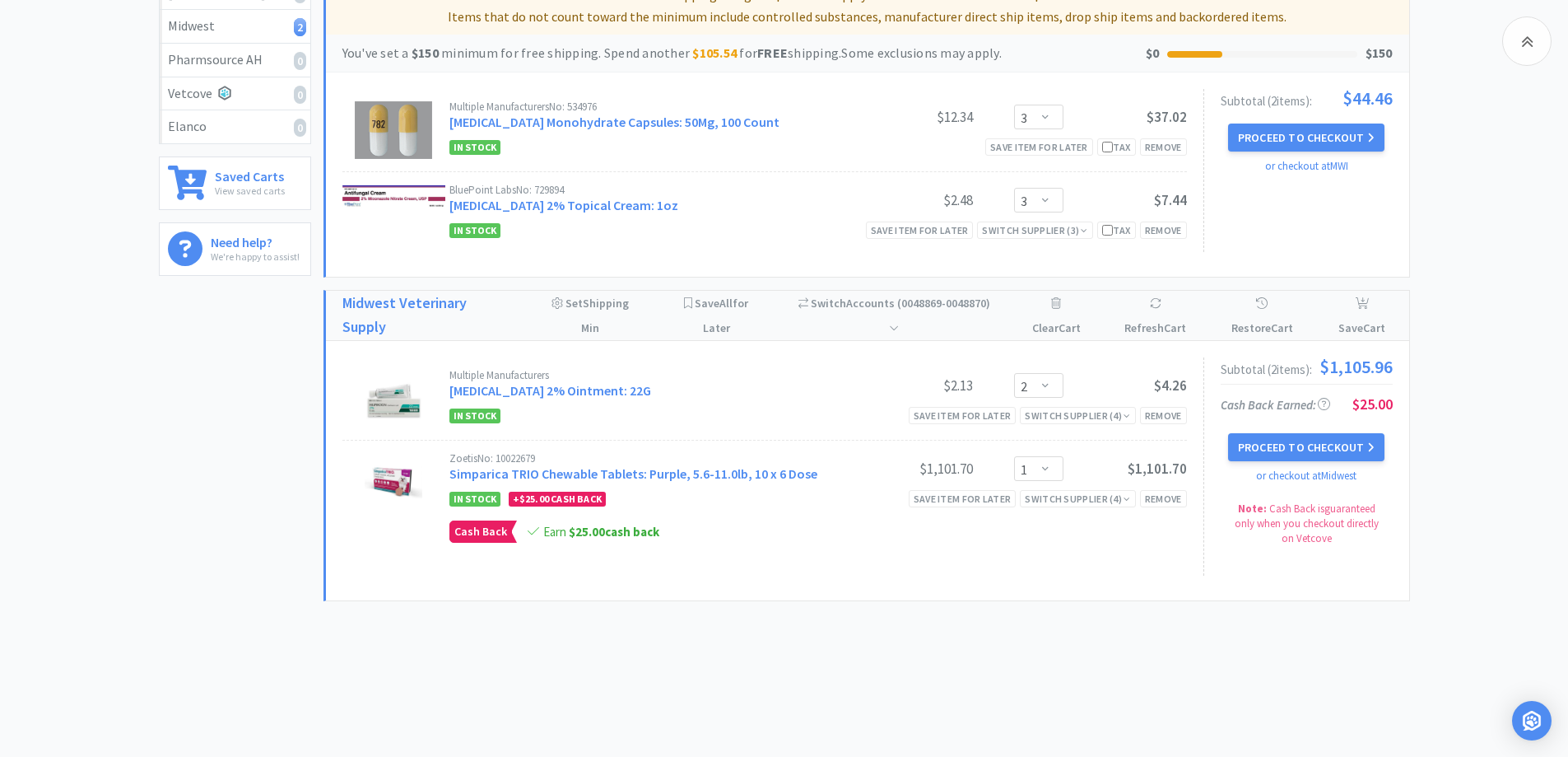
scroll to position [521, 0]
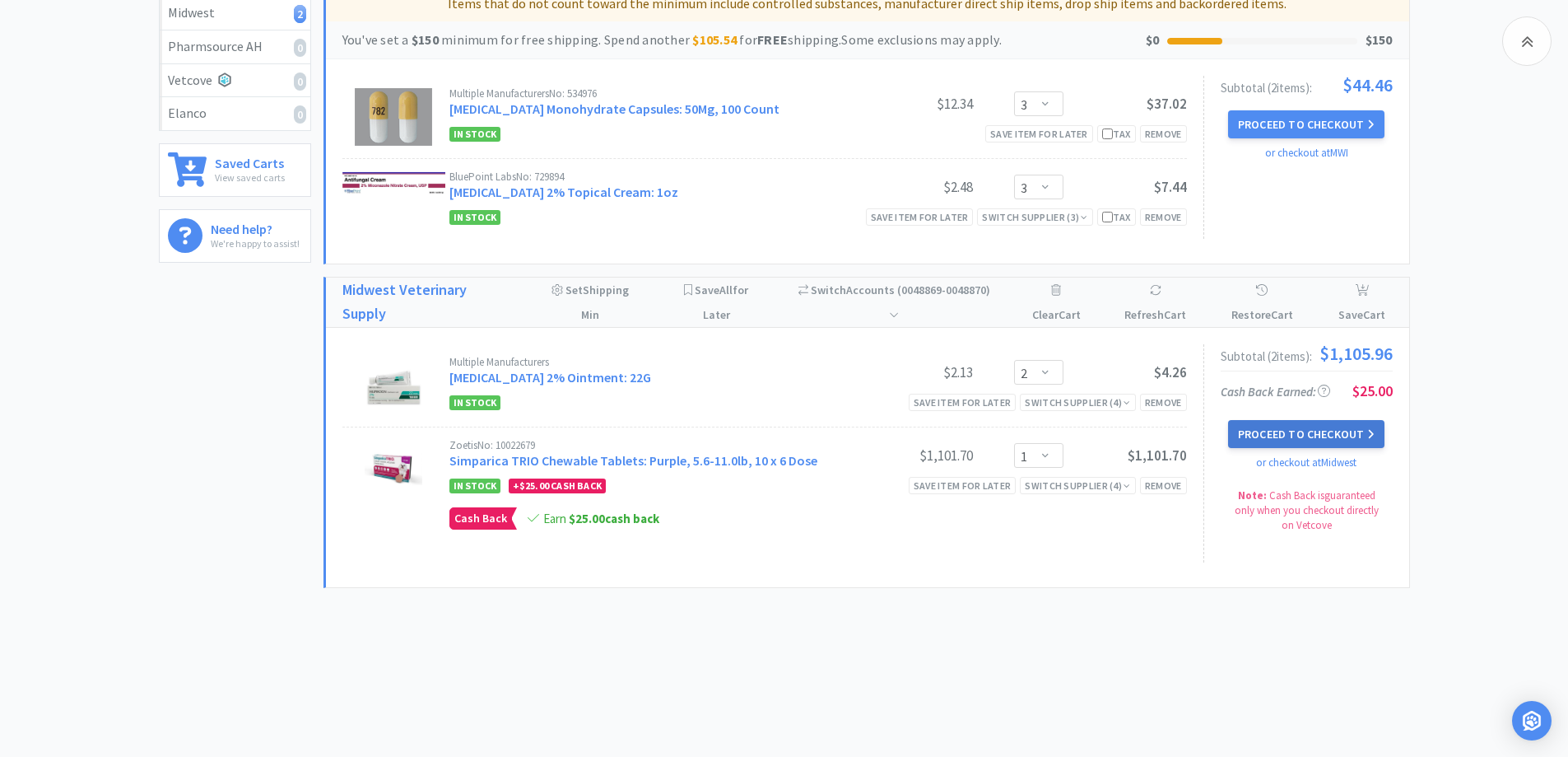
click at [1257, 435] on button "Proceed to Checkout" at bounding box center [1306, 434] width 156 height 28
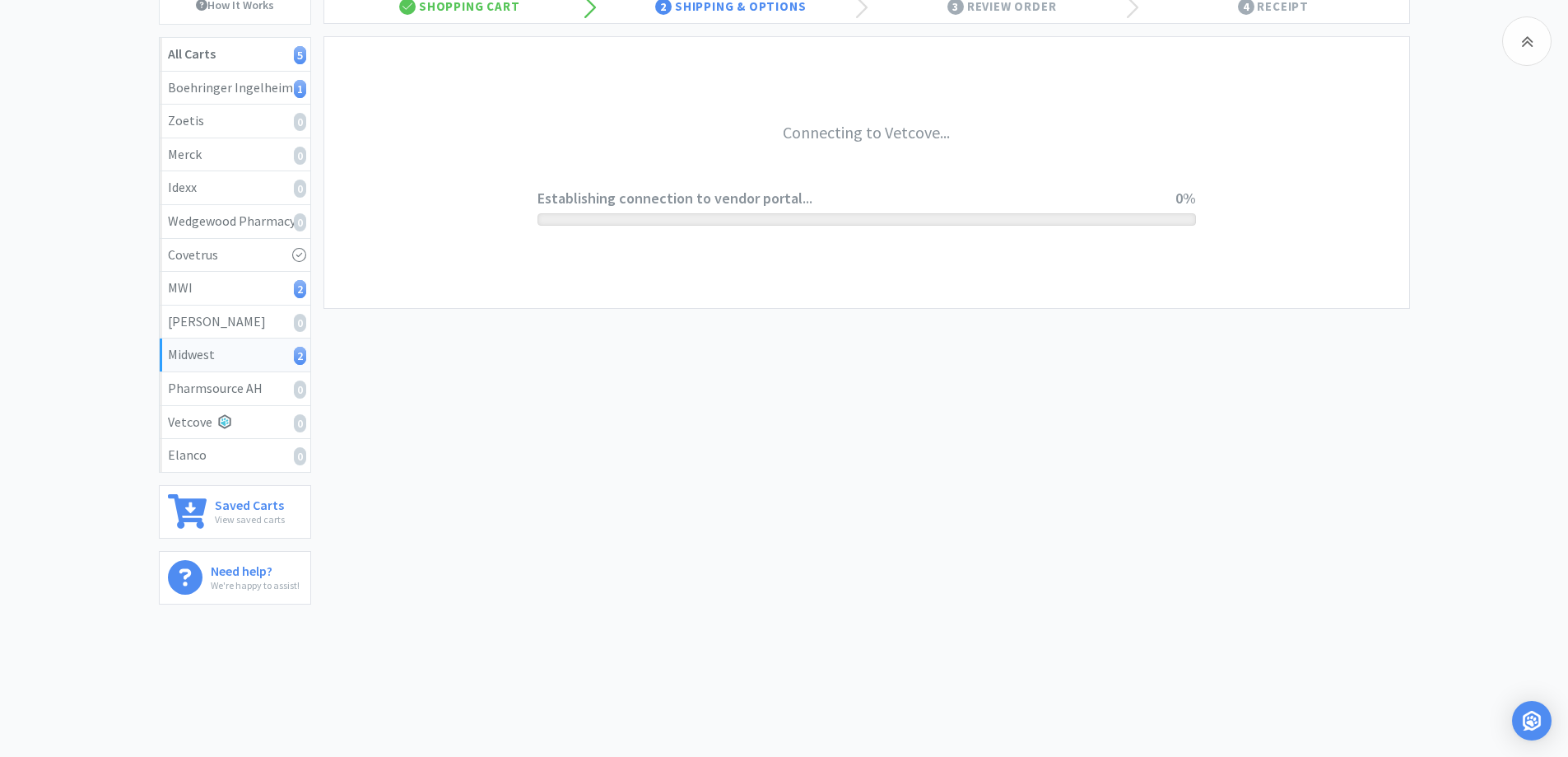
scroll to position [179, 0]
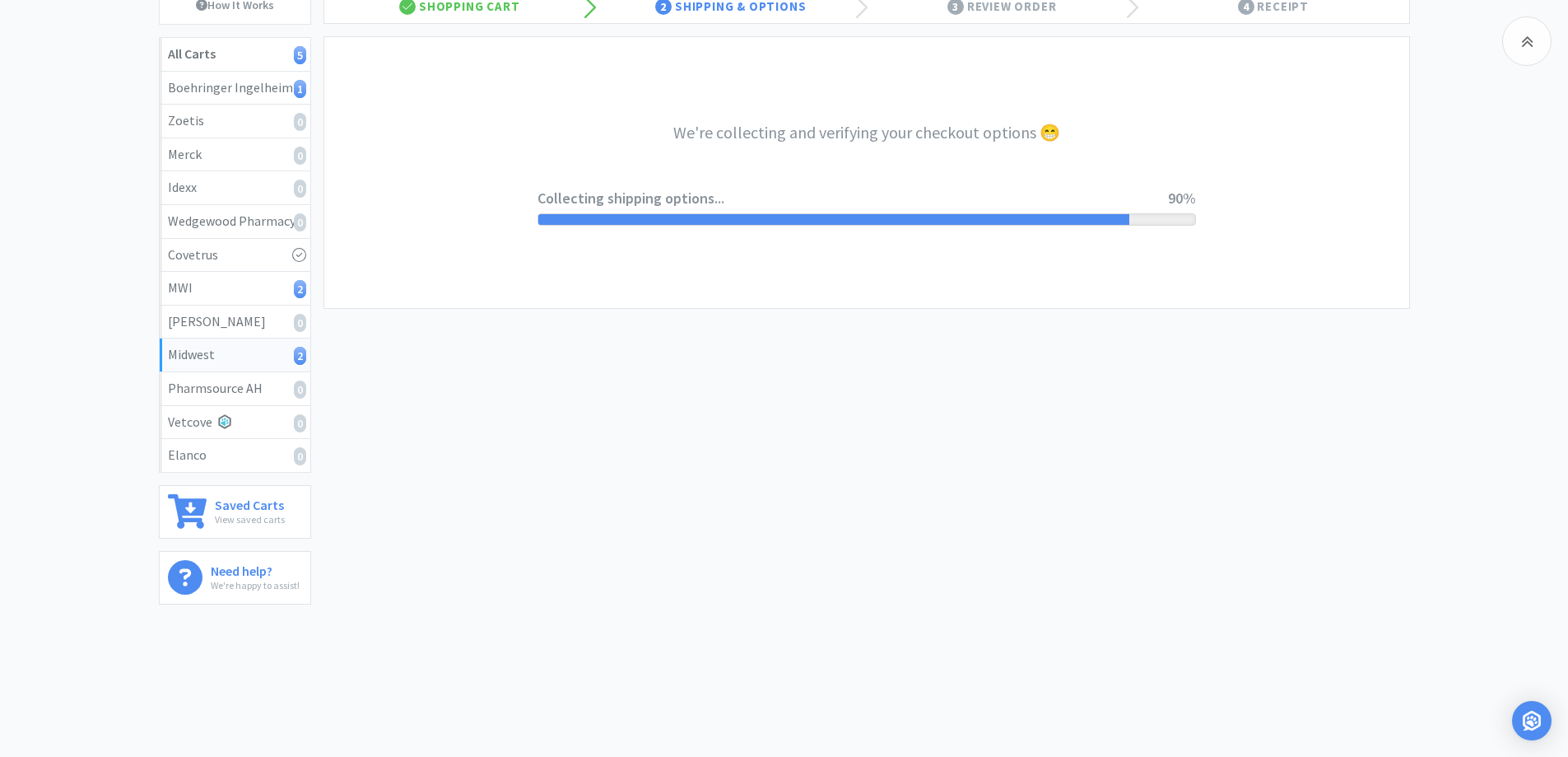
select select "3"
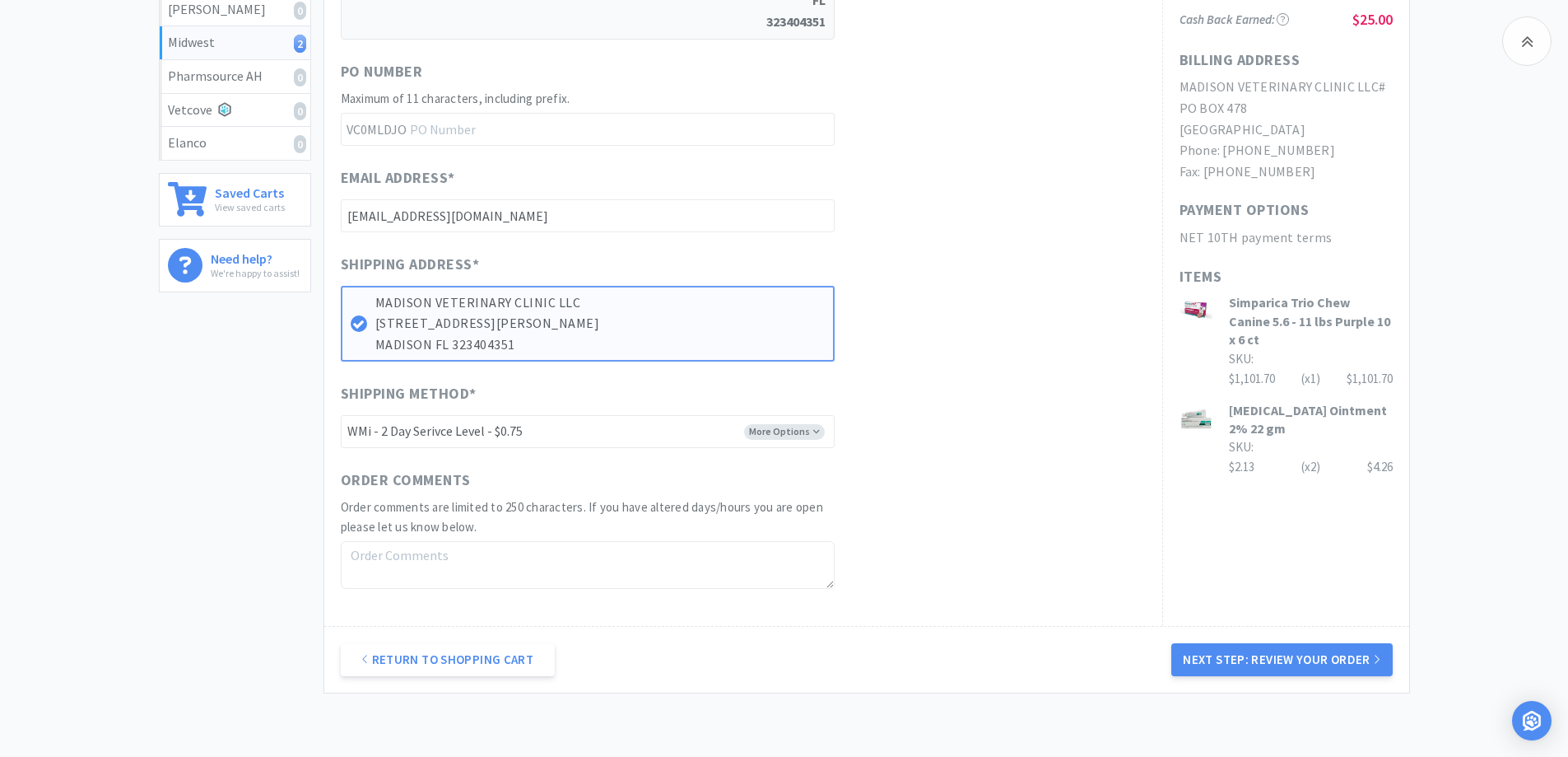
scroll to position [494, 0]
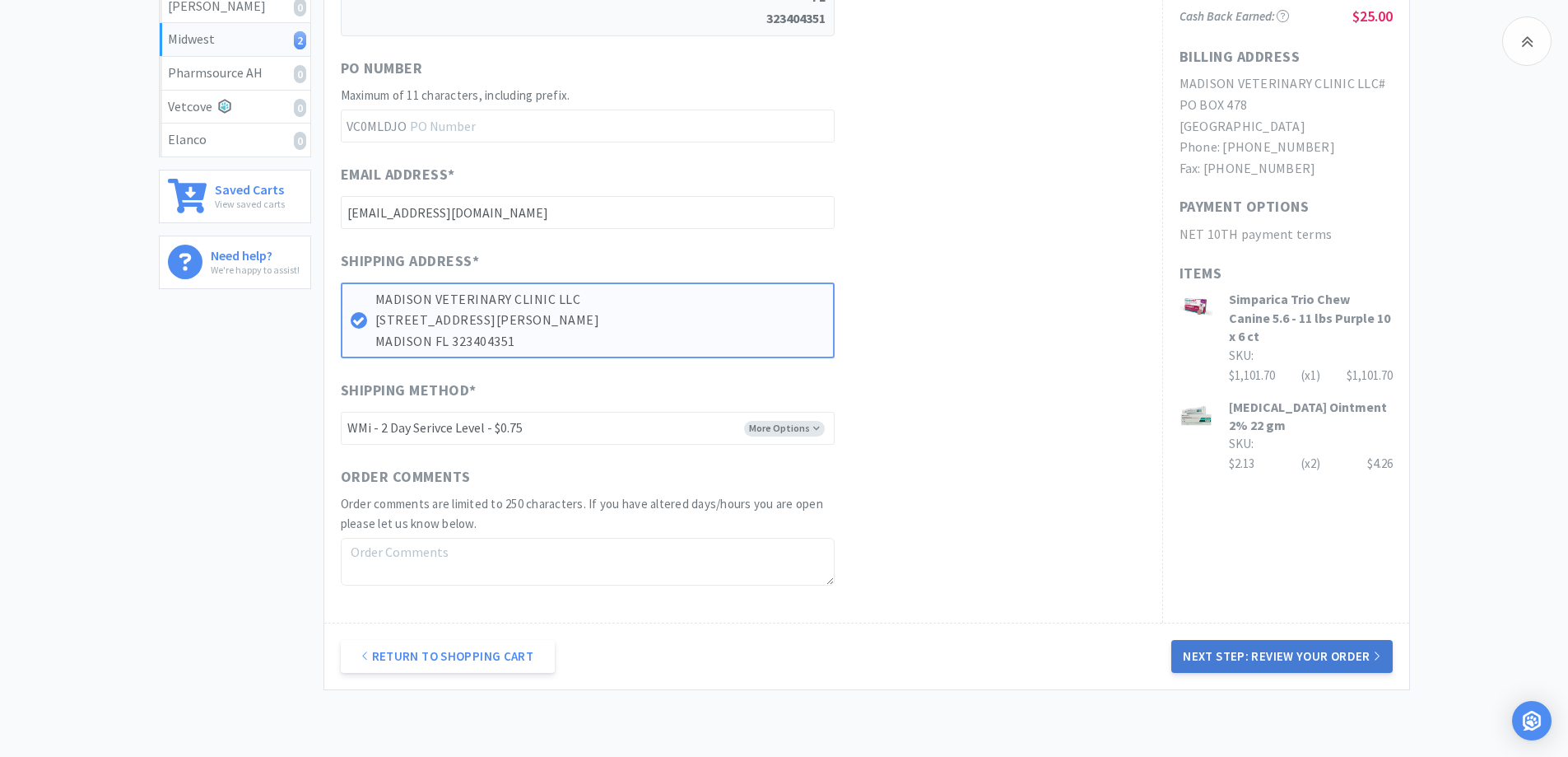
click at [1214, 657] on button "Next Step: Review Your Order" at bounding box center [1281, 656] width 220 height 33
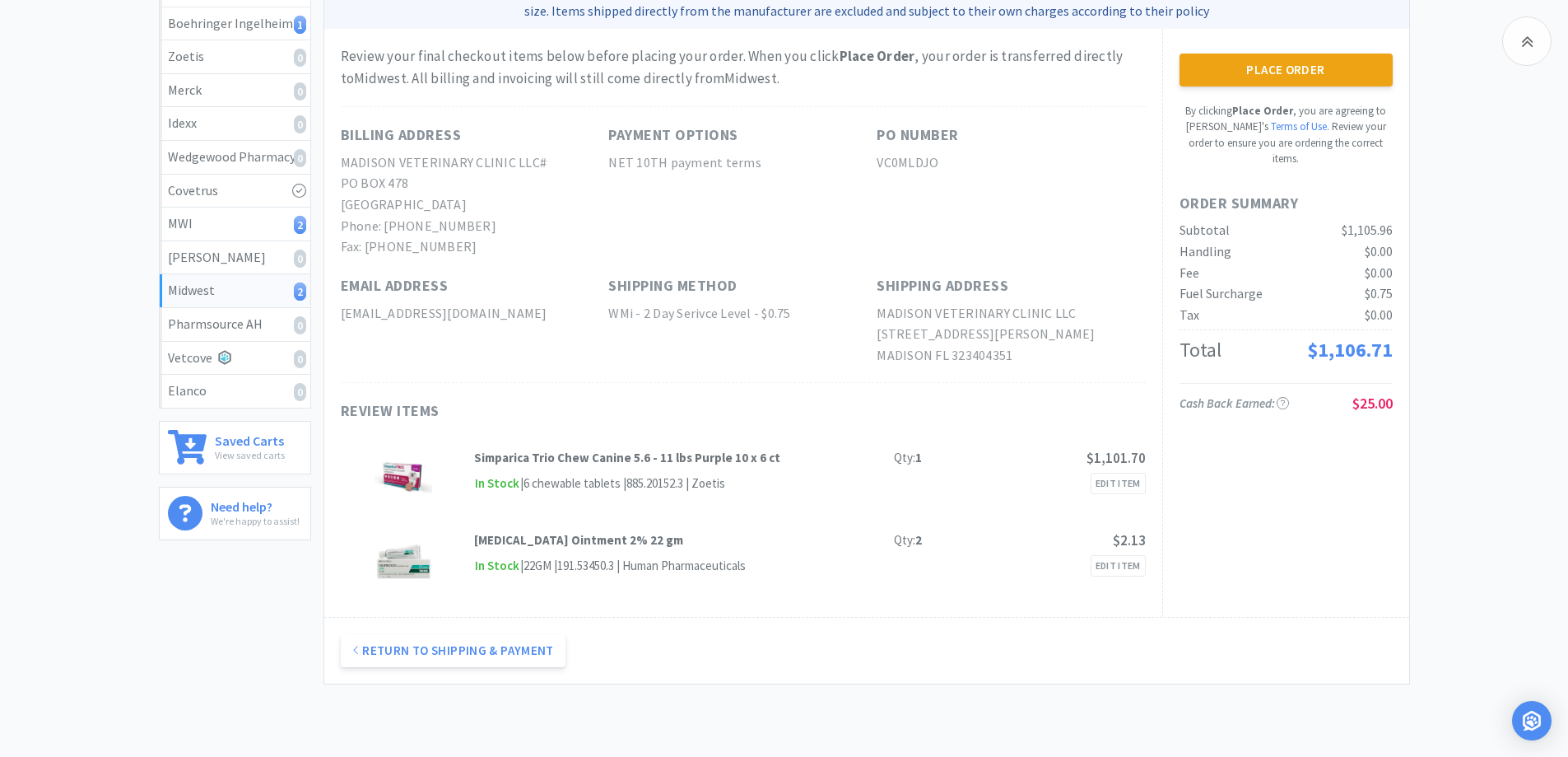
scroll to position [247, 0]
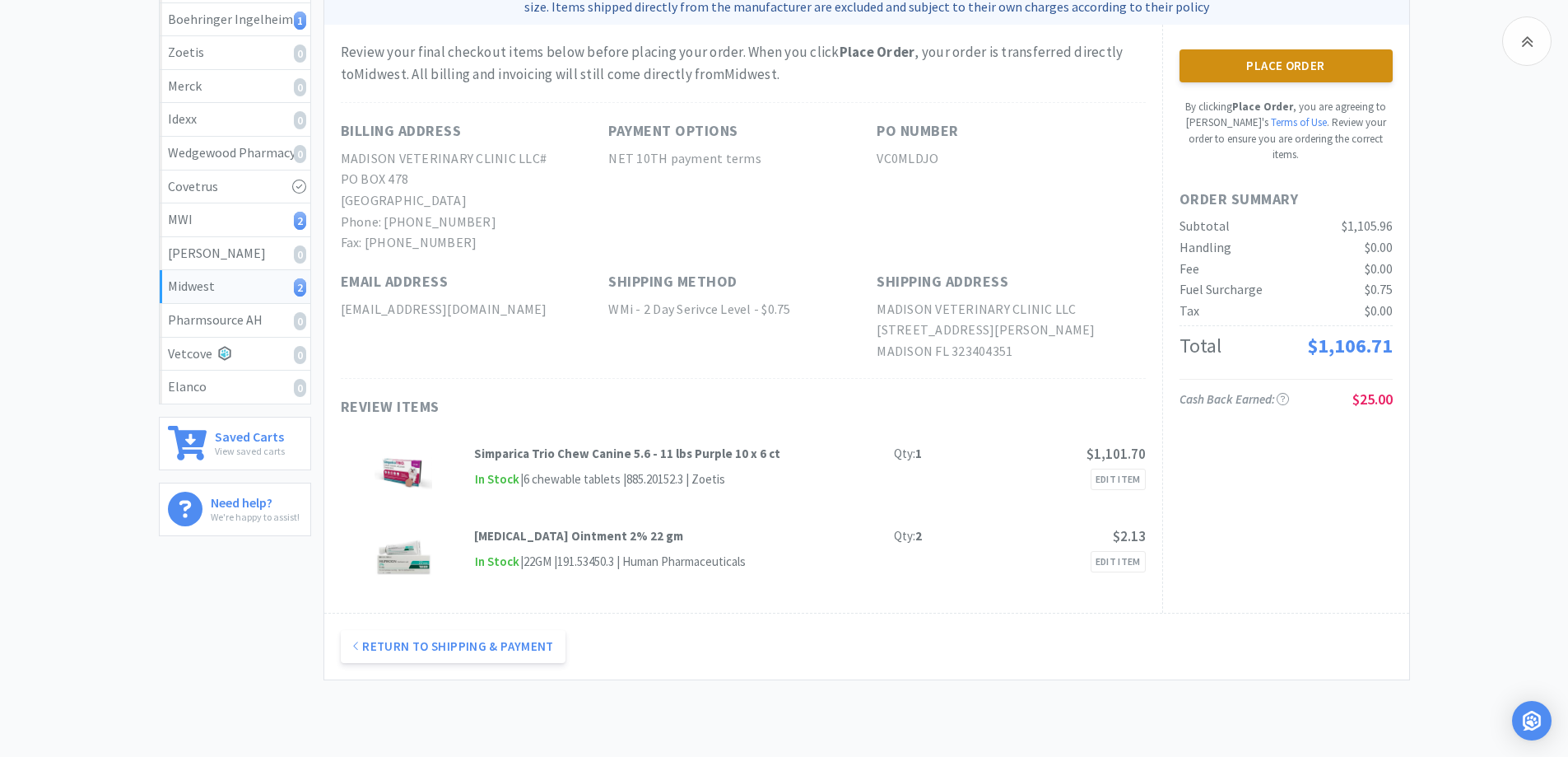
click at [1272, 62] on button "Place Order" at bounding box center [1285, 65] width 213 height 33
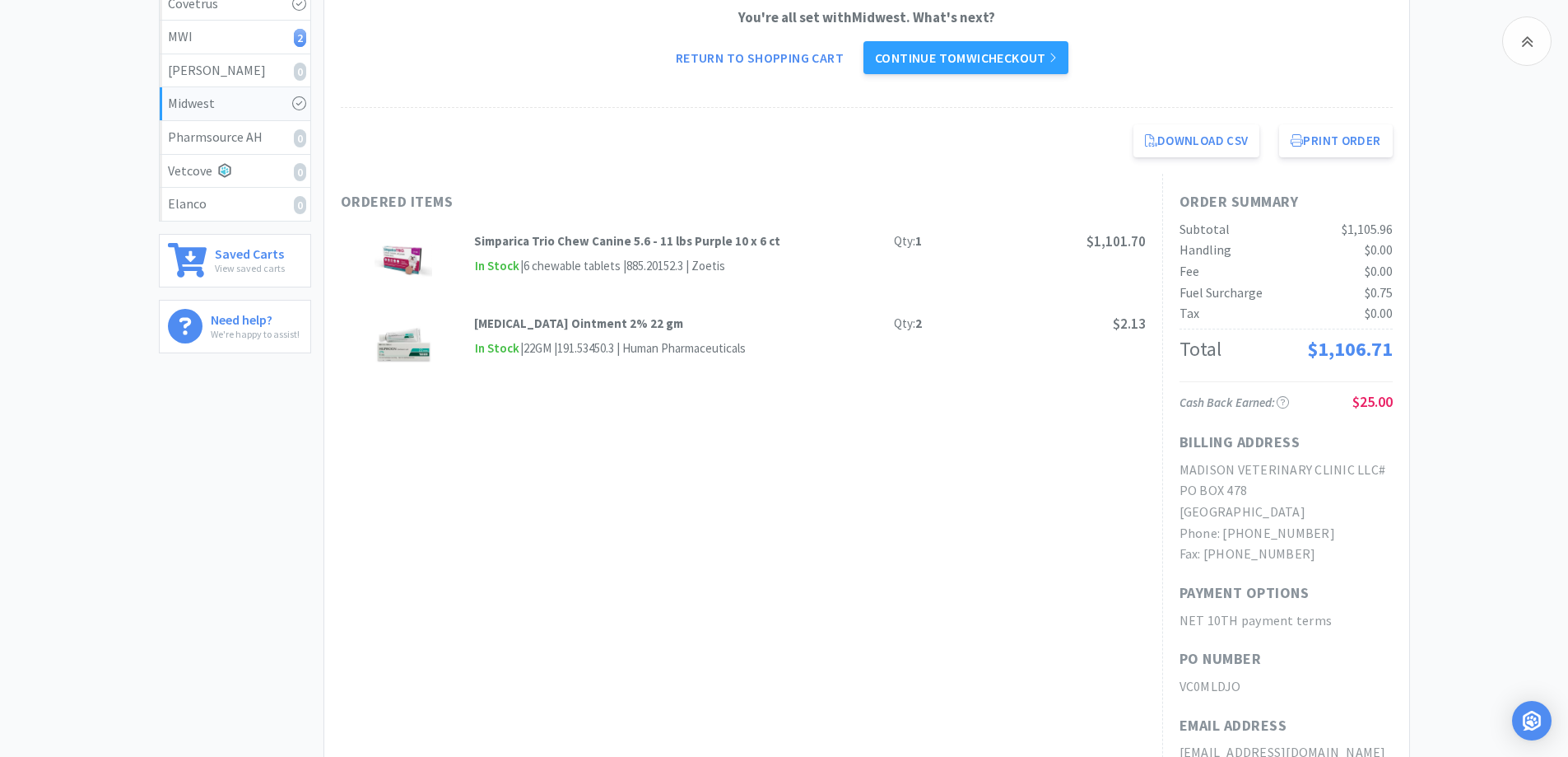
scroll to position [329, 0]
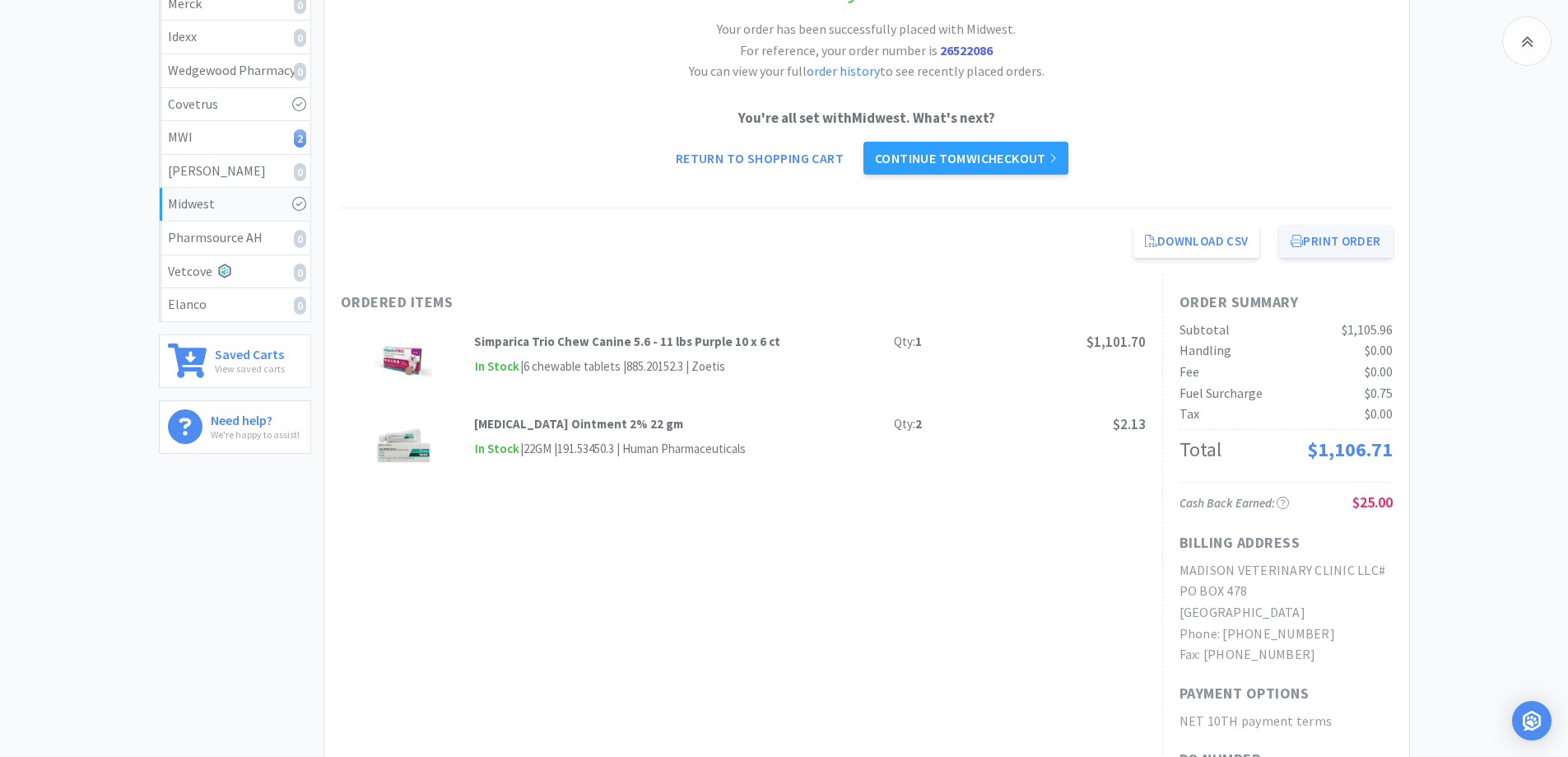
click at [1324, 243] on button "Print Order" at bounding box center [1335, 241] width 112 height 33
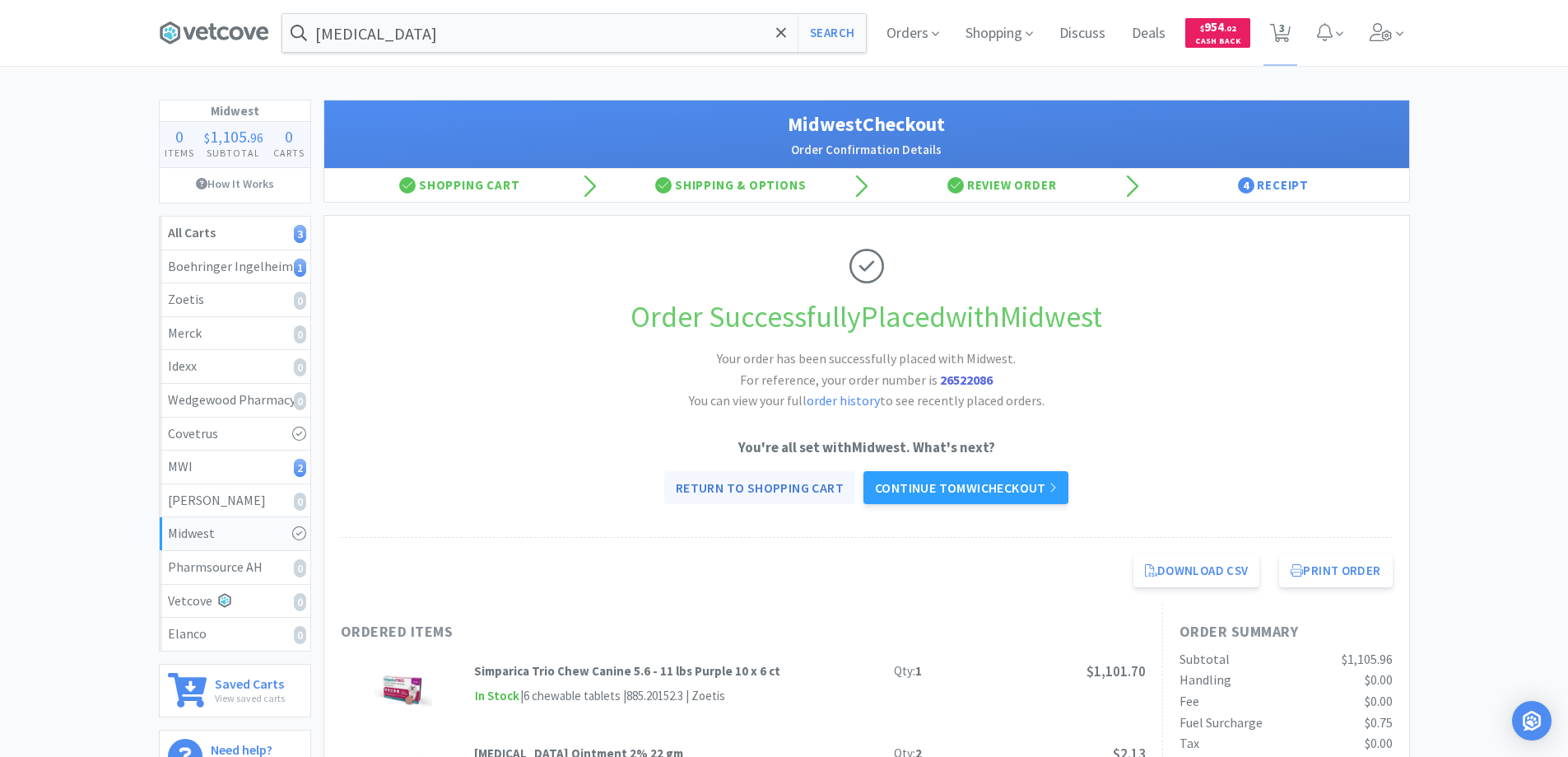
scroll to position [0, 0]
click at [214, 27] on icon at bounding box center [212, 33] width 8 height 17
